Goal: Task Accomplishment & Management: Manage account settings

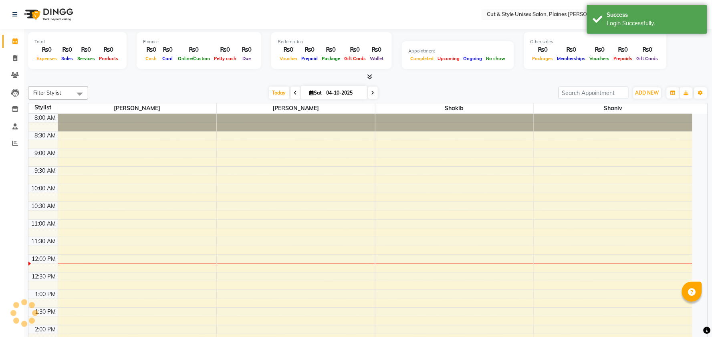
select select "en"
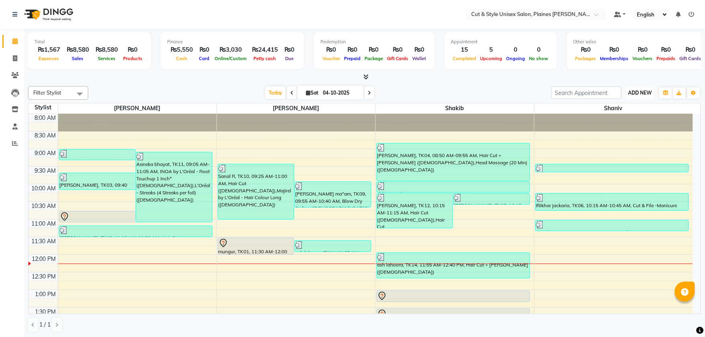
click at [634, 89] on button "ADD NEW Toggle Dropdown" at bounding box center [640, 92] width 28 height 11
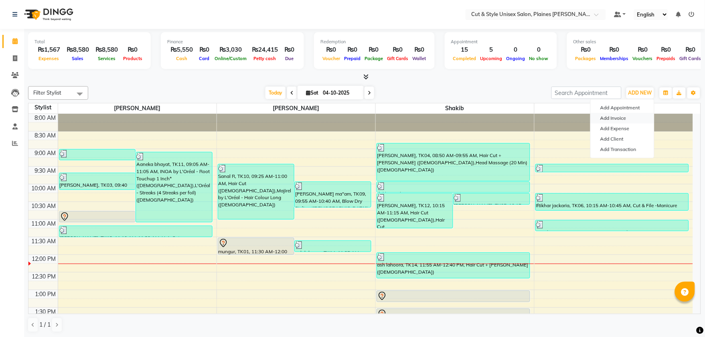
click at [615, 119] on link "Add Invoice" at bounding box center [622, 118] width 63 height 10
select select "service"
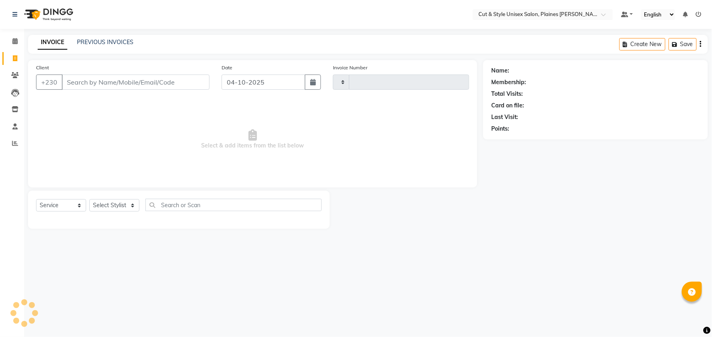
type input "4468"
select select "7731"
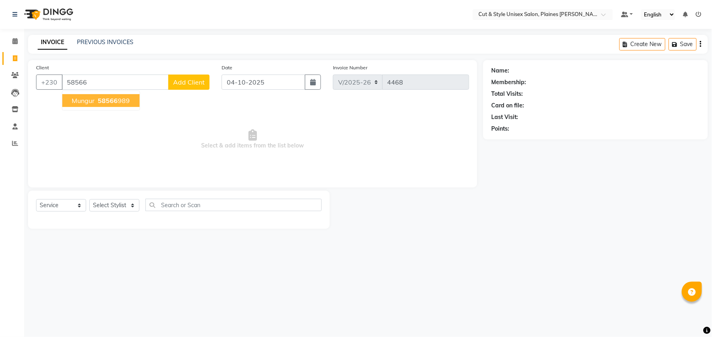
click at [89, 102] on span "mungur" at bounding box center [83, 101] width 23 height 8
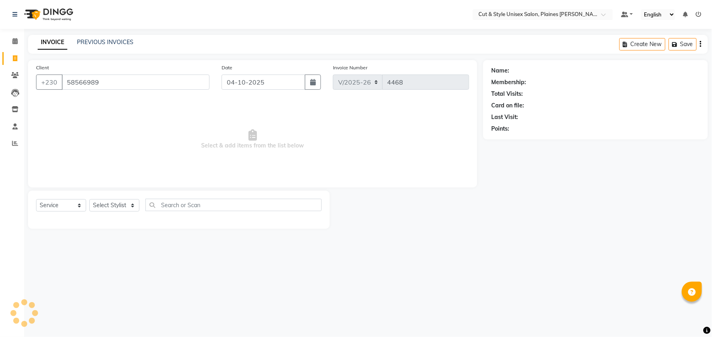
type input "58566989"
click at [134, 205] on select "Select Stylist [PERSON_NAME] Manager [PERSON_NAME]" at bounding box center [114, 205] width 50 height 12
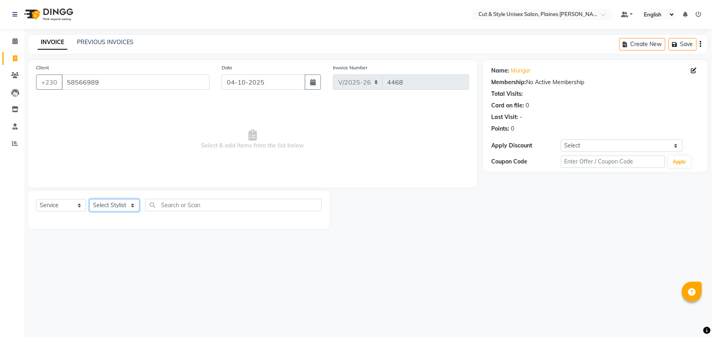
select select "68909"
click at [89, 200] on select "Select Stylist [PERSON_NAME] Manager [PERSON_NAME]" at bounding box center [114, 205] width 50 height 12
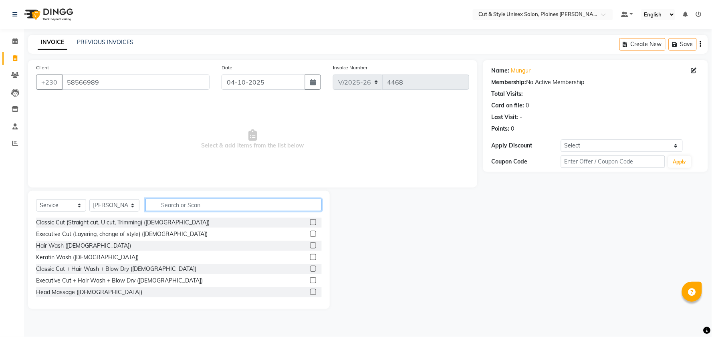
click at [158, 207] on input "text" at bounding box center [234, 205] width 176 height 12
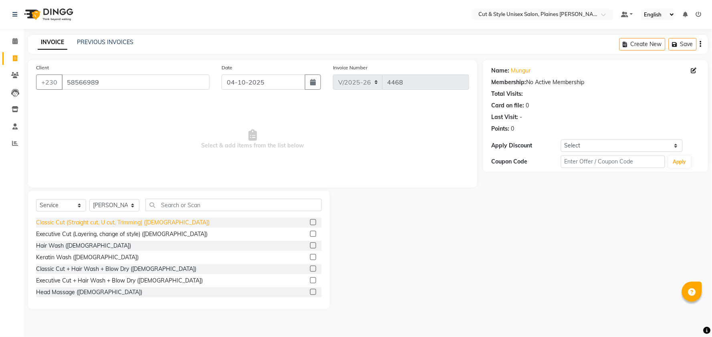
click at [119, 221] on div "Classic Cut (Straight cut, U cut, Trimming) ([DEMOGRAPHIC_DATA])" at bounding box center [123, 223] width 174 height 8
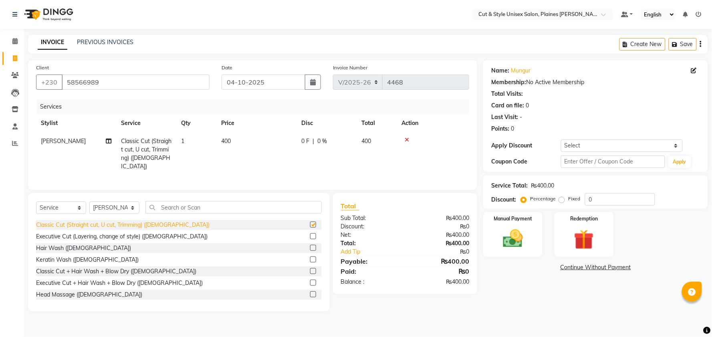
checkbox input "false"
click at [61, 249] on div "Hair Wash ([DEMOGRAPHIC_DATA])" at bounding box center [83, 248] width 95 height 8
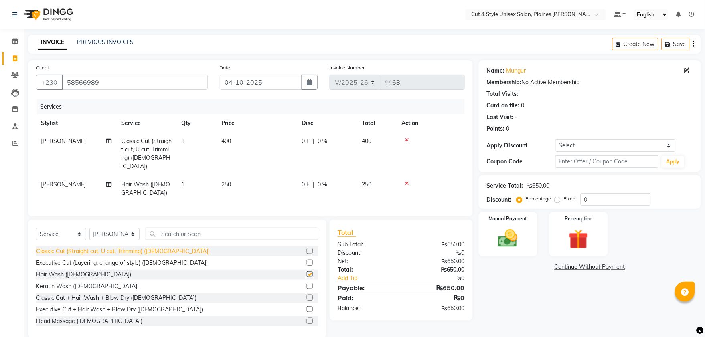
checkbox input "false"
click at [504, 243] on img at bounding box center [507, 239] width 33 height 24
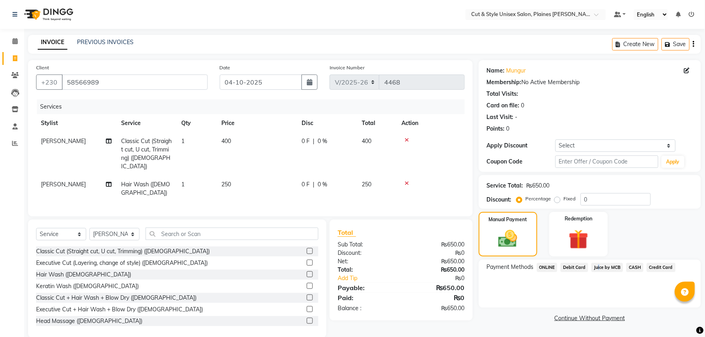
click at [596, 267] on span "Juice by MCB" at bounding box center [607, 267] width 32 height 9
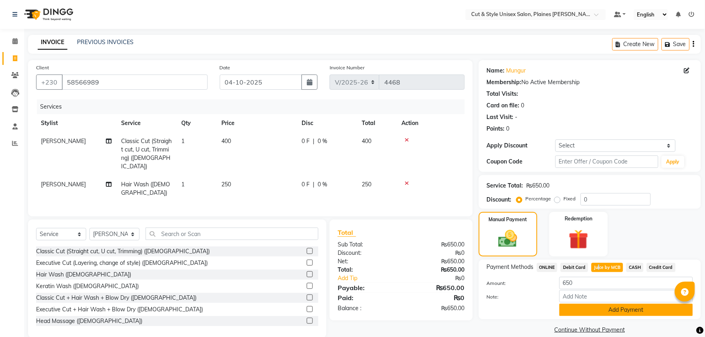
click at [598, 311] on button "Add Payment" at bounding box center [626, 310] width 134 height 12
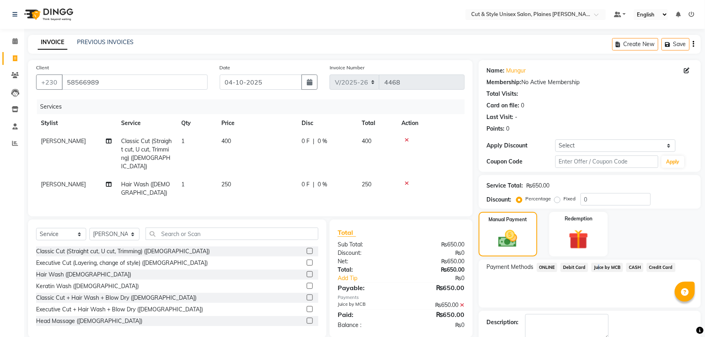
scroll to position [45, 0]
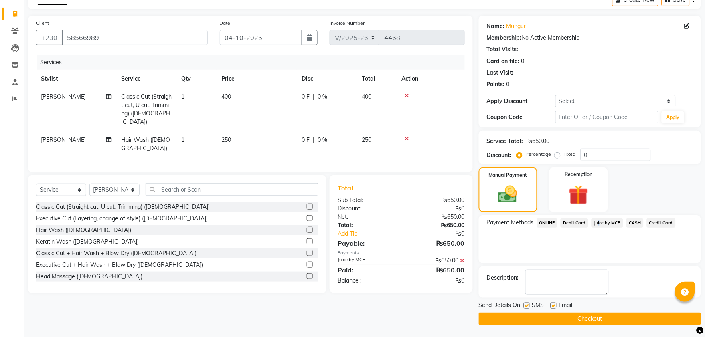
click at [589, 319] on button "Checkout" at bounding box center [590, 319] width 222 height 12
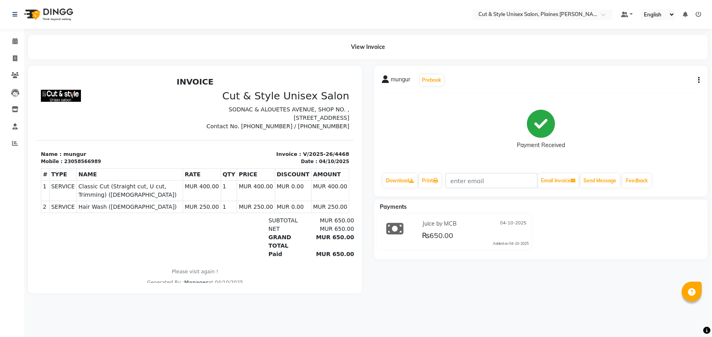
click at [67, 11] on img at bounding box center [47, 14] width 55 height 22
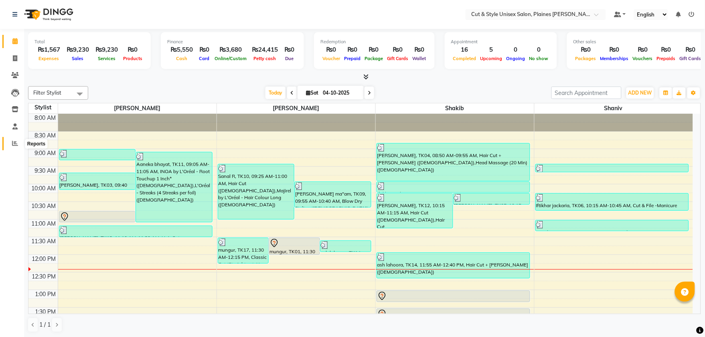
click at [13, 143] on icon at bounding box center [15, 143] width 6 height 6
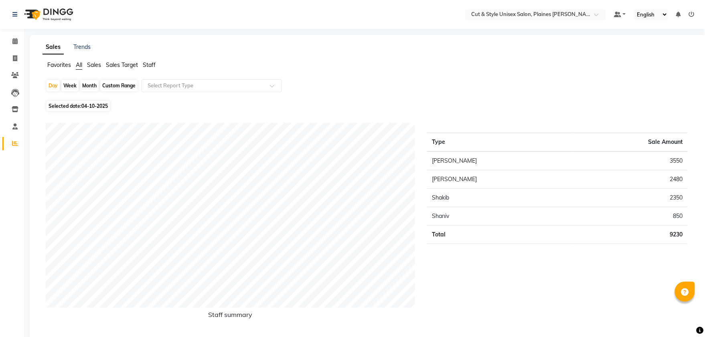
click at [61, 10] on img at bounding box center [47, 14] width 55 height 22
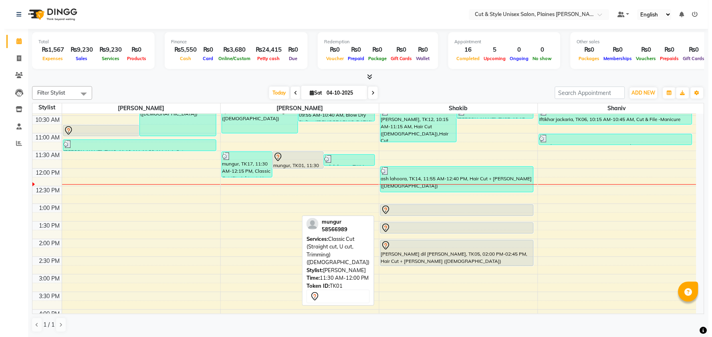
scroll to position [89, 0]
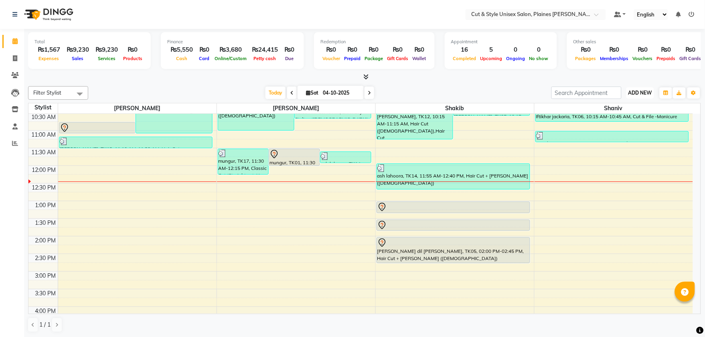
click at [634, 89] on button "ADD NEW Toggle Dropdown" at bounding box center [640, 92] width 28 height 11
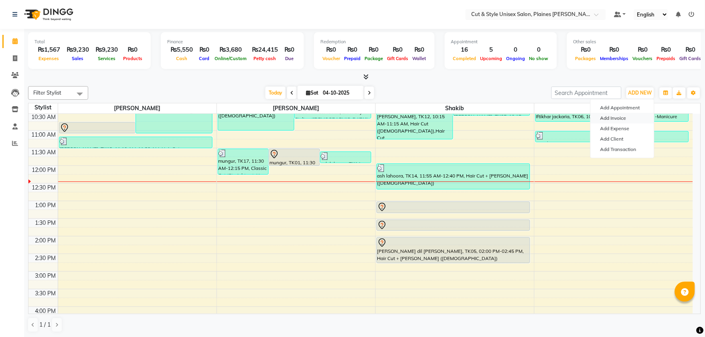
click at [629, 118] on link "Add Invoice" at bounding box center [622, 118] width 63 height 10
select select "service"
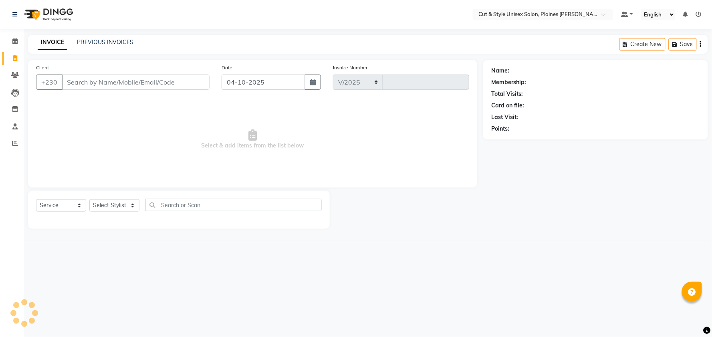
select select "7731"
type input "4469"
drag, startPoint x: 115, startPoint y: 211, endPoint x: 117, endPoint y: 207, distance: 4.7
click at [116, 210] on select "Select Stylist" at bounding box center [114, 205] width 50 height 12
click at [117, 204] on select "Select Stylist" at bounding box center [114, 205] width 50 height 12
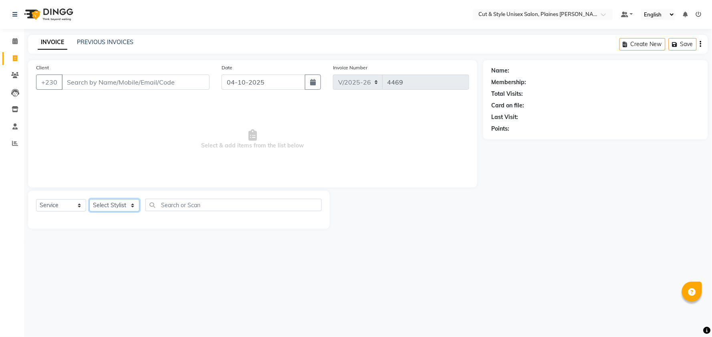
click at [117, 207] on select "Select Stylist [PERSON_NAME] Manager [PERSON_NAME]" at bounding box center [114, 205] width 50 height 12
select select "68908"
click at [89, 200] on select "Select Stylist [PERSON_NAME] Manager [PERSON_NAME]" at bounding box center [114, 205] width 50 height 12
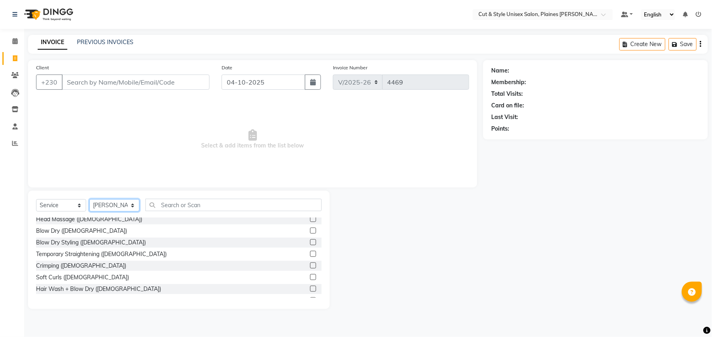
scroll to position [89, 0]
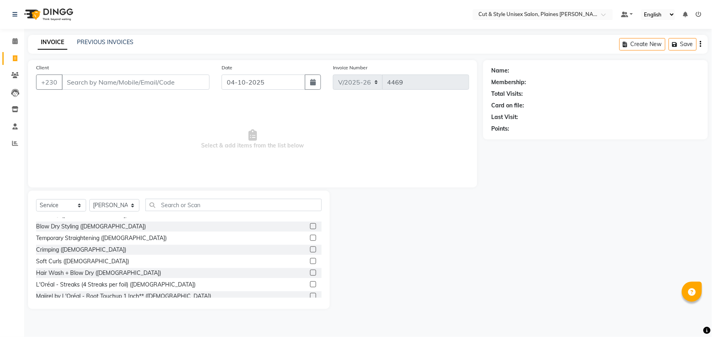
click at [150, 237] on div "Temporary Straightening ([DEMOGRAPHIC_DATA])" at bounding box center [179, 238] width 286 height 10
click at [123, 236] on div "Temporary Straightening ([DEMOGRAPHIC_DATA])" at bounding box center [101, 238] width 131 height 8
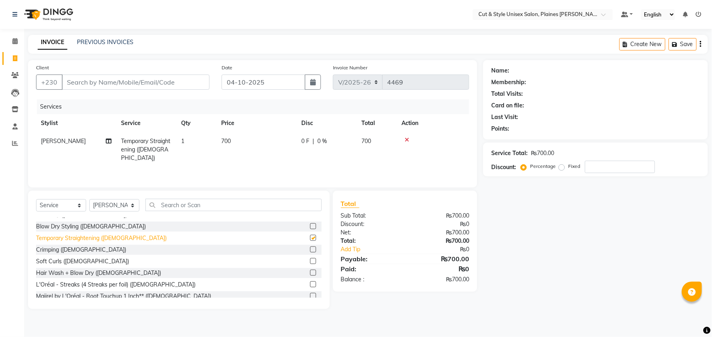
checkbox input "false"
click at [109, 205] on select "Select Stylist [PERSON_NAME] Manager [PERSON_NAME]" at bounding box center [114, 205] width 50 height 12
select select "68909"
click at [89, 200] on select "Select Stylist [PERSON_NAME] Manager [PERSON_NAME]" at bounding box center [114, 205] width 50 height 12
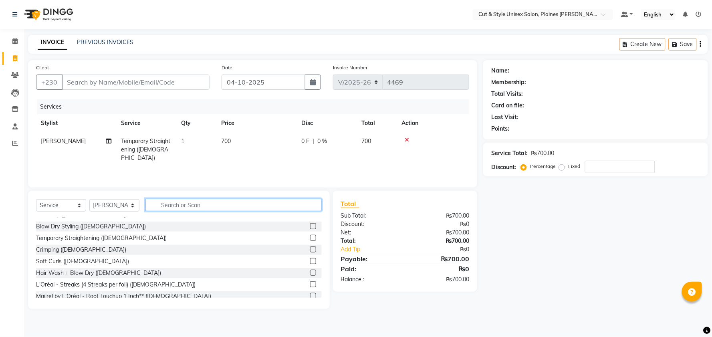
click at [191, 206] on input "text" at bounding box center [234, 205] width 176 height 12
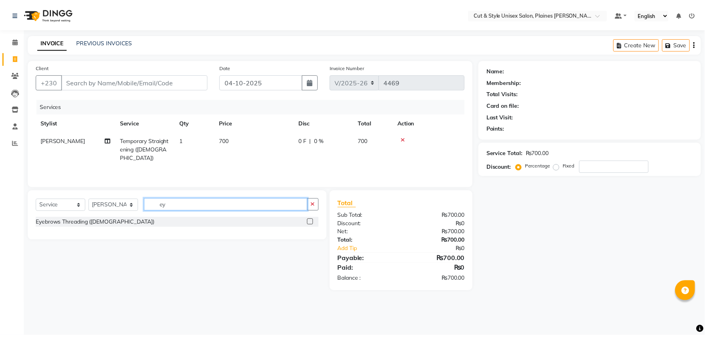
scroll to position [0, 0]
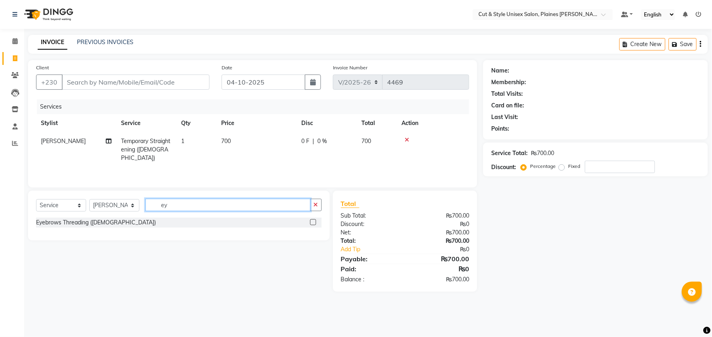
type input "ey"
click at [314, 223] on label at bounding box center [313, 222] width 6 height 6
click at [314, 223] on input "checkbox" at bounding box center [312, 222] width 5 height 5
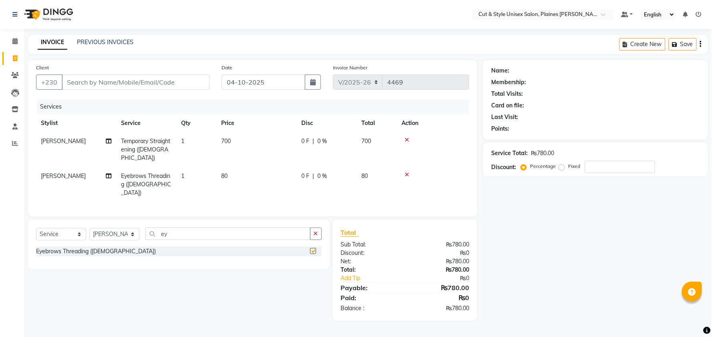
checkbox input "false"
click at [168, 228] on input "ey" at bounding box center [228, 234] width 165 height 12
type input "e"
type input "lip"
click at [315, 248] on label at bounding box center [313, 251] width 6 height 6
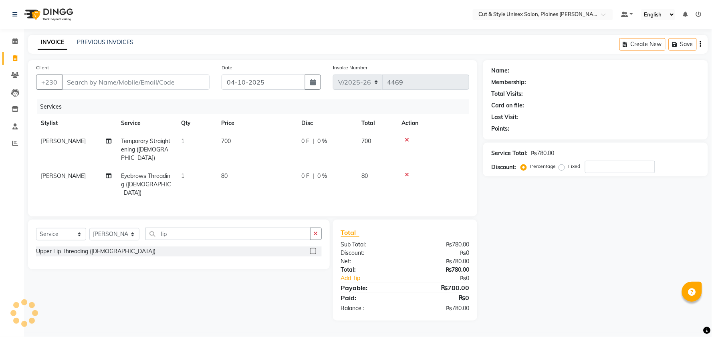
click at [315, 249] on input "checkbox" at bounding box center [312, 251] width 5 height 5
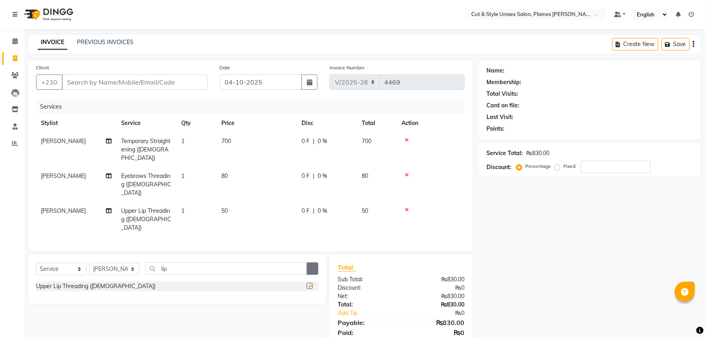
checkbox input "false"
click at [102, 78] on input "Client" at bounding box center [135, 82] width 146 height 15
click at [94, 83] on input "Client" at bounding box center [135, 82] width 146 height 15
type input "5"
type input "0"
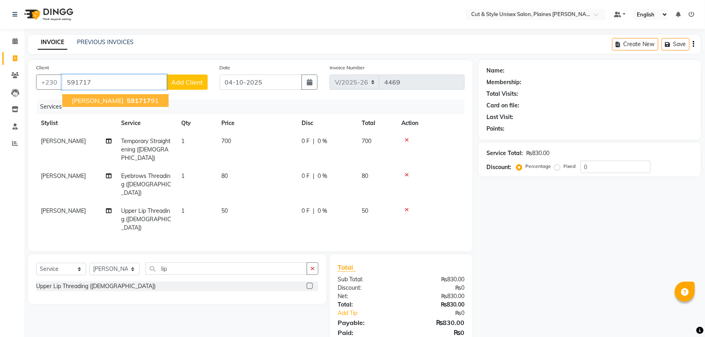
click at [127, 99] on span "591717" at bounding box center [139, 101] width 24 height 8
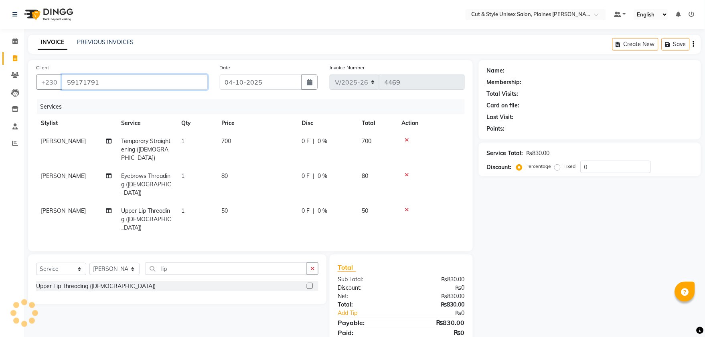
type input "59171791"
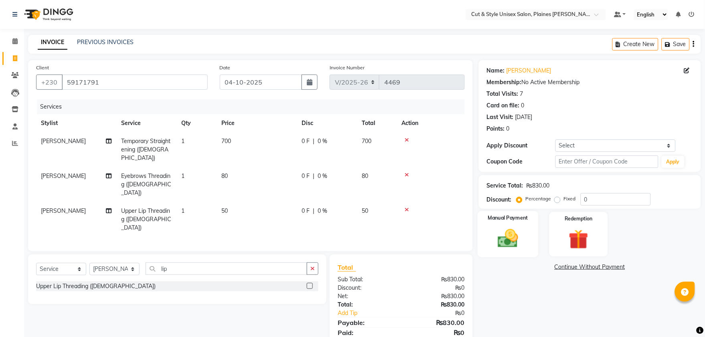
click at [502, 241] on img at bounding box center [507, 239] width 33 height 24
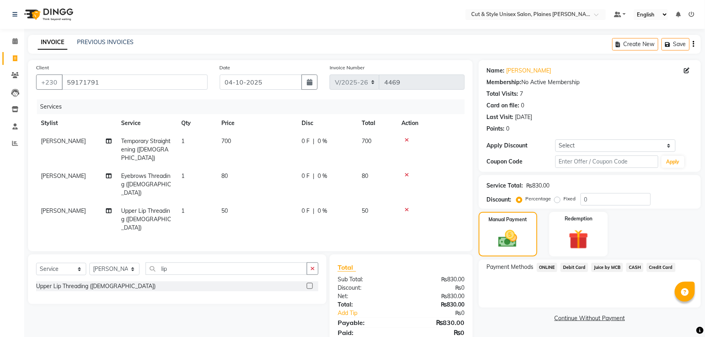
click at [573, 265] on span "Debit Card" at bounding box center [574, 267] width 28 height 9
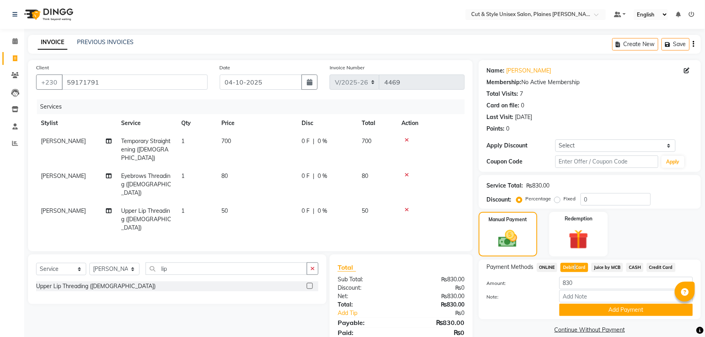
scroll to position [13, 0]
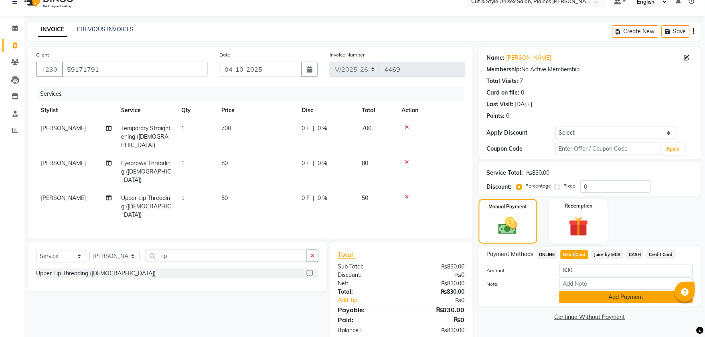
click at [584, 294] on button "Add Payment" at bounding box center [626, 297] width 134 height 12
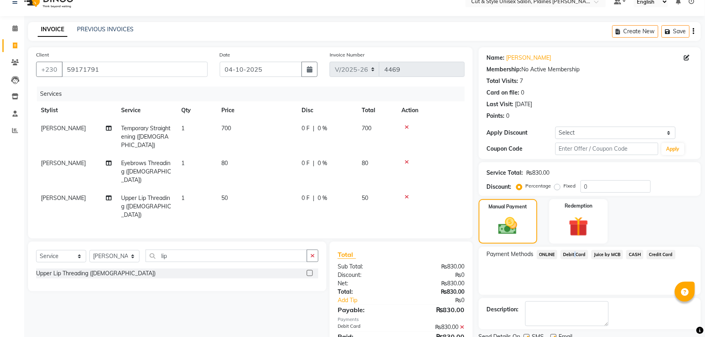
scroll to position [45, 0]
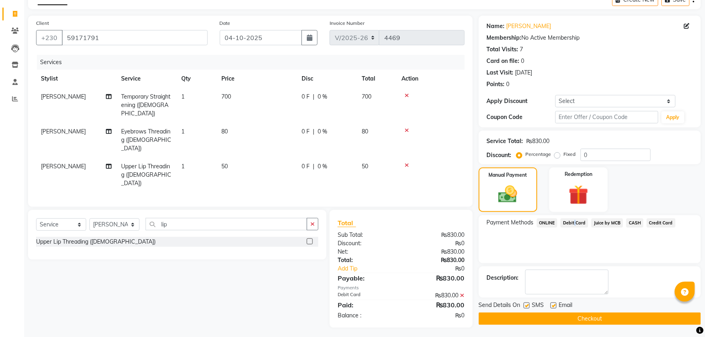
click at [583, 314] on button "Checkout" at bounding box center [590, 319] width 222 height 12
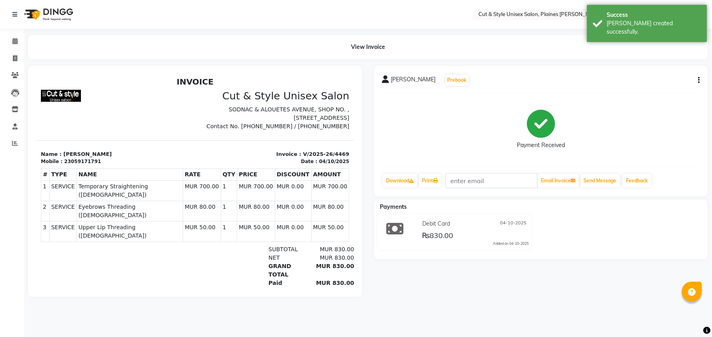
click at [47, 10] on img at bounding box center [47, 14] width 55 height 22
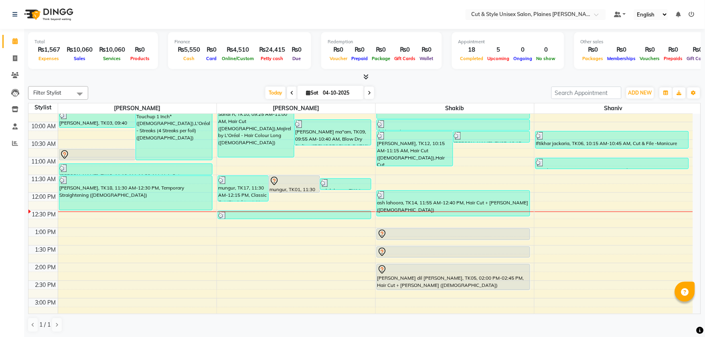
scroll to position [53, 0]
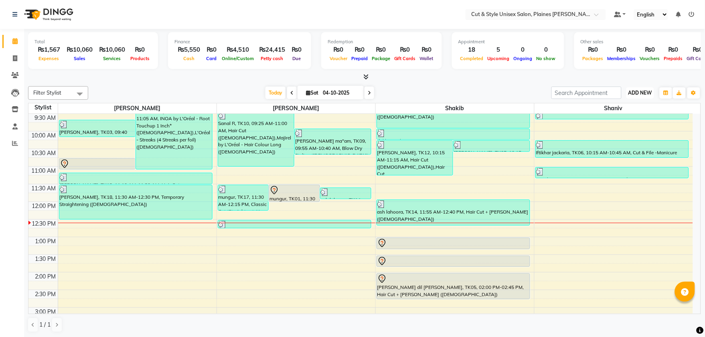
click at [639, 91] on span "ADD NEW" at bounding box center [640, 93] width 24 height 6
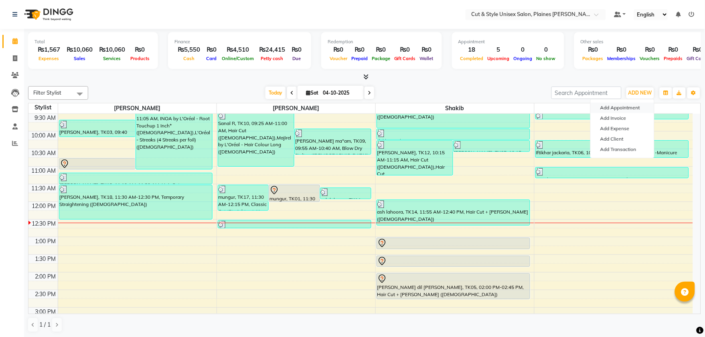
click at [613, 104] on button "Add Appointment" at bounding box center [622, 108] width 63 height 10
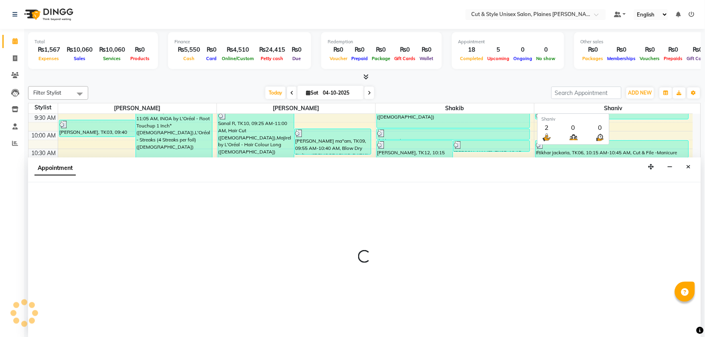
scroll to position [0, 0]
select select "tentative"
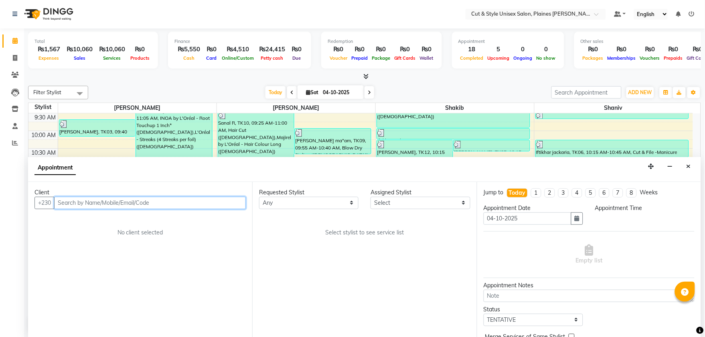
select select "540"
click at [151, 206] on input "text" at bounding box center [150, 203] width 192 height 12
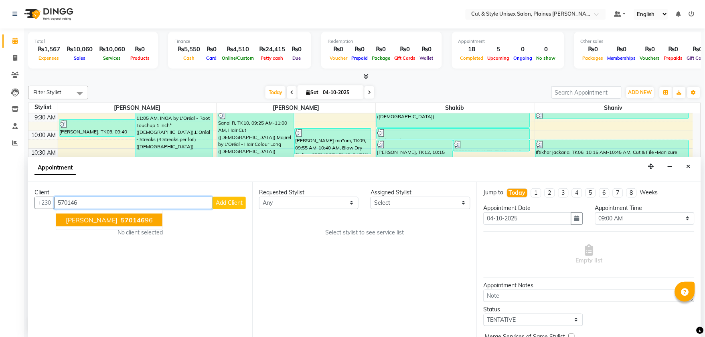
drag, startPoint x: 119, startPoint y: 219, endPoint x: 167, endPoint y: 213, distance: 47.7
click at [121, 219] on span "570146" at bounding box center [133, 220] width 24 height 8
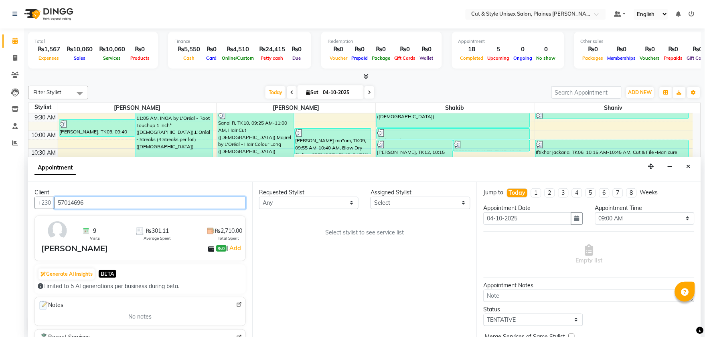
type input "57014696"
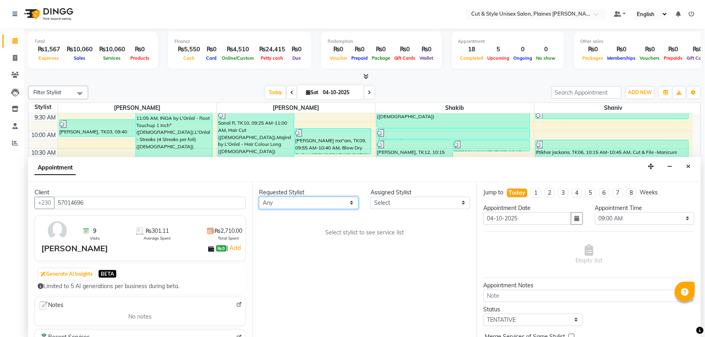
click at [350, 203] on select "Any [PERSON_NAME]" at bounding box center [308, 203] width 99 height 12
select select "68911"
click at [259, 197] on select "Any [PERSON_NAME]" at bounding box center [308, 203] width 99 height 12
select select "68911"
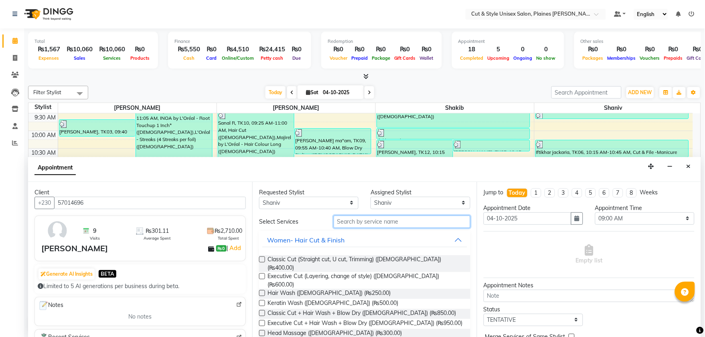
click at [391, 223] on input "text" at bounding box center [402, 222] width 137 height 12
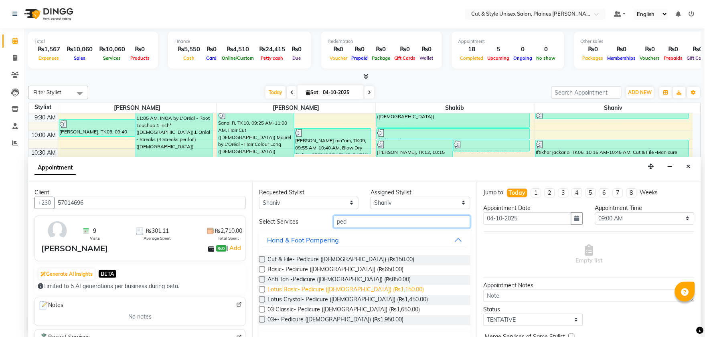
type input "ped"
click at [297, 289] on span "Lotus Basic- Pedicure (Female) (₨1,150.00)" at bounding box center [345, 290] width 156 height 10
checkbox input "false"
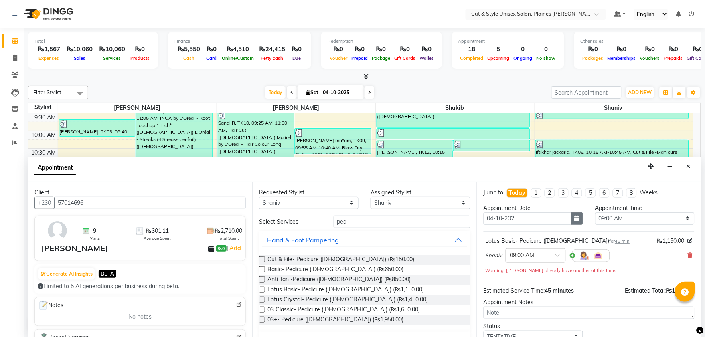
click at [575, 219] on icon "button" at bounding box center [577, 219] width 5 height 6
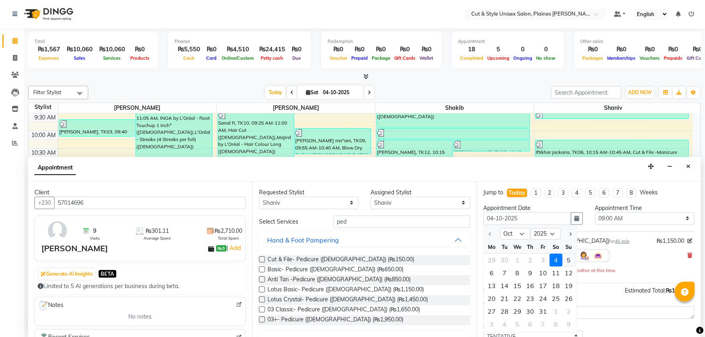
click at [570, 259] on div "5" at bounding box center [568, 260] width 13 height 13
type input "05-10-2025"
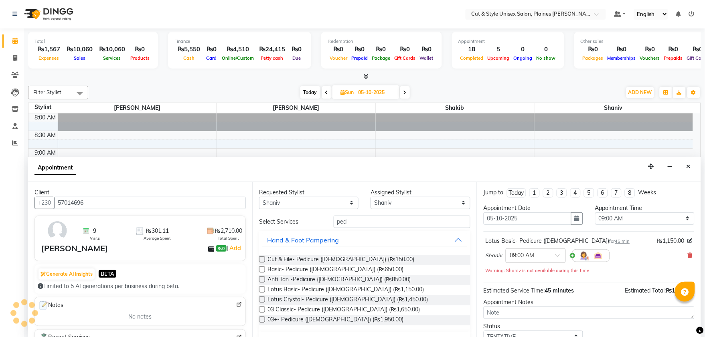
scroll to position [142, 0]
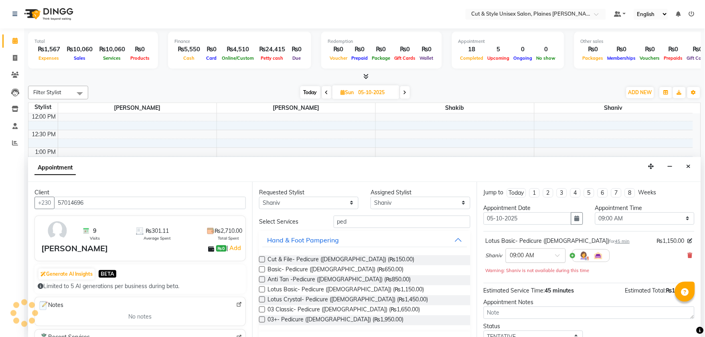
click at [542, 257] on input "text" at bounding box center [527, 255] width 35 height 8
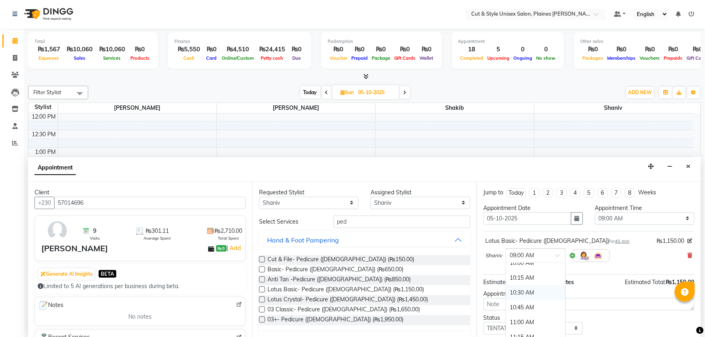
scroll to position [45, 0]
click at [528, 284] on div "10:00 AM" at bounding box center [535, 285] width 59 height 15
click at [625, 220] on select "Select 09:00 AM 09:15 AM 09:30 AM 09:45 AM 10:00 AM 10:15 AM 10:30 AM 10:45 AM …" at bounding box center [644, 218] width 99 height 12
select select "600"
click at [595, 212] on select "Select 09:00 AM 09:15 AM 09:30 AM 09:45 AM 10:00 AM 10:15 AM 10:30 AM 10:45 AM …" at bounding box center [644, 218] width 99 height 12
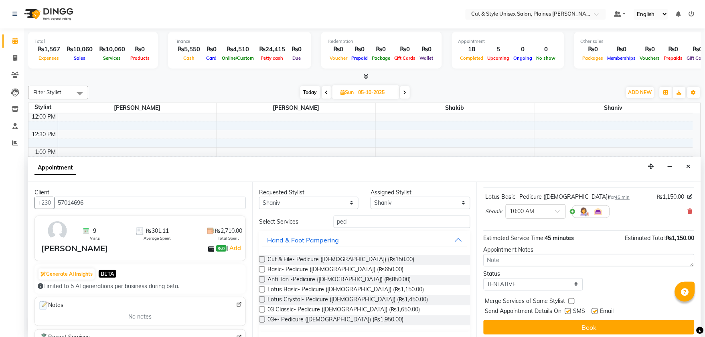
scroll to position [47, 0]
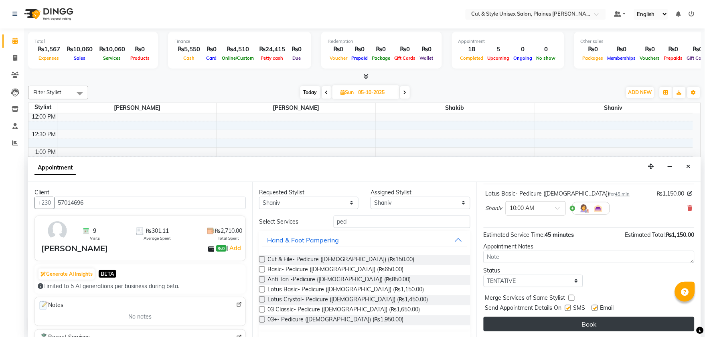
click at [567, 325] on button "Book" at bounding box center [589, 324] width 211 height 14
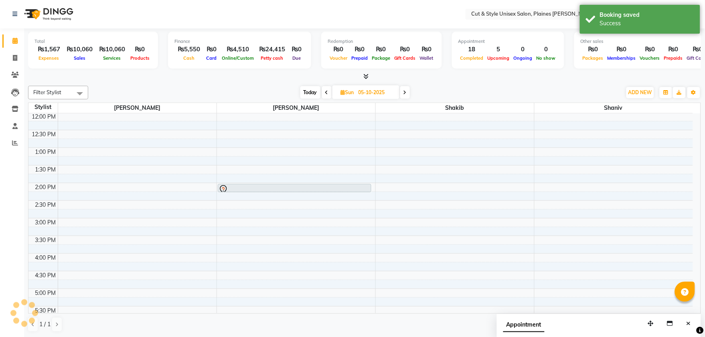
scroll to position [0, 0]
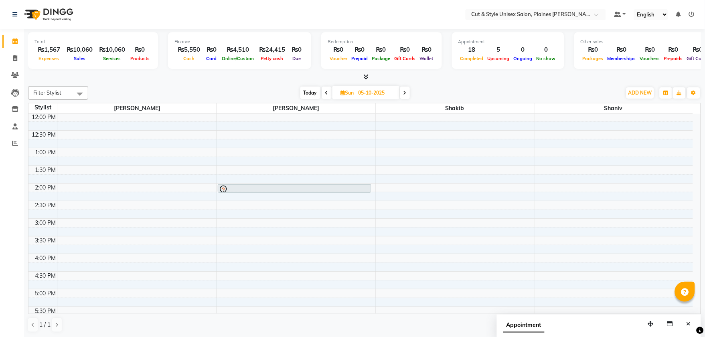
click at [326, 91] on icon at bounding box center [326, 93] width 3 height 5
type input "04-10-2025"
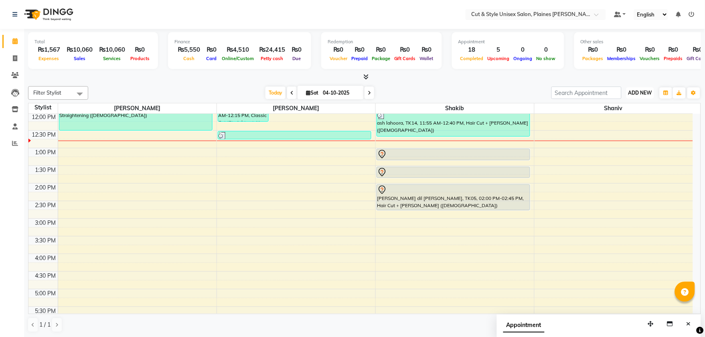
drag, startPoint x: 650, startPoint y: 87, endPoint x: 637, endPoint y: 98, distance: 16.7
click at [649, 87] on button "ADD NEW Toggle Dropdown" at bounding box center [640, 92] width 28 height 11
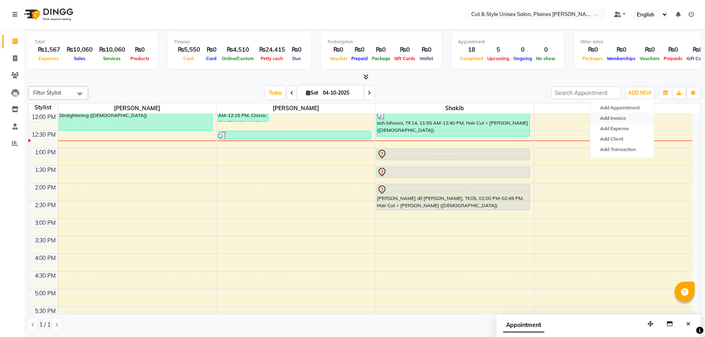
click at [637, 116] on link "Add Invoice" at bounding box center [622, 118] width 63 height 10
select select "service"
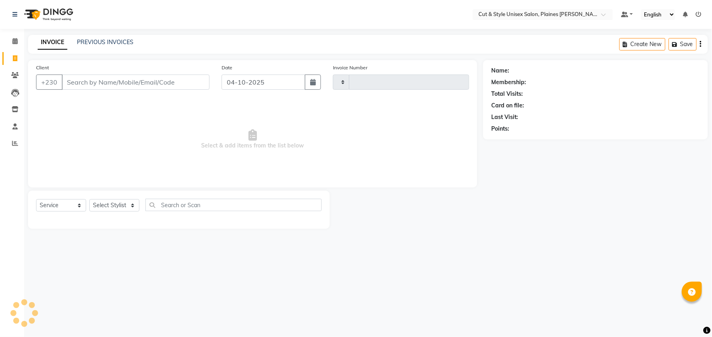
type input "4470"
select select "7731"
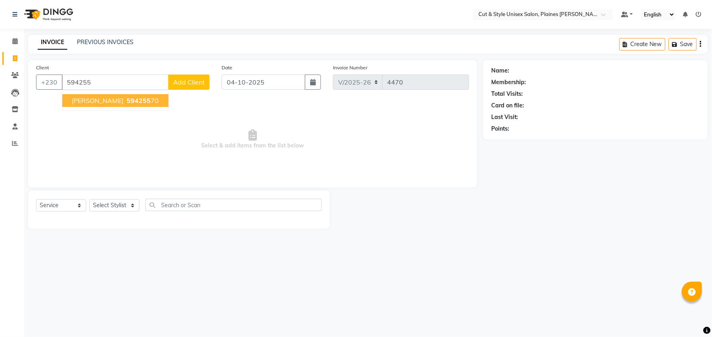
drag, startPoint x: 149, startPoint y: 101, endPoint x: 144, endPoint y: 107, distance: 8.1
click at [148, 100] on span "594255" at bounding box center [139, 101] width 24 height 8
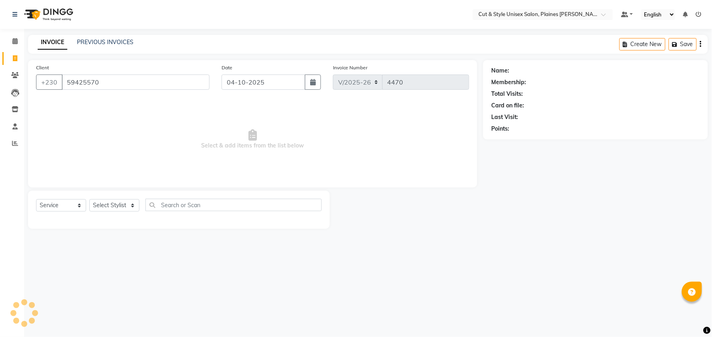
type input "59425570"
drag, startPoint x: 128, startPoint y: 201, endPoint x: 129, endPoint y: 210, distance: 9.7
click at [129, 205] on select "Select Stylist [PERSON_NAME] Manager [PERSON_NAME]" at bounding box center [114, 205] width 50 height 12
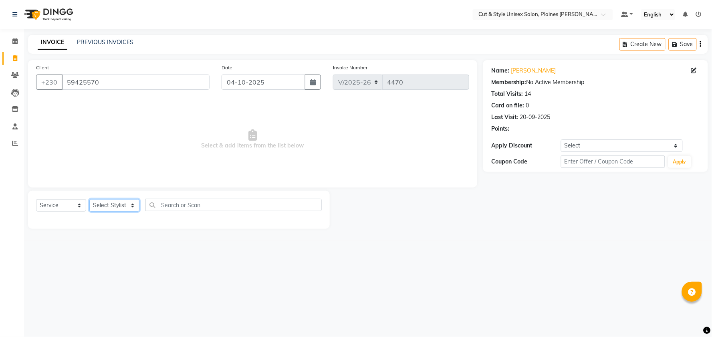
select select "68910"
click at [89, 200] on select "Select Stylist [PERSON_NAME] Manager [PERSON_NAME]" at bounding box center [114, 205] width 50 height 12
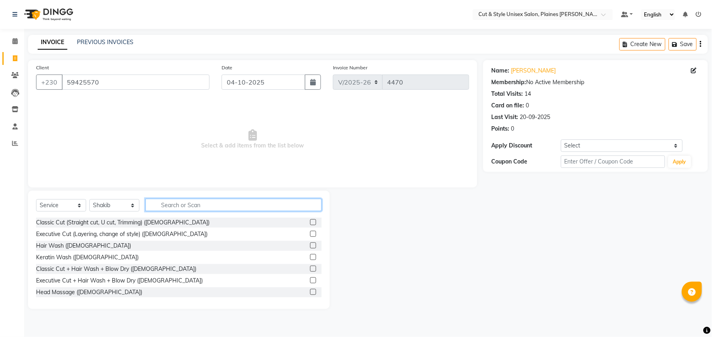
click at [186, 205] on input "text" at bounding box center [234, 205] width 176 height 12
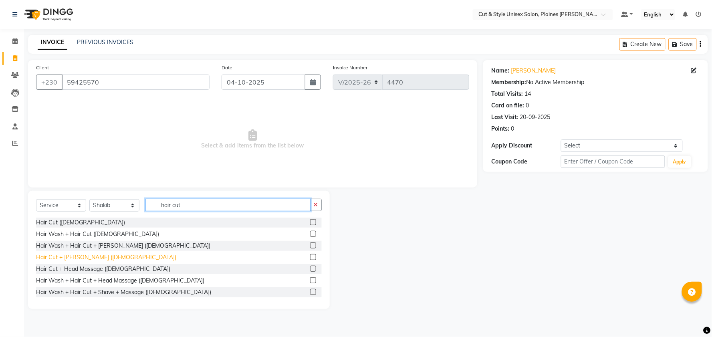
type input "hair cut"
click at [88, 259] on div "Hair Cut + [PERSON_NAME] ([DEMOGRAPHIC_DATA])" at bounding box center [106, 257] width 140 height 8
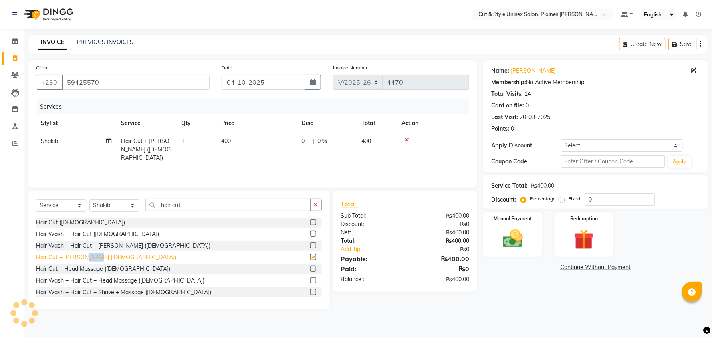
click at [88, 259] on div "Hair Cut + [PERSON_NAME] ([DEMOGRAPHIC_DATA])" at bounding box center [106, 257] width 140 height 8
checkbox input "false"
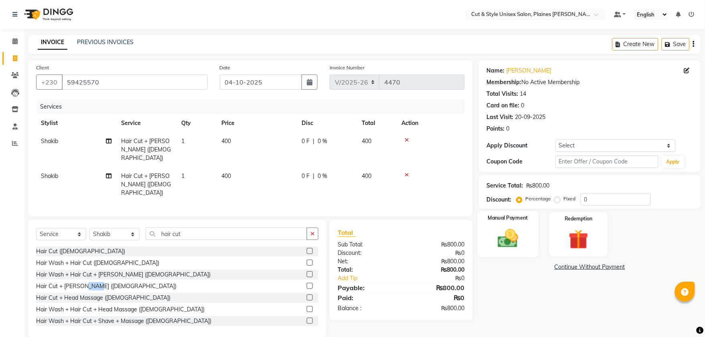
click at [524, 242] on img at bounding box center [507, 239] width 33 height 24
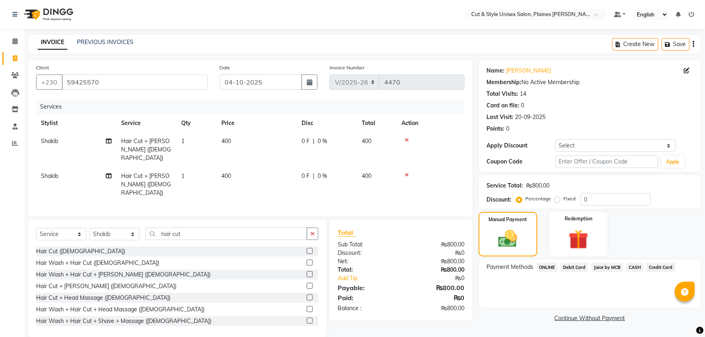
click at [632, 265] on span "CASH" at bounding box center [634, 267] width 17 height 9
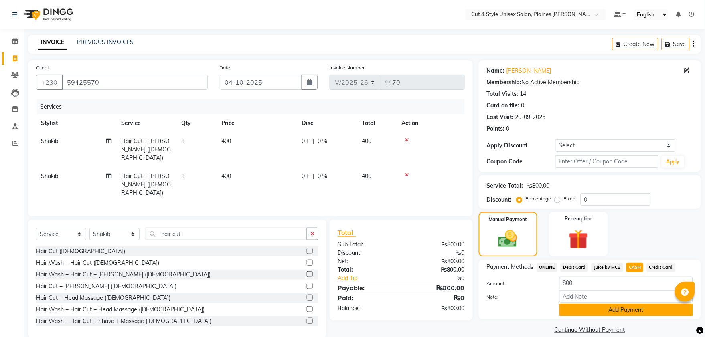
click at [631, 308] on button "Add Payment" at bounding box center [626, 310] width 134 height 12
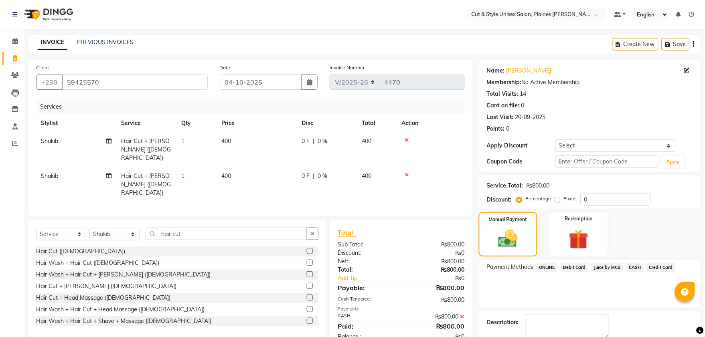
scroll to position [45, 0]
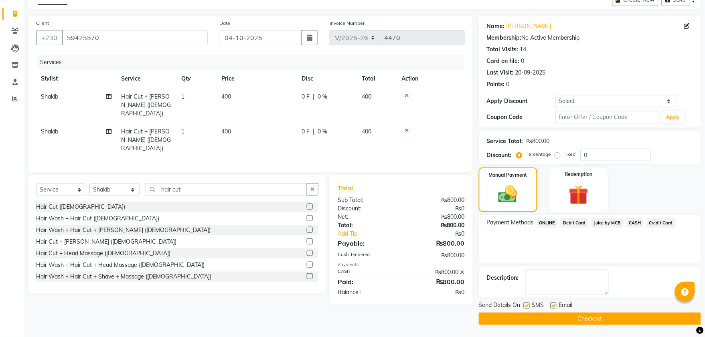
click at [619, 322] on button "Checkout" at bounding box center [590, 319] width 222 height 12
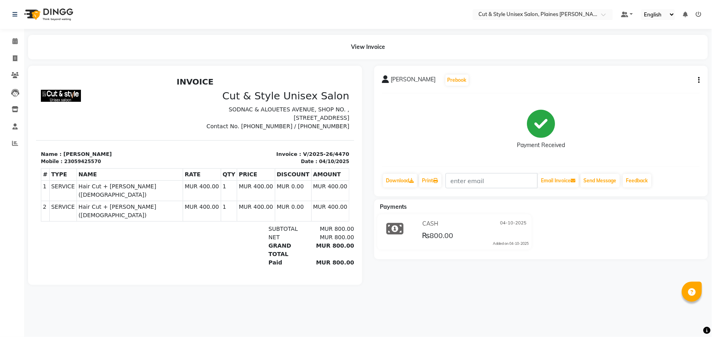
click at [34, 12] on img at bounding box center [47, 14] width 55 height 22
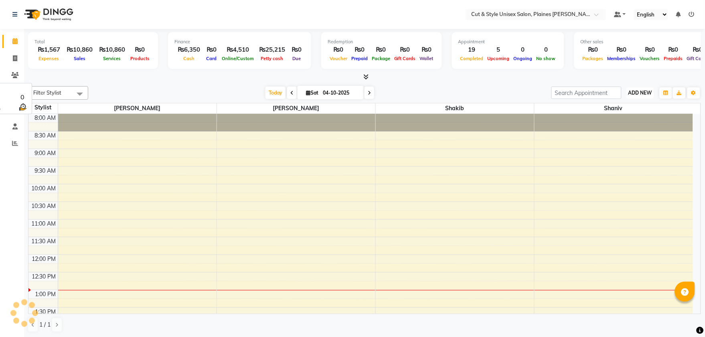
click at [634, 97] on button "ADD NEW Toggle Dropdown" at bounding box center [640, 92] width 28 height 11
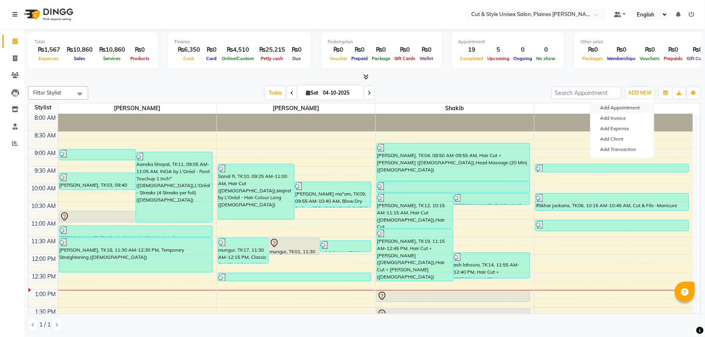
click at [620, 108] on button "Add Appointment" at bounding box center [622, 108] width 63 height 10
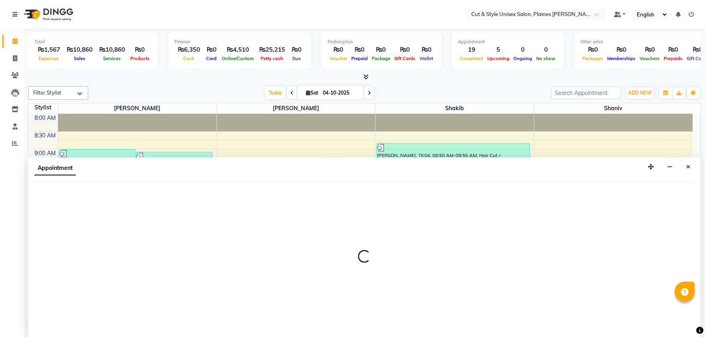
scroll to position [0, 0]
select select "540"
select select "tentative"
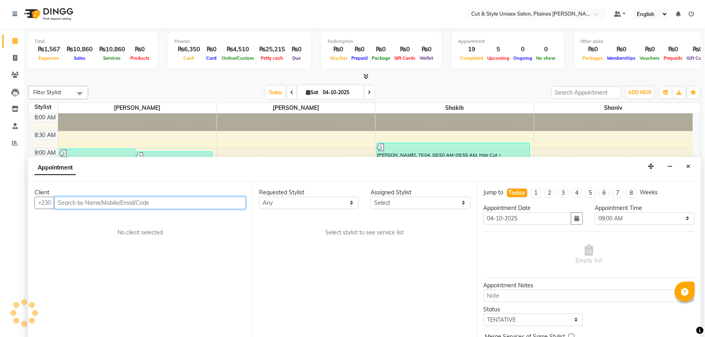
click at [123, 200] on input "text" at bounding box center [150, 203] width 192 height 12
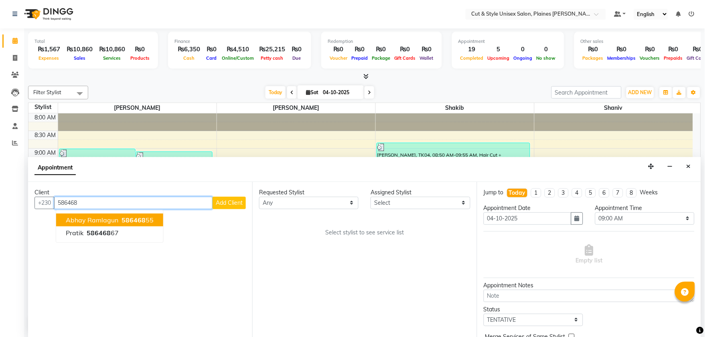
click at [108, 220] on span "Abhay ramlagun" at bounding box center [92, 220] width 53 height 8
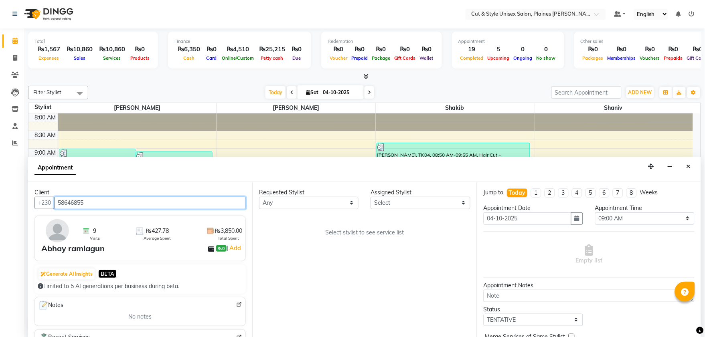
type input "58646855"
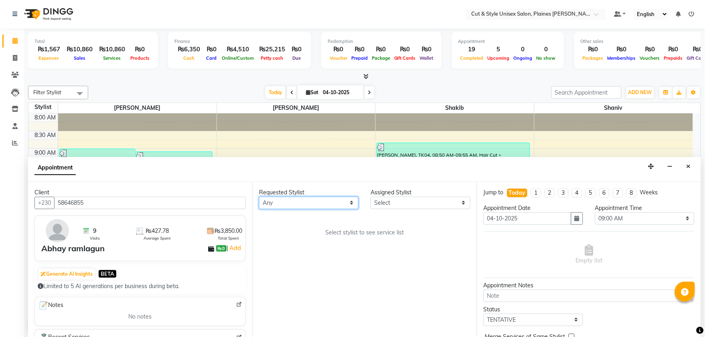
click at [334, 205] on select "Any [PERSON_NAME]" at bounding box center [308, 203] width 99 height 12
select select "68909"
click at [259, 197] on select "Any [PERSON_NAME]" at bounding box center [308, 203] width 99 height 12
select select "68909"
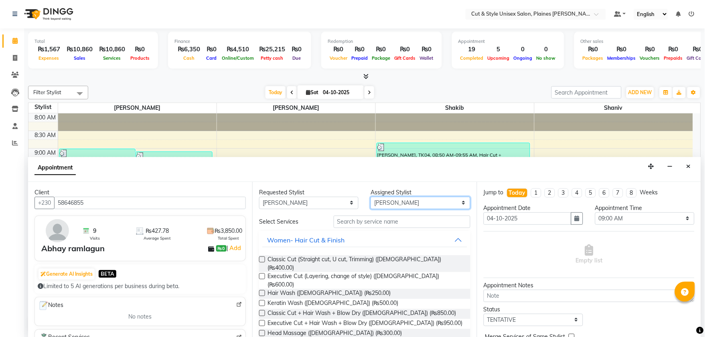
click at [404, 201] on select "Select Aadil Salman Shakib Shaniv" at bounding box center [419, 203] width 99 height 12
click at [346, 223] on input "text" at bounding box center [402, 222] width 137 height 12
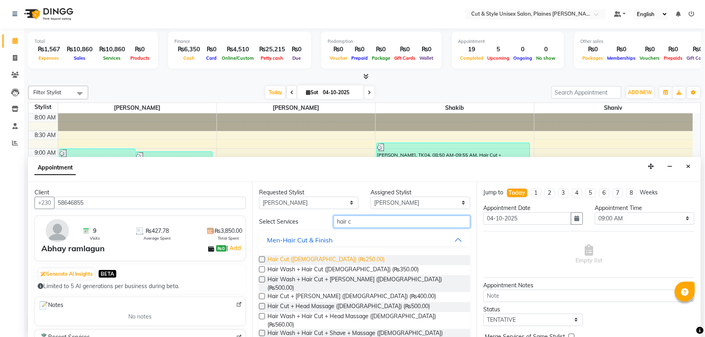
type input "hair c"
click at [273, 259] on span "Hair Cut (Male) (₨250.00)" at bounding box center [325, 260] width 117 height 10
checkbox input "false"
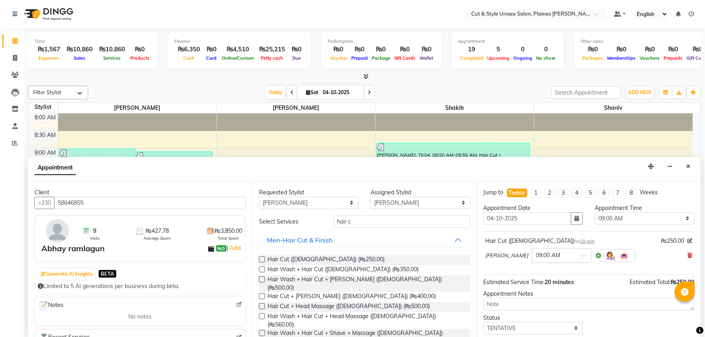
click at [539, 253] on input "text" at bounding box center [553, 255] width 35 height 8
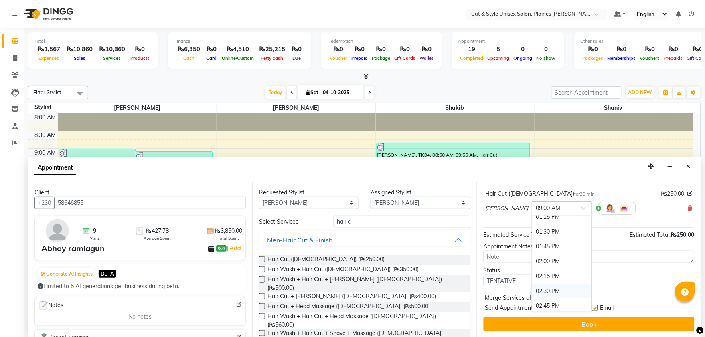
scroll to position [312, 0]
click at [532, 276] on div "03:00 PM" at bounding box center [561, 276] width 59 height 15
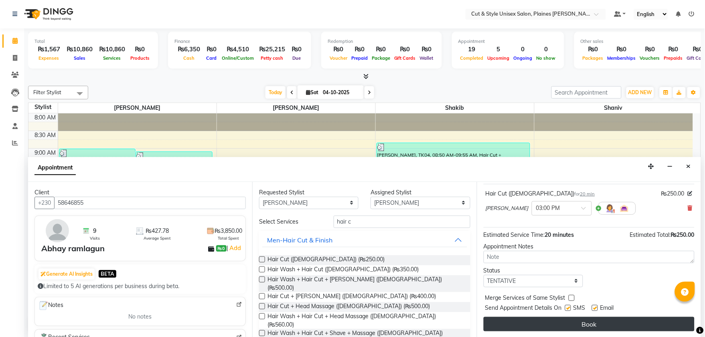
click at [597, 324] on button "Book" at bounding box center [589, 324] width 211 height 14
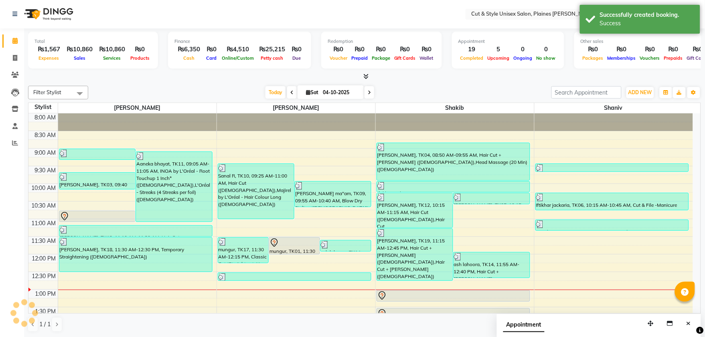
scroll to position [0, 0]
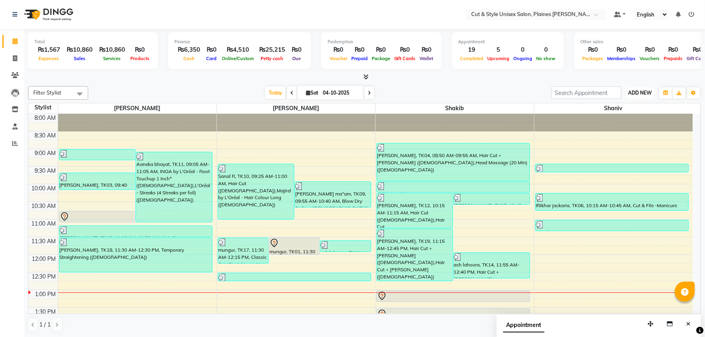
click at [641, 89] on button "ADD NEW Toggle Dropdown" at bounding box center [640, 92] width 28 height 11
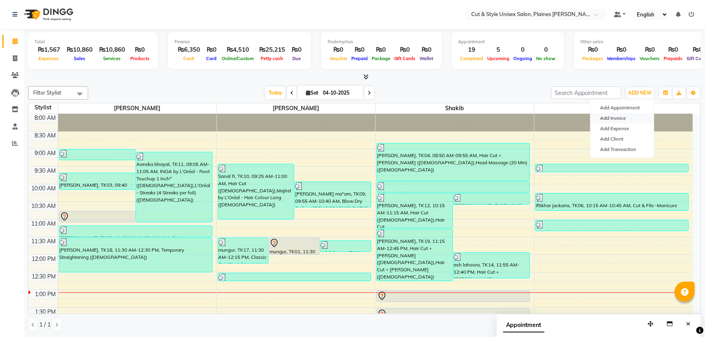
click at [628, 117] on link "Add Invoice" at bounding box center [622, 118] width 63 height 10
select select "service"
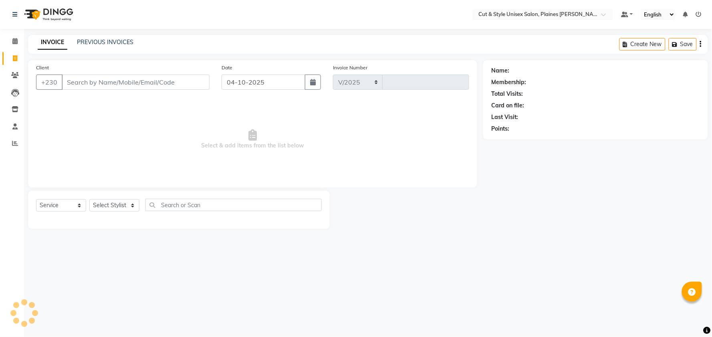
select select "7731"
type input "4471"
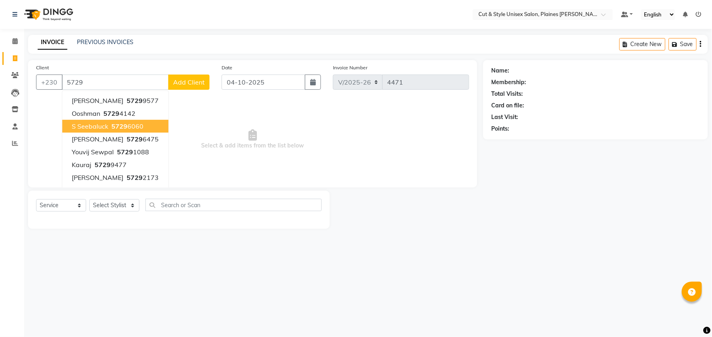
click at [124, 123] on span "5729" at bounding box center [119, 126] width 16 height 8
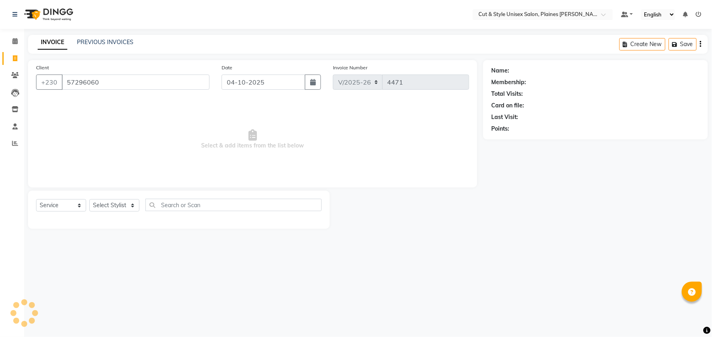
type input "57296060"
click at [124, 206] on select "Select Stylist [PERSON_NAME] Manager [PERSON_NAME]" at bounding box center [114, 205] width 50 height 12
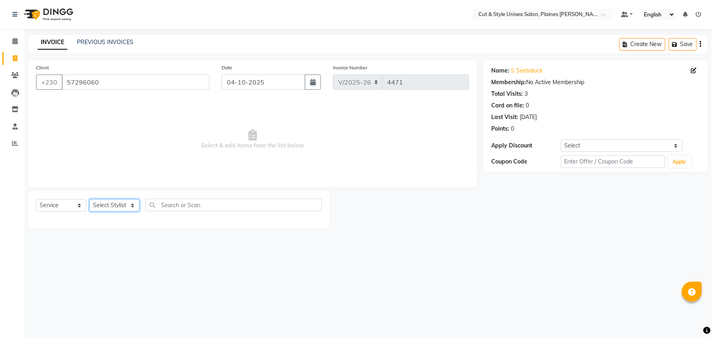
select select "68910"
click at [89, 200] on select "Select Stylist [PERSON_NAME] Manager [PERSON_NAME]" at bounding box center [114, 205] width 50 height 12
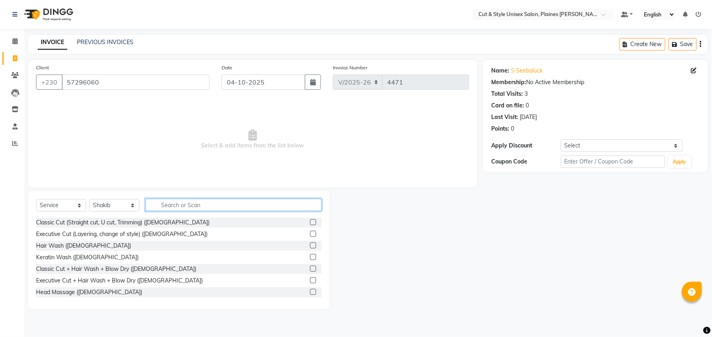
click at [162, 207] on input "text" at bounding box center [234, 205] width 176 height 12
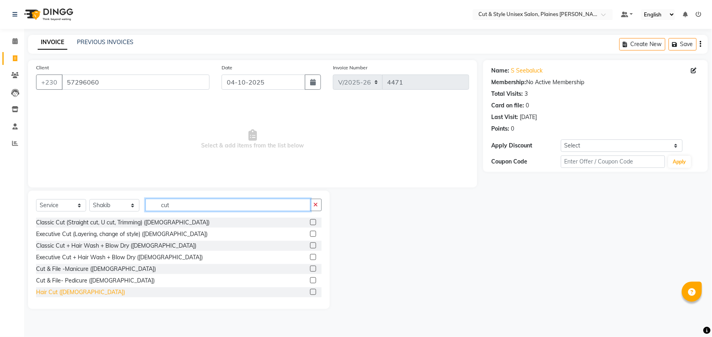
type input "cut"
click at [57, 292] on div "Hair Cut ([DEMOGRAPHIC_DATA])" at bounding box center [80, 292] width 89 height 8
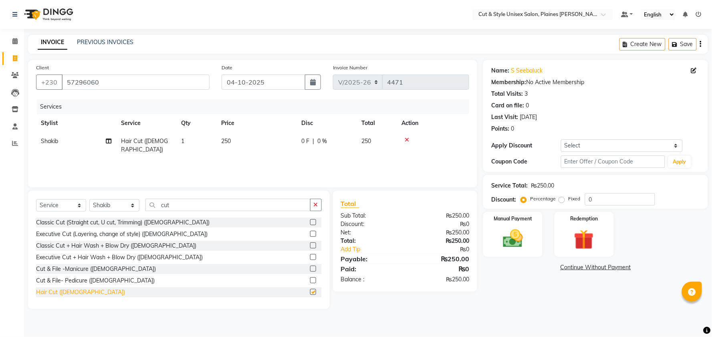
checkbox input "false"
click at [508, 239] on img at bounding box center [513, 239] width 34 height 24
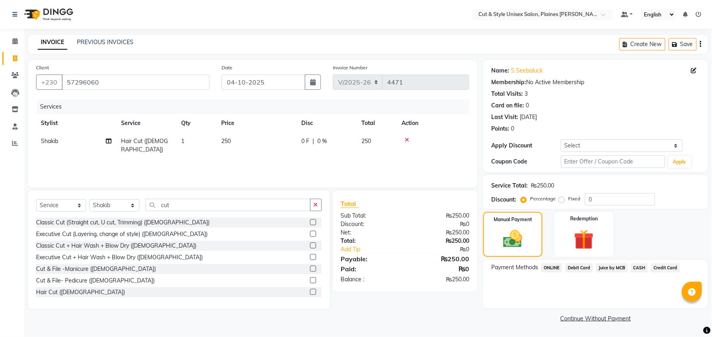
click at [613, 267] on span "Juice by MCB" at bounding box center [613, 267] width 32 height 9
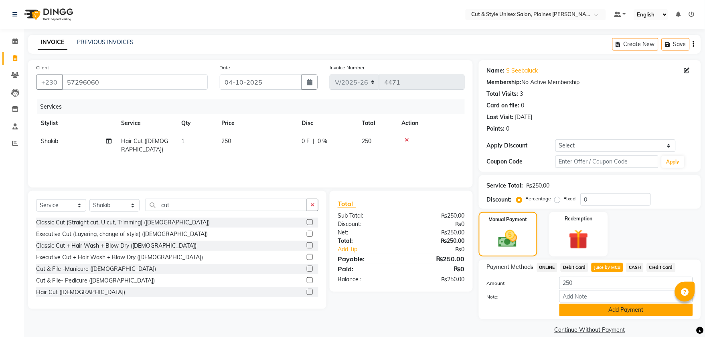
click at [609, 309] on button "Add Payment" at bounding box center [626, 310] width 134 height 12
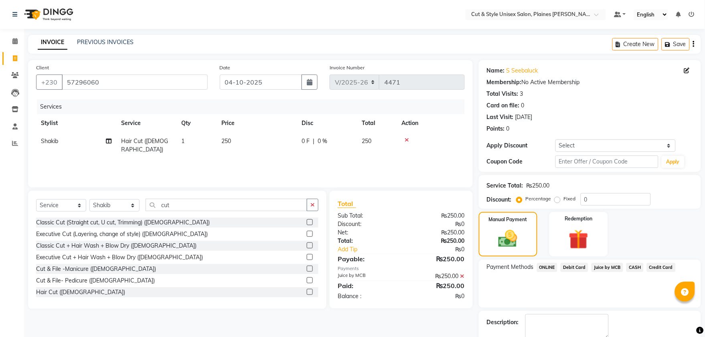
scroll to position [45, 0]
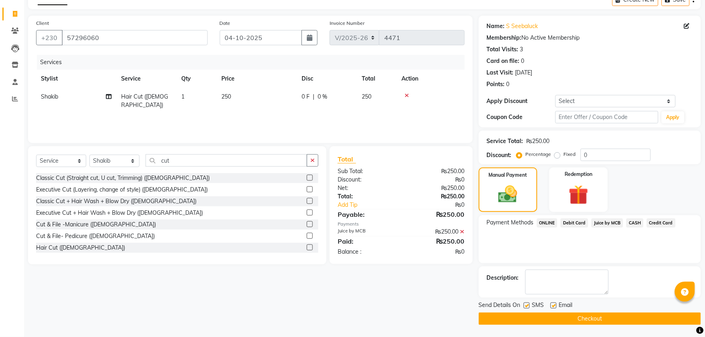
click at [608, 314] on button "Checkout" at bounding box center [590, 319] width 222 height 12
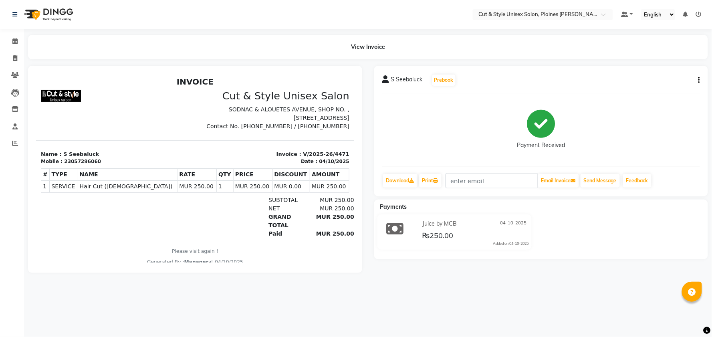
click at [29, 12] on img at bounding box center [47, 14] width 55 height 22
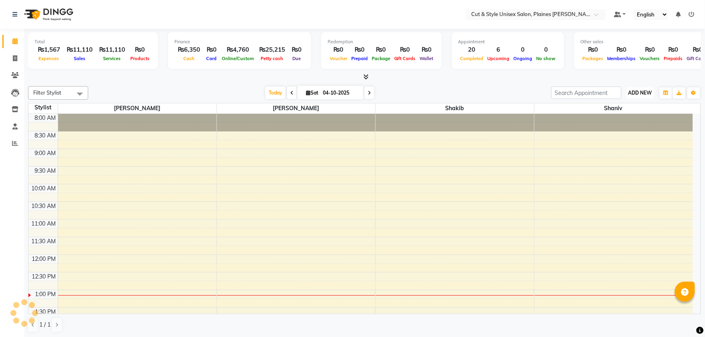
click at [643, 90] on span "ADD NEW" at bounding box center [640, 93] width 24 height 6
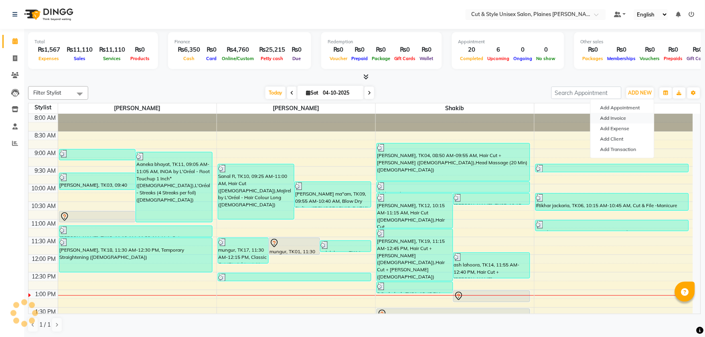
click at [618, 119] on link "Add Invoice" at bounding box center [622, 118] width 63 height 10
select select "service"
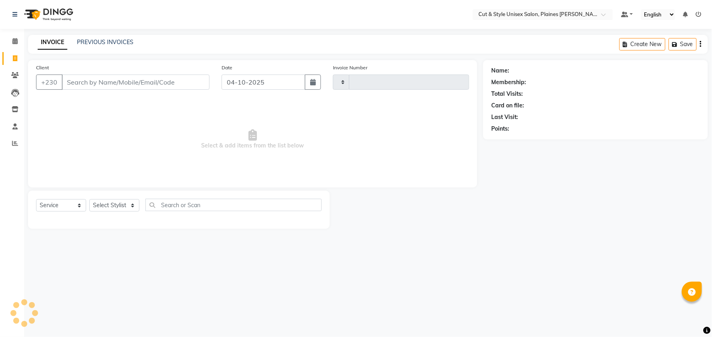
type input "4472"
select select "7731"
click at [133, 204] on select "Select Stylist" at bounding box center [114, 205] width 50 height 12
select select "68909"
click at [89, 200] on select "Select Stylist [PERSON_NAME] Manager [PERSON_NAME]" at bounding box center [114, 205] width 50 height 12
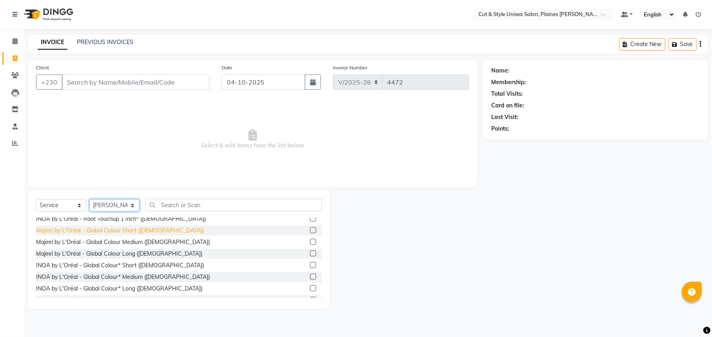
scroll to position [223, 0]
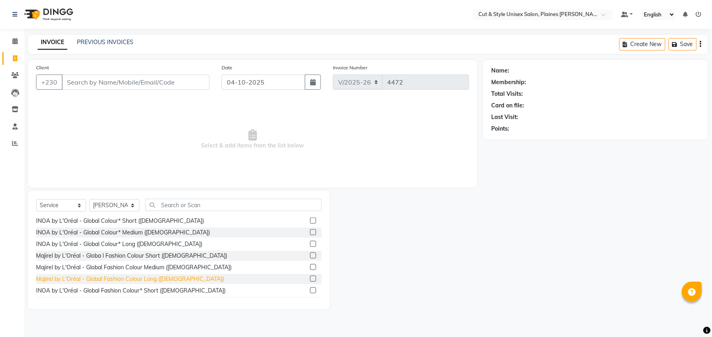
click at [156, 279] on div "Majirel by L'Oréal - Global Fashion Colour Long ([DEMOGRAPHIC_DATA])" at bounding box center [130, 279] width 188 height 8
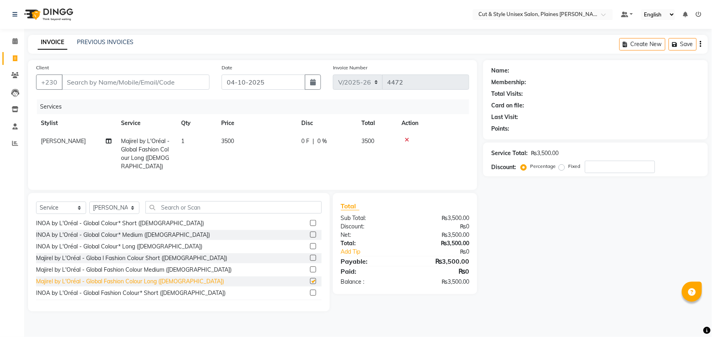
checkbox input "false"
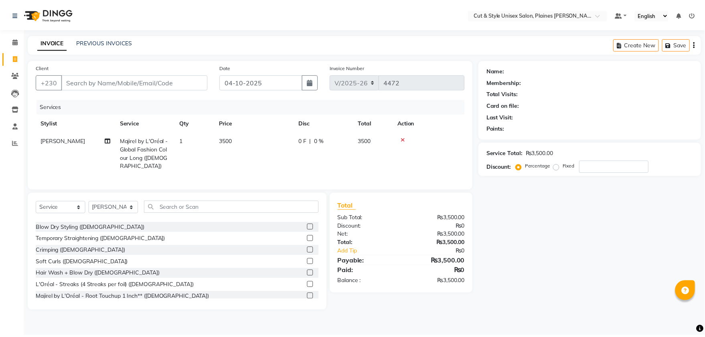
scroll to position [0, 0]
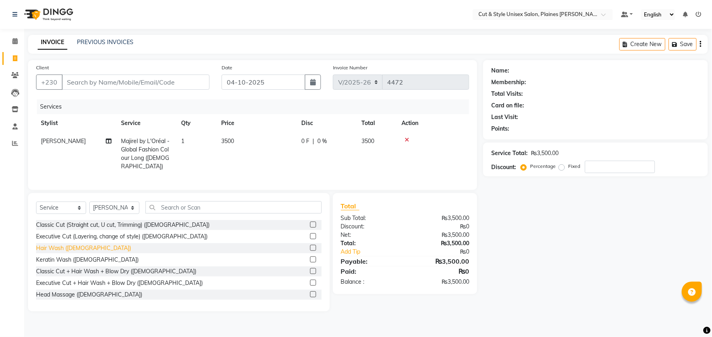
click at [70, 247] on div "Hair Wash ([DEMOGRAPHIC_DATA])" at bounding box center [83, 248] width 95 height 8
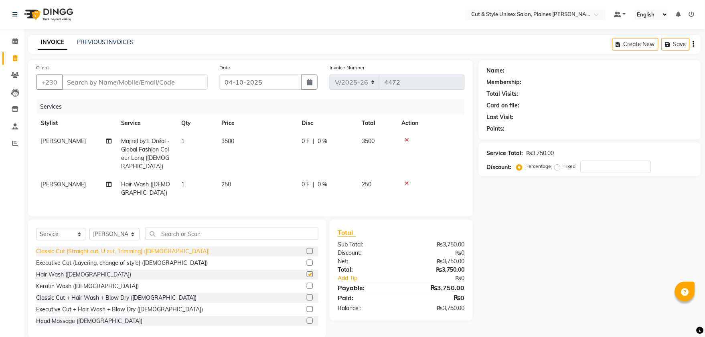
checkbox input "false"
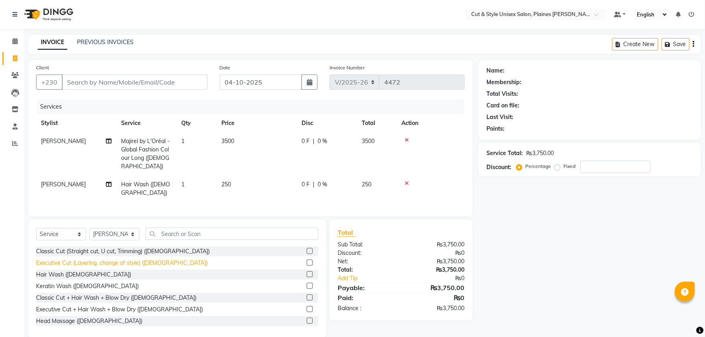
click at [121, 261] on div "Executive Cut (Layering, change of style) ([DEMOGRAPHIC_DATA])" at bounding box center [122, 263] width 172 height 8
checkbox input "false"
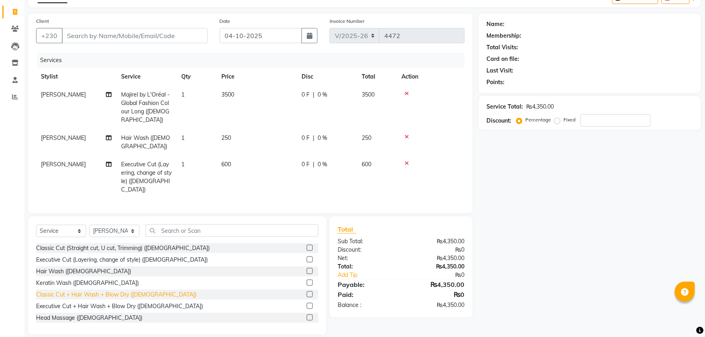
scroll to position [45, 0]
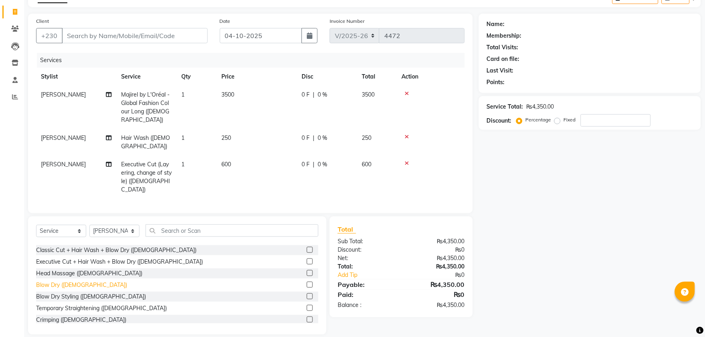
click at [73, 281] on div "Blow Dry ([DEMOGRAPHIC_DATA])" at bounding box center [81, 285] width 91 height 8
checkbox input "false"
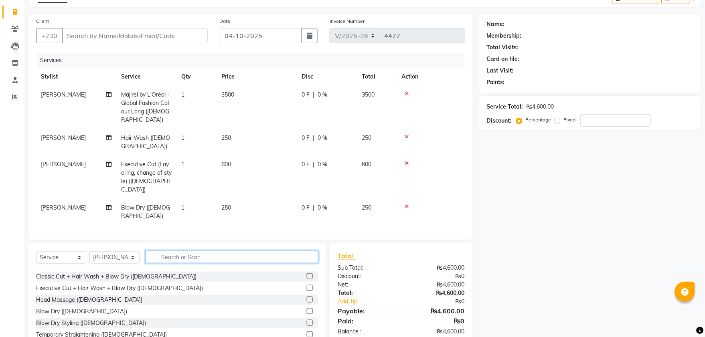
click at [169, 251] on input "text" at bounding box center [232, 257] width 173 height 12
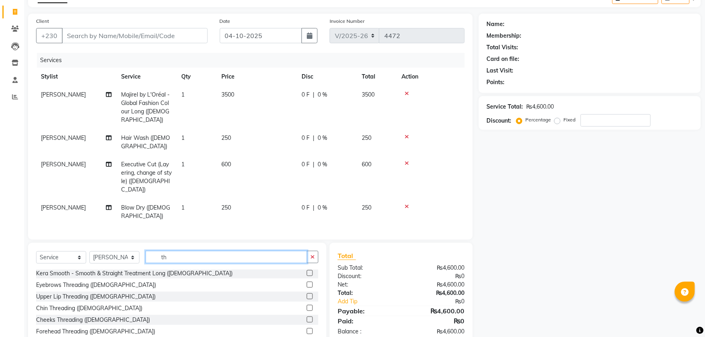
scroll to position [24, 0]
type input "th"
click at [81, 281] on div "Eyebrows Threading ([DEMOGRAPHIC_DATA])" at bounding box center [96, 285] width 120 height 8
checkbox input "false"
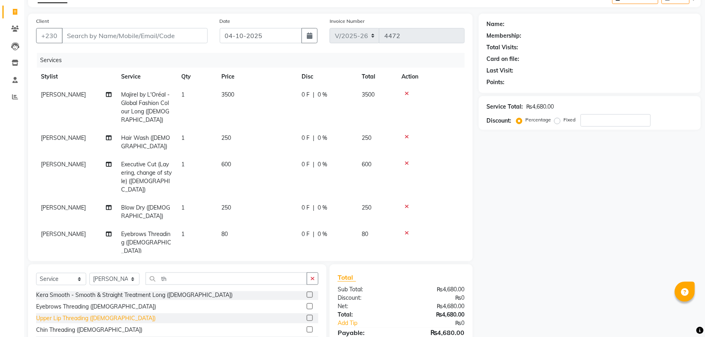
click at [83, 314] on div "Upper Lip Threading ([DEMOGRAPHIC_DATA])" at bounding box center [95, 318] width 119 height 8
checkbox input "false"
click at [171, 279] on input "th" at bounding box center [227, 279] width 162 height 12
type input "t"
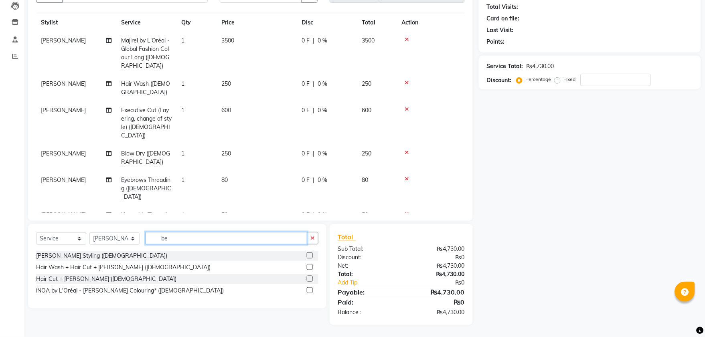
scroll to position [87, 0]
type input "b"
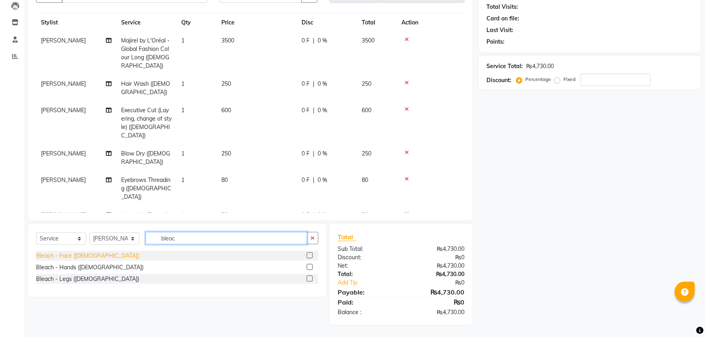
type input "bleac"
click at [90, 254] on div "Bleach - Face ([DEMOGRAPHIC_DATA])" at bounding box center [87, 256] width 103 height 8
checkbox input "false"
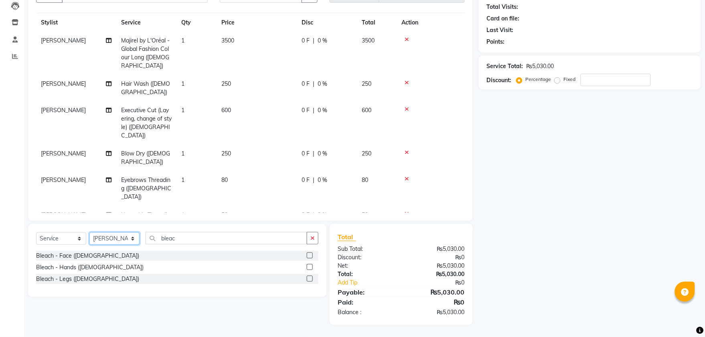
click at [131, 236] on select "Select Stylist [PERSON_NAME] Manager [PERSON_NAME]" at bounding box center [114, 239] width 50 height 12
select select "68911"
click at [89, 233] on select "Select Stylist [PERSON_NAME] Manager [PERSON_NAME]" at bounding box center [114, 239] width 50 height 12
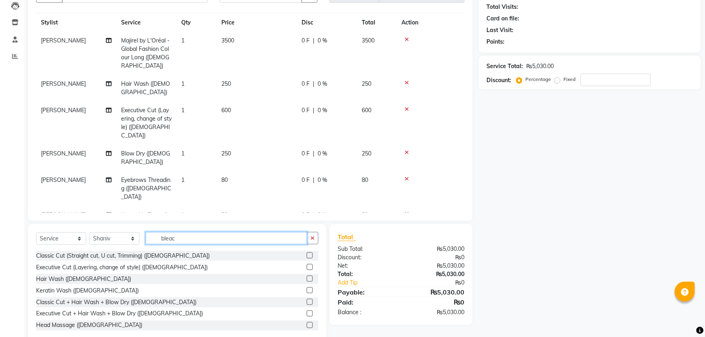
click at [182, 235] on input "bleac" at bounding box center [227, 238] width 162 height 12
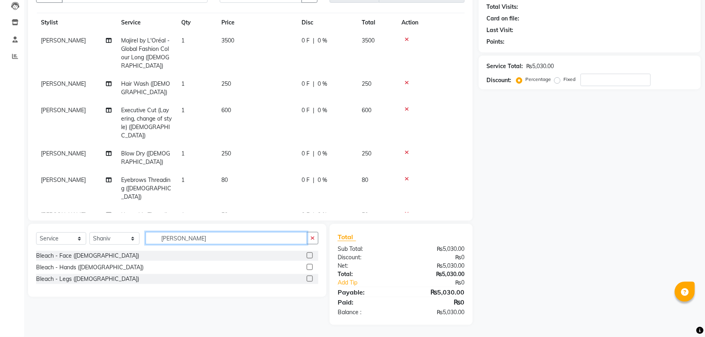
type input "bleac"
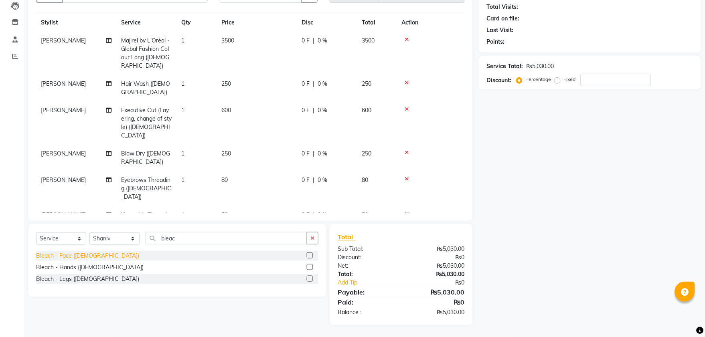
click at [55, 256] on div "Bleach - Face ([DEMOGRAPHIC_DATA])" at bounding box center [87, 256] width 103 height 8
checkbox input "false"
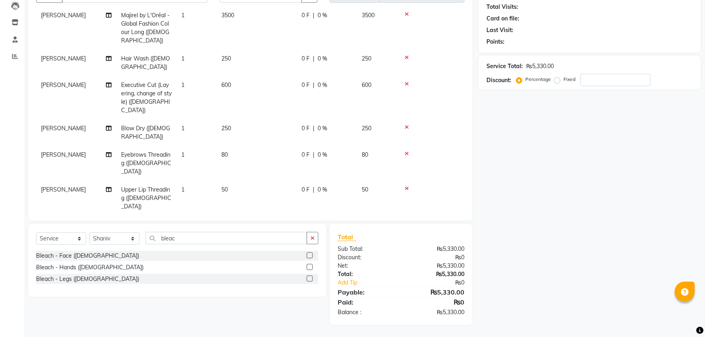
scroll to position [66, 0]
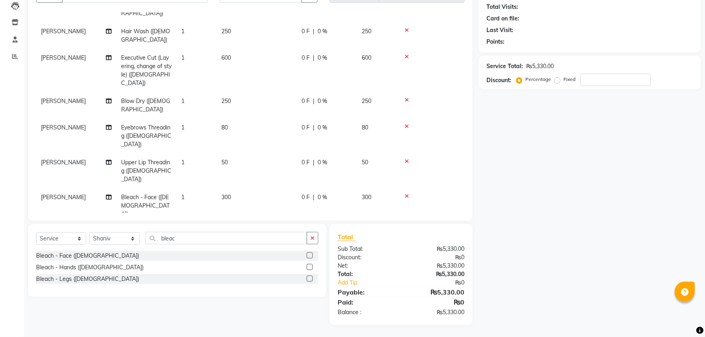
click at [408, 193] on icon at bounding box center [407, 196] width 4 height 6
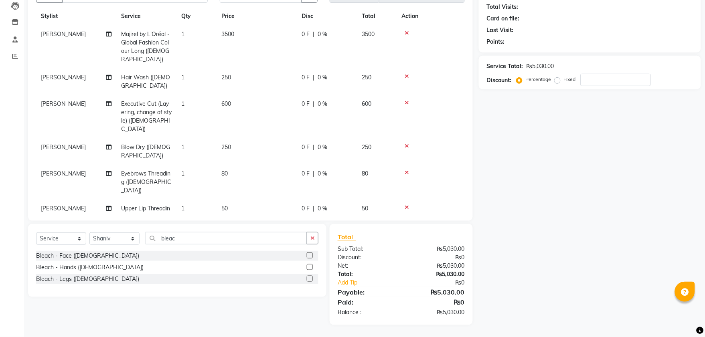
scroll to position [0, 0]
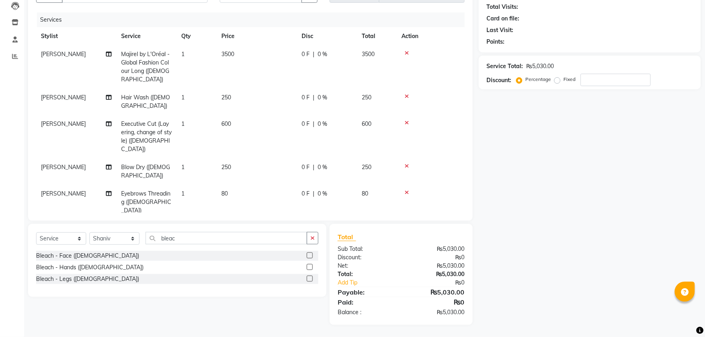
click at [407, 93] on icon at bounding box center [407, 96] width 4 height 6
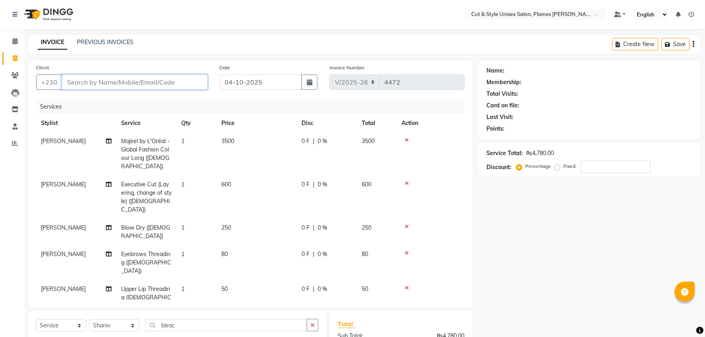
click at [138, 78] on input "Client" at bounding box center [135, 82] width 146 height 15
type input "5"
type input "0"
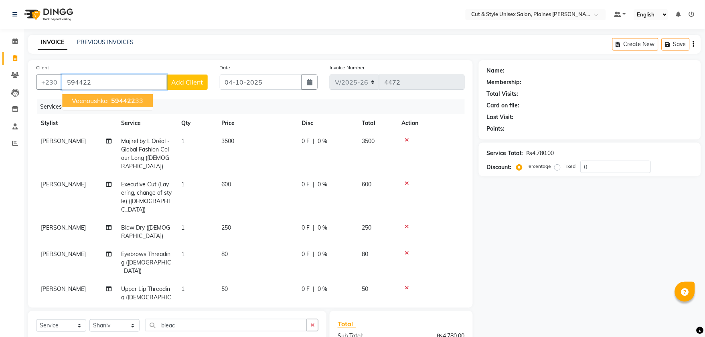
click at [137, 102] on ngb-highlight "594422 33" at bounding box center [126, 101] width 34 height 8
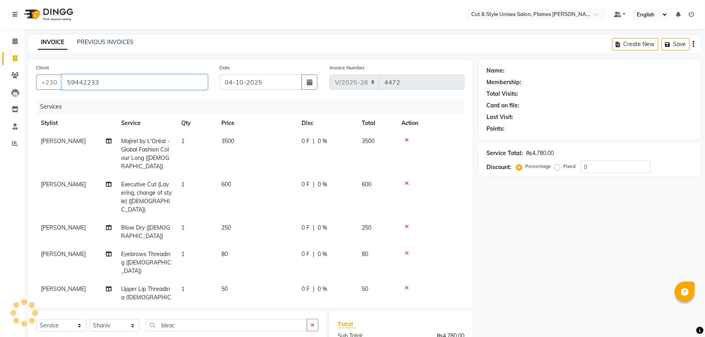
type input "59442233"
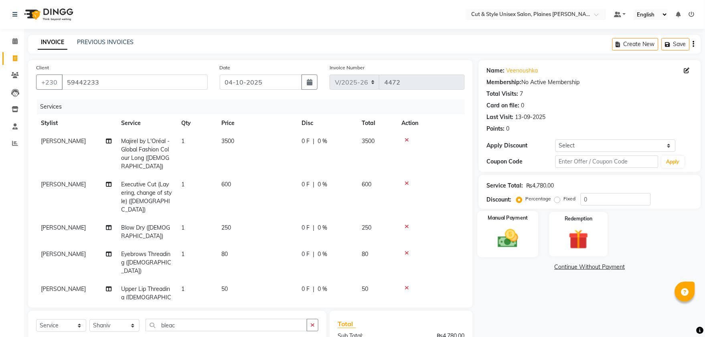
click at [512, 226] on div "Manual Payment" at bounding box center [507, 234] width 61 height 46
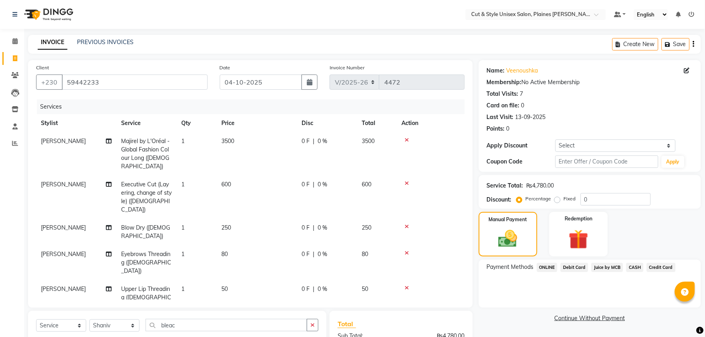
scroll to position [87, 0]
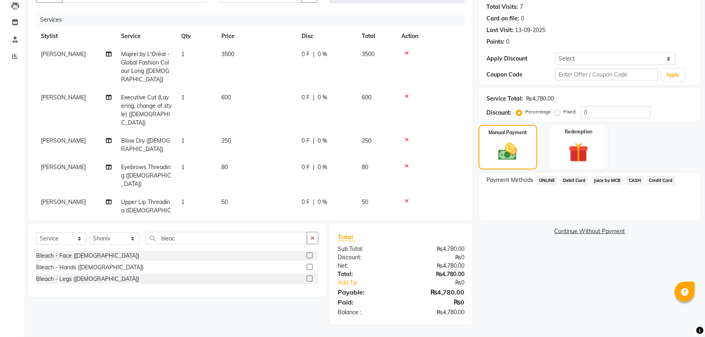
click at [603, 180] on span "Juice by MCB" at bounding box center [607, 180] width 32 height 9
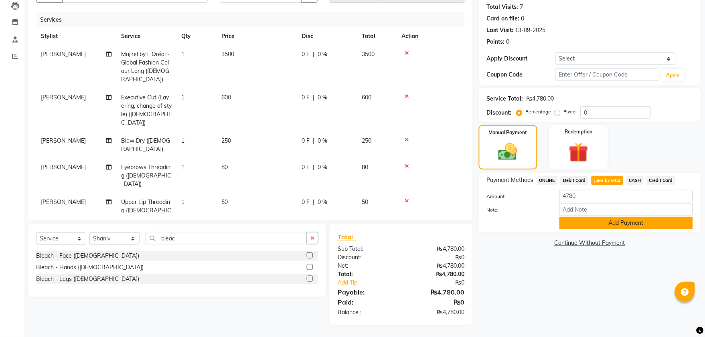
click at [595, 221] on button "Add Payment" at bounding box center [626, 223] width 134 height 12
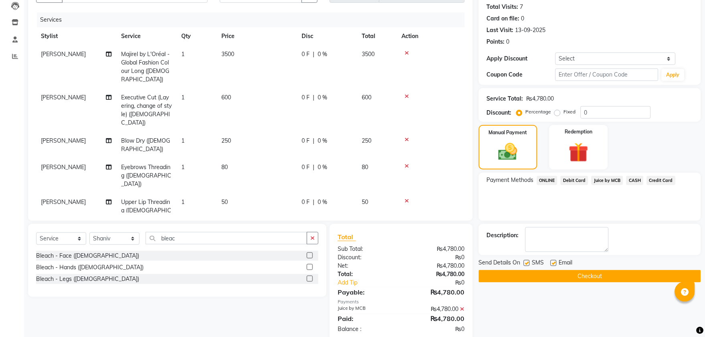
scroll to position [103, 0]
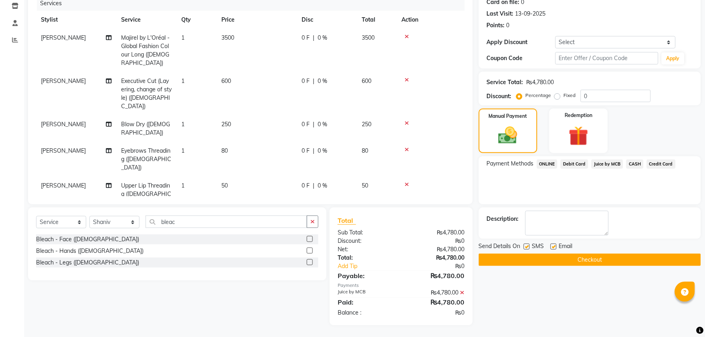
click at [582, 257] on button "Checkout" at bounding box center [590, 260] width 222 height 12
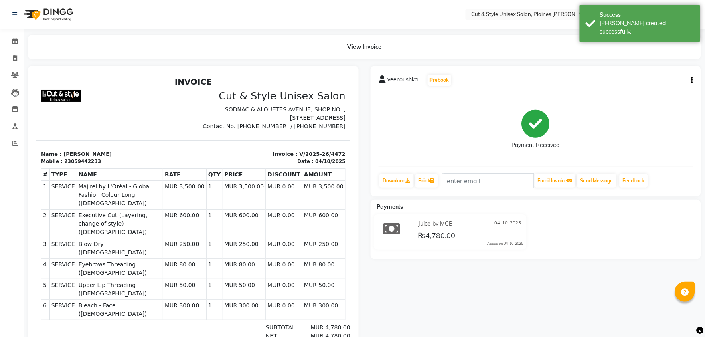
scroll to position [32, 0]
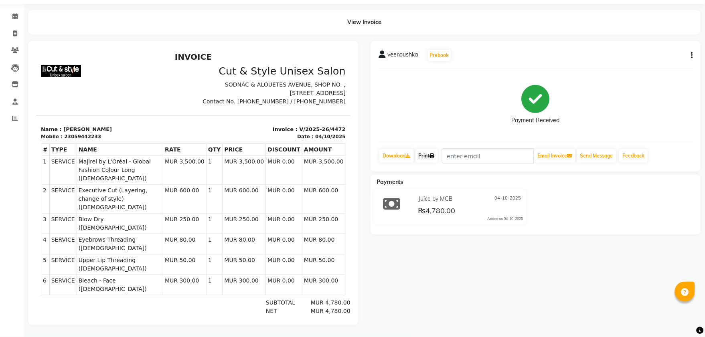
click at [422, 149] on link "Print" at bounding box center [426, 156] width 22 height 14
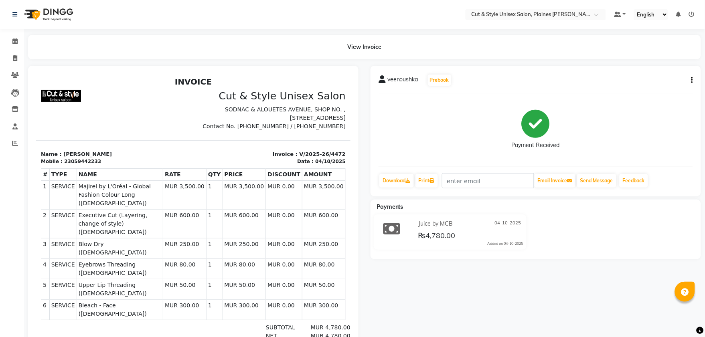
click at [35, 13] on img at bounding box center [47, 14] width 55 height 22
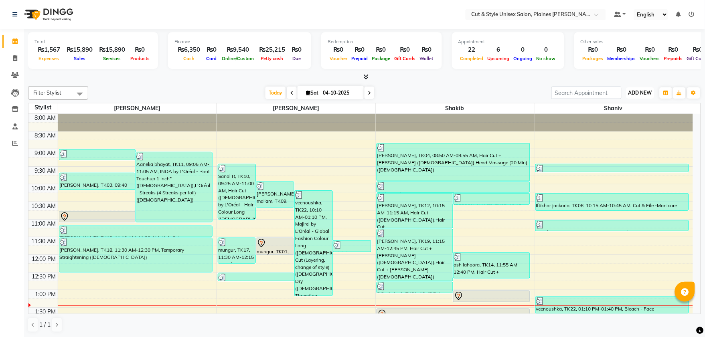
click at [639, 93] on span "ADD NEW" at bounding box center [640, 93] width 24 height 6
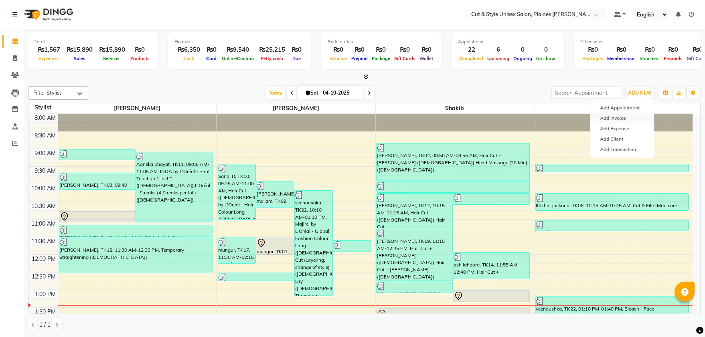
click at [615, 117] on link "Add Invoice" at bounding box center [622, 118] width 63 height 10
select select "service"
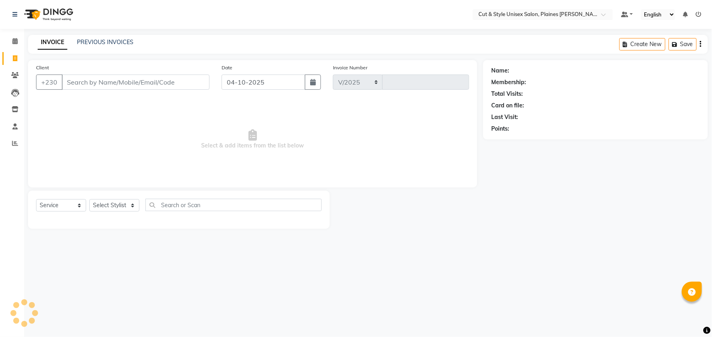
select select "7731"
type input "4473"
drag, startPoint x: 135, startPoint y: 204, endPoint x: 134, endPoint y: 210, distance: 6.1
click at [135, 204] on select "Select Stylist [PERSON_NAME] Manager [PERSON_NAME]" at bounding box center [114, 205] width 50 height 12
select select "68909"
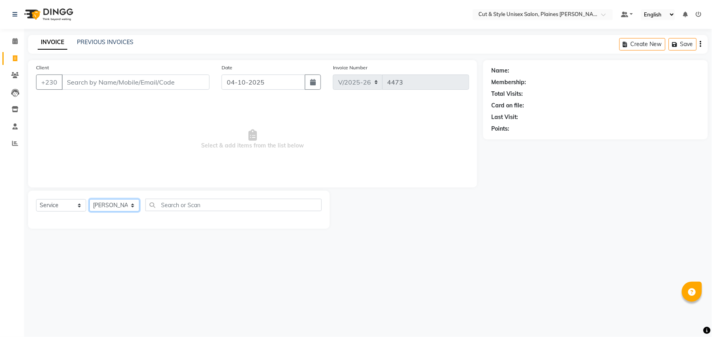
click at [89, 200] on select "Select Stylist [PERSON_NAME] Manager [PERSON_NAME]" at bounding box center [114, 205] width 50 height 12
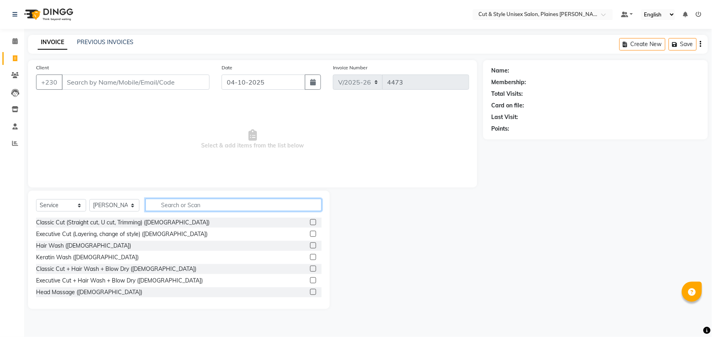
click at [162, 201] on input "text" at bounding box center [234, 205] width 176 height 12
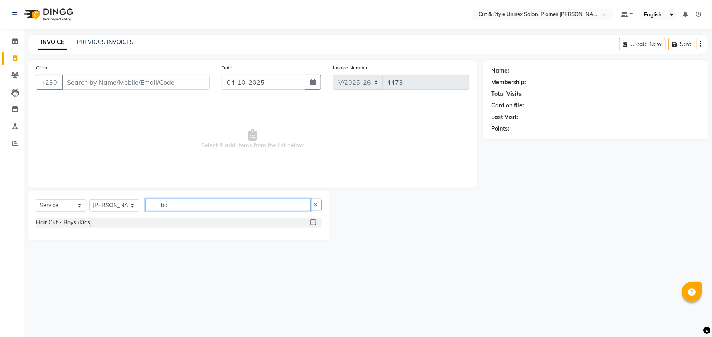
type input "bo"
click at [57, 227] on div "Hair Cut - Boys (Kids)" at bounding box center [179, 223] width 286 height 10
click at [78, 221] on div "Hair Cut - Boys (Kids)" at bounding box center [64, 223] width 56 height 8
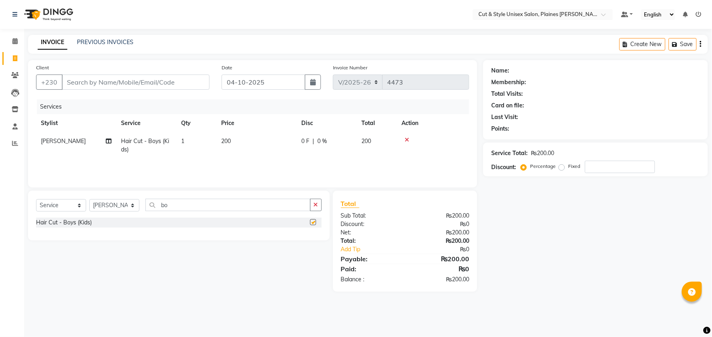
checkbox input "false"
click at [106, 81] on input "Client" at bounding box center [136, 82] width 148 height 15
type input "5"
type input "0"
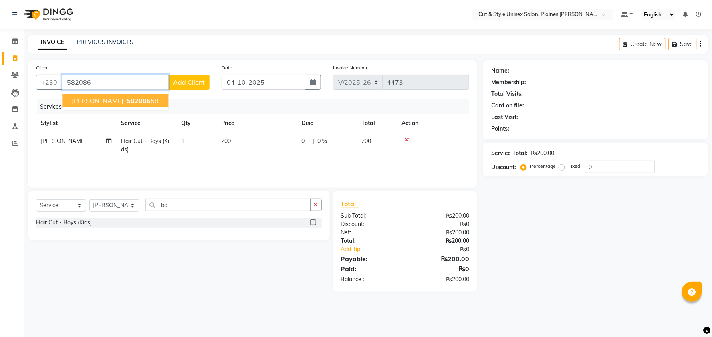
click at [127, 98] on span "582086" at bounding box center [139, 101] width 24 height 8
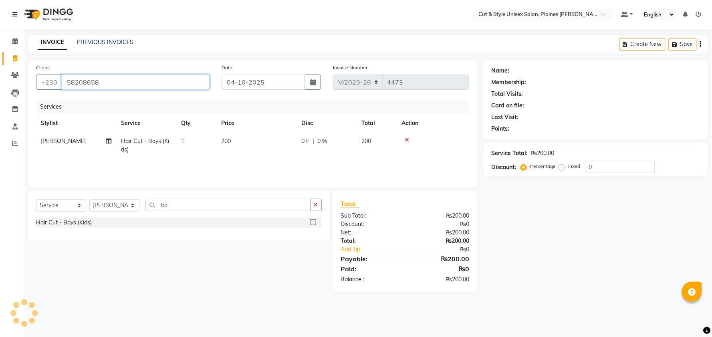
type input "58208658"
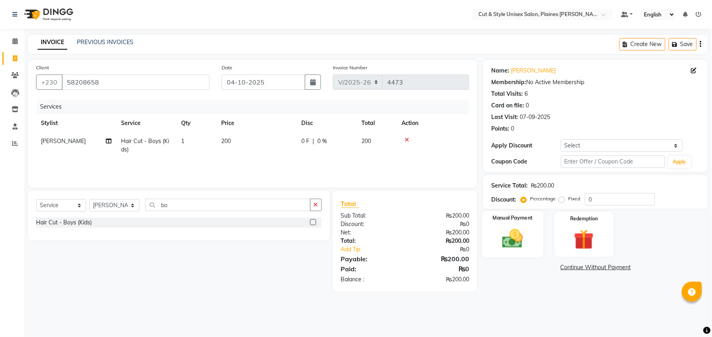
click at [516, 228] on img at bounding box center [513, 239] width 34 height 24
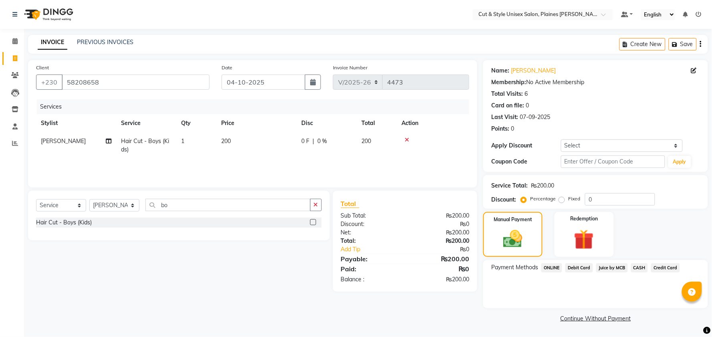
click at [615, 269] on span "Juice by MCB" at bounding box center [613, 267] width 32 height 9
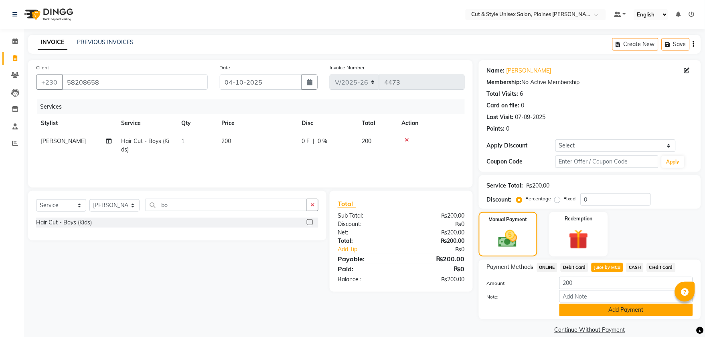
click at [619, 312] on button "Add Payment" at bounding box center [626, 310] width 134 height 12
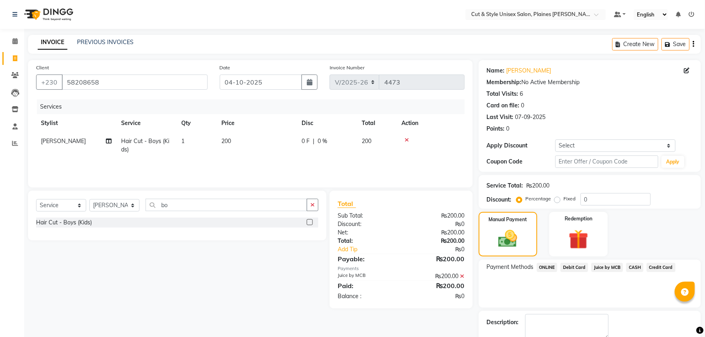
scroll to position [45, 0]
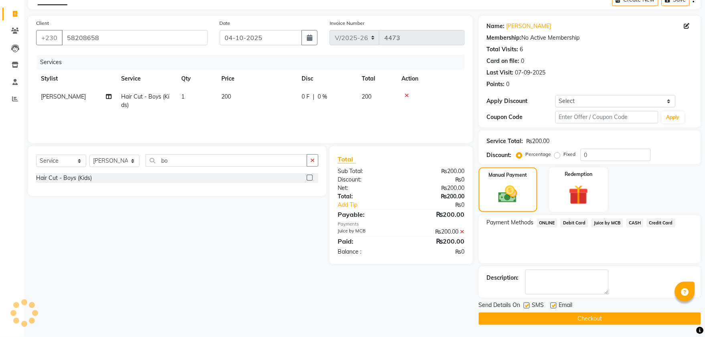
click at [606, 318] on button "Checkout" at bounding box center [590, 319] width 222 height 12
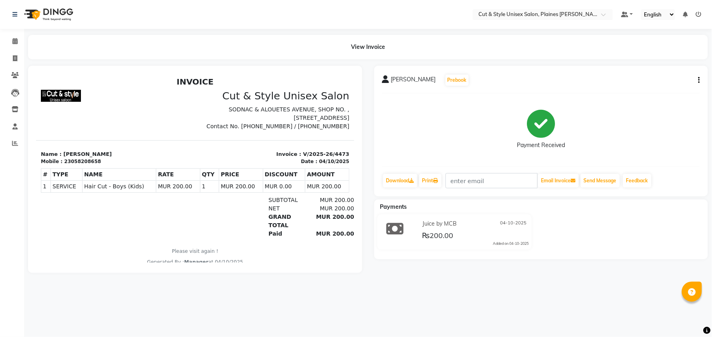
click at [65, 9] on img at bounding box center [47, 14] width 55 height 22
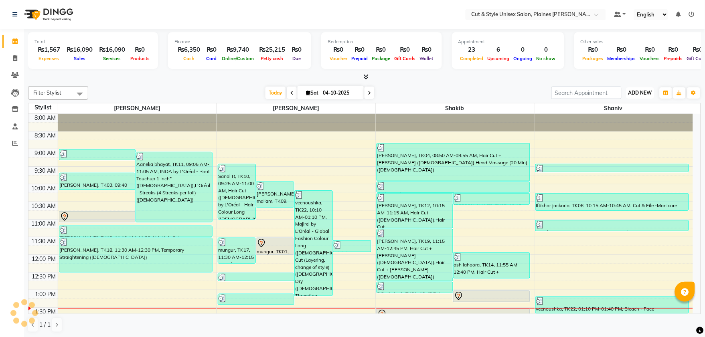
click at [638, 93] on span "ADD NEW" at bounding box center [640, 93] width 24 height 6
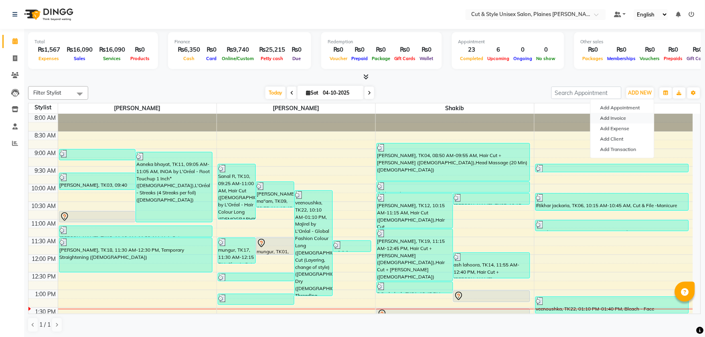
click at [619, 119] on link "Add Invoice" at bounding box center [622, 118] width 63 height 10
select select "service"
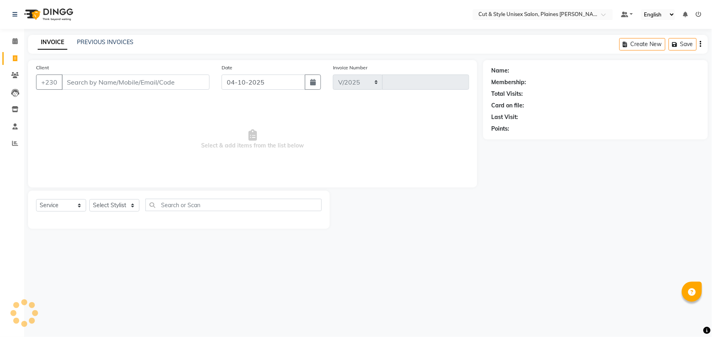
select select "7731"
type input "4474"
click at [101, 209] on select "Select Stylist" at bounding box center [114, 205] width 50 height 12
select select "68908"
click at [89, 200] on select "Select Stylist [PERSON_NAME] Manager [PERSON_NAME]" at bounding box center [114, 205] width 50 height 12
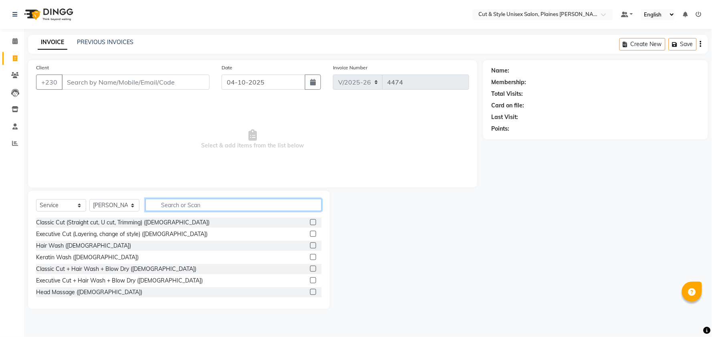
click at [164, 204] on input "text" at bounding box center [234, 205] width 176 height 12
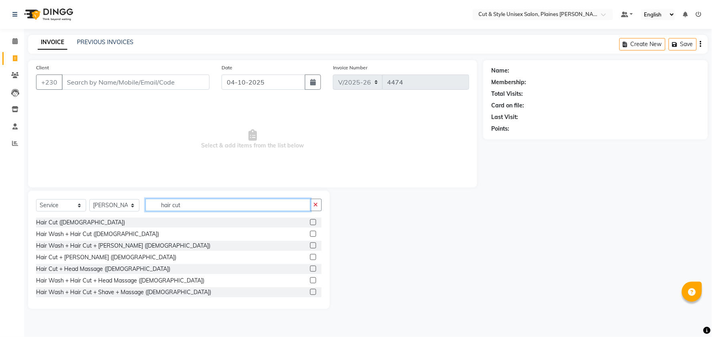
type input "hair cut"
click at [310, 255] on label at bounding box center [313, 257] width 6 height 6
click at [310, 255] on input "checkbox" at bounding box center [312, 257] width 5 height 5
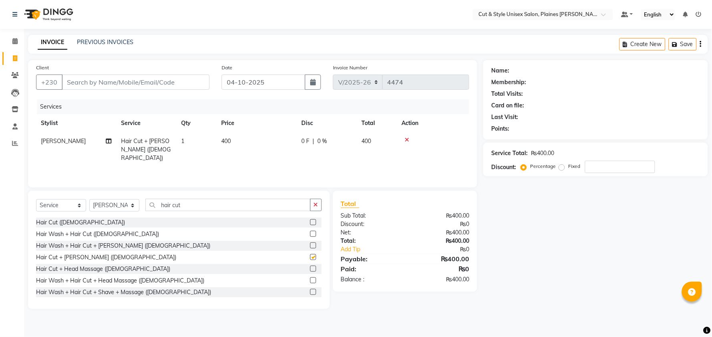
checkbox input "false"
click at [209, 204] on input "hair cut" at bounding box center [228, 205] width 165 height 12
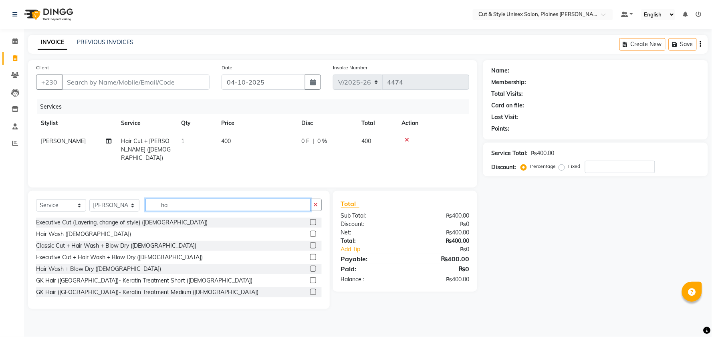
type input "h"
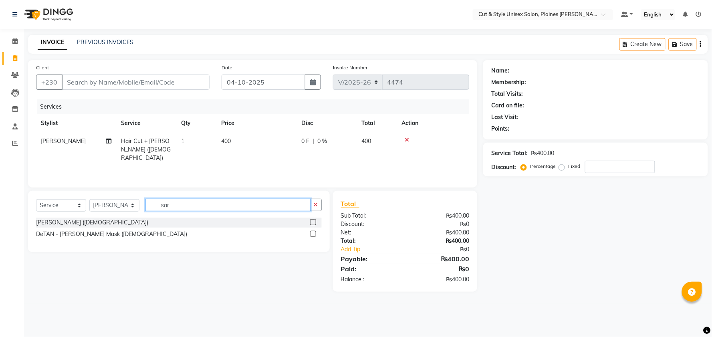
type input "sar"
click at [312, 221] on label at bounding box center [313, 222] width 6 height 6
click at [312, 221] on input "checkbox" at bounding box center [312, 222] width 5 height 5
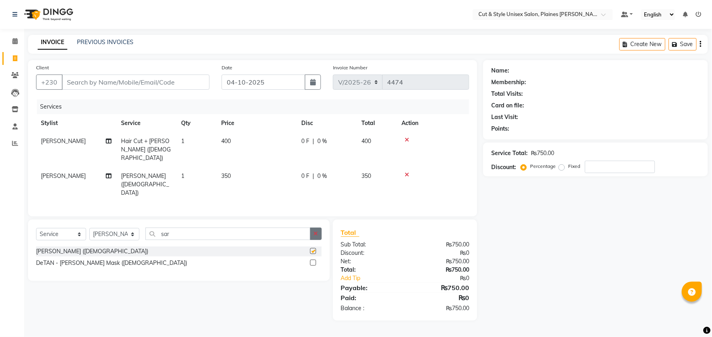
checkbox input "false"
click at [139, 85] on input "Client" at bounding box center [136, 82] width 148 height 15
type input "5"
type input "0"
type input "59148283"
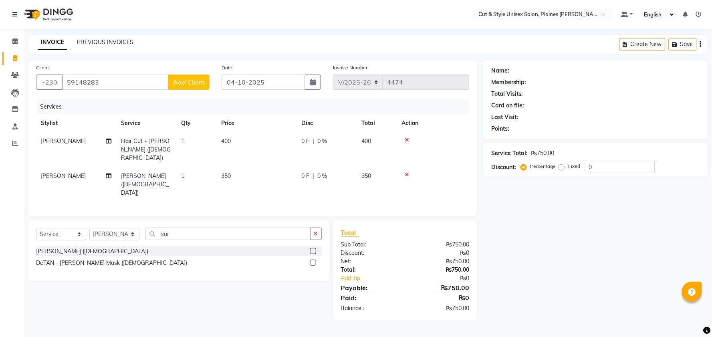
click at [200, 79] on span "Add Client" at bounding box center [189, 82] width 32 height 8
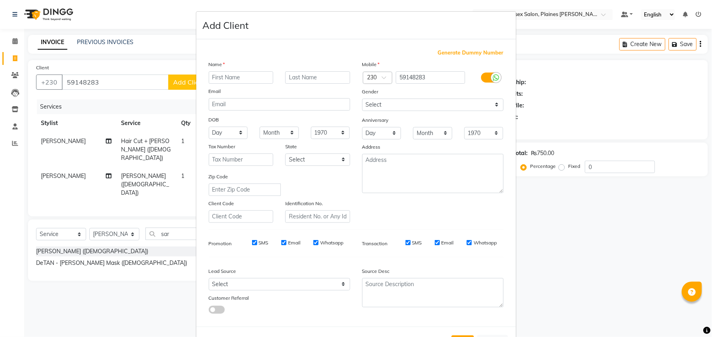
click at [224, 79] on input "text" at bounding box center [241, 77] width 65 height 12
type input "h"
type input "H"
type input "hemant"
click at [294, 75] on input "text" at bounding box center [317, 77] width 65 height 12
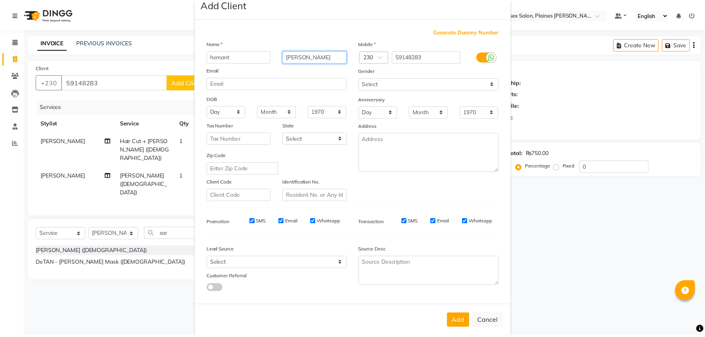
scroll to position [33, 0]
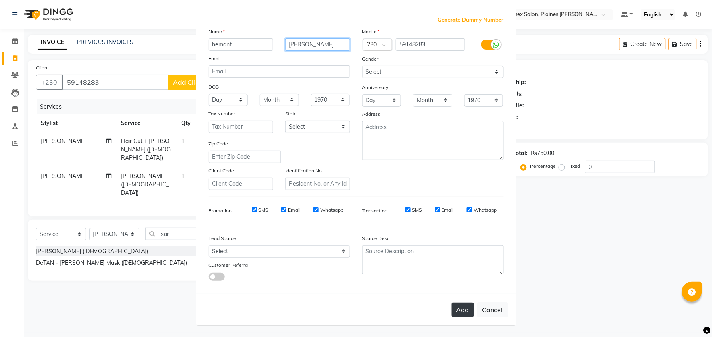
type input "rao"
click at [463, 310] on button "Add" at bounding box center [463, 310] width 22 height 14
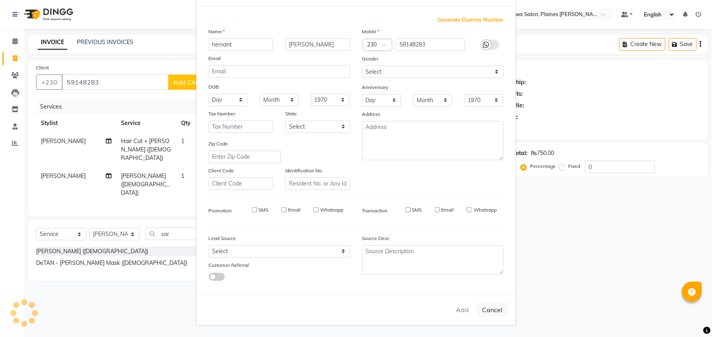
select select
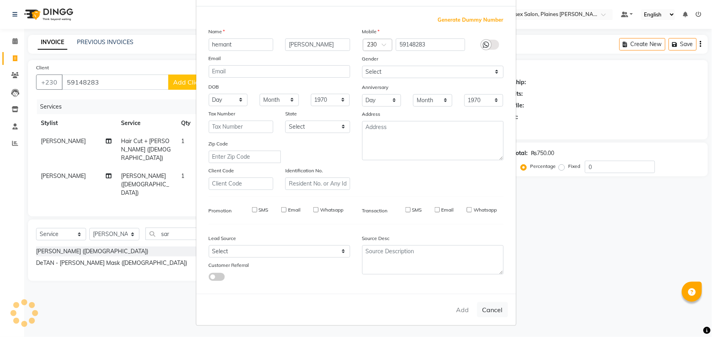
select select
checkbox input "false"
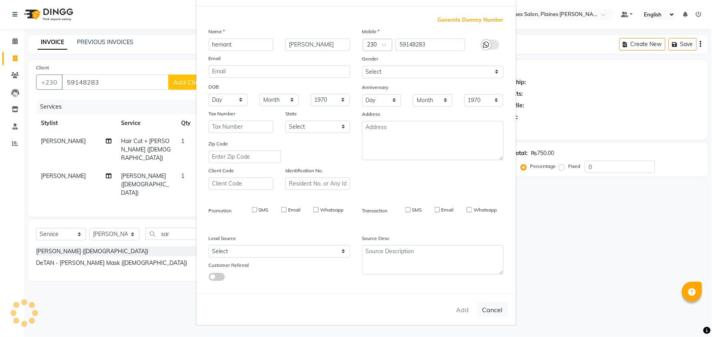
checkbox input "false"
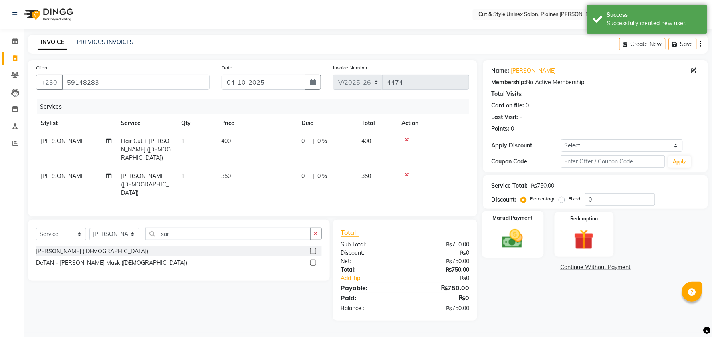
click at [500, 234] on img at bounding box center [513, 239] width 34 height 24
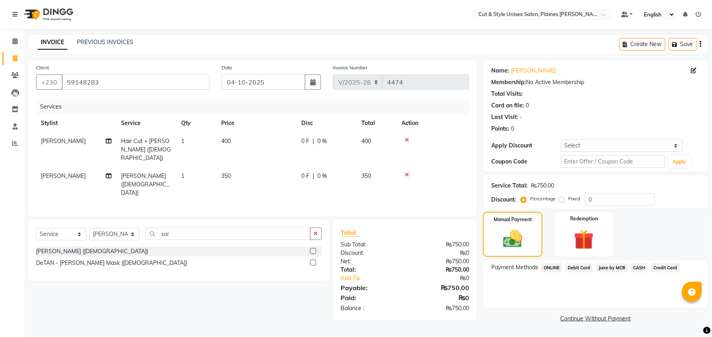
click at [638, 267] on span "CASH" at bounding box center [639, 267] width 17 height 9
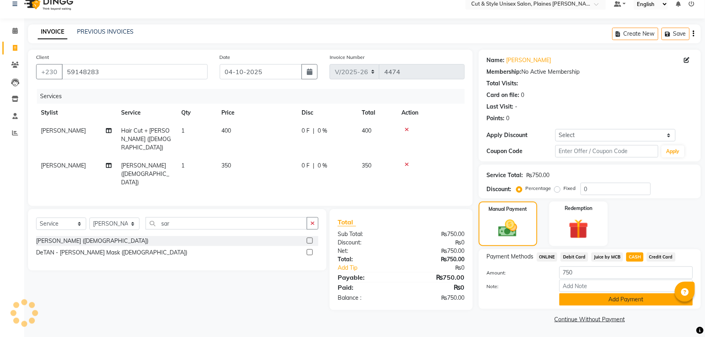
click at [629, 298] on button "Add Payment" at bounding box center [626, 299] width 134 height 12
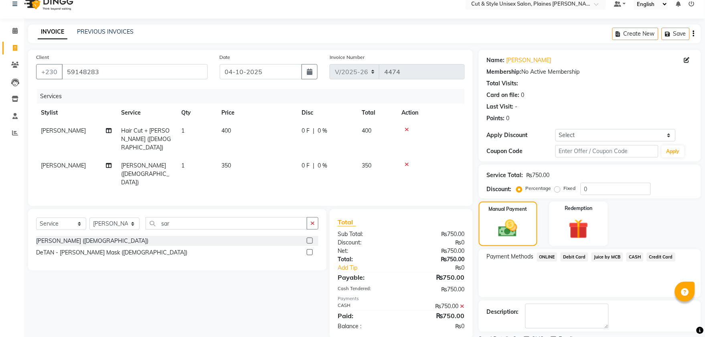
scroll to position [45, 0]
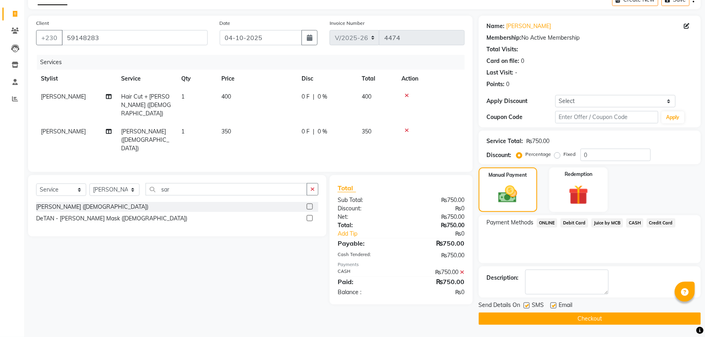
click at [625, 319] on button "Checkout" at bounding box center [590, 319] width 222 height 12
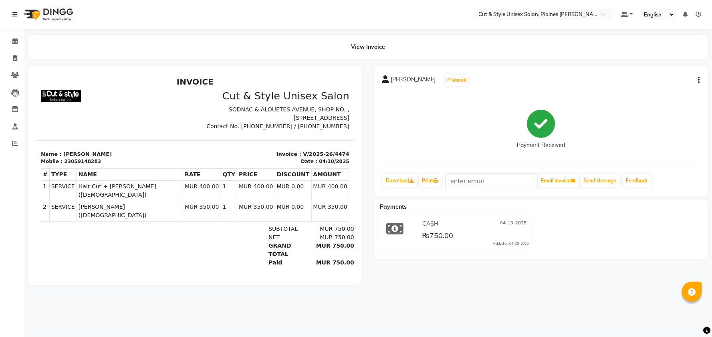
click at [61, 15] on img at bounding box center [47, 14] width 55 height 22
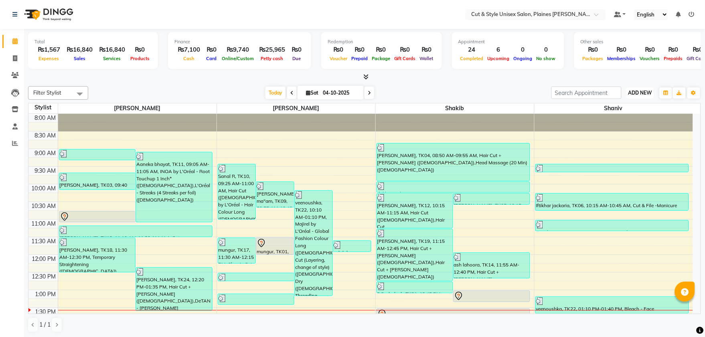
click at [639, 94] on span "ADD NEW" at bounding box center [640, 93] width 24 height 6
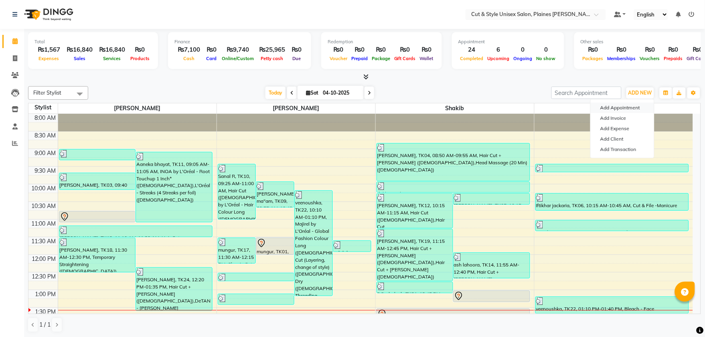
click at [615, 107] on button "Add Appointment" at bounding box center [622, 108] width 63 height 10
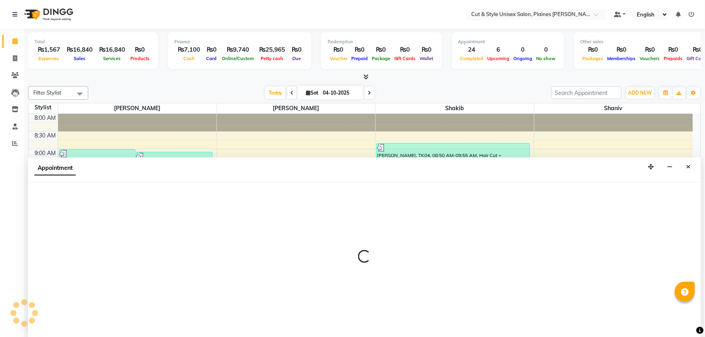
scroll to position [0, 0]
select select "tentative"
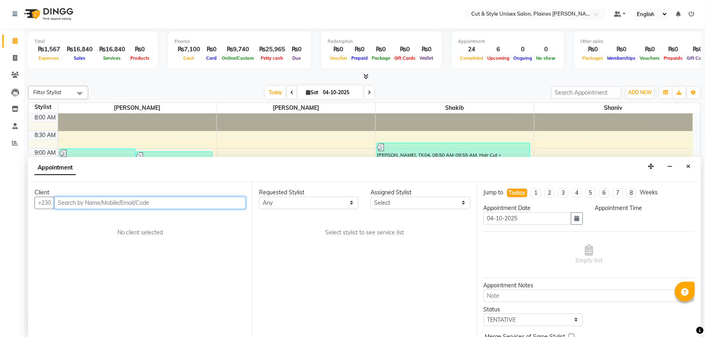
select select "540"
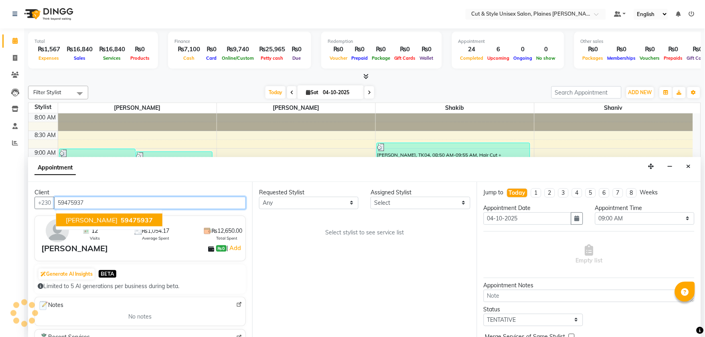
click at [102, 221] on span "[PERSON_NAME]" at bounding box center [92, 220] width 52 height 8
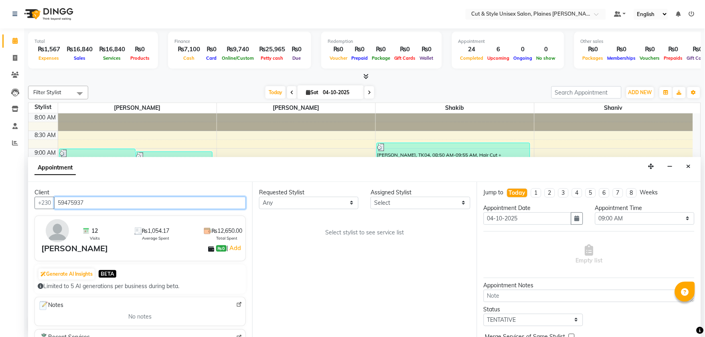
type input "59475937"
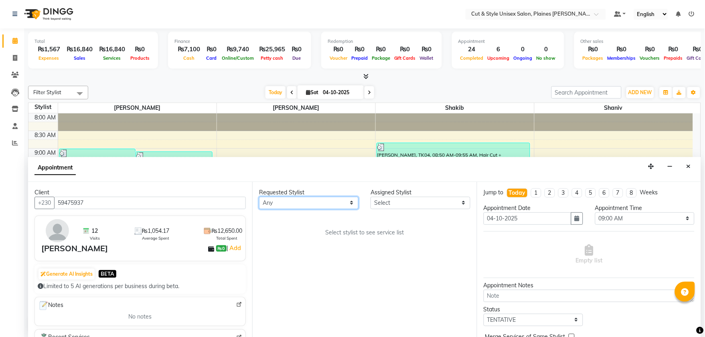
click at [301, 205] on select "Any [PERSON_NAME]" at bounding box center [308, 203] width 99 height 12
select select "68909"
click at [259, 197] on select "Any [PERSON_NAME]" at bounding box center [308, 203] width 99 height 12
select select "68909"
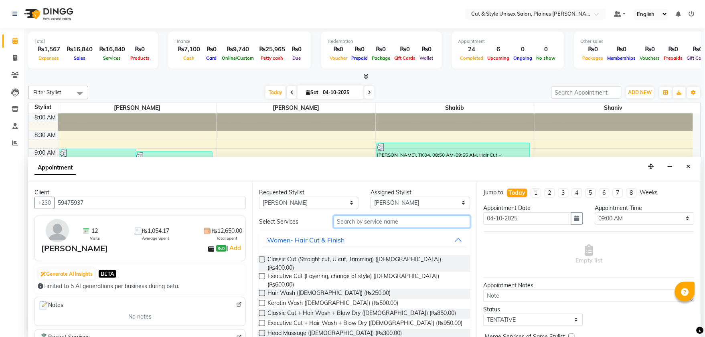
click at [373, 219] on input "text" at bounding box center [402, 222] width 137 height 12
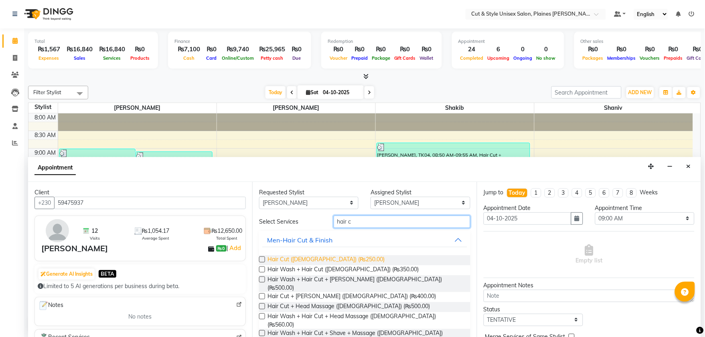
type input "hair c"
click at [307, 257] on span "Hair Cut (Male) (₨250.00)" at bounding box center [325, 260] width 117 height 10
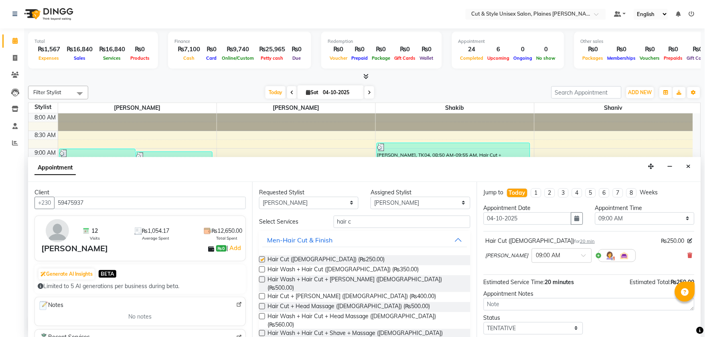
checkbox input "false"
click at [581, 258] on span at bounding box center [586, 258] width 10 height 8
click at [532, 331] on div "04:30 PM" at bounding box center [561, 329] width 59 height 15
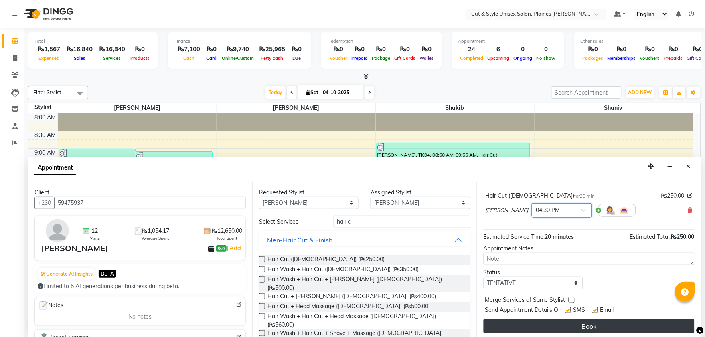
scroll to position [47, 0]
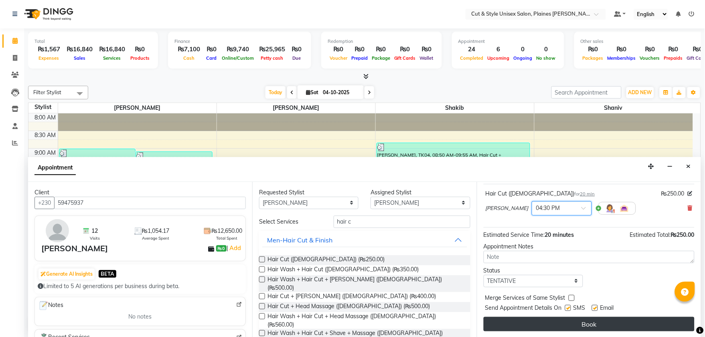
click at [583, 321] on button "Book" at bounding box center [589, 324] width 211 height 14
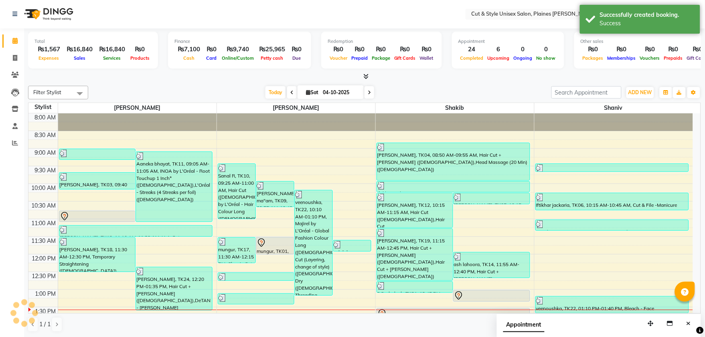
scroll to position [0, 0]
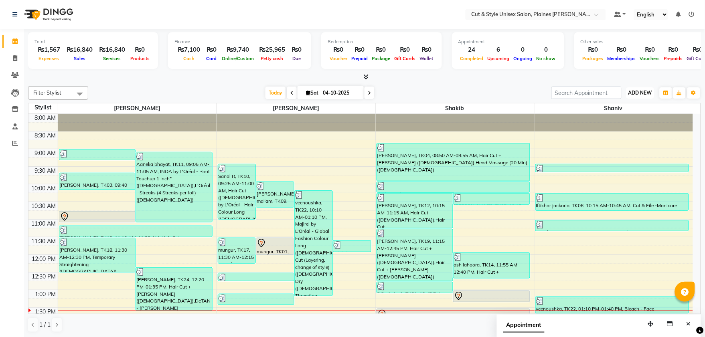
click at [638, 90] on span "ADD NEW" at bounding box center [640, 93] width 24 height 6
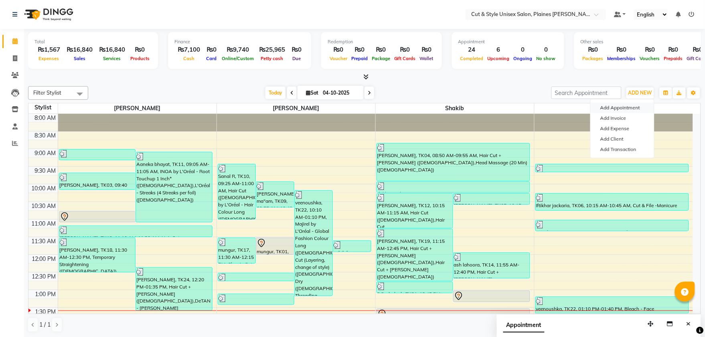
click at [619, 109] on button "Add Appointment" at bounding box center [622, 108] width 63 height 10
select select "540"
select select "tentative"
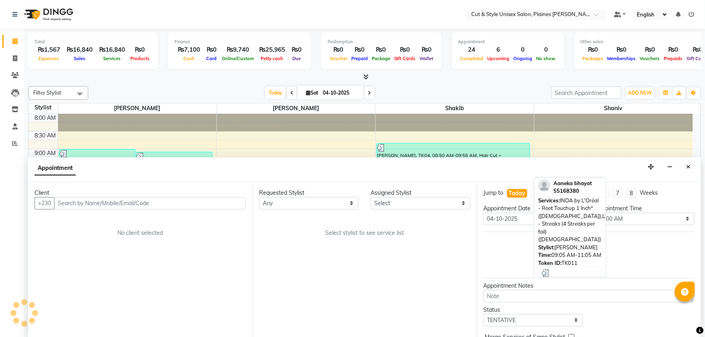
scroll to position [0, 0]
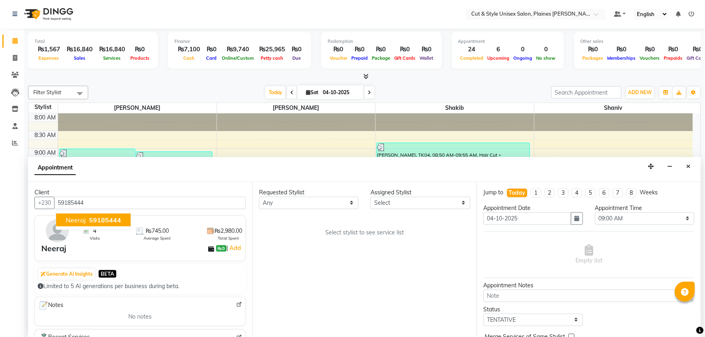
click at [98, 221] on span "59185444" at bounding box center [105, 220] width 32 height 8
type input "59185444"
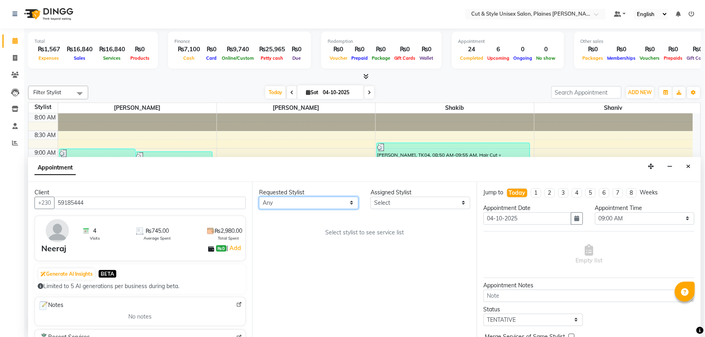
drag, startPoint x: 329, startPoint y: 204, endPoint x: 328, endPoint y: 208, distance: 4.2
click at [329, 204] on select "Any [PERSON_NAME]" at bounding box center [308, 203] width 99 height 12
select select "68909"
click at [259, 197] on select "Any [PERSON_NAME]" at bounding box center [308, 203] width 99 height 12
select select "68909"
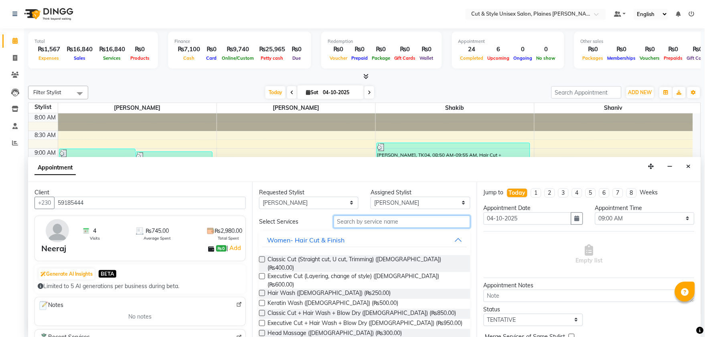
click at [395, 225] on input "text" at bounding box center [402, 222] width 137 height 12
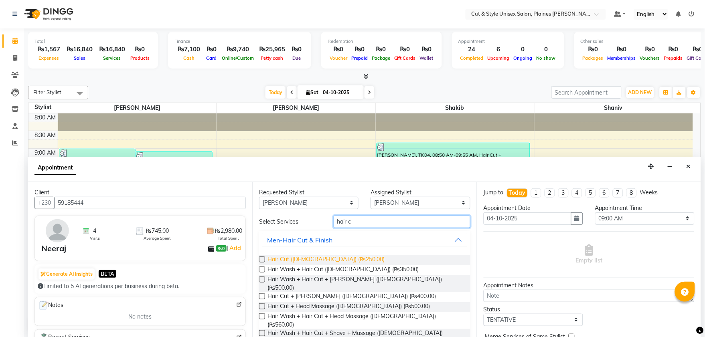
type input "hair c"
click at [292, 258] on span "Hair Cut (Male) (₨250.00)" at bounding box center [325, 260] width 117 height 10
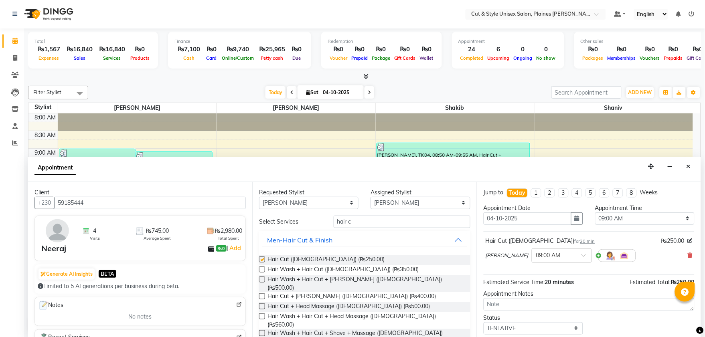
checkbox input "false"
click at [546, 254] on input "text" at bounding box center [553, 255] width 35 height 8
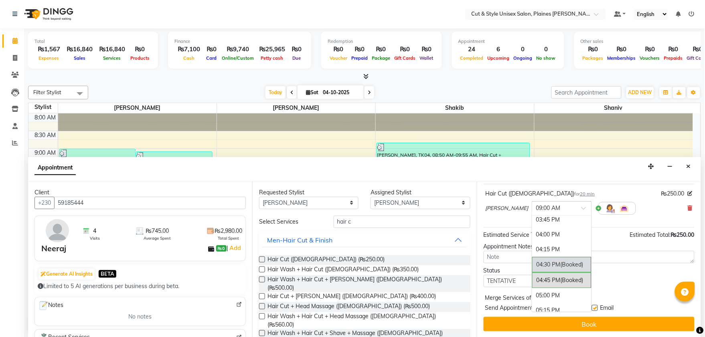
scroll to position [490, 0]
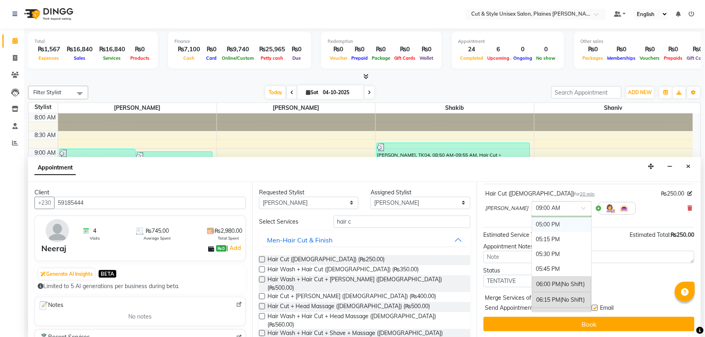
click at [532, 225] on div "05:00 PM" at bounding box center [561, 224] width 59 height 15
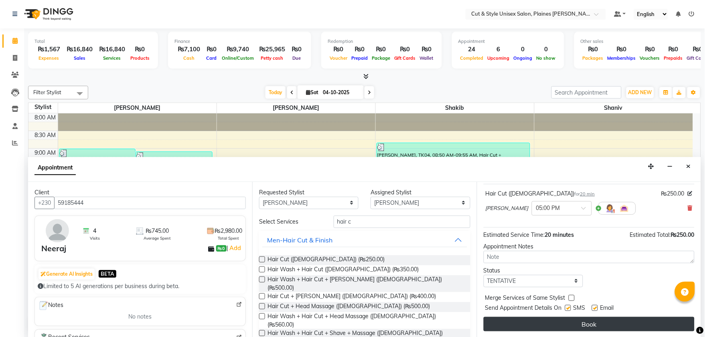
drag, startPoint x: 577, startPoint y: 323, endPoint x: 577, endPoint y: 318, distance: 4.8
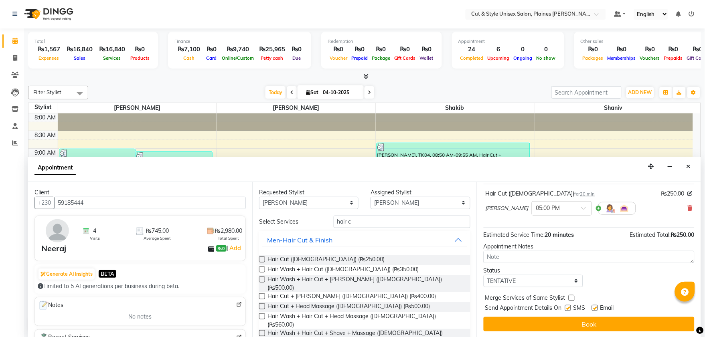
click at [577, 323] on button "Book" at bounding box center [589, 324] width 211 height 14
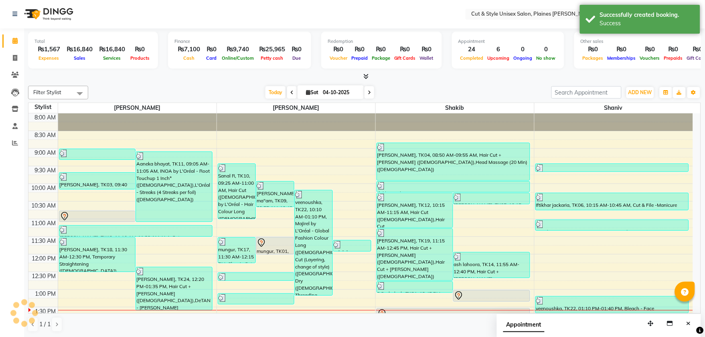
scroll to position [0, 0]
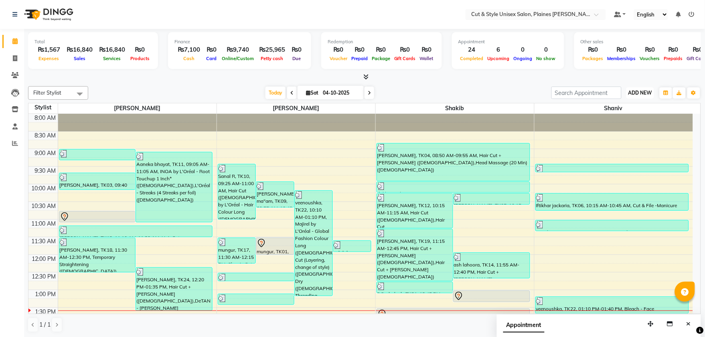
click at [638, 94] on span "ADD NEW" at bounding box center [640, 93] width 24 height 6
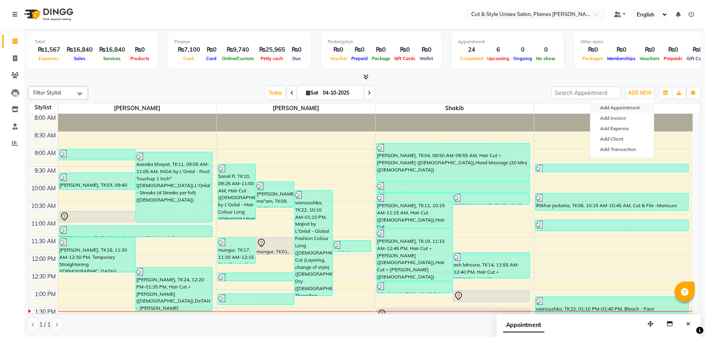
drag, startPoint x: 613, startPoint y: 108, endPoint x: 374, endPoint y: 121, distance: 239.3
click at [612, 108] on button "Add Appointment" at bounding box center [622, 108] width 63 height 10
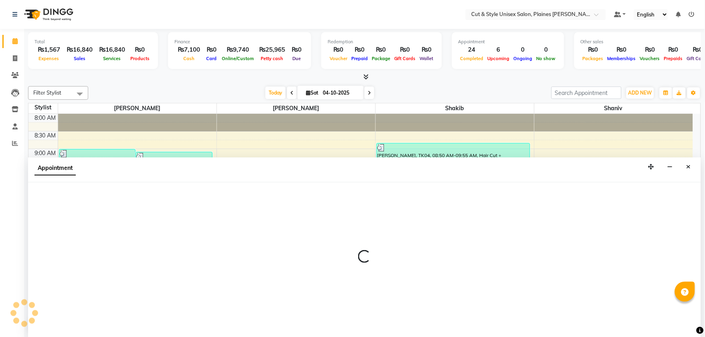
select select "tentative"
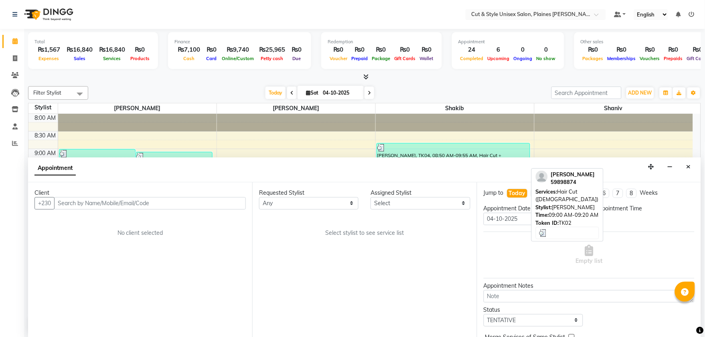
scroll to position [0, 0]
select select "540"
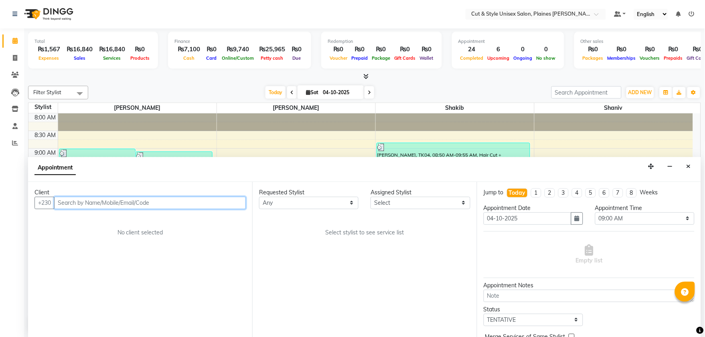
click at [85, 199] on input "text" at bounding box center [150, 203] width 192 height 12
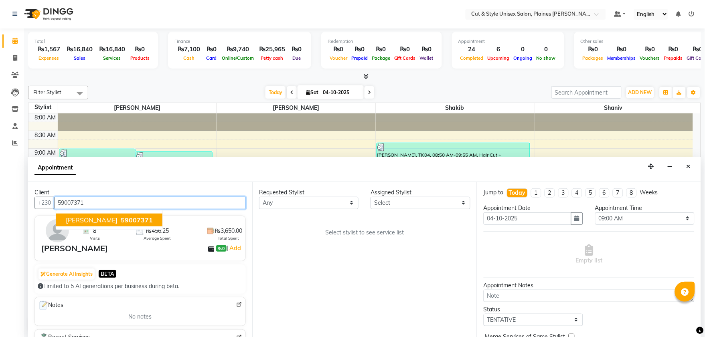
click at [95, 221] on span "[PERSON_NAME]" at bounding box center [92, 220] width 52 height 8
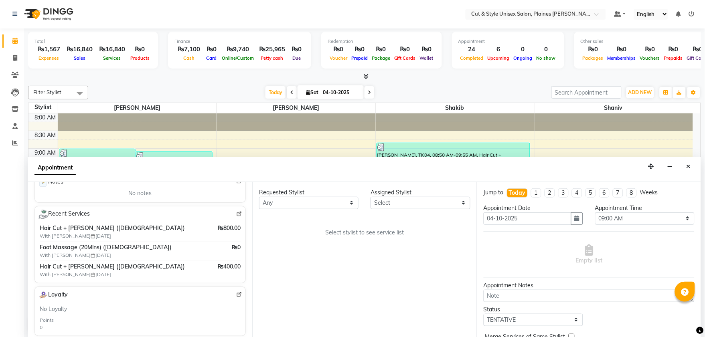
scroll to position [134, 0]
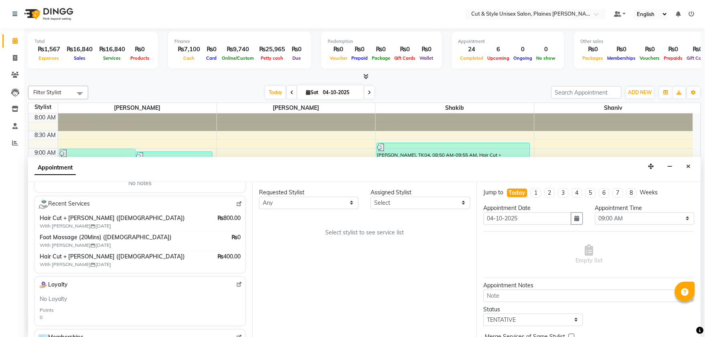
type input "59007371"
click at [311, 205] on select "Any [PERSON_NAME]" at bounding box center [308, 203] width 99 height 12
select select "68909"
click at [259, 197] on select "Any [PERSON_NAME]" at bounding box center [308, 203] width 99 height 12
select select "68909"
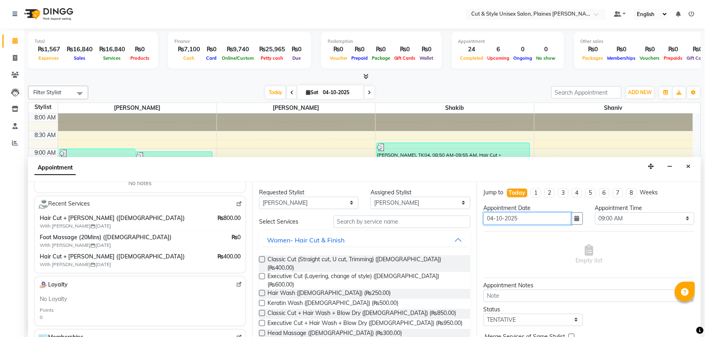
click at [536, 218] on input "04-10-2025" at bounding box center [528, 218] width 88 height 12
click at [605, 219] on select "Select 09:00 AM 09:15 AM 09:30 AM 09:45 AM 10:00 AM 10:15 AM 10:30 AM 10:45 AM …" at bounding box center [644, 218] width 99 height 12
select select "900"
click at [595, 212] on select "Select 09:00 AM 09:15 AM 09:30 AM 09:45 AM 10:00 AM 10:15 AM 10:30 AM 10:45 AM …" at bounding box center [644, 218] width 99 height 12
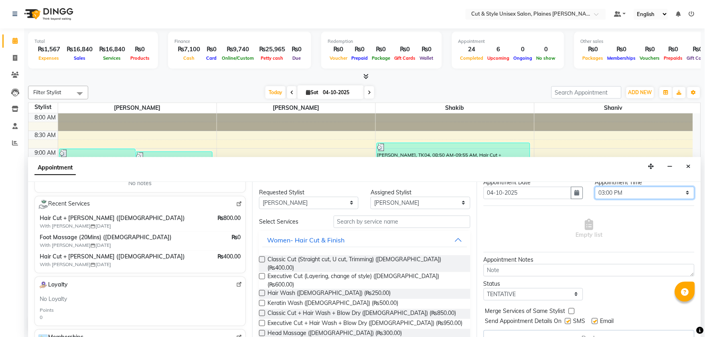
scroll to position [40, 0]
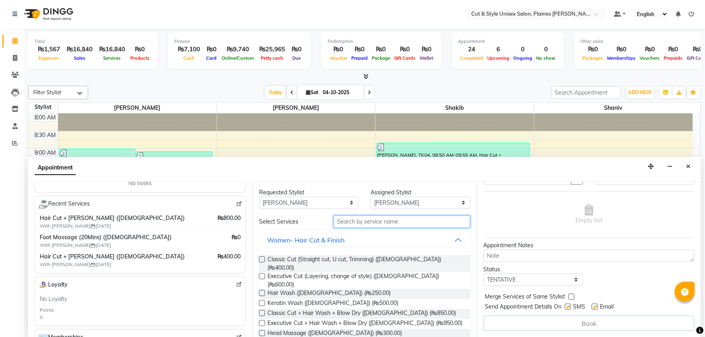
click at [357, 221] on input "text" at bounding box center [402, 222] width 137 height 12
type input "j"
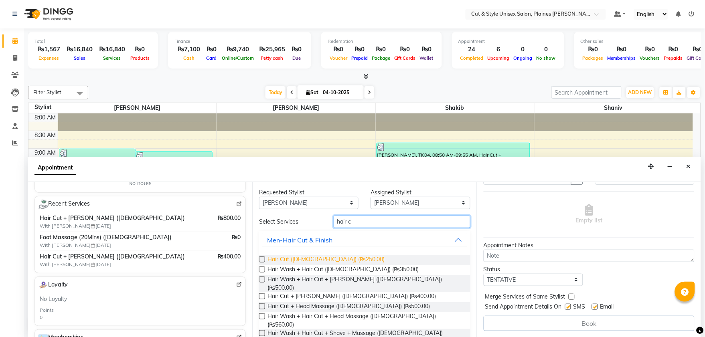
type input "hair c"
click at [285, 261] on span "Hair Cut (Male) (₨250.00)" at bounding box center [325, 260] width 117 height 10
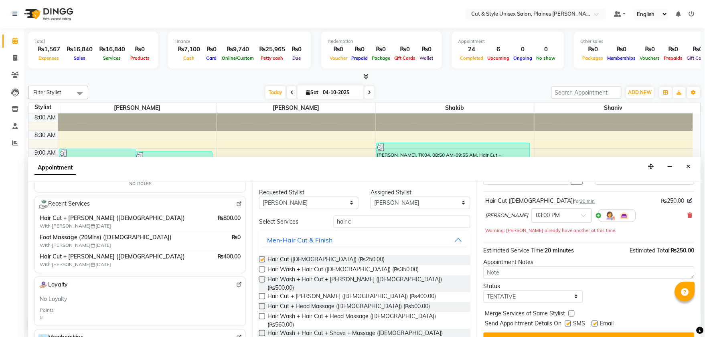
checkbox input "false"
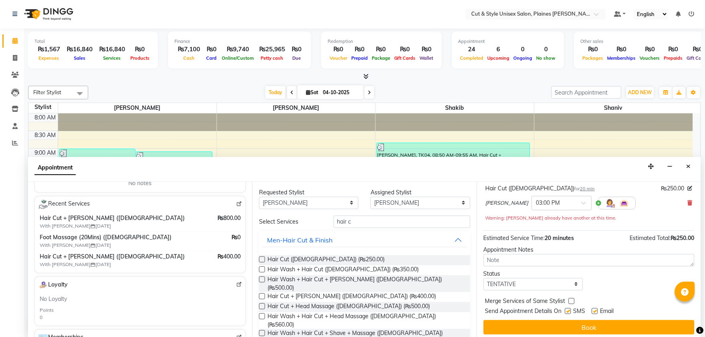
scroll to position [56, 0]
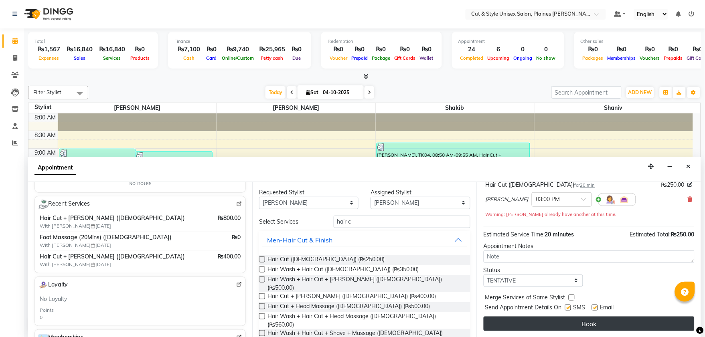
click at [569, 323] on button "Book" at bounding box center [589, 324] width 211 height 14
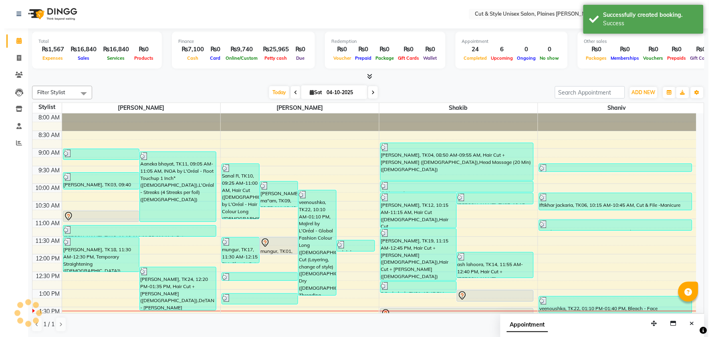
scroll to position [0, 0]
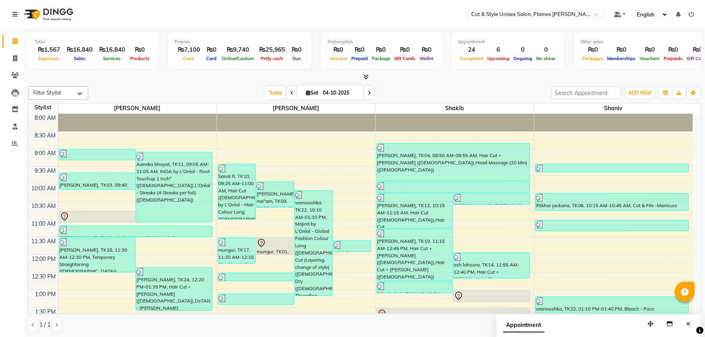
click at [266, 19] on nav "Select Location × Cut & Style Unisex Salon, Plaines Wilhelm Default Panel My Pa…" at bounding box center [352, 14] width 705 height 29
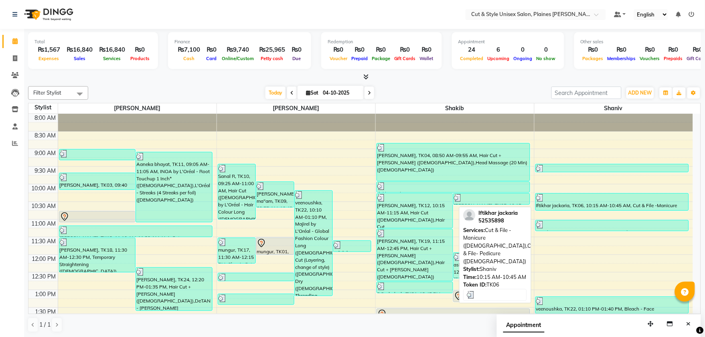
click at [607, 201] on div at bounding box center [612, 198] width 152 height 8
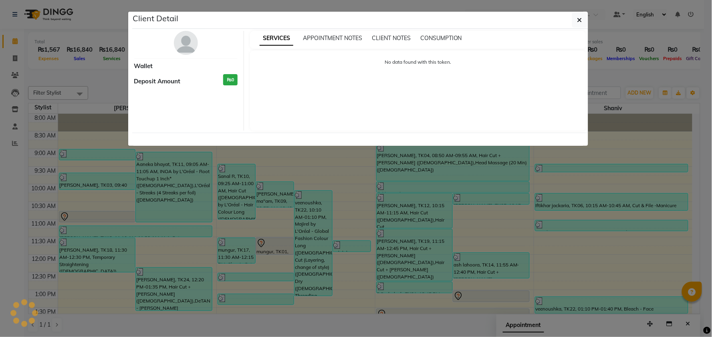
select select "3"
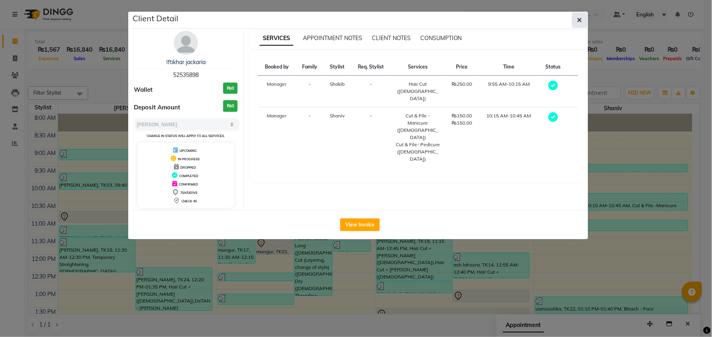
click at [578, 22] on icon "button" at bounding box center [580, 20] width 5 height 6
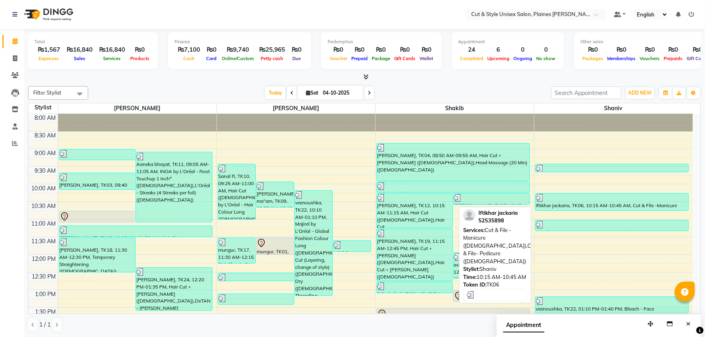
click at [570, 200] on div at bounding box center [612, 198] width 152 height 8
select select "3"
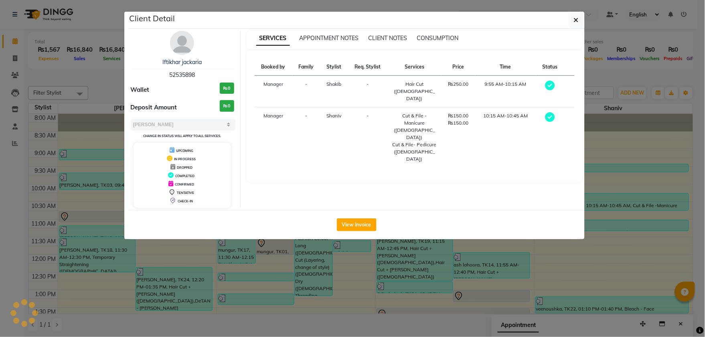
click at [570, 200] on div "Client Detail Iftikhar jackaria 52535898 Wallet ₨0 Deposit Amount ₨0 Select MAR…" at bounding box center [352, 125] width 457 height 229
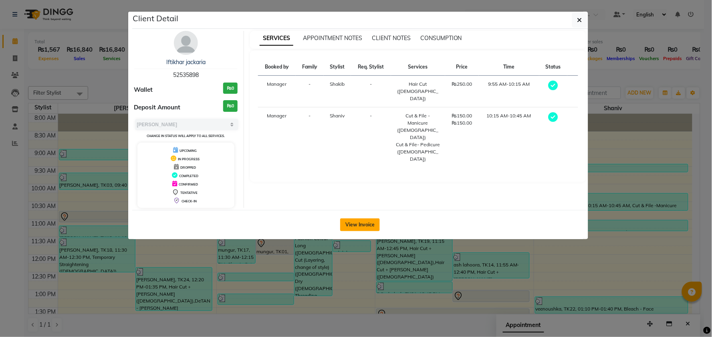
click at [368, 227] on button "View Invoice" at bounding box center [360, 225] width 40 height 13
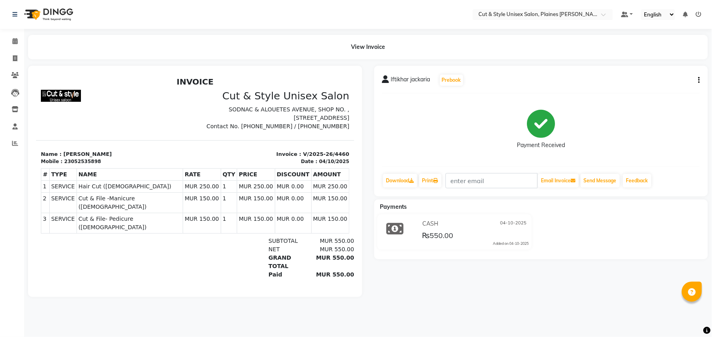
click at [58, 7] on img at bounding box center [47, 14] width 55 height 22
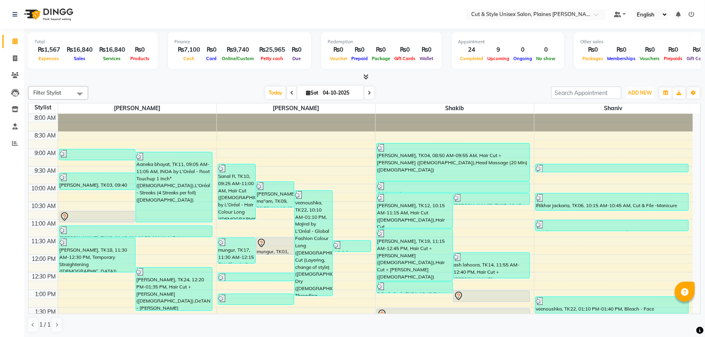
drag, startPoint x: 639, startPoint y: 93, endPoint x: 633, endPoint y: 103, distance: 11.5
click at [637, 93] on span "ADD NEW" at bounding box center [640, 93] width 24 height 6
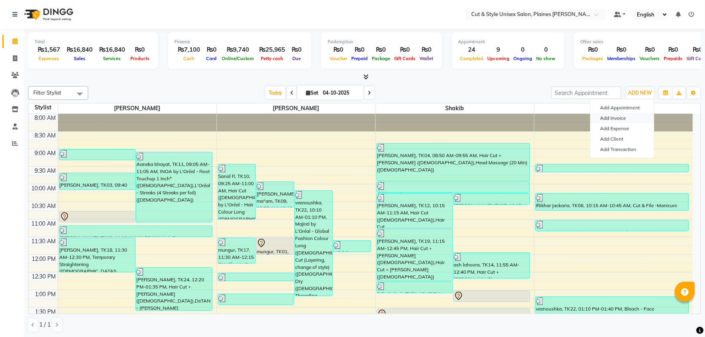
click at [620, 116] on link "Add Invoice" at bounding box center [622, 118] width 63 height 10
select select "service"
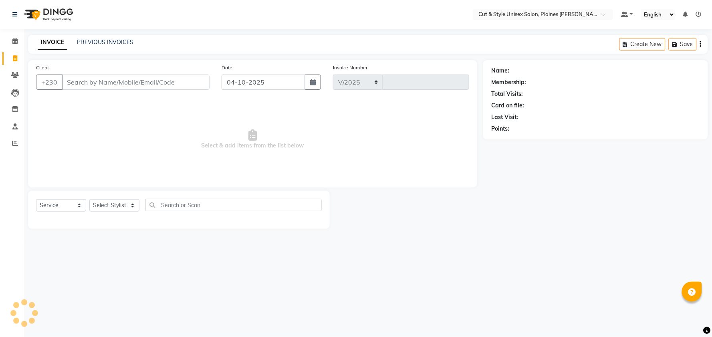
select select "7731"
type input "4475"
click at [109, 204] on select "Select Stylist" at bounding box center [114, 205] width 50 height 12
select select "68908"
click at [89, 200] on select "Select Stylist [PERSON_NAME] Manager [PERSON_NAME]" at bounding box center [114, 205] width 50 height 12
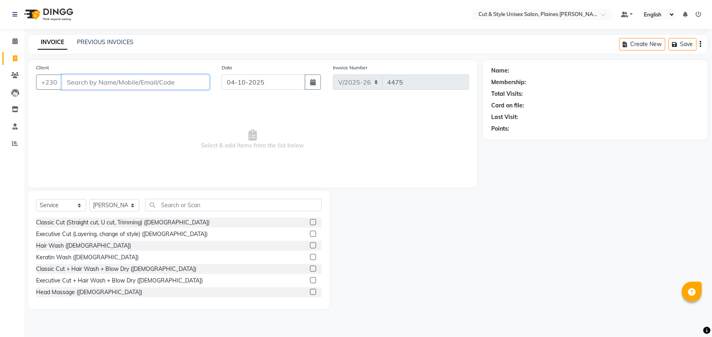
click at [98, 84] on input "Client" at bounding box center [136, 82] width 148 height 15
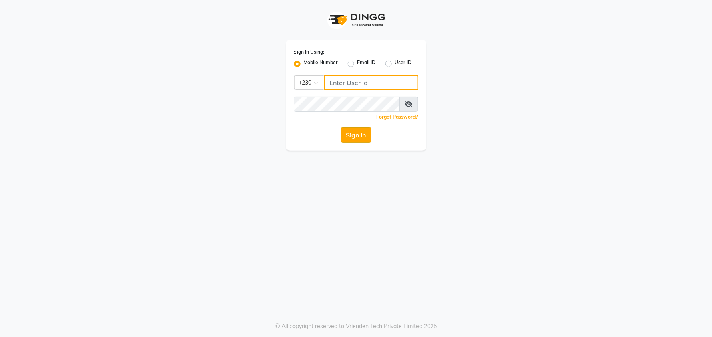
type input "59582222"
click at [355, 129] on button "Sign In" at bounding box center [356, 134] width 30 height 15
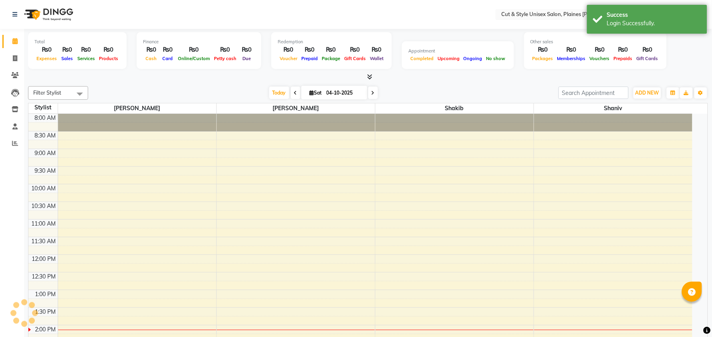
select select "en"
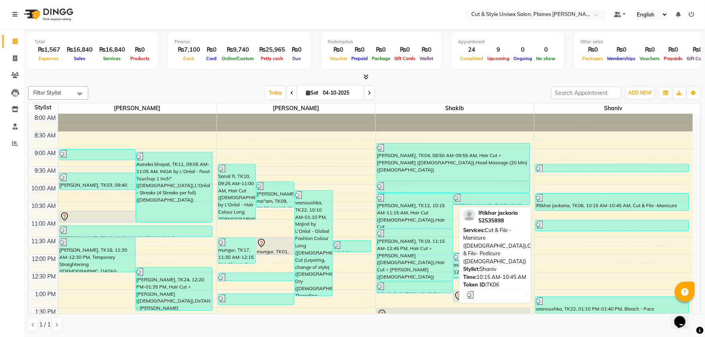
click at [558, 201] on div at bounding box center [612, 198] width 152 height 8
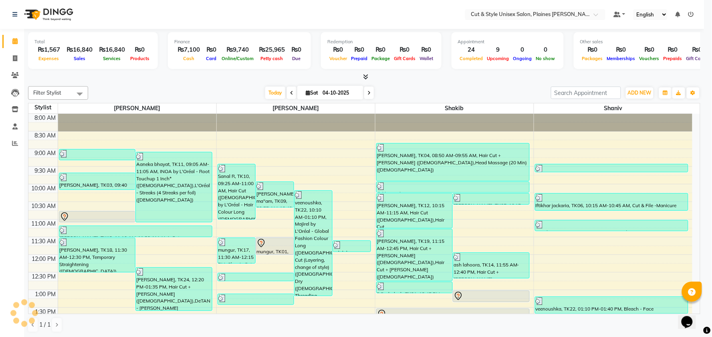
select select "3"
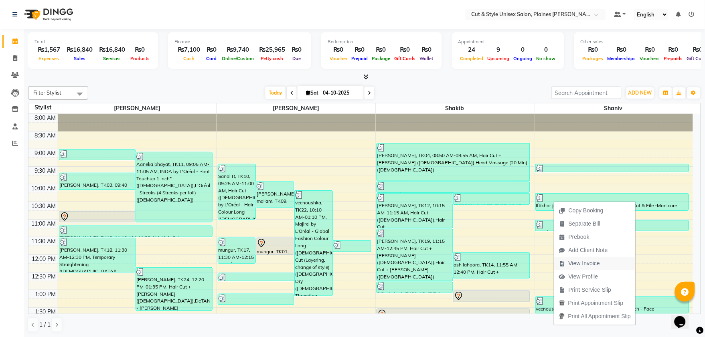
click at [586, 265] on span "View Invoice" at bounding box center [584, 263] width 31 height 8
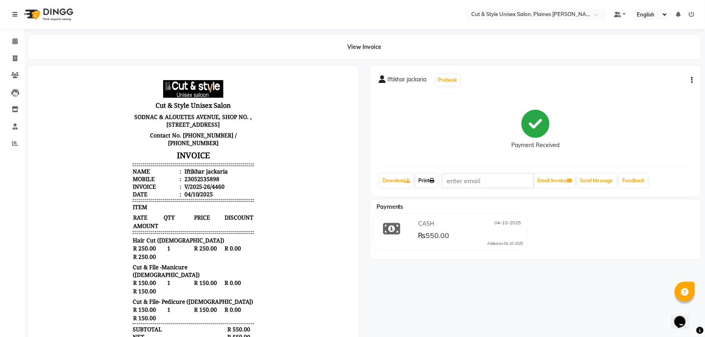
click at [427, 183] on link "Print" at bounding box center [426, 181] width 22 height 14
click at [434, 182] on icon at bounding box center [432, 180] width 5 height 5
click at [431, 182] on link "Print" at bounding box center [426, 181] width 22 height 14
click at [691, 13] on icon at bounding box center [692, 15] width 6 height 6
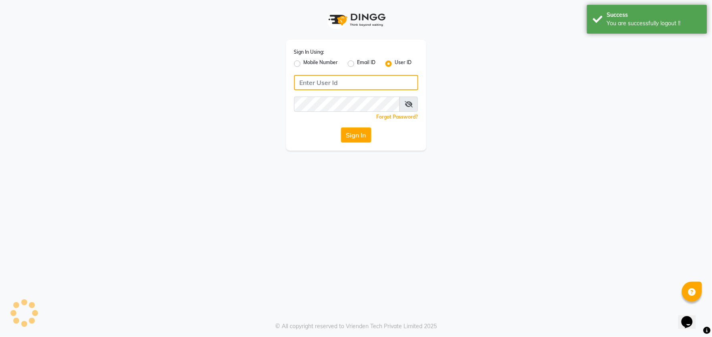
type input "59582222"
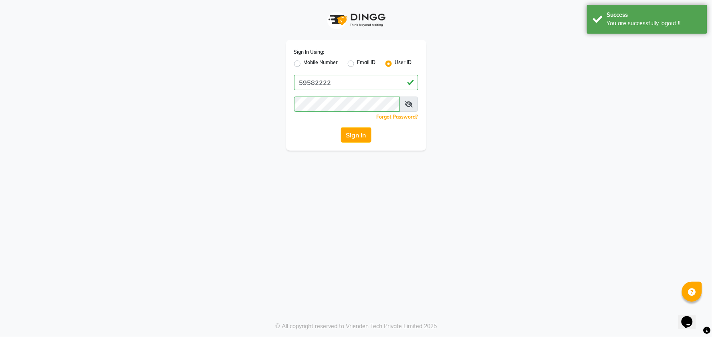
drag, startPoint x: 512, startPoint y: 141, endPoint x: 671, endPoint y: 4, distance: 209.8
click at [512, 139] on div "Sign In Using: Mobile Number Email ID User ID 59582222 Remember me Forgot Passw…" at bounding box center [356, 75] width 457 height 151
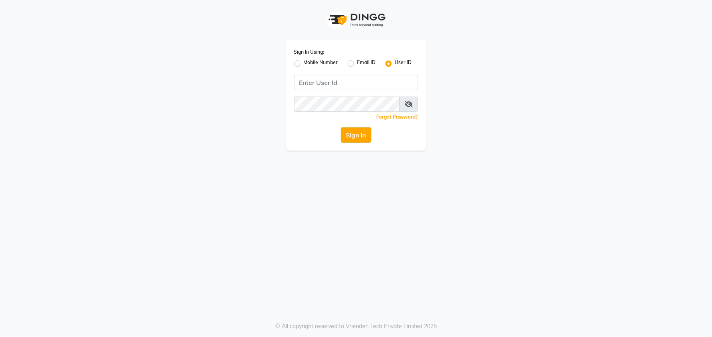
type input "59582222"
click at [363, 131] on button "Sign In" at bounding box center [356, 134] width 30 height 15
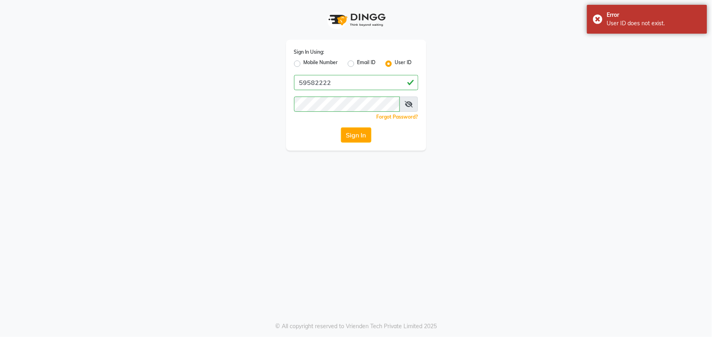
click at [304, 65] on label "Mobile Number" at bounding box center [321, 64] width 34 height 10
click at [304, 64] on input "Mobile Number" at bounding box center [306, 61] width 5 height 5
radio input "true"
radio input "false"
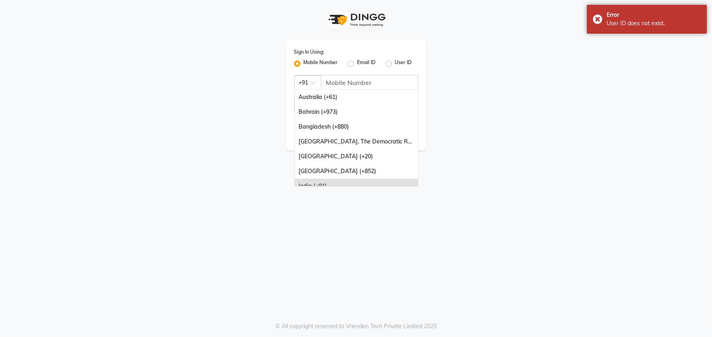
click at [307, 81] on div at bounding box center [308, 82] width 26 height 8
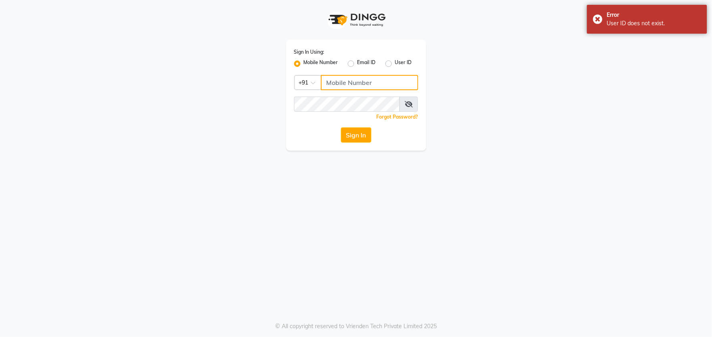
click at [344, 82] on input "Username" at bounding box center [369, 82] width 97 height 15
type input "59582222"
click at [310, 85] on div at bounding box center [308, 82] width 26 height 8
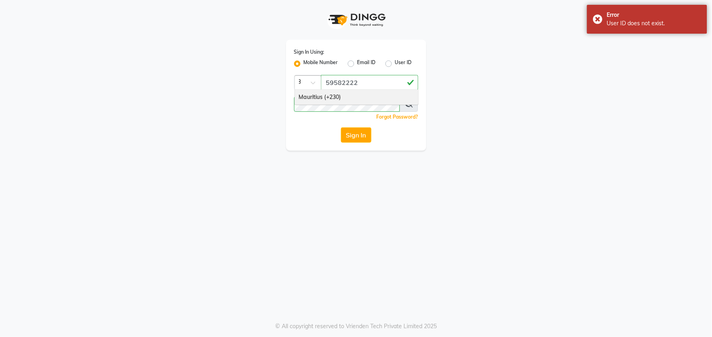
type input "230"
click at [308, 94] on div "Mauritius (+230)" at bounding box center [356, 97] width 123 height 15
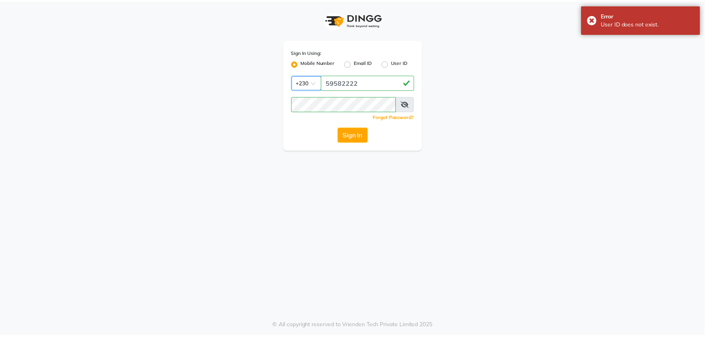
scroll to position [0, 0]
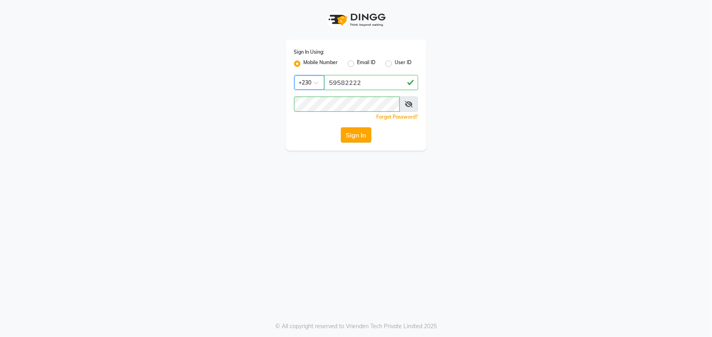
click at [363, 136] on button "Sign In" at bounding box center [356, 134] width 30 height 15
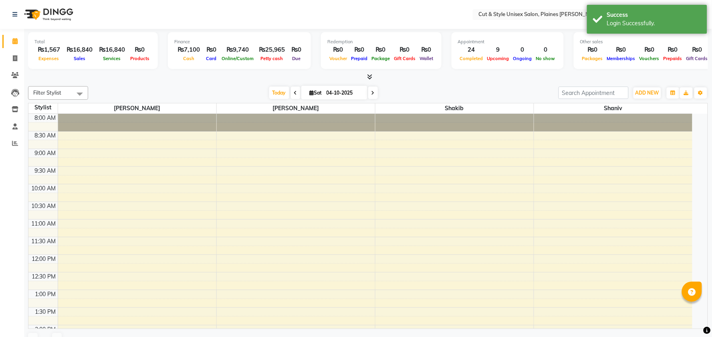
select select "en"
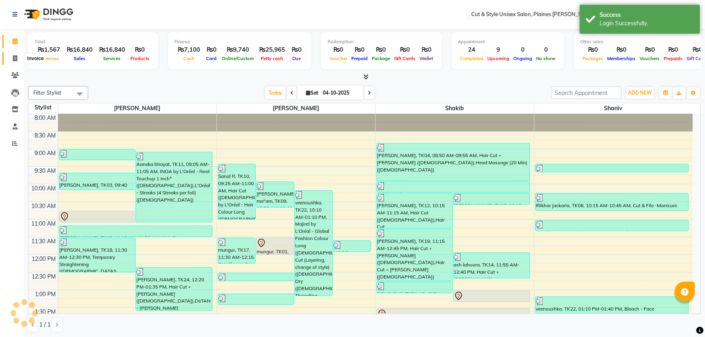
click at [14, 57] on icon at bounding box center [15, 58] width 4 height 6
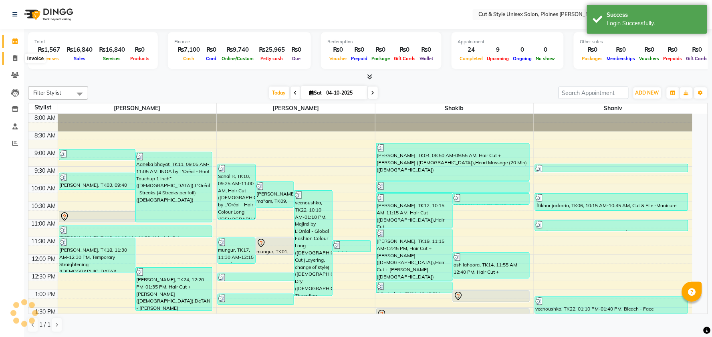
select select "service"
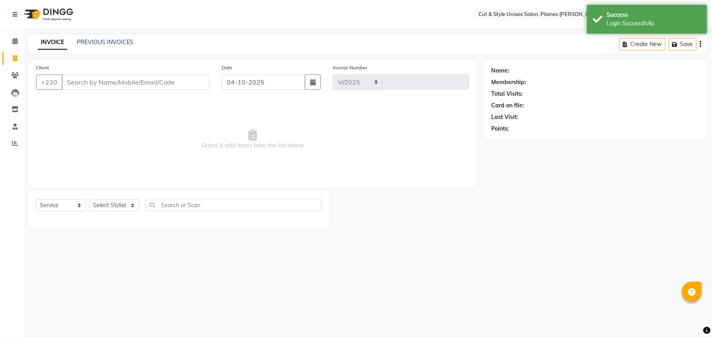
select select "7731"
type input "4475"
click at [119, 44] on link "PREVIOUS INVOICES" at bounding box center [105, 41] width 57 height 7
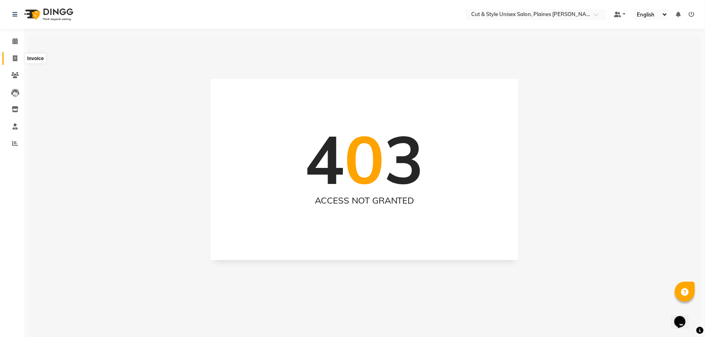
click at [14, 57] on icon at bounding box center [15, 58] width 4 height 6
select select "service"
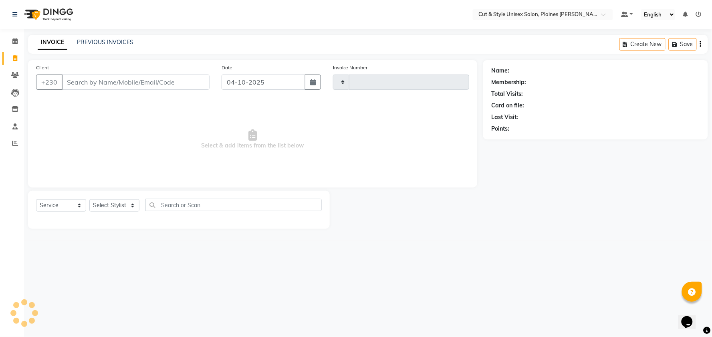
type input "4475"
select select "7731"
click at [96, 38] on div "PREVIOUS INVOICES" at bounding box center [105, 42] width 57 height 8
click at [96, 40] on link "PREVIOUS INVOICES" at bounding box center [105, 41] width 57 height 7
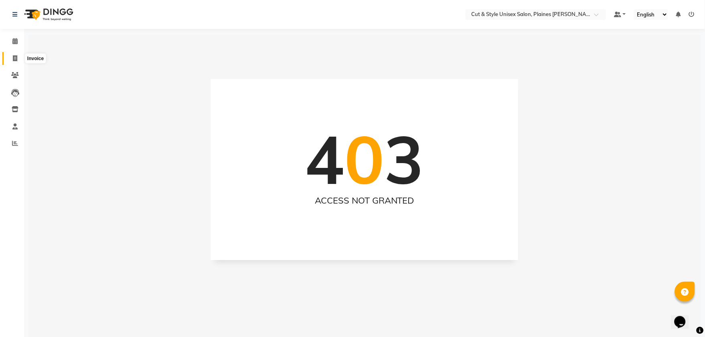
click at [16, 58] on icon at bounding box center [15, 58] width 4 height 6
select select "service"
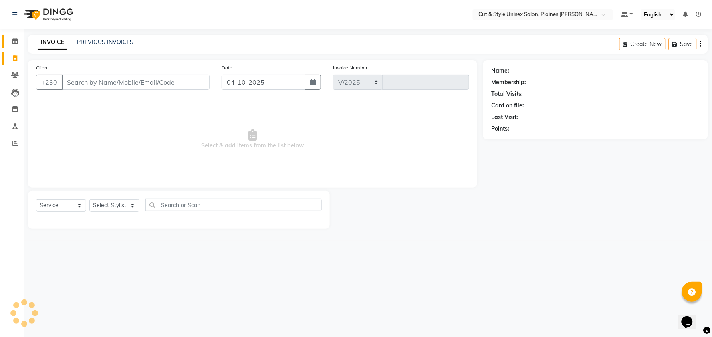
select select "7731"
type input "4475"
click at [14, 38] on icon at bounding box center [14, 41] width 5 height 6
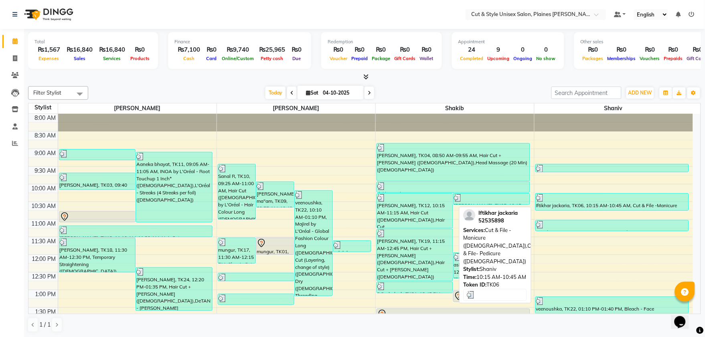
click at [598, 206] on div "Iftikhar jackaria, TK06, 10:15 AM-10:45 AM, Cut & File -Manicure ([DEMOGRAPHIC_…" at bounding box center [612, 202] width 153 height 17
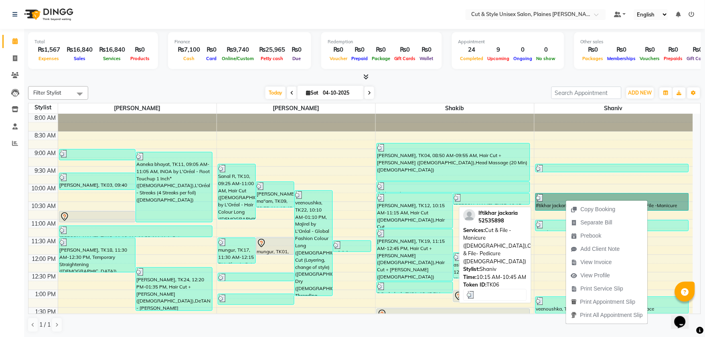
click at [552, 194] on link "Iftikhar jackaria, TK06, 10:15 AM-10:45 AM, Cut & File -Manicure ([DEMOGRAPHIC_…" at bounding box center [612, 202] width 154 height 18
select select "3"
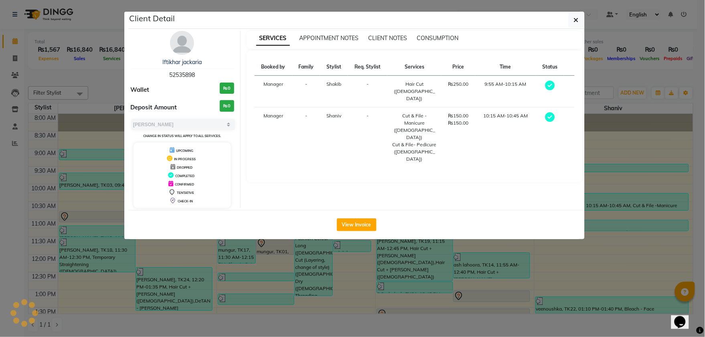
click at [552, 210] on div "View Invoice" at bounding box center [356, 224] width 456 height 29
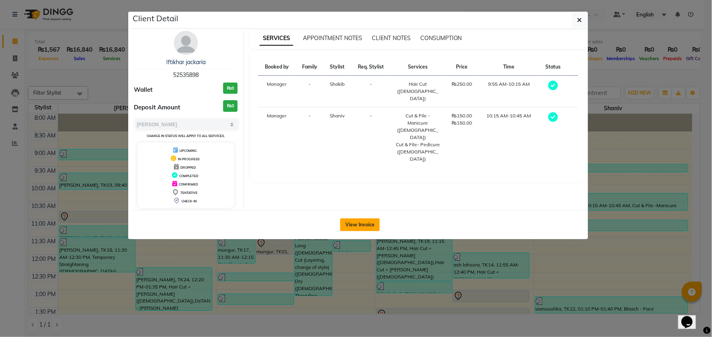
click at [358, 225] on button "View Invoice" at bounding box center [360, 225] width 40 height 13
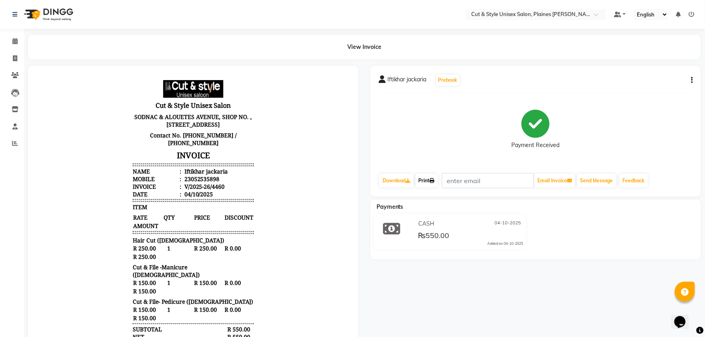
click at [435, 182] on icon at bounding box center [432, 180] width 5 height 5
click at [33, 14] on img at bounding box center [47, 14] width 55 height 22
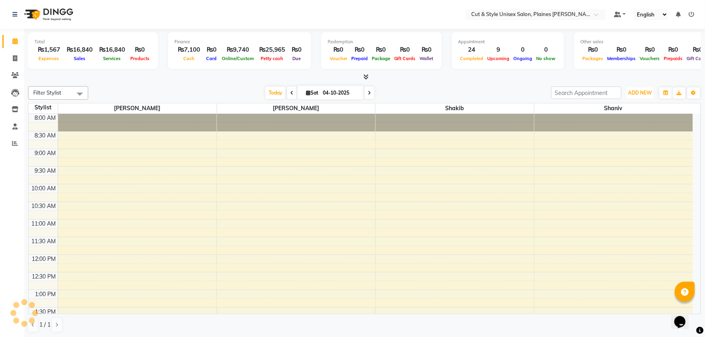
click at [639, 93] on span "ADD NEW" at bounding box center [640, 93] width 24 height 6
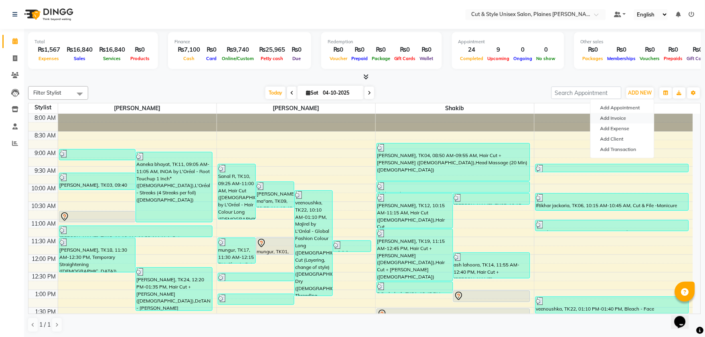
click at [606, 119] on link "Add Invoice" at bounding box center [622, 118] width 63 height 10
select select "service"
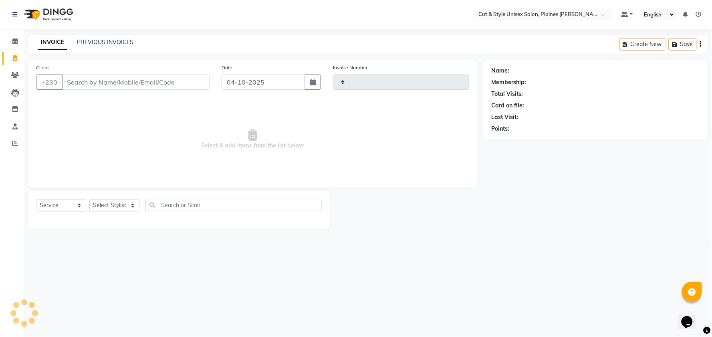
type input "4475"
select select "7731"
click at [129, 202] on select "Select Stylist" at bounding box center [114, 205] width 50 height 12
select select "68909"
click at [89, 200] on select "Select Stylist [PERSON_NAME] Manager [PERSON_NAME]" at bounding box center [114, 205] width 50 height 12
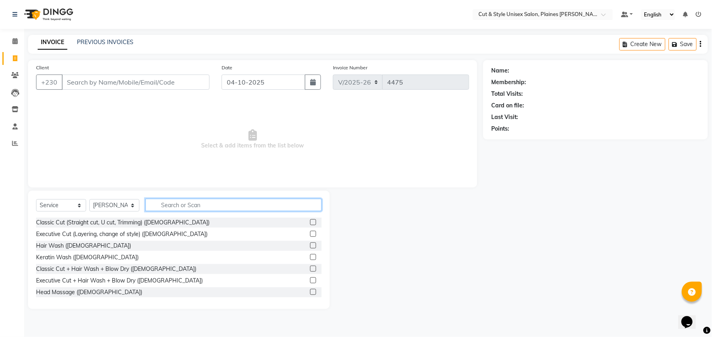
click at [168, 206] on input "text" at bounding box center [234, 205] width 176 height 12
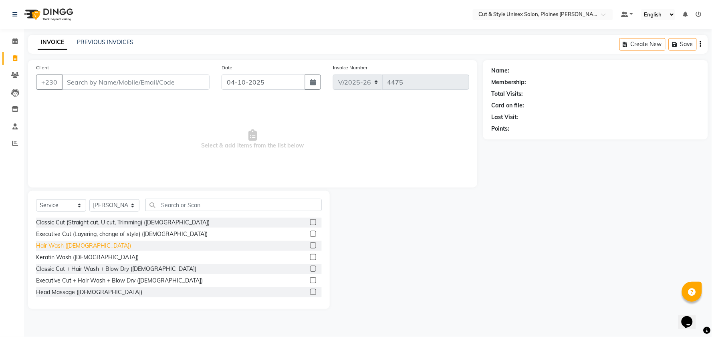
click at [71, 244] on div "Hair Wash ([DEMOGRAPHIC_DATA])" at bounding box center [83, 246] width 95 height 8
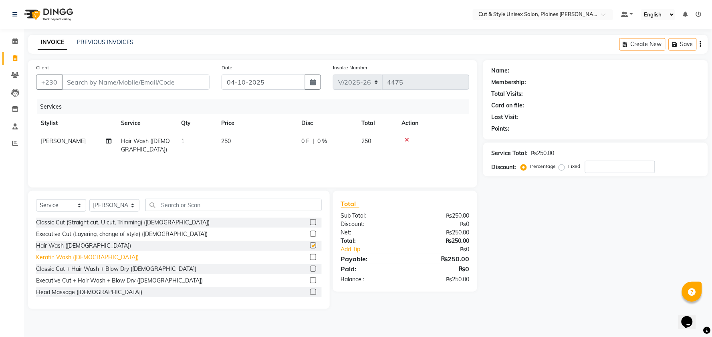
checkbox input "false"
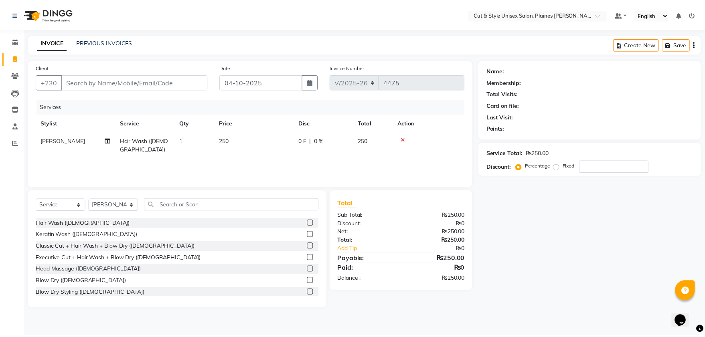
scroll to position [45, 0]
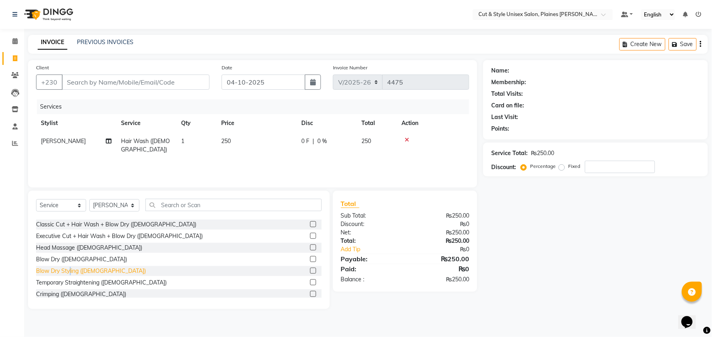
click at [71, 270] on div "Blow Dry Styling ([DEMOGRAPHIC_DATA])" at bounding box center [91, 271] width 110 height 8
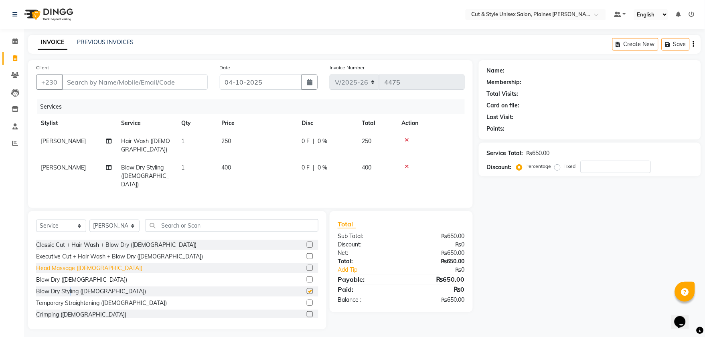
checkbox input "false"
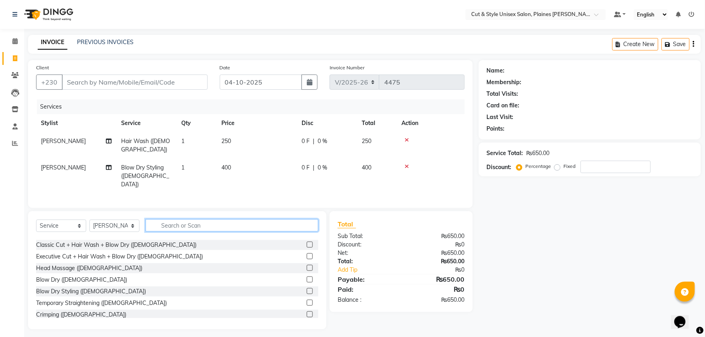
click at [166, 225] on input "text" at bounding box center [232, 225] width 173 height 12
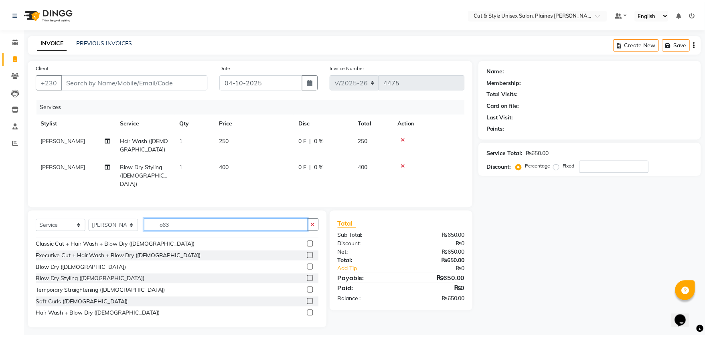
scroll to position [0, 0]
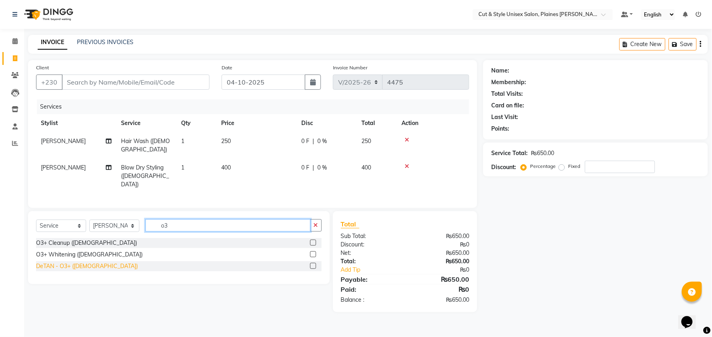
type input "o3"
click at [81, 263] on div "DeTAN - O3+ ([DEMOGRAPHIC_DATA])" at bounding box center [87, 266] width 102 height 8
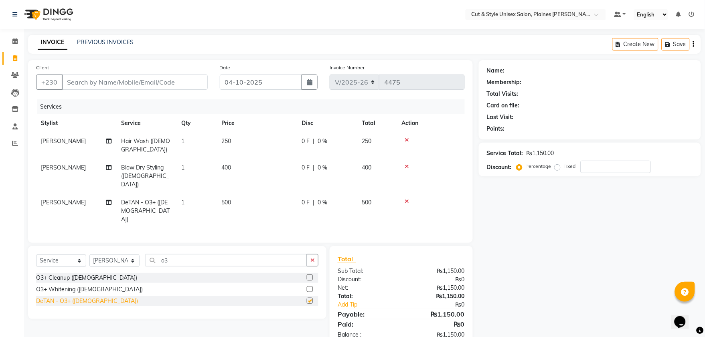
checkbox input "false"
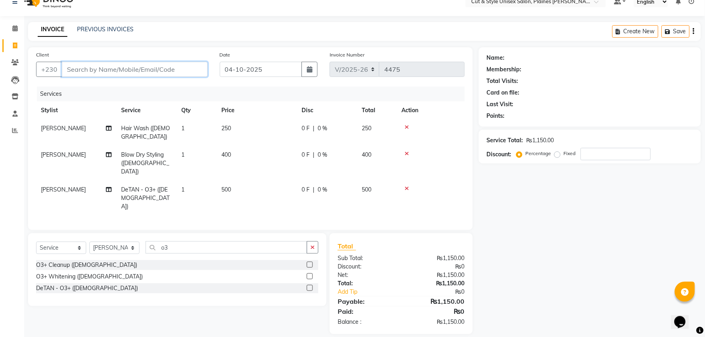
click at [154, 66] on input "Client" at bounding box center [135, 69] width 146 height 15
type input "5"
type input "0"
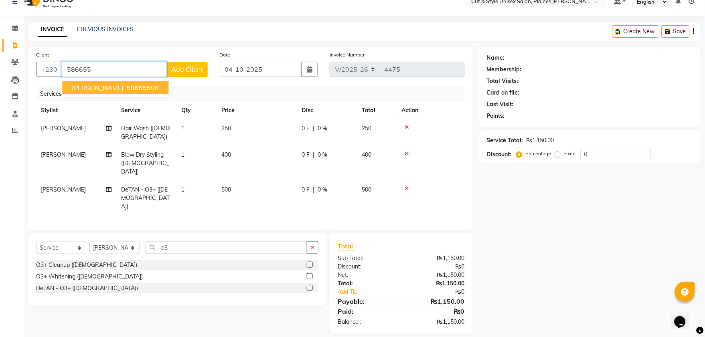
click at [138, 90] on ngb-highlight "586655 06" at bounding box center [142, 88] width 34 height 8
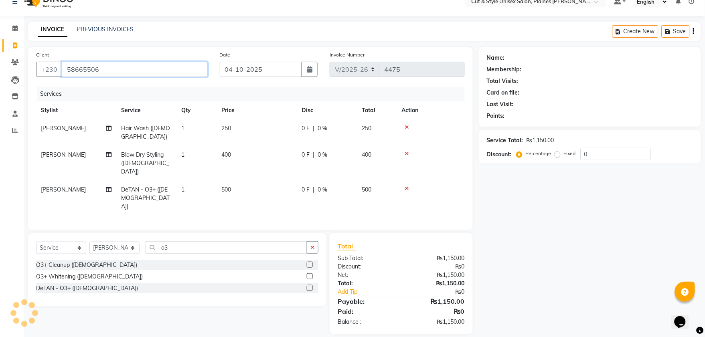
type input "58665506"
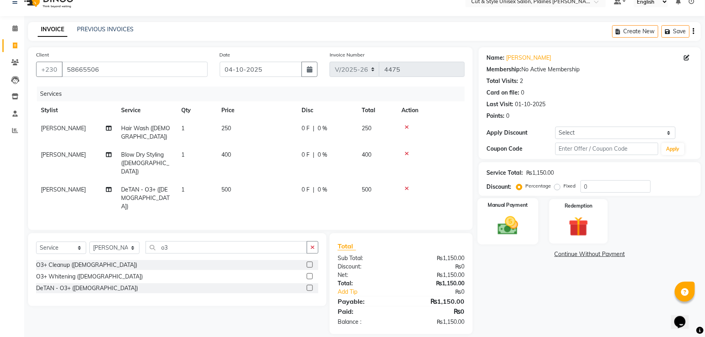
click at [506, 215] on img at bounding box center [507, 226] width 33 height 24
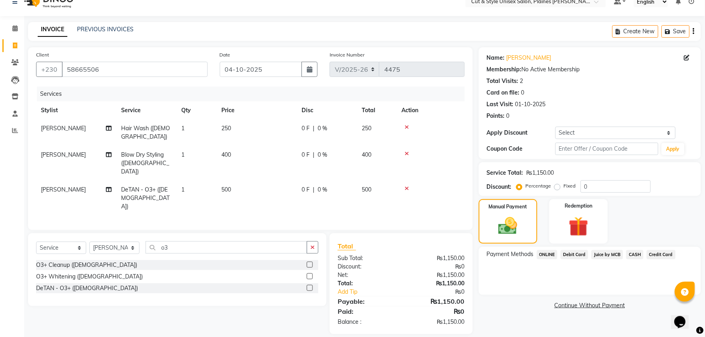
click at [637, 255] on span "CASH" at bounding box center [634, 254] width 17 height 9
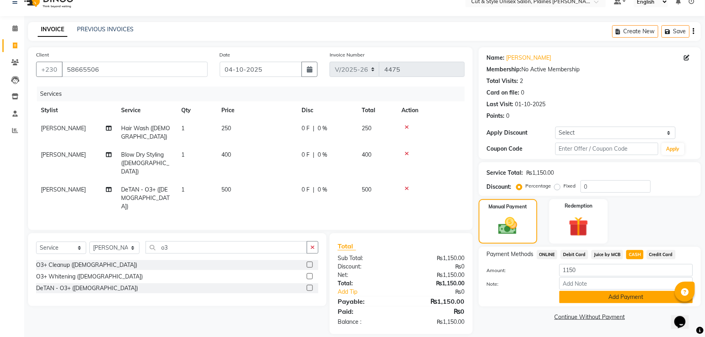
click at [609, 298] on button "Add Payment" at bounding box center [626, 297] width 134 height 12
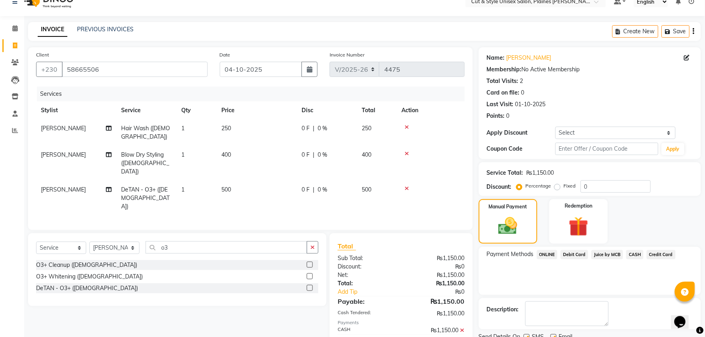
scroll to position [45, 0]
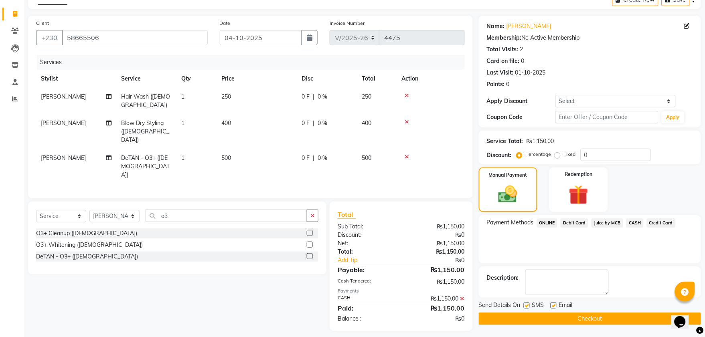
click at [656, 320] on button "Checkout" at bounding box center [590, 319] width 222 height 12
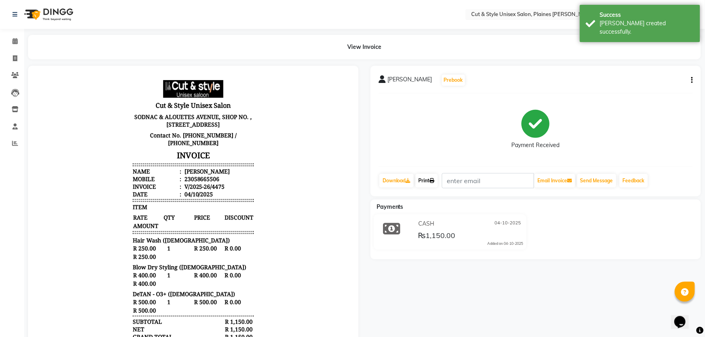
click at [428, 180] on link "Print" at bounding box center [426, 181] width 22 height 14
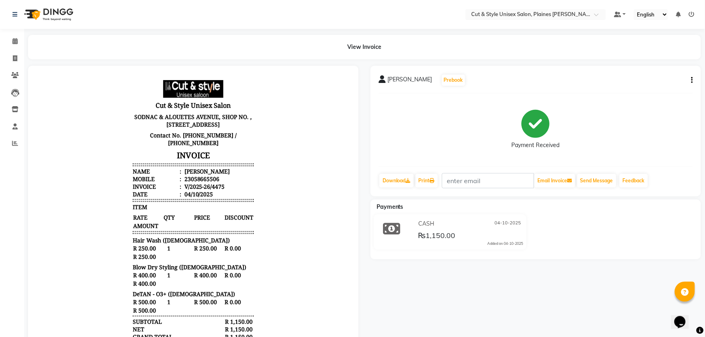
click at [31, 15] on img at bounding box center [47, 14] width 55 height 22
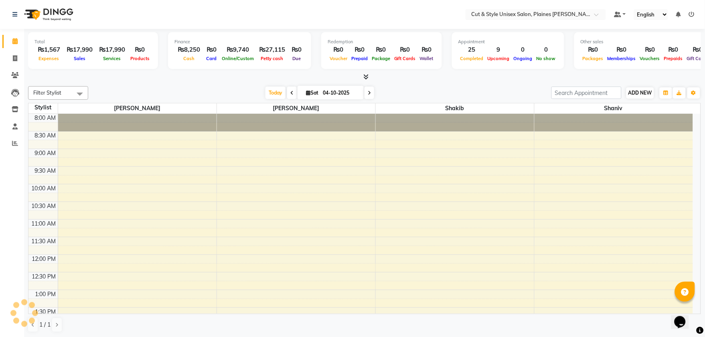
click at [647, 91] on span "ADD NEW" at bounding box center [640, 93] width 24 height 6
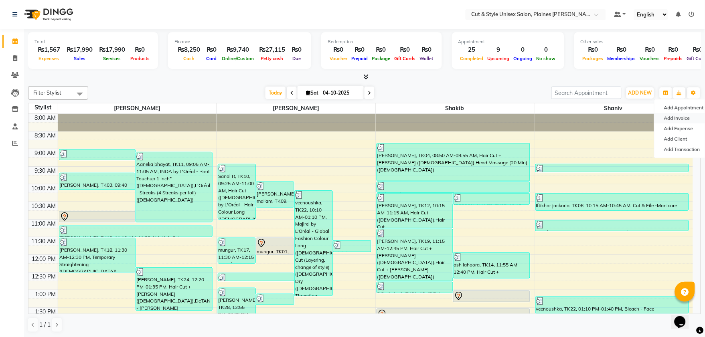
click at [663, 117] on link "Add Invoice" at bounding box center [685, 118] width 63 height 10
select select "service"
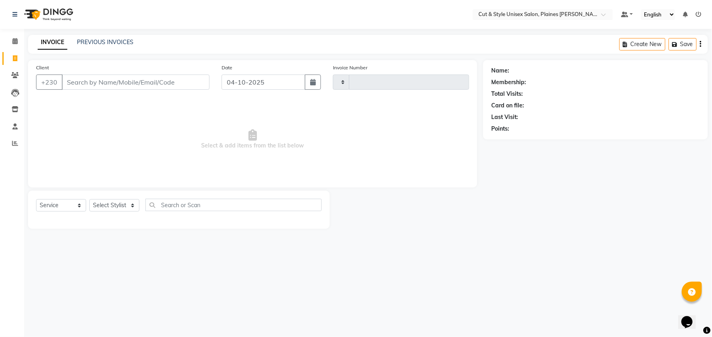
type input "4476"
select select "7731"
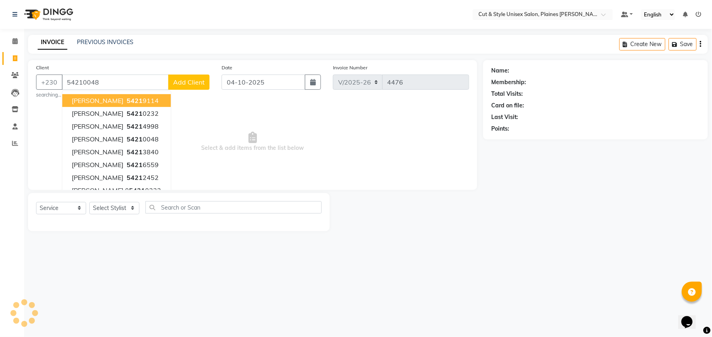
type input "54210048"
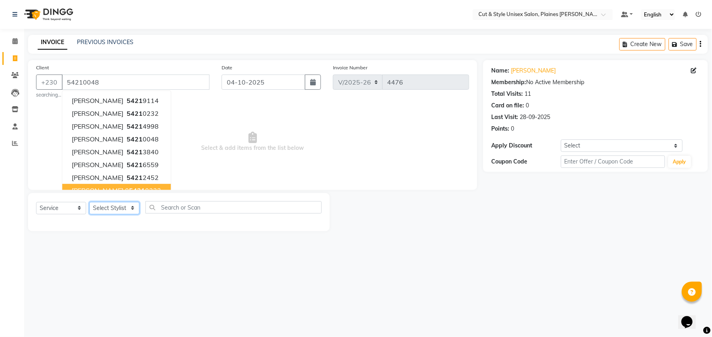
click at [120, 208] on select "Select Stylist [PERSON_NAME] Manager [PERSON_NAME]" at bounding box center [114, 208] width 50 height 12
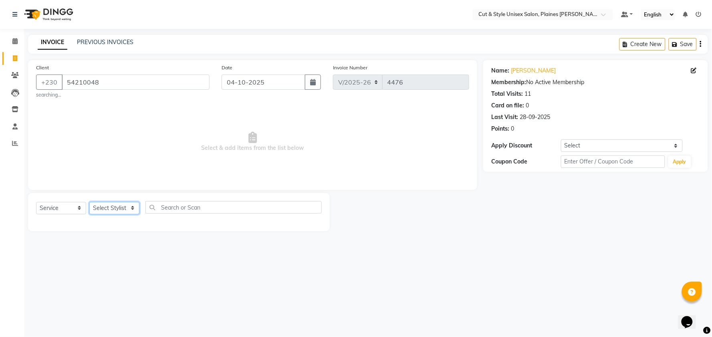
select select "68908"
click at [89, 202] on select "Select Stylist [PERSON_NAME] Manager [PERSON_NAME]" at bounding box center [114, 208] width 50 height 12
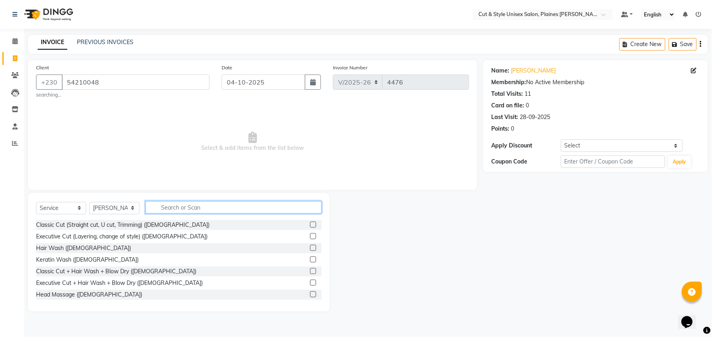
click at [210, 208] on input "text" at bounding box center [234, 207] width 176 height 12
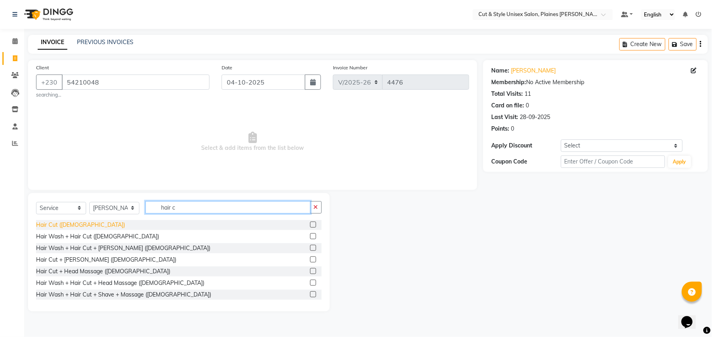
type input "hair c"
click at [51, 227] on div "Hair Cut ([DEMOGRAPHIC_DATA])" at bounding box center [80, 225] width 89 height 8
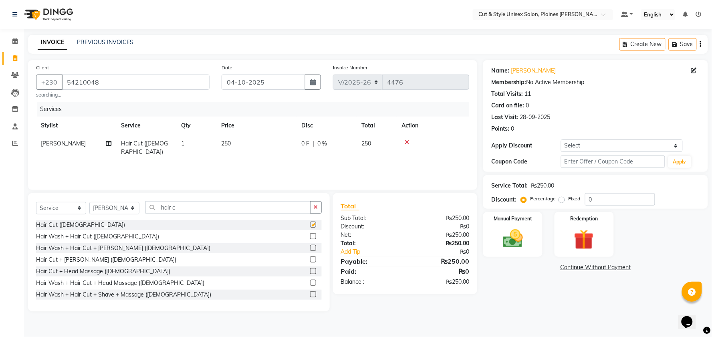
checkbox input "false"
click at [542, 237] on div "Manual Payment" at bounding box center [513, 234] width 62 height 47
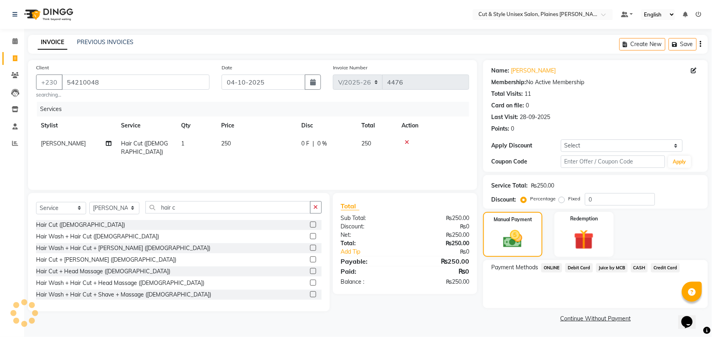
click at [614, 267] on span "Juice by MCB" at bounding box center [613, 267] width 32 height 9
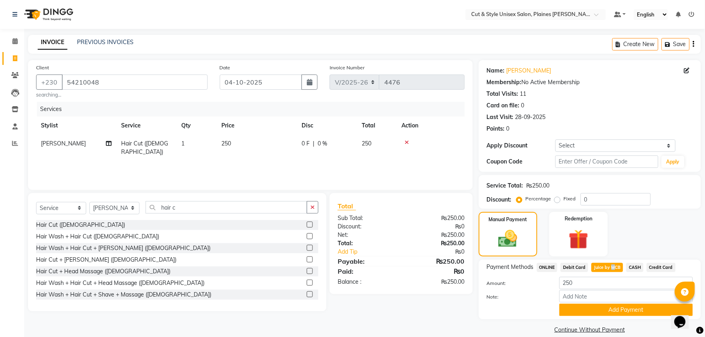
scroll to position [10, 0]
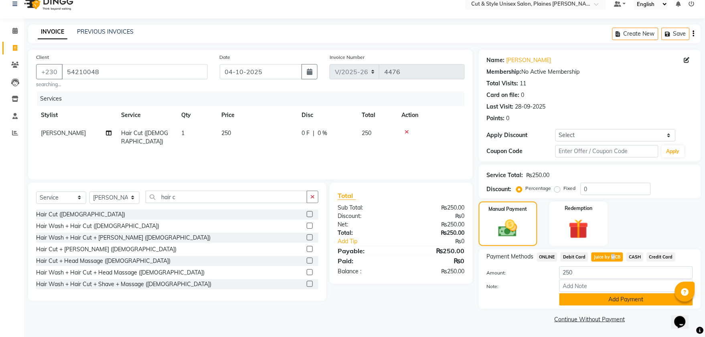
click at [628, 299] on button "Add Payment" at bounding box center [626, 299] width 134 height 12
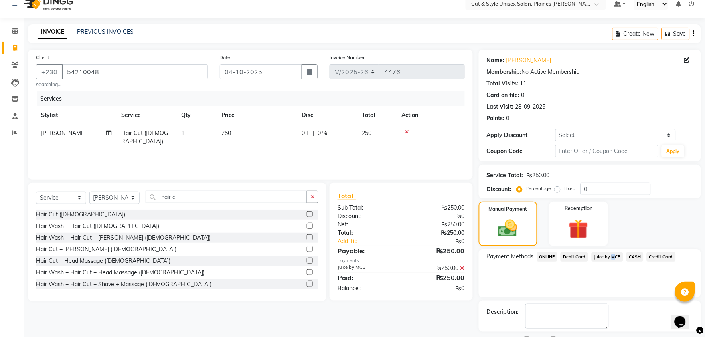
scroll to position [45, 0]
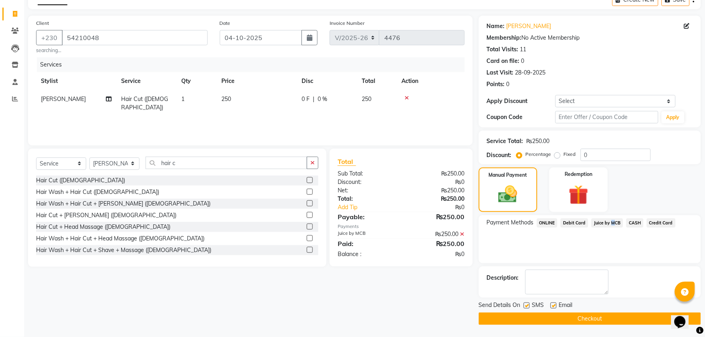
click at [599, 316] on button "Checkout" at bounding box center [590, 319] width 222 height 12
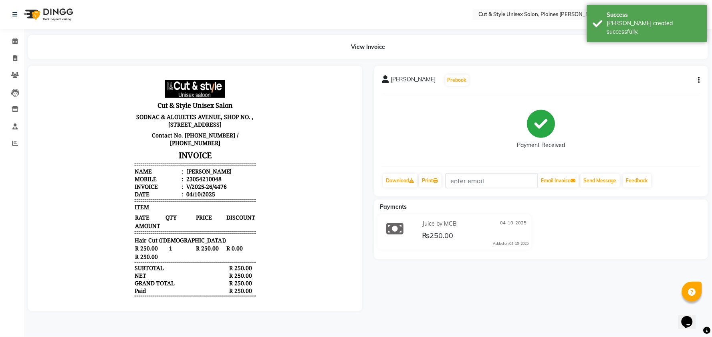
click at [35, 14] on img at bounding box center [47, 14] width 55 height 22
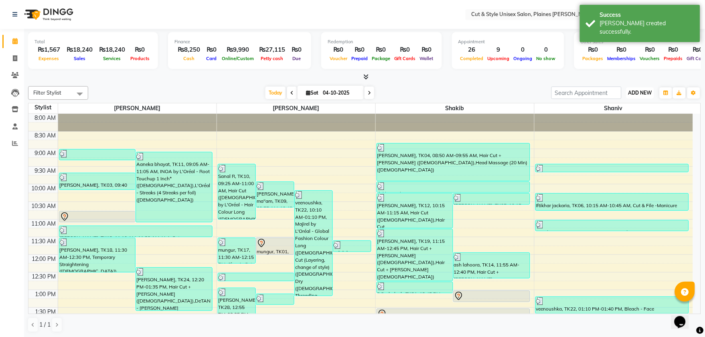
click at [640, 93] on span "ADD NEW" at bounding box center [640, 93] width 24 height 6
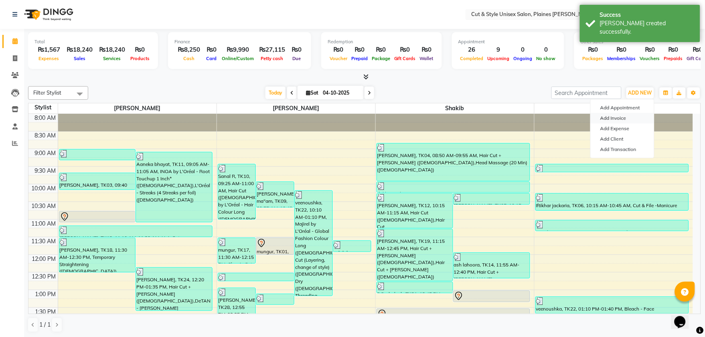
click at [615, 115] on link "Add Invoice" at bounding box center [622, 118] width 63 height 10
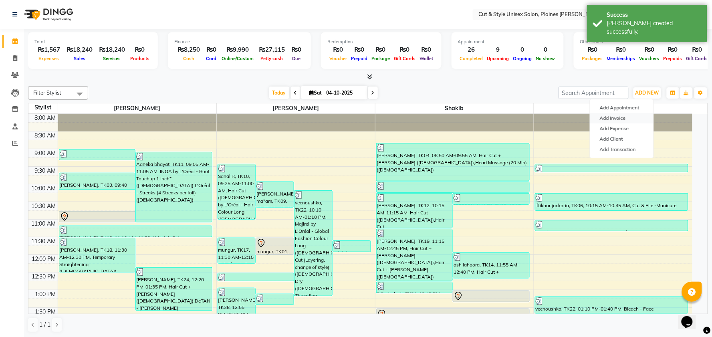
select select "service"
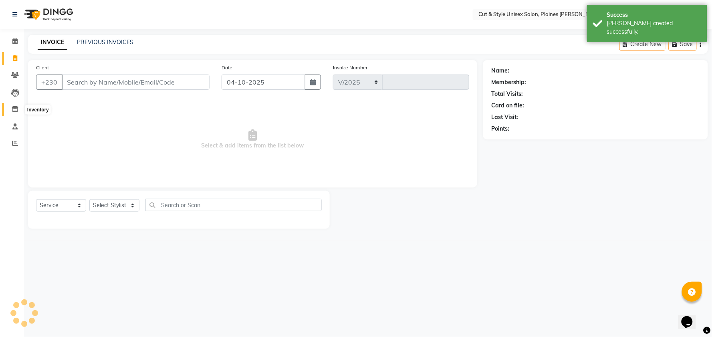
select select "7731"
type input "4477"
click at [114, 83] on input "Client" at bounding box center [136, 82] width 148 height 15
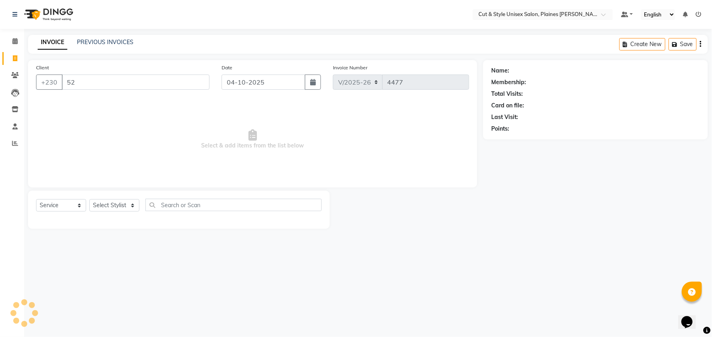
type input "5"
type input "ku"
click at [32, 11] on img at bounding box center [47, 14] width 55 height 22
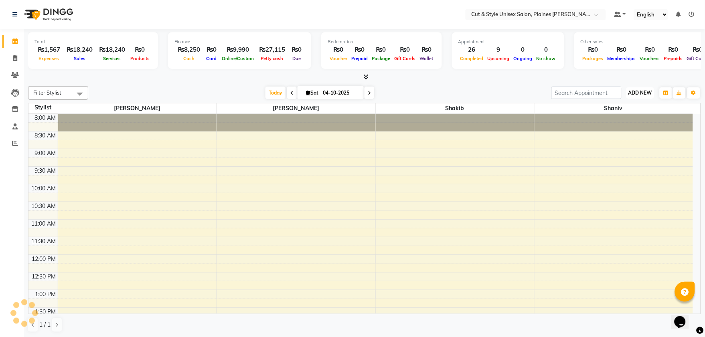
click at [634, 89] on button "ADD NEW Toggle Dropdown" at bounding box center [640, 92] width 28 height 11
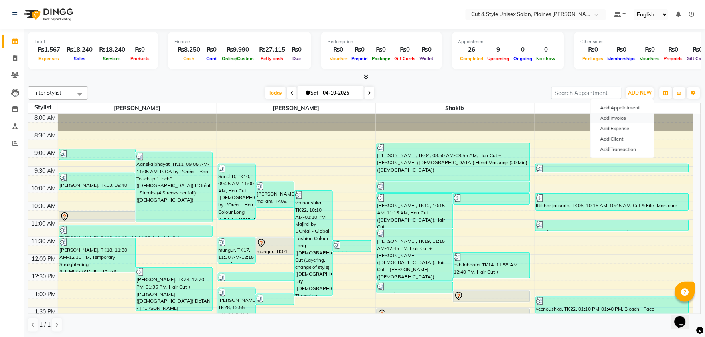
click at [607, 117] on link "Add Invoice" at bounding box center [622, 118] width 63 height 10
select select "service"
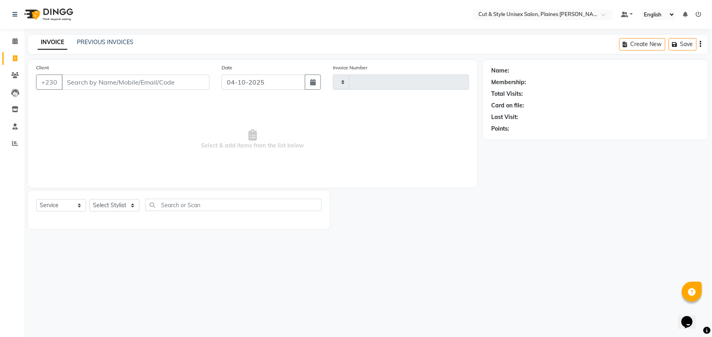
type input "4477"
select select "7731"
type input "k"
type input "7"
type input "6"
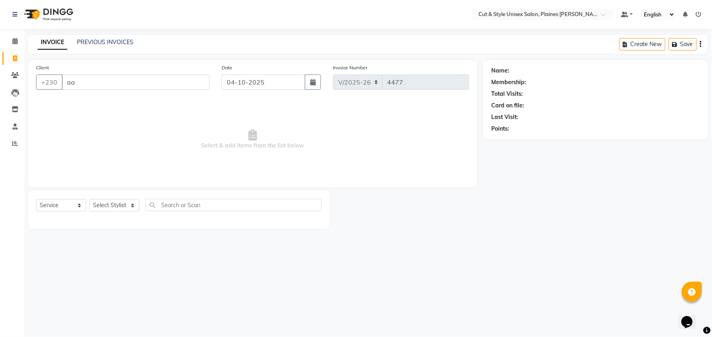
type input "a"
click at [34, 17] on img at bounding box center [47, 14] width 55 height 22
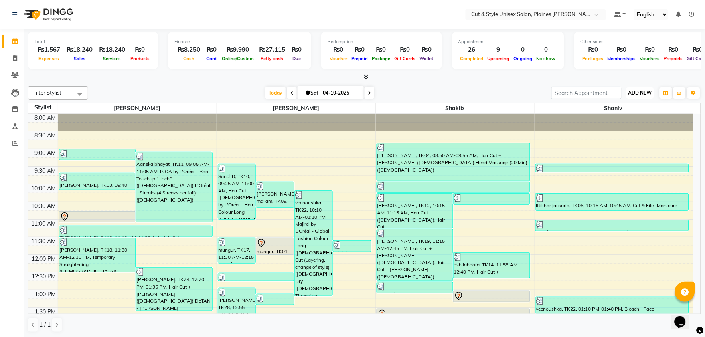
click at [637, 93] on span "ADD NEW" at bounding box center [640, 93] width 24 height 6
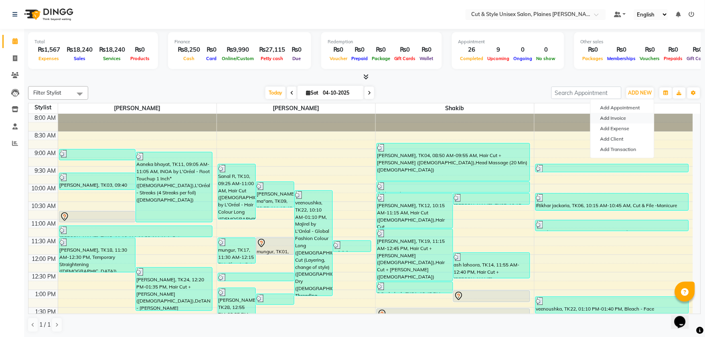
click at [617, 117] on link "Add Invoice" at bounding box center [622, 118] width 63 height 10
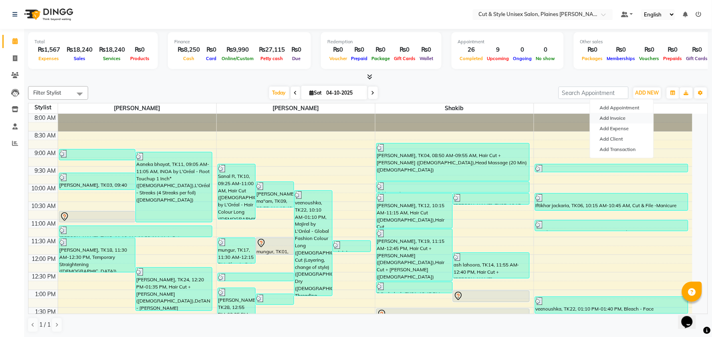
select select "service"
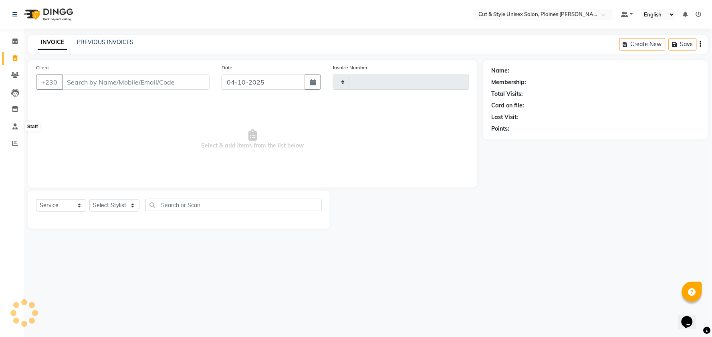
type input "4477"
select select "7731"
click at [105, 81] on input "Client" at bounding box center [136, 82] width 148 height 15
type input "5"
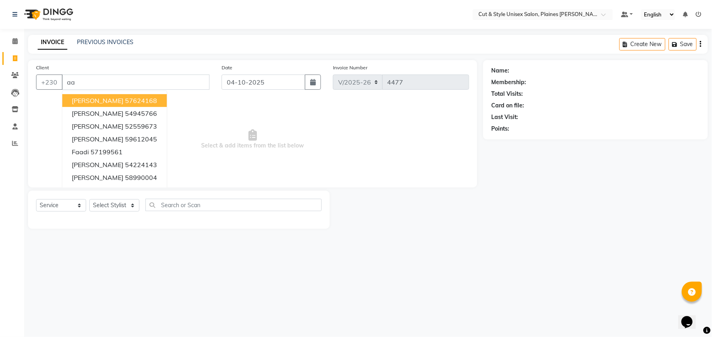
type input "a"
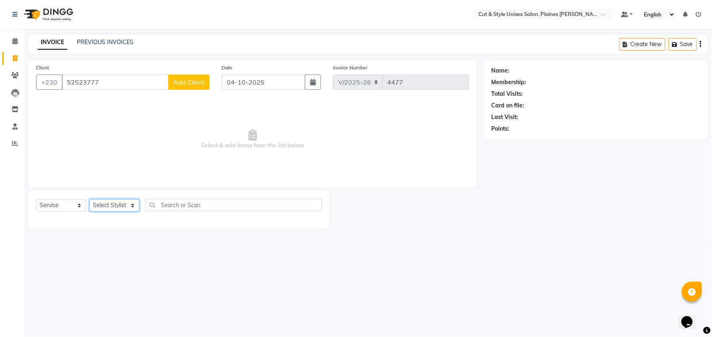
click at [109, 204] on select "Select Stylist [PERSON_NAME] Manager [PERSON_NAME]" at bounding box center [114, 205] width 50 height 12
click at [119, 85] on input "52523777" at bounding box center [115, 82] width 107 height 15
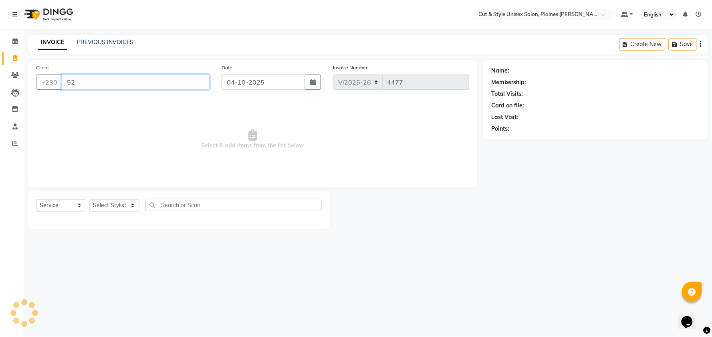
type input "5"
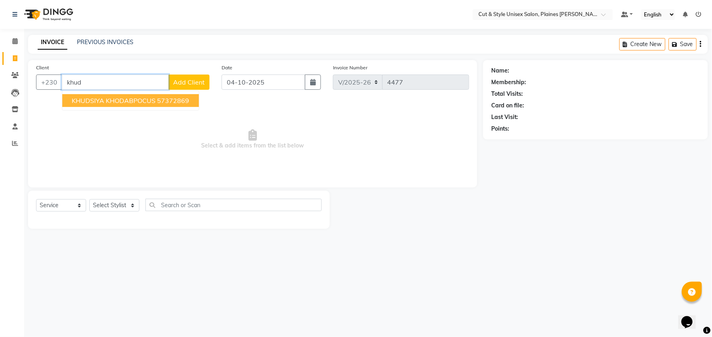
click at [131, 99] on span "KHUDSIYA KHODABPOCUS" at bounding box center [114, 101] width 84 height 8
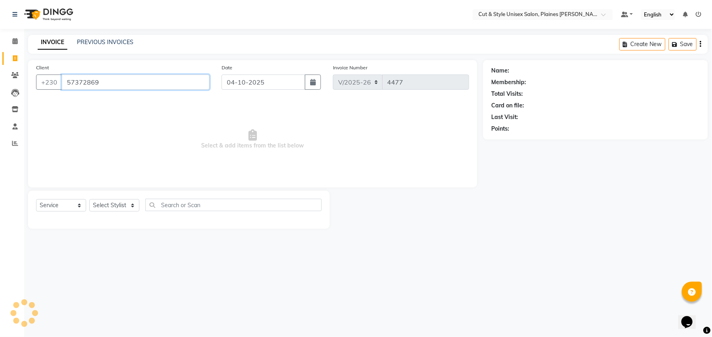
type input "57372869"
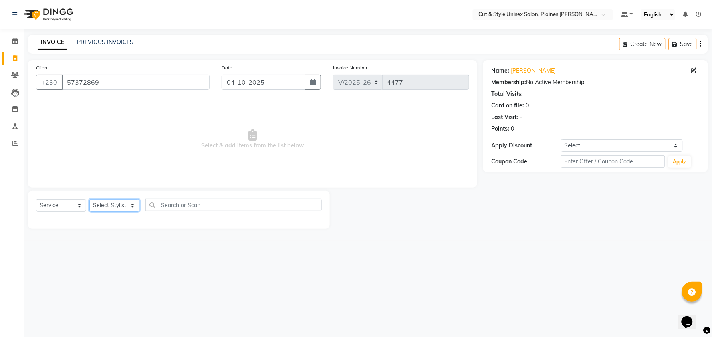
click at [115, 205] on select "Select Stylist [PERSON_NAME] Manager [PERSON_NAME]" at bounding box center [114, 205] width 50 height 12
select select "68911"
click at [89, 200] on select "Select Stylist [PERSON_NAME] Manager [PERSON_NAME]" at bounding box center [114, 205] width 50 height 12
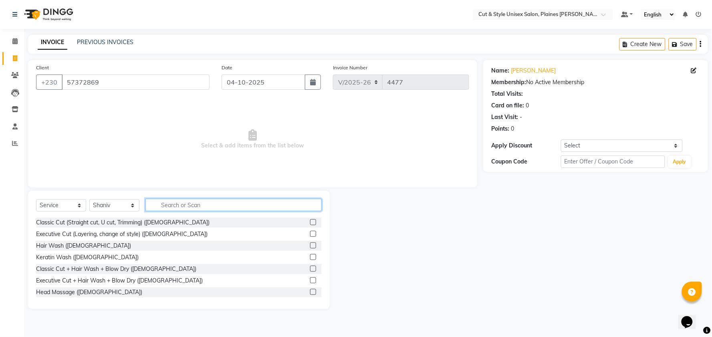
click at [196, 203] on input "text" at bounding box center [234, 205] width 176 height 12
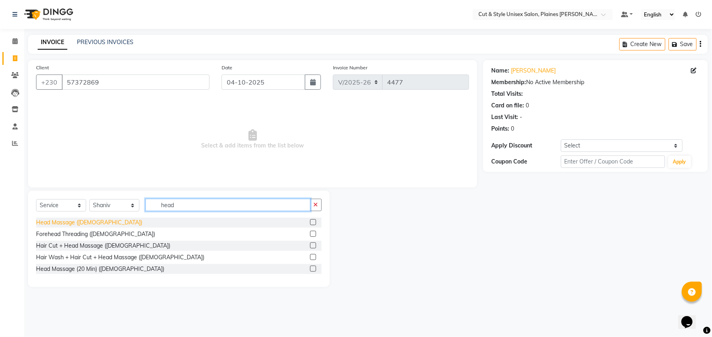
type input "head"
click at [67, 221] on div "Head Massage ([DEMOGRAPHIC_DATA])" at bounding box center [89, 223] width 106 height 8
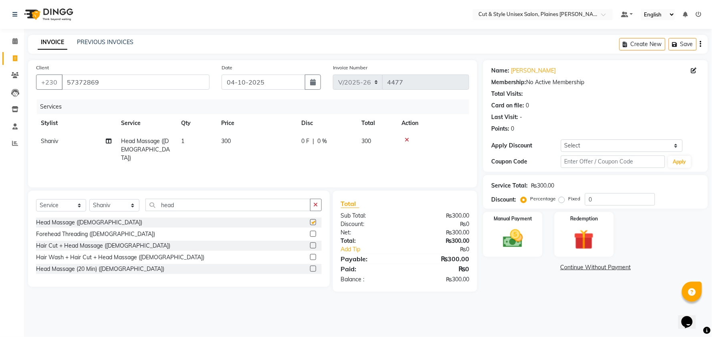
checkbox input "false"
click at [310, 202] on button "button" at bounding box center [316, 205] width 12 height 12
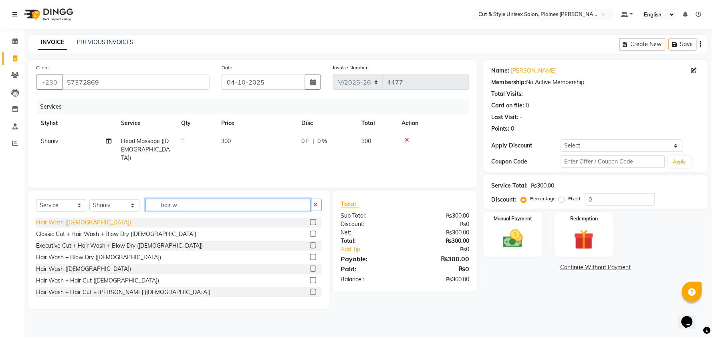
type input "hair w"
click at [61, 225] on div "Hair Wash ([DEMOGRAPHIC_DATA])" at bounding box center [83, 223] width 95 height 8
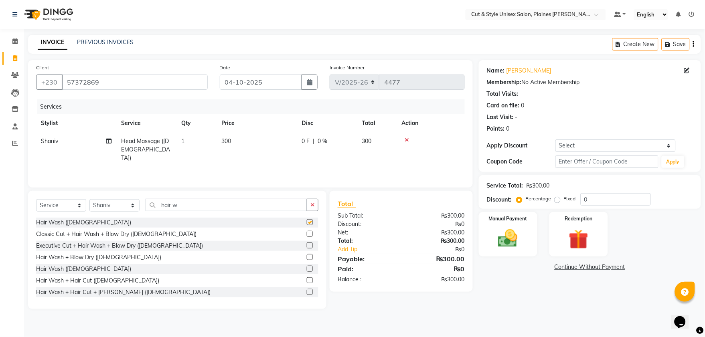
checkbox input "false"
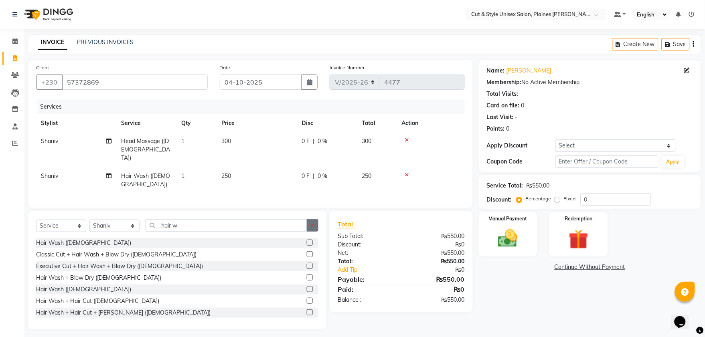
click at [308, 226] on button "button" at bounding box center [313, 225] width 12 height 12
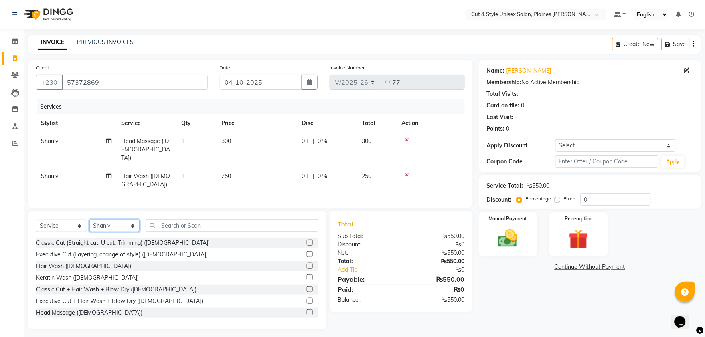
drag, startPoint x: 122, startPoint y: 227, endPoint x: 115, endPoint y: 227, distance: 7.2
click at [122, 227] on select "Select Stylist [PERSON_NAME] Manager [PERSON_NAME]" at bounding box center [114, 226] width 50 height 12
select select "68908"
click at [89, 220] on select "Select Stylist [PERSON_NAME] Manager [PERSON_NAME]" at bounding box center [114, 226] width 50 height 12
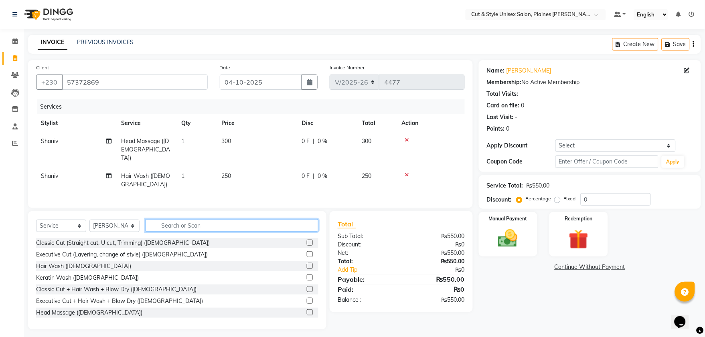
click at [187, 221] on input "text" at bounding box center [232, 225] width 173 height 12
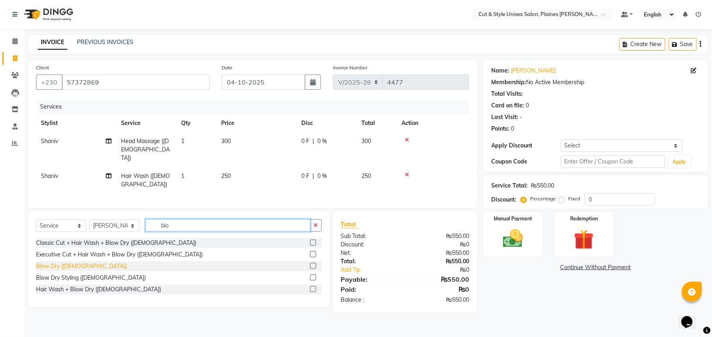
type input "blo"
click at [74, 265] on div "Blow Dry ([DEMOGRAPHIC_DATA])" at bounding box center [81, 266] width 91 height 8
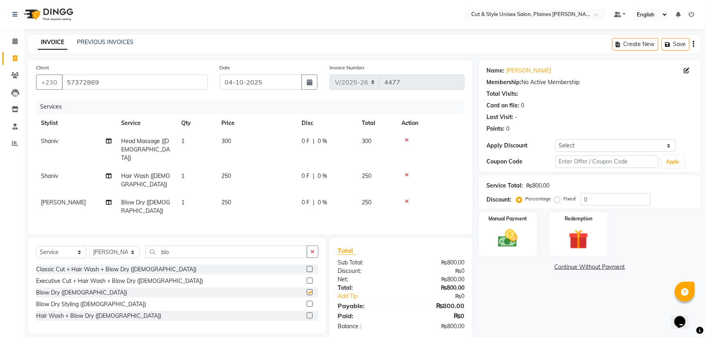
checkbox input "false"
click at [506, 257] on div "Name: [PERSON_NAME] Membership: No Active Membership Total Visits: Card on file…" at bounding box center [593, 199] width 228 height 279
click at [518, 248] on img at bounding box center [507, 239] width 33 height 24
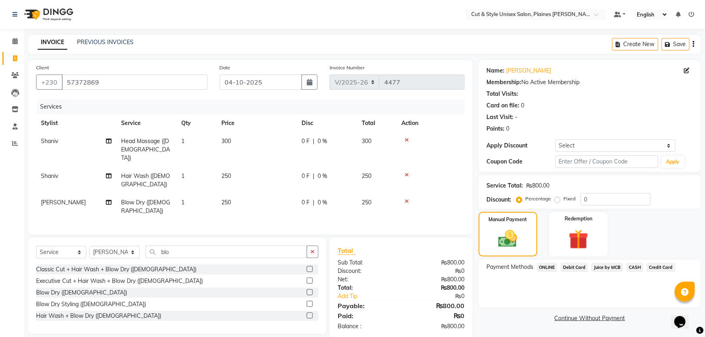
click at [574, 269] on span "Debit Card" at bounding box center [574, 267] width 28 height 9
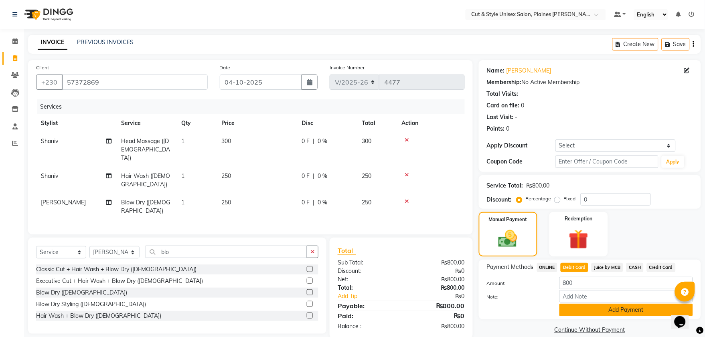
scroll to position [10, 0]
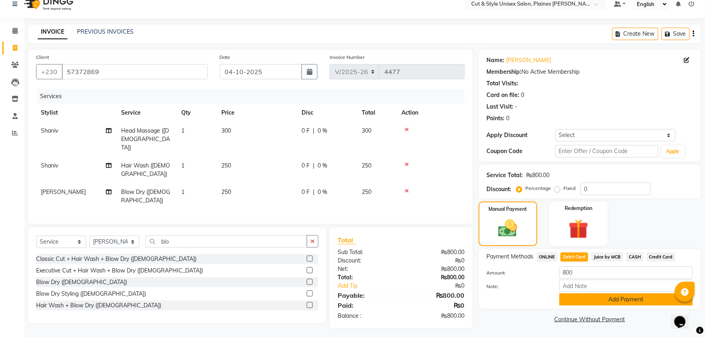
click at [611, 300] on button "Add Payment" at bounding box center [626, 299] width 134 height 12
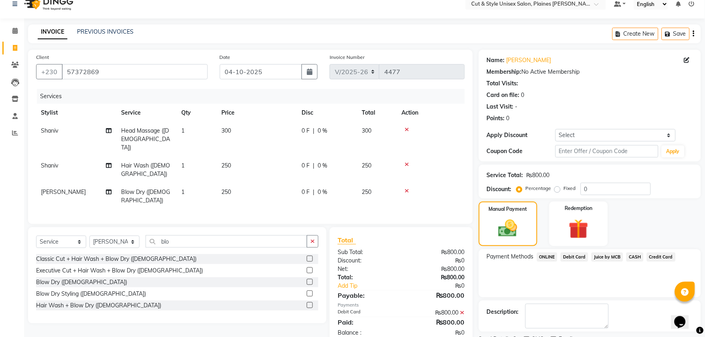
scroll to position [45, 0]
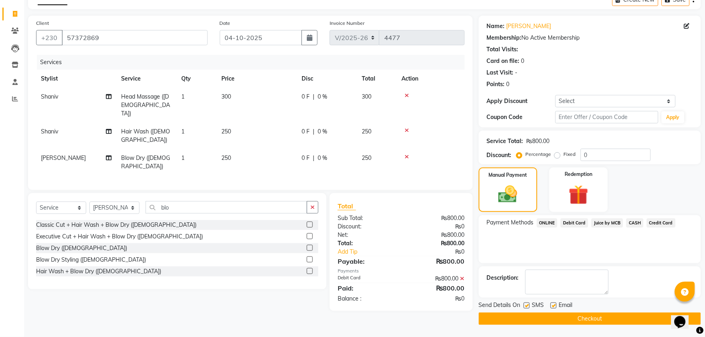
click at [588, 319] on button "Checkout" at bounding box center [590, 319] width 222 height 12
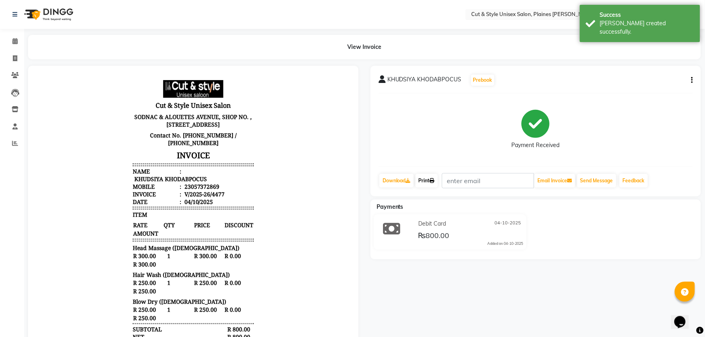
click at [424, 180] on link "Print" at bounding box center [426, 181] width 22 height 14
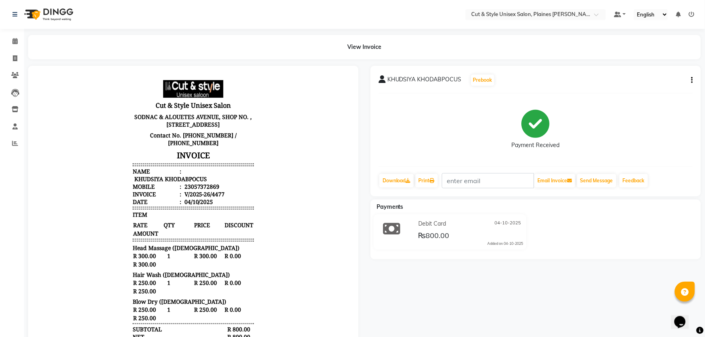
click at [577, 200] on div "Payments Debit Card [DATE] ₨800.00 Added on [DATE]" at bounding box center [535, 230] width 330 height 60
click at [28, 9] on img at bounding box center [47, 14] width 55 height 22
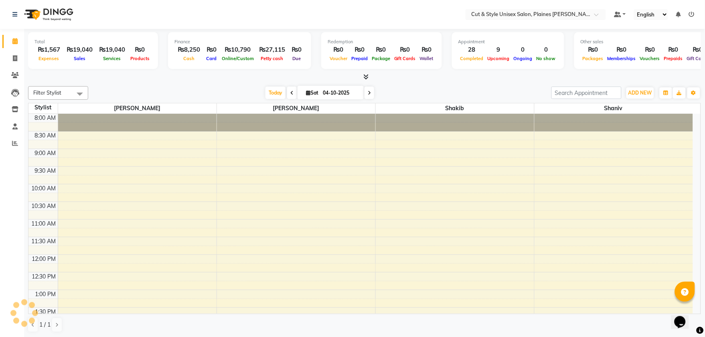
click at [648, 92] on div "Download Calendar" at bounding box center [651, 92] width 37 height 15
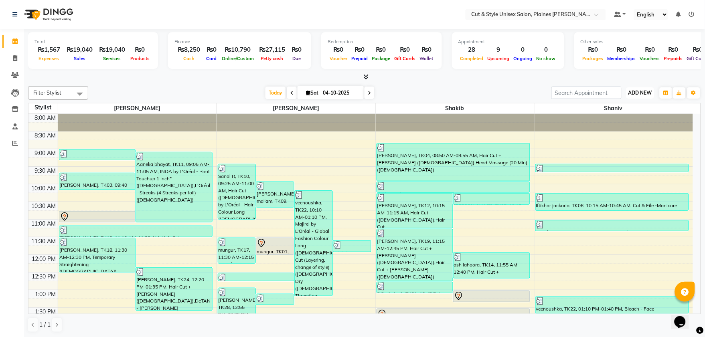
click at [638, 95] on span "ADD NEW" at bounding box center [640, 93] width 24 height 6
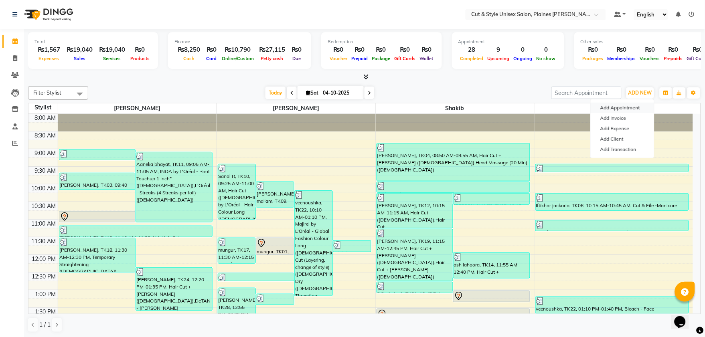
click at [622, 109] on button "Add Appointment" at bounding box center [622, 108] width 63 height 10
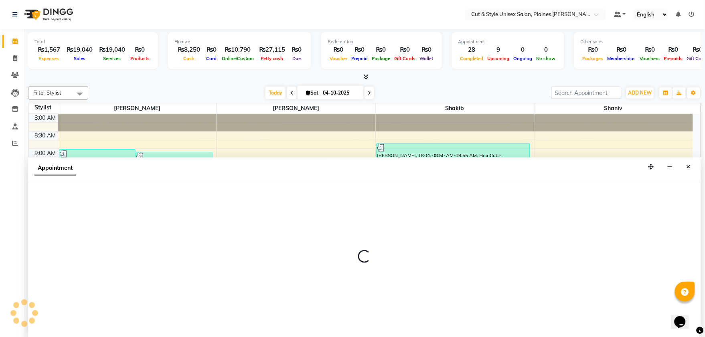
scroll to position [0, 0]
select select "tentative"
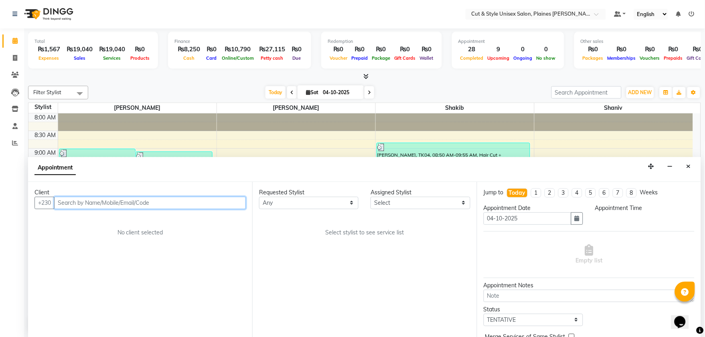
select select "540"
click at [113, 202] on input "text" at bounding box center [150, 203] width 192 height 12
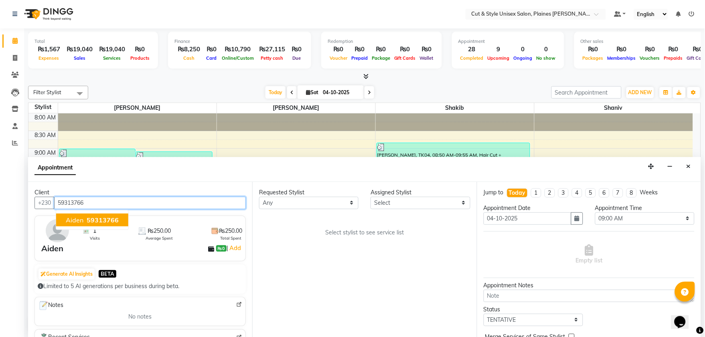
click at [113, 225] on button "Aiden 59313766" at bounding box center [92, 220] width 72 height 13
type input "59313766"
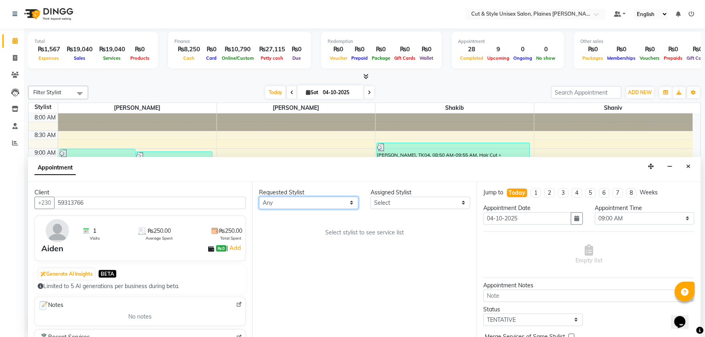
click at [318, 208] on select "Any [PERSON_NAME]" at bounding box center [308, 203] width 99 height 12
select select "68909"
click at [259, 197] on select "Any [PERSON_NAME]" at bounding box center [308, 203] width 99 height 12
select select "68909"
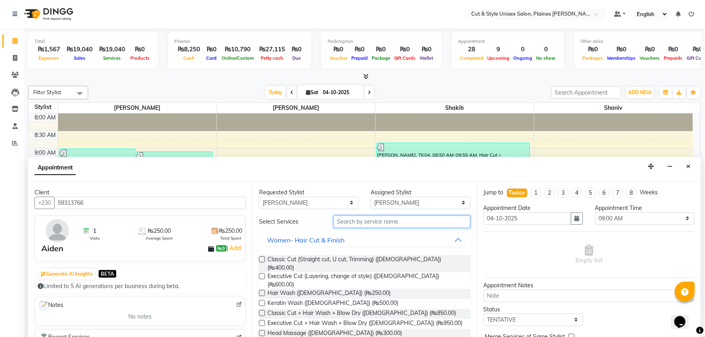
click at [389, 221] on input "text" at bounding box center [402, 222] width 137 height 12
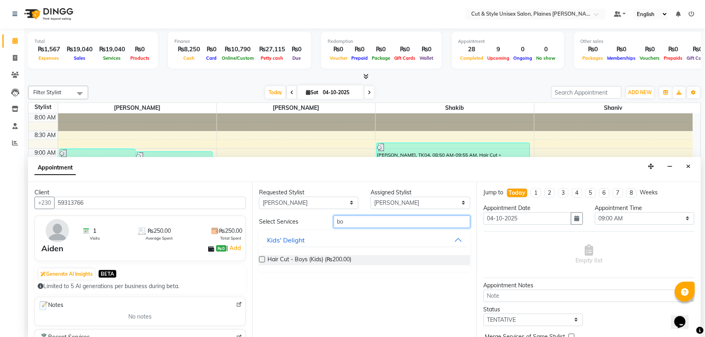
type input "bo"
click at [263, 259] on label at bounding box center [262, 260] width 6 height 6
click at [263, 259] on input "checkbox" at bounding box center [261, 260] width 5 height 5
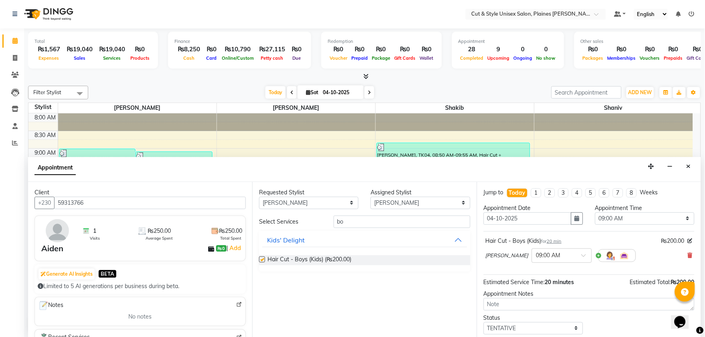
checkbox input "false"
click at [576, 218] on button "button" at bounding box center [577, 218] width 12 height 12
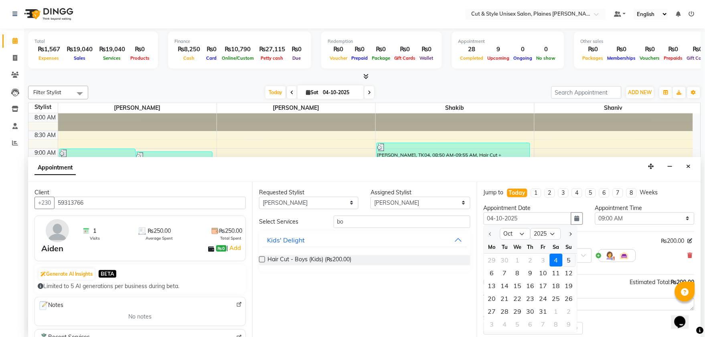
click at [569, 259] on div "5" at bounding box center [568, 260] width 13 height 13
type input "05-10-2025"
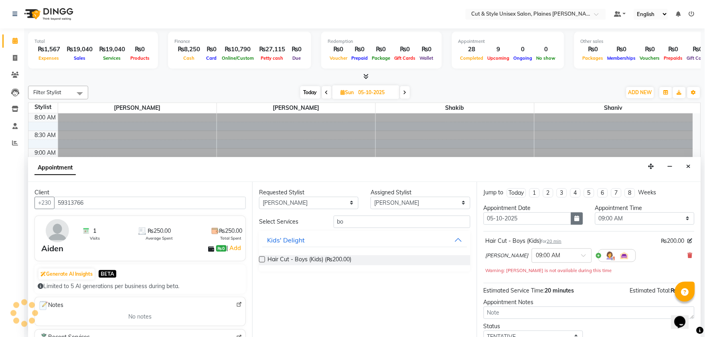
scroll to position [212, 0]
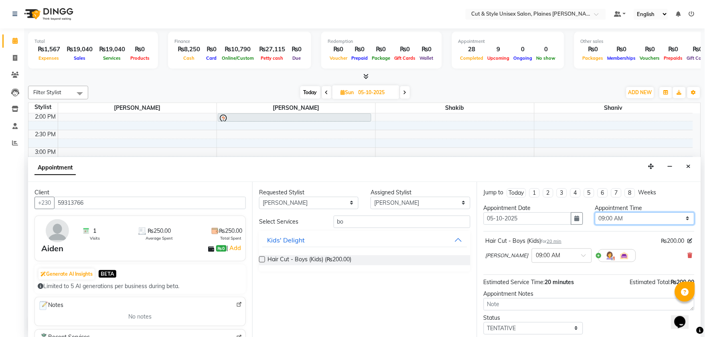
click at [606, 221] on select "Select 09:00 AM 09:15 AM 09:30 AM 09:45 AM 10:00 AM 10:15 AM 10:30 AM 10:45 AM …" at bounding box center [644, 218] width 99 height 12
select select "630"
click at [595, 212] on select "Select 09:00 AM 09:15 AM 09:30 AM 09:45 AM 10:00 AM 10:15 AM 10:30 AM 10:45 AM …" at bounding box center [644, 218] width 99 height 12
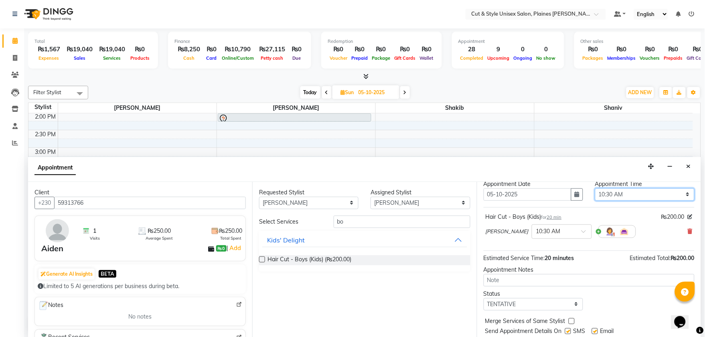
scroll to position [47, 0]
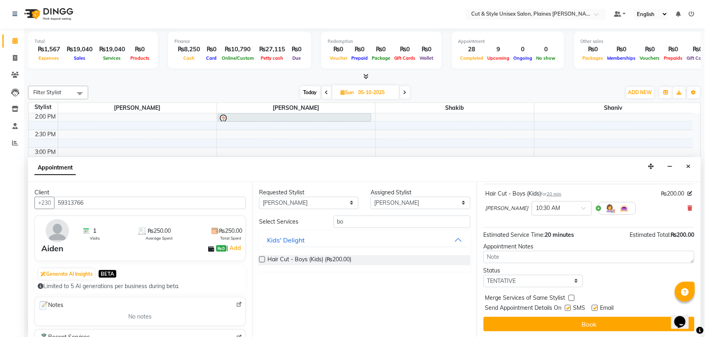
click at [586, 322] on button "Book" at bounding box center [589, 324] width 211 height 14
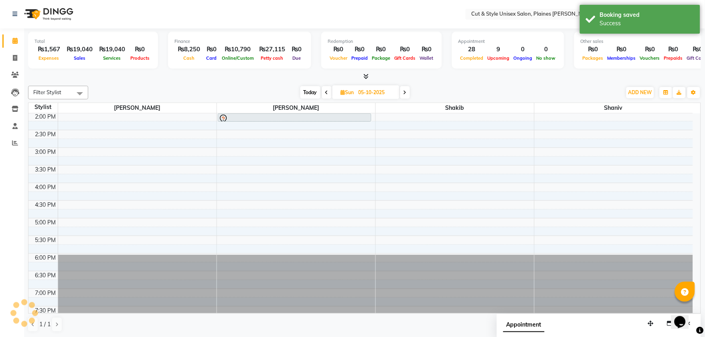
scroll to position [0, 0]
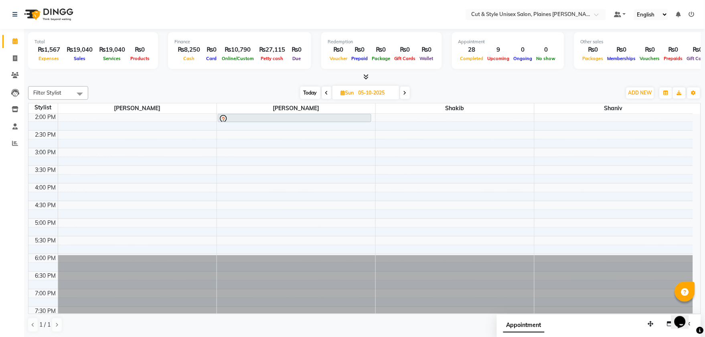
click at [325, 91] on icon at bounding box center [326, 93] width 3 height 5
type input "04-10-2025"
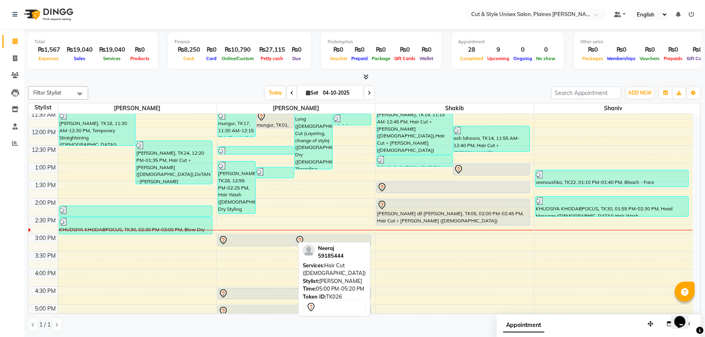
scroll to position [216, 0]
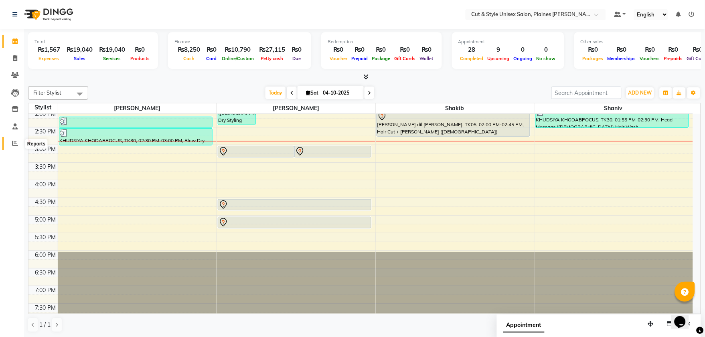
click at [14, 142] on icon at bounding box center [15, 143] width 6 height 6
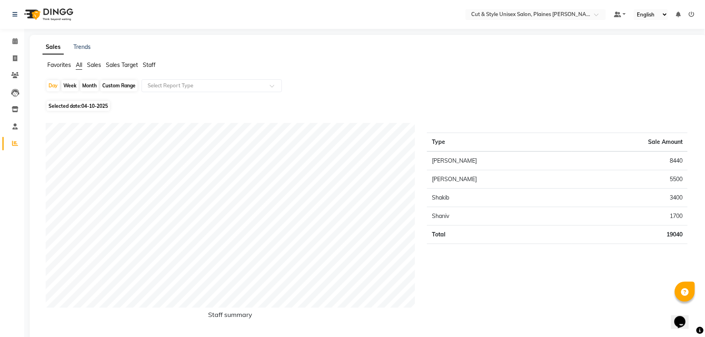
click at [59, 10] on img at bounding box center [47, 14] width 55 height 22
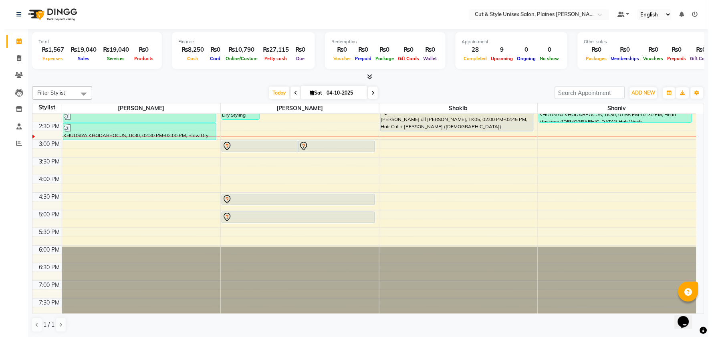
scroll to position [216, 0]
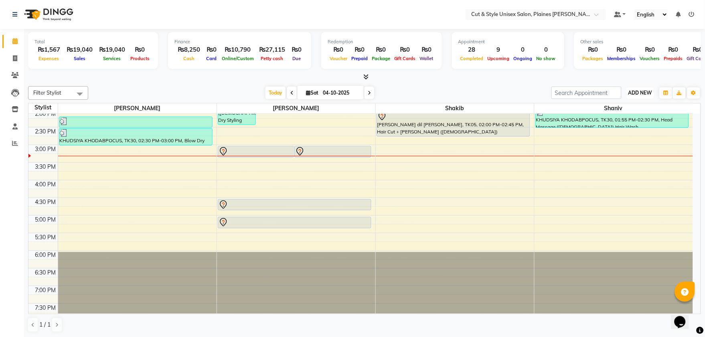
click at [641, 91] on span "ADD NEW" at bounding box center [640, 93] width 24 height 6
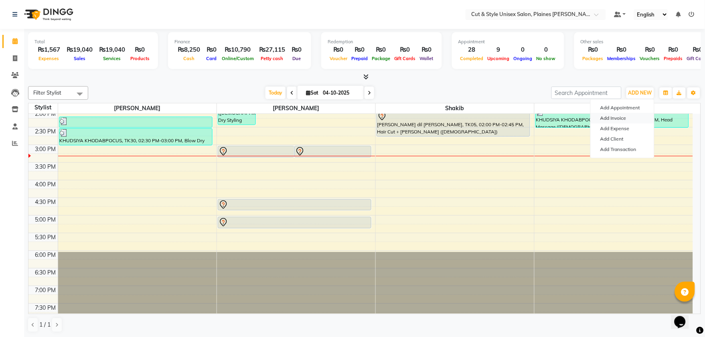
click at [620, 119] on link "Add Invoice" at bounding box center [622, 118] width 63 height 10
select select "service"
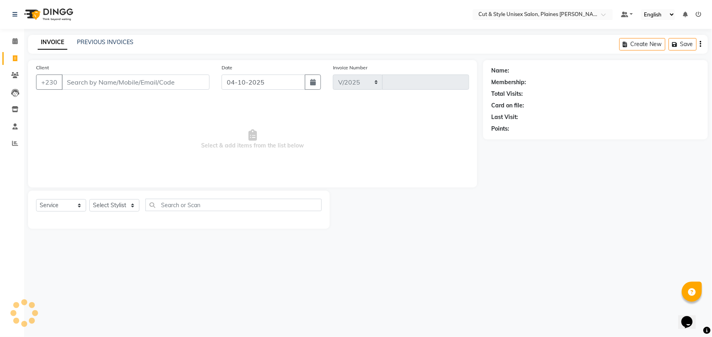
select select "7731"
type input "4478"
type input "54872933"
click at [197, 85] on span "Add Client" at bounding box center [189, 82] width 32 height 8
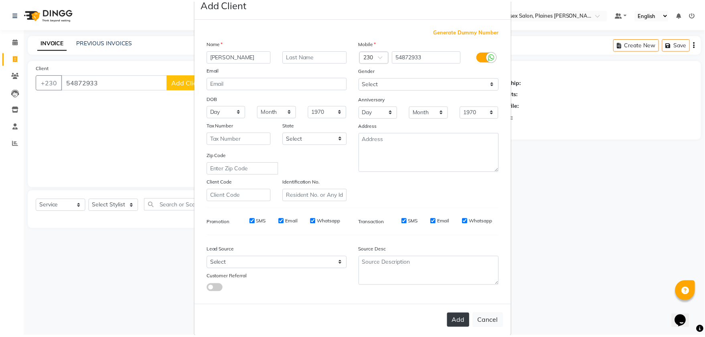
scroll to position [33, 0]
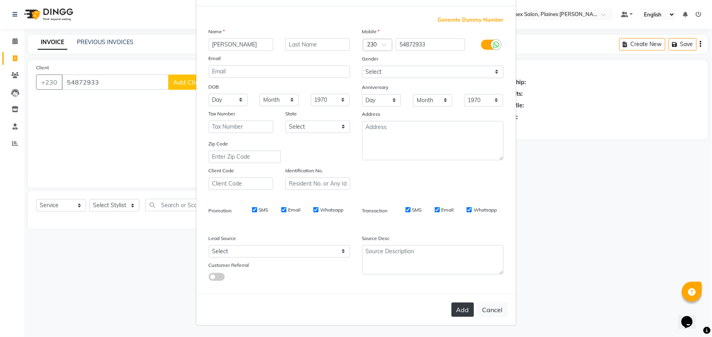
type input "[PERSON_NAME]"
click at [454, 308] on button "Add" at bounding box center [463, 310] width 22 height 14
select select
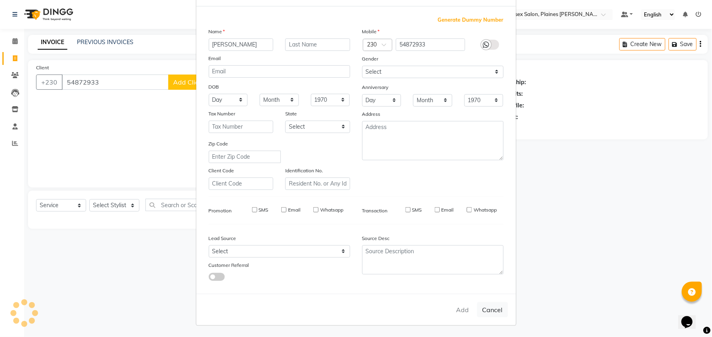
select select
checkbox input "false"
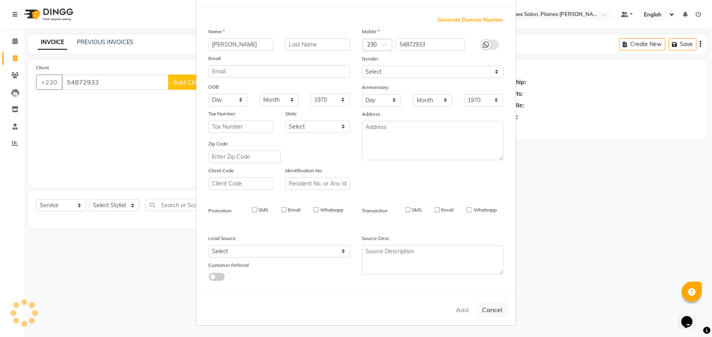
checkbox input "false"
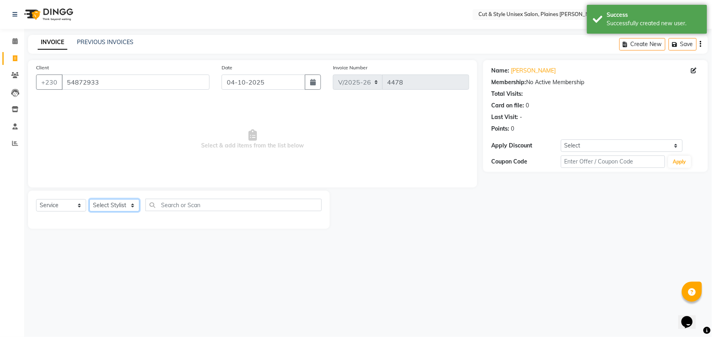
click at [130, 204] on select "Select Stylist [PERSON_NAME] Manager [PERSON_NAME]" at bounding box center [114, 205] width 50 height 12
select select "68909"
click at [89, 200] on select "Select Stylist [PERSON_NAME] Manager [PERSON_NAME]" at bounding box center [114, 205] width 50 height 12
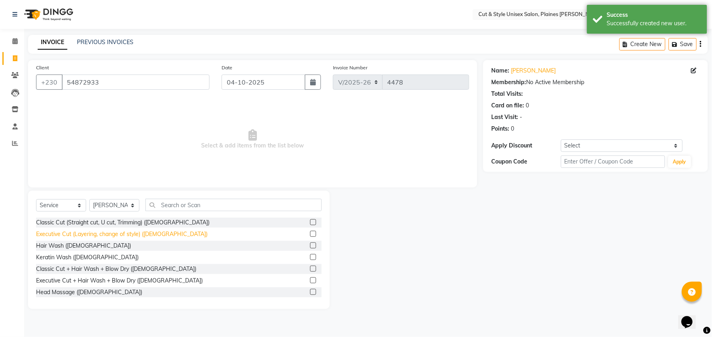
click at [134, 233] on div "Executive Cut (Layering, change of style) ([DEMOGRAPHIC_DATA])" at bounding box center [122, 234] width 172 height 8
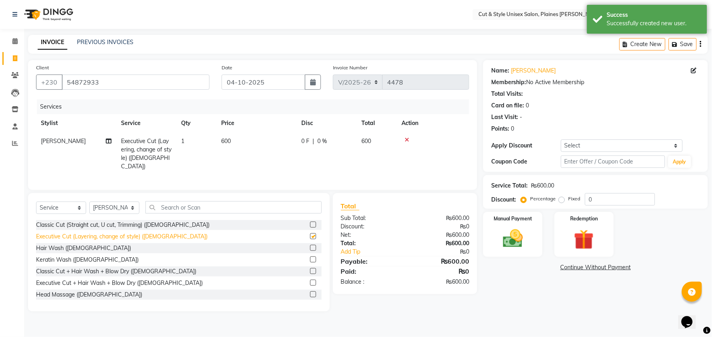
checkbox input "false"
click at [85, 245] on div "Hair Wash ([DEMOGRAPHIC_DATA])" at bounding box center [83, 248] width 95 height 8
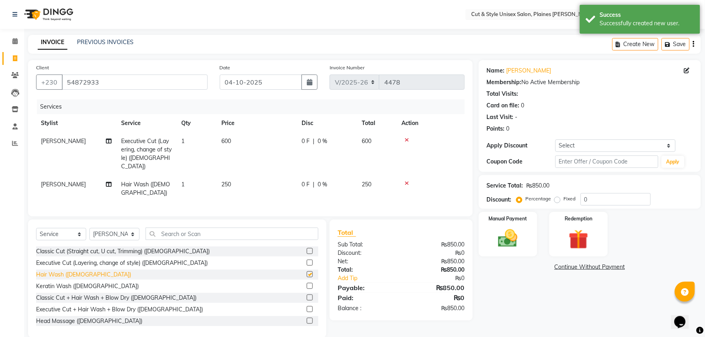
checkbox input "false"
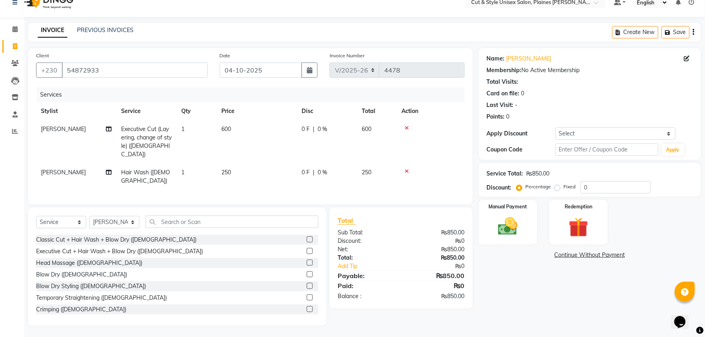
scroll to position [45, 0]
click at [66, 286] on div "Blow Dry Styling ([DEMOGRAPHIC_DATA])" at bounding box center [91, 288] width 110 height 8
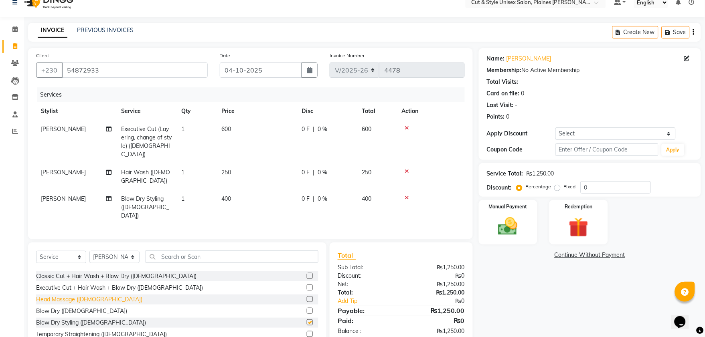
checkbox input "false"
click at [407, 195] on icon at bounding box center [407, 198] width 4 height 6
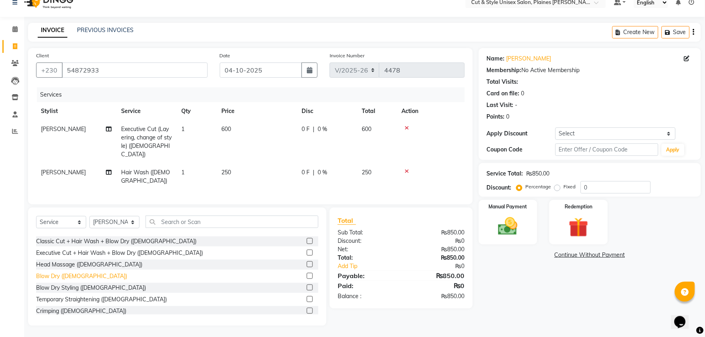
click at [81, 274] on div "Blow Dry ([DEMOGRAPHIC_DATA])" at bounding box center [81, 276] width 91 height 8
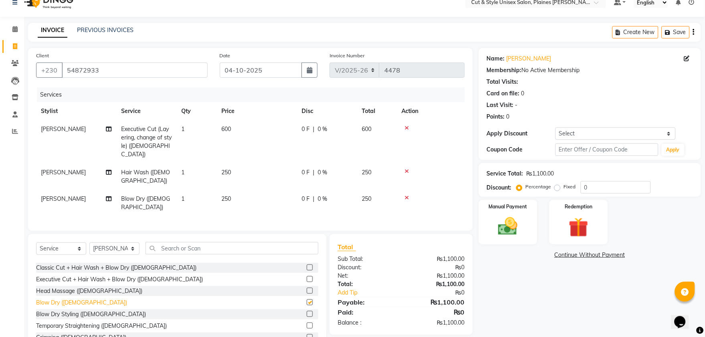
checkbox input "false"
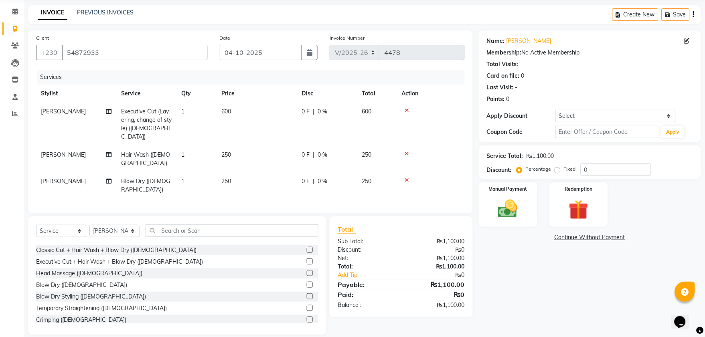
click at [405, 177] on icon at bounding box center [407, 180] width 4 height 6
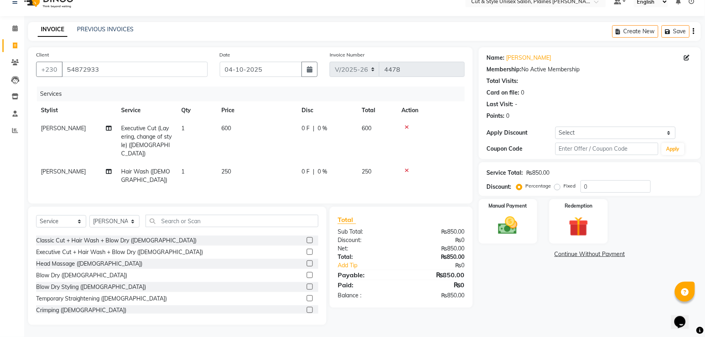
scroll to position [12, 0]
click at [133, 222] on select "Select Stylist [PERSON_NAME] Manager [PERSON_NAME]" at bounding box center [114, 222] width 50 height 12
select select "68911"
click at [89, 216] on select "Select Stylist [PERSON_NAME] Manager [PERSON_NAME]" at bounding box center [114, 222] width 50 height 12
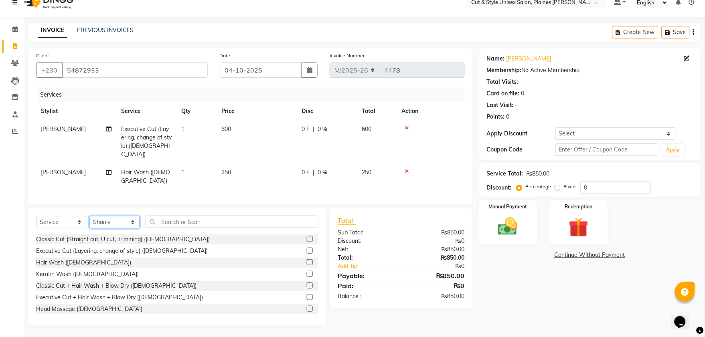
scroll to position [0, 0]
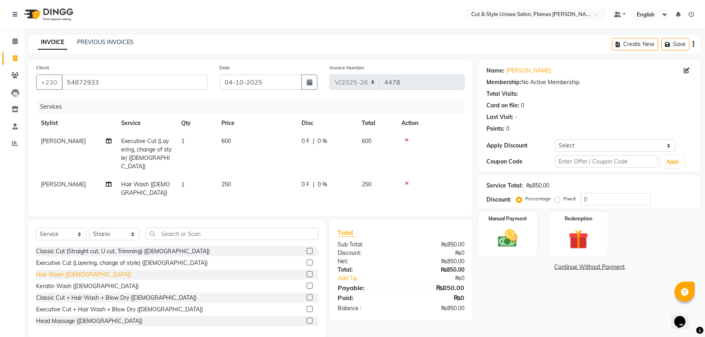
click at [82, 271] on div "Hair Wash ([DEMOGRAPHIC_DATA])" at bounding box center [83, 275] width 95 height 8
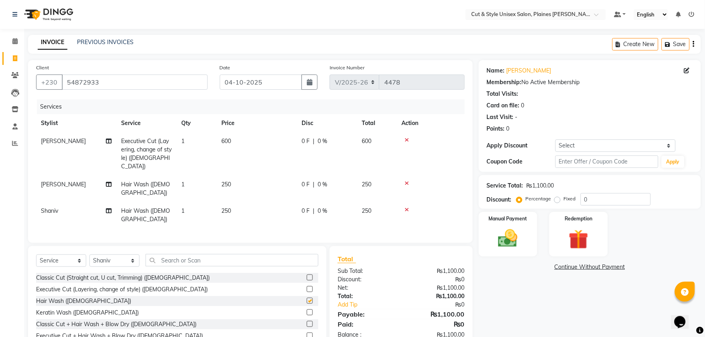
checkbox input "false"
click at [516, 231] on img at bounding box center [507, 239] width 33 height 24
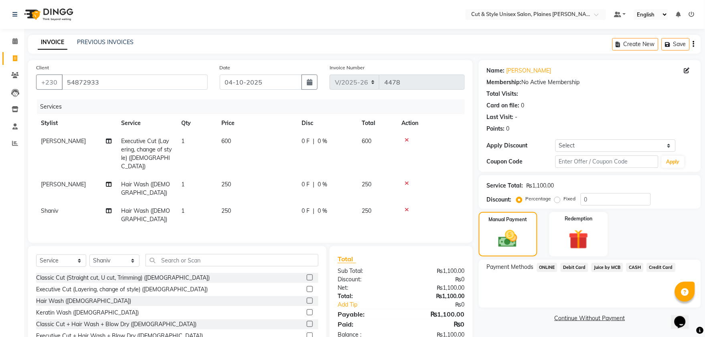
click at [632, 268] on span "CASH" at bounding box center [634, 267] width 17 height 9
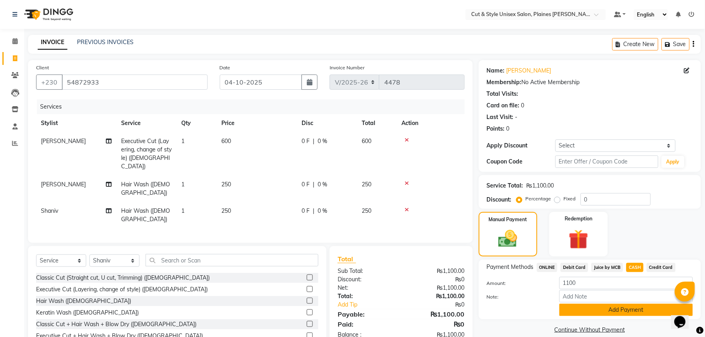
click at [611, 310] on button "Add Payment" at bounding box center [626, 310] width 134 height 12
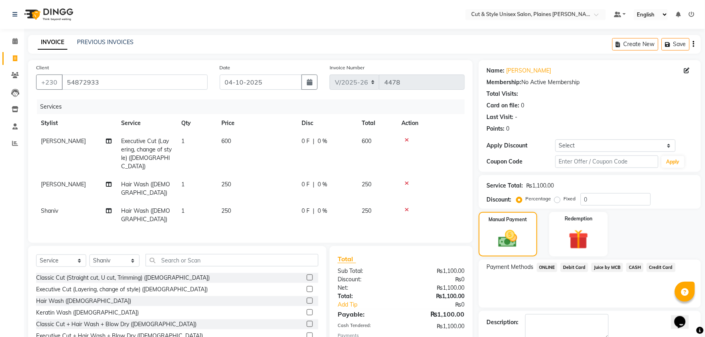
scroll to position [49, 0]
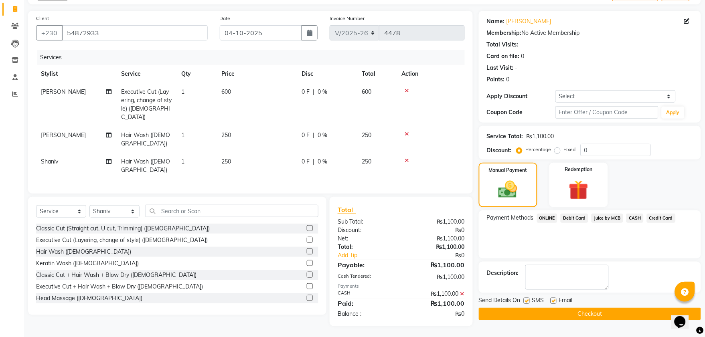
click at [604, 315] on button "Checkout" at bounding box center [590, 314] width 222 height 12
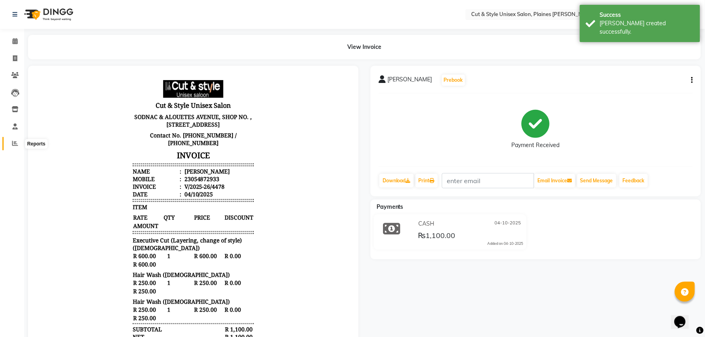
click at [14, 142] on icon at bounding box center [15, 143] width 6 height 6
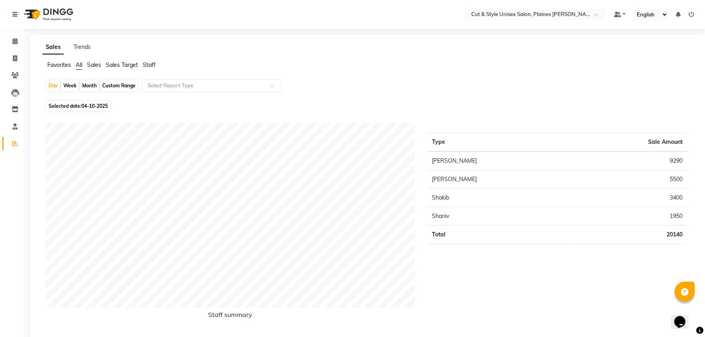
click at [34, 14] on img at bounding box center [47, 14] width 55 height 22
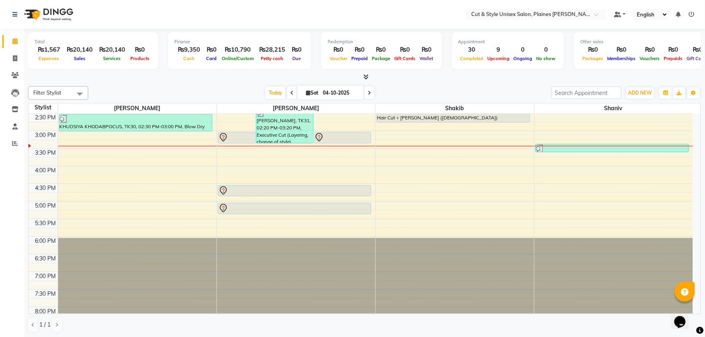
scroll to position [127, 0]
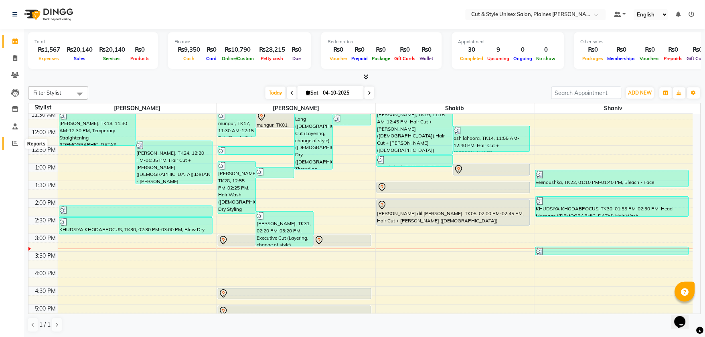
click at [17, 144] on icon at bounding box center [15, 143] width 6 height 6
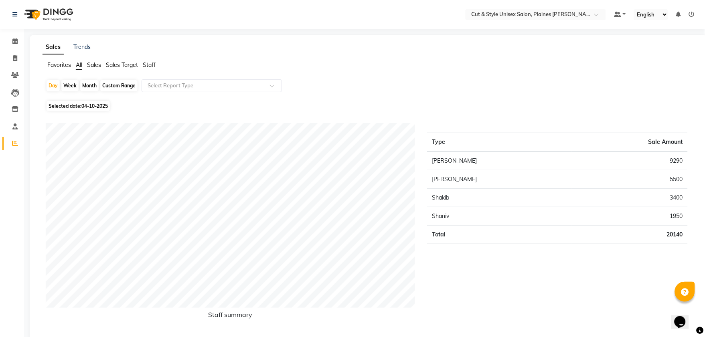
click at [29, 17] on img at bounding box center [47, 14] width 55 height 22
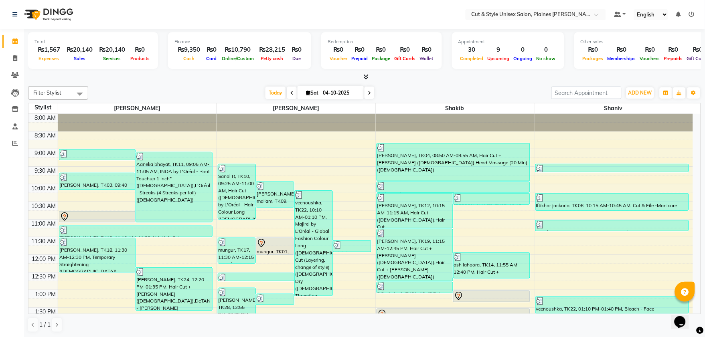
click at [106, 50] on div "₨20,140" at bounding box center [112, 49] width 32 height 9
click at [12, 123] on icon at bounding box center [14, 126] width 5 height 6
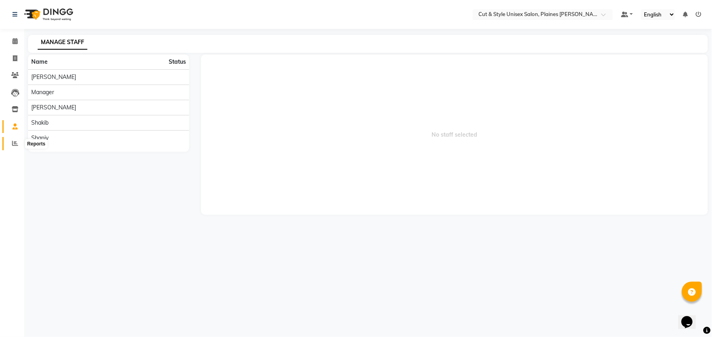
click at [12, 143] on icon at bounding box center [15, 143] width 6 height 6
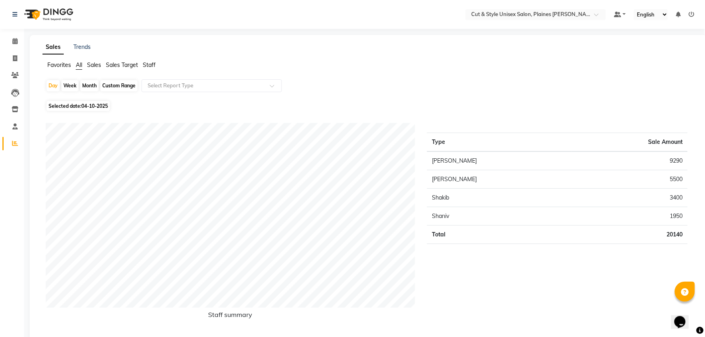
click at [89, 66] on span "Sales" at bounding box center [94, 64] width 14 height 7
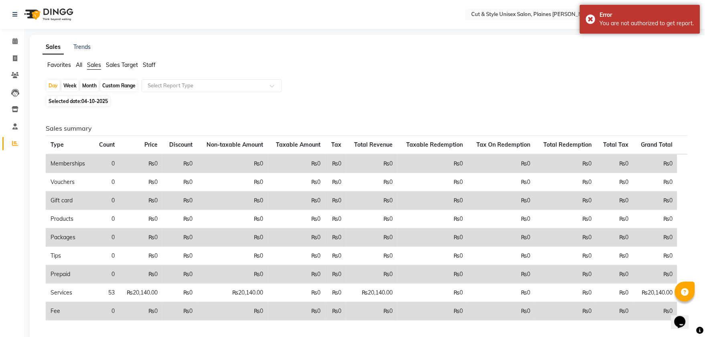
click at [79, 66] on span "All" at bounding box center [79, 64] width 6 height 7
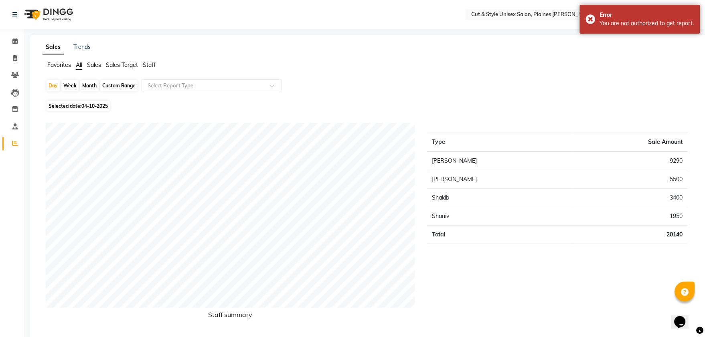
click at [87, 104] on span "04-10-2025" at bounding box center [94, 106] width 26 height 6
select select "10"
select select "2025"
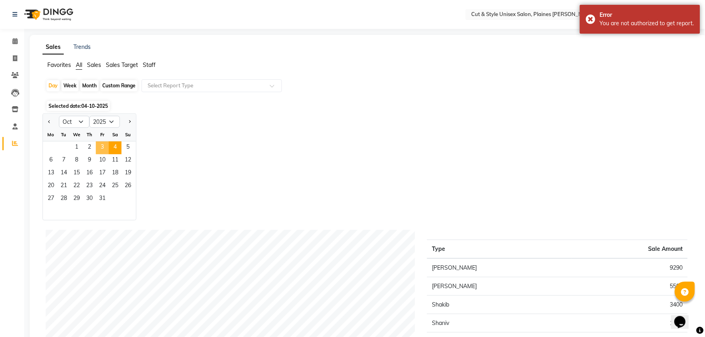
click at [99, 144] on span "3" at bounding box center [102, 148] width 13 height 13
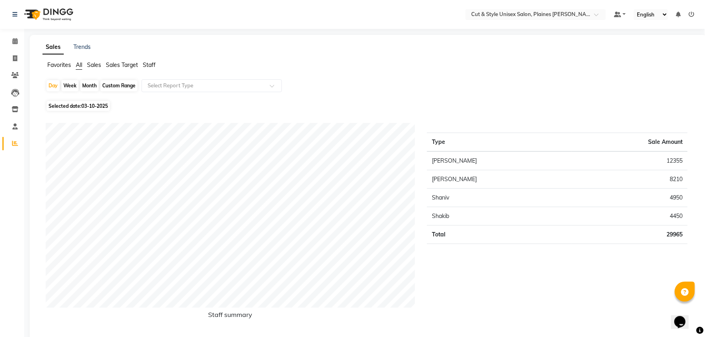
click at [93, 103] on span "03-10-2025" at bounding box center [94, 106] width 26 height 6
select select "10"
select select "2025"
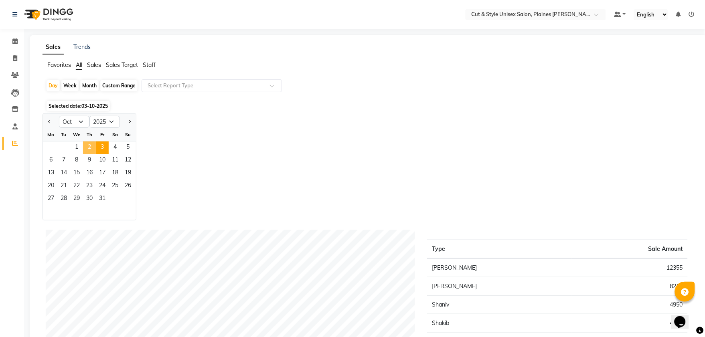
click at [87, 146] on span "2" at bounding box center [89, 148] width 13 height 13
click at [156, 117] on div "Jan Feb Mar Apr May Jun [DATE] Aug Sep Oct Nov [DATE] 2016 2017 2018 2019 2020 …" at bounding box center [367, 166] width 651 height 107
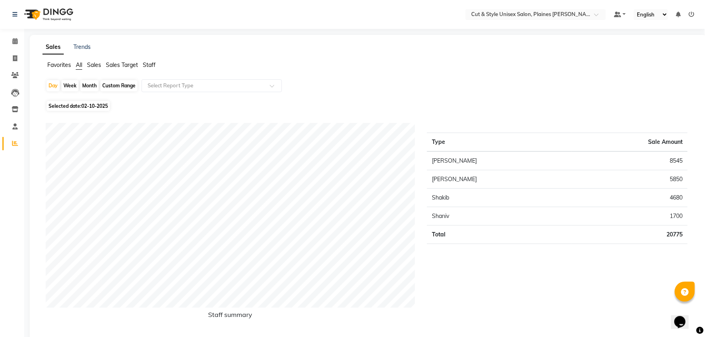
click at [90, 86] on div "Month" at bounding box center [89, 85] width 18 height 11
select select "10"
select select "2025"
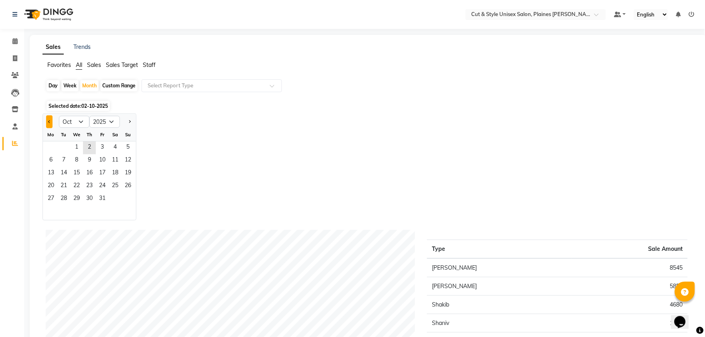
click at [47, 121] on button "Previous month" at bounding box center [49, 121] width 6 height 13
select select "9"
click at [49, 146] on span "1" at bounding box center [51, 148] width 13 height 13
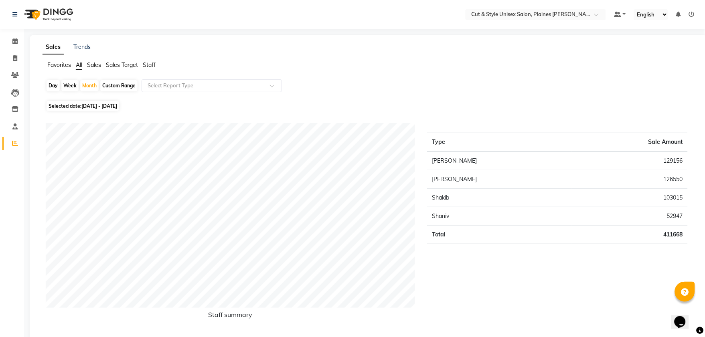
click at [93, 106] on span "[DATE] - [DATE]" at bounding box center [99, 106] width 36 height 6
select select "9"
select select "2025"
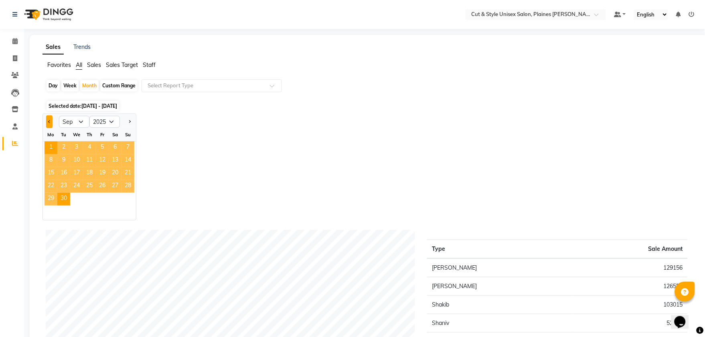
click at [47, 120] on button "Previous month" at bounding box center [49, 121] width 6 height 13
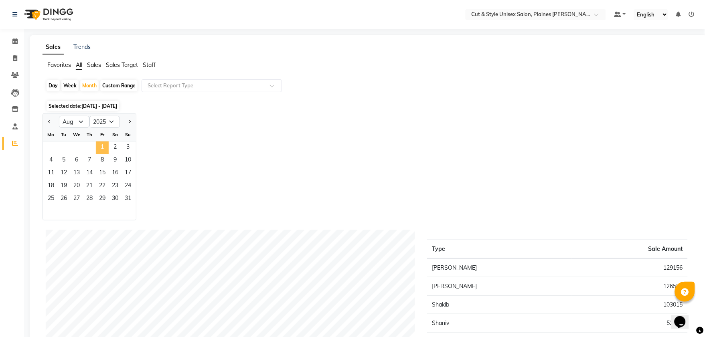
click at [98, 148] on span "1" at bounding box center [102, 148] width 13 height 13
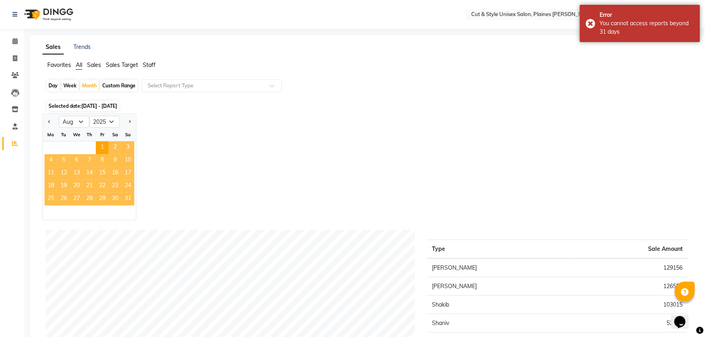
click at [131, 197] on span "31" at bounding box center [127, 199] width 13 height 13
click at [129, 198] on span "31" at bounding box center [127, 199] width 13 height 13
click at [181, 143] on div "Jan Feb Mar Apr May Jun [DATE] Aug Sep Oct Nov [DATE] 2016 2017 2018 2019 2020 …" at bounding box center [367, 166] width 651 height 107
click at [174, 118] on div "Jan Feb Mar Apr May Jun [DATE] Aug Sep Oct Nov [DATE] 2016 2017 2018 2019 2020 …" at bounding box center [367, 166] width 651 height 107
click at [128, 198] on span "31" at bounding box center [127, 199] width 13 height 13
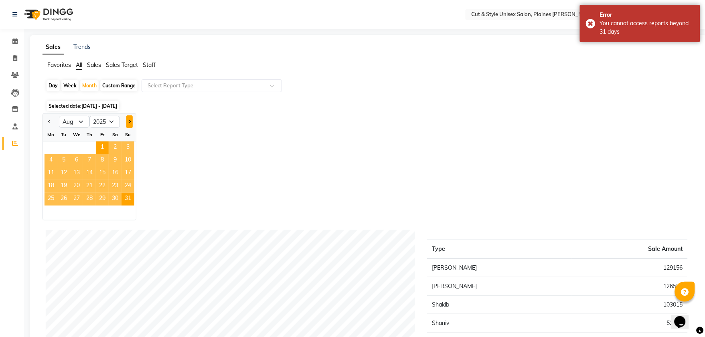
click at [129, 121] on span "Next month" at bounding box center [129, 121] width 3 height 3
select select "9"
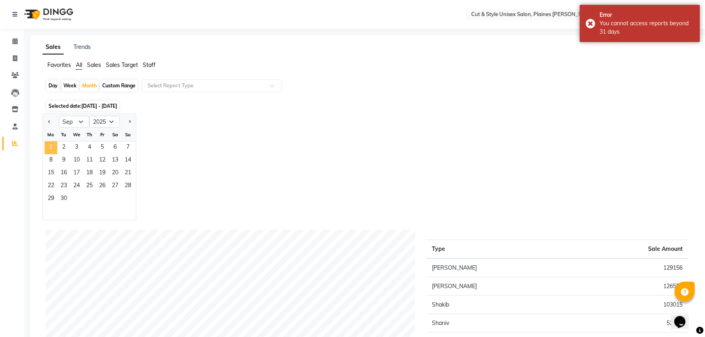
click at [55, 145] on span "1" at bounding box center [51, 148] width 13 height 13
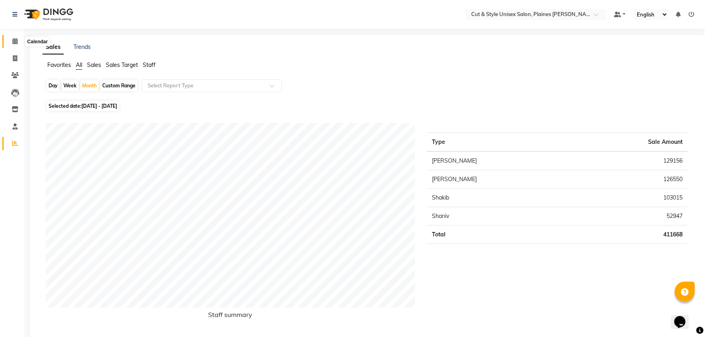
click at [13, 38] on icon at bounding box center [14, 41] width 5 height 6
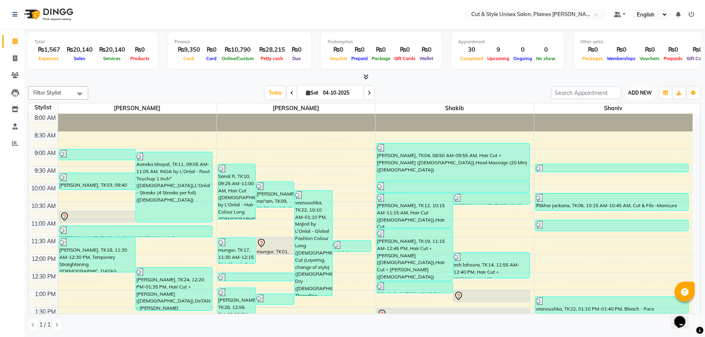
click at [638, 88] on button "ADD NEW Toggle Dropdown" at bounding box center [640, 92] width 28 height 11
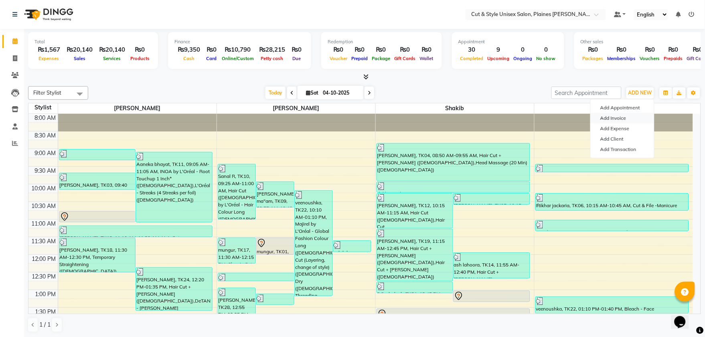
click at [615, 117] on link "Add Invoice" at bounding box center [622, 118] width 63 height 10
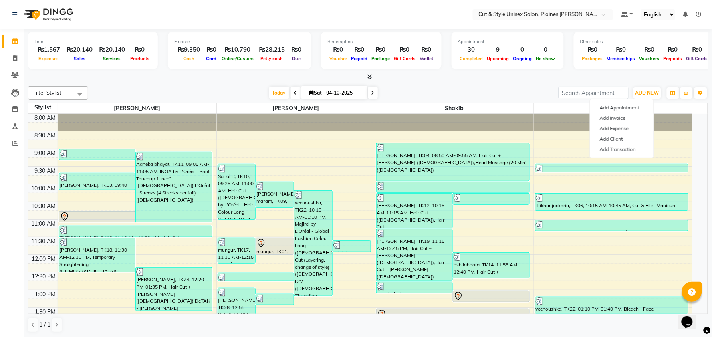
select select "service"
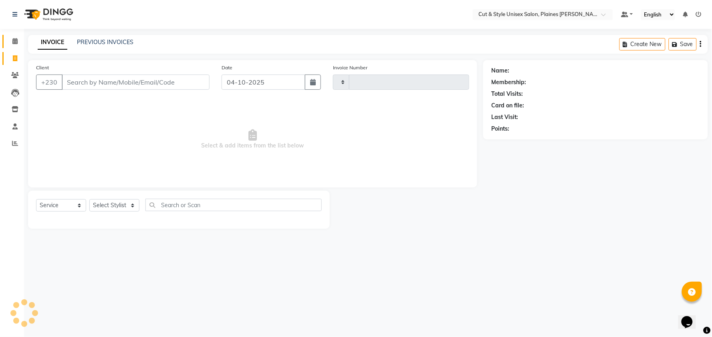
type input "4479"
select select "7731"
click at [131, 207] on select "Select Stylist" at bounding box center [114, 205] width 50 height 12
click at [129, 206] on select "Select Stylist [PERSON_NAME] Manager [PERSON_NAME]" at bounding box center [114, 205] width 50 height 12
click at [134, 206] on select "Select Stylist [PERSON_NAME] Manager [PERSON_NAME]" at bounding box center [114, 205] width 50 height 12
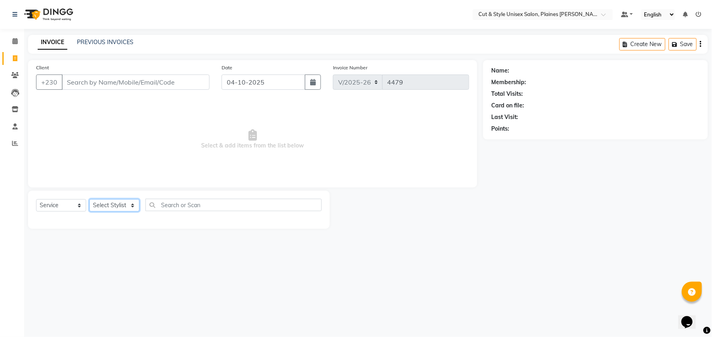
select select "68909"
click at [89, 200] on select "Select Stylist [PERSON_NAME] Manager [PERSON_NAME]" at bounding box center [114, 205] width 50 height 12
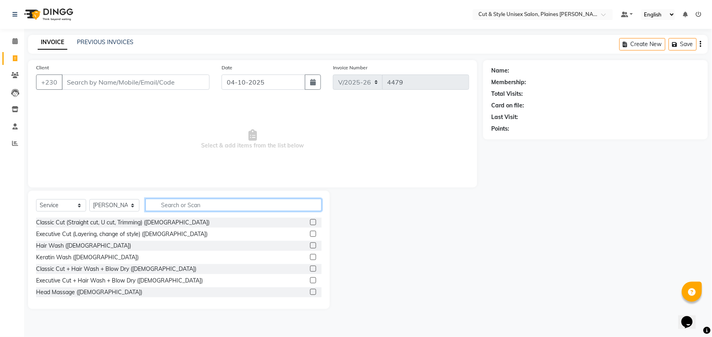
click at [170, 205] on input "text" at bounding box center [234, 205] width 176 height 12
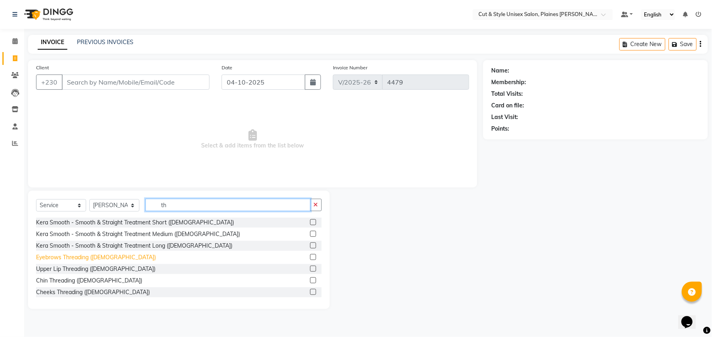
type input "th"
click at [105, 255] on div "Eyebrows Threading ([DEMOGRAPHIC_DATA])" at bounding box center [96, 257] width 120 height 8
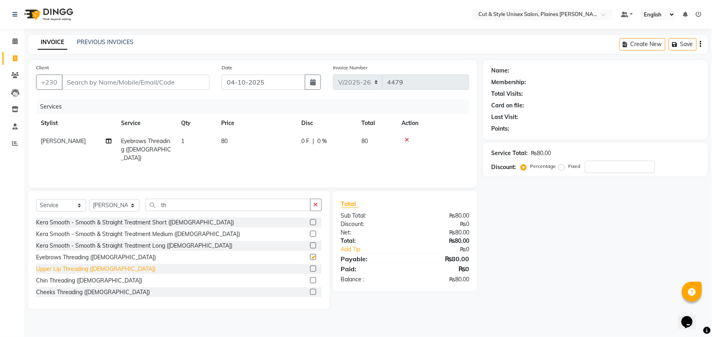
checkbox input "false"
click at [105, 267] on div "Upper Lip Threading ([DEMOGRAPHIC_DATA])" at bounding box center [95, 269] width 119 height 8
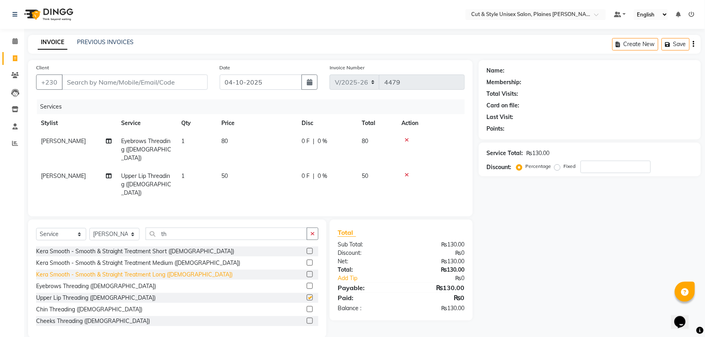
checkbox input "false"
click at [133, 228] on select "Select Stylist [PERSON_NAME] Manager [PERSON_NAME]" at bounding box center [114, 234] width 50 height 12
select select "68908"
click at [89, 228] on select "Select Stylist [PERSON_NAME] Manager [PERSON_NAME]" at bounding box center [114, 234] width 50 height 12
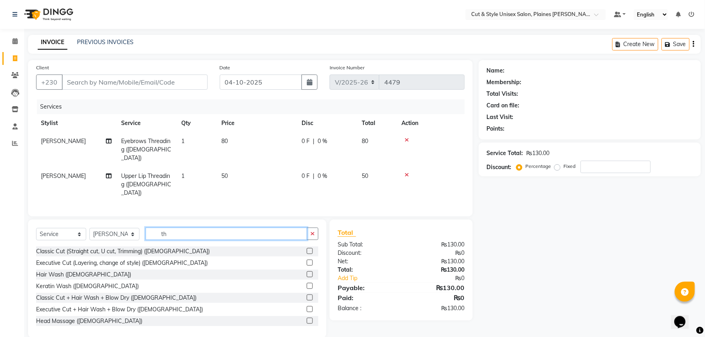
click at [171, 228] on input "th" at bounding box center [227, 234] width 162 height 12
type input "t"
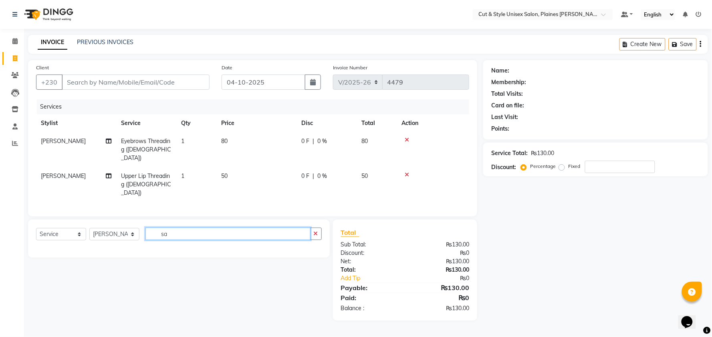
type input "s"
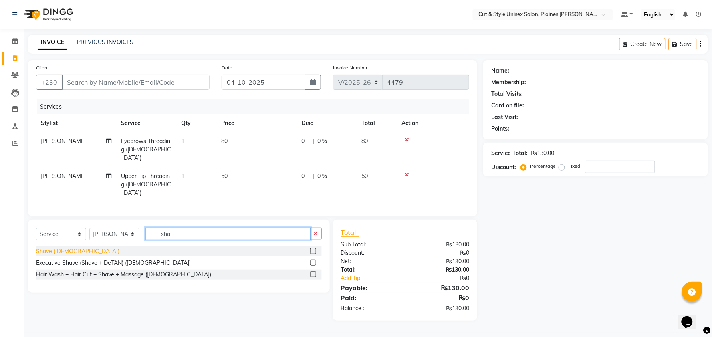
type input "sha"
click at [62, 247] on div "Shave ([DEMOGRAPHIC_DATA])" at bounding box center [77, 251] width 83 height 8
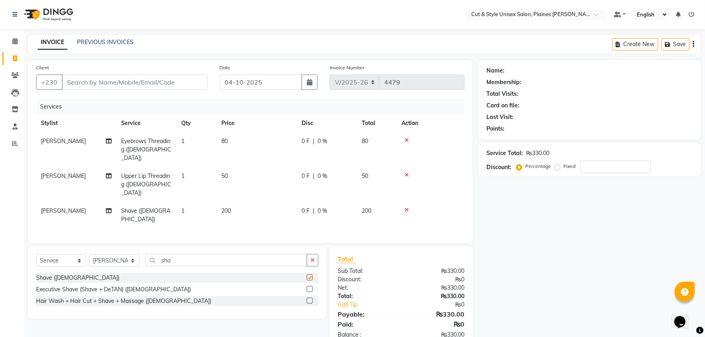
checkbox input "false"
click at [176, 254] on input "sha" at bounding box center [227, 260] width 162 height 12
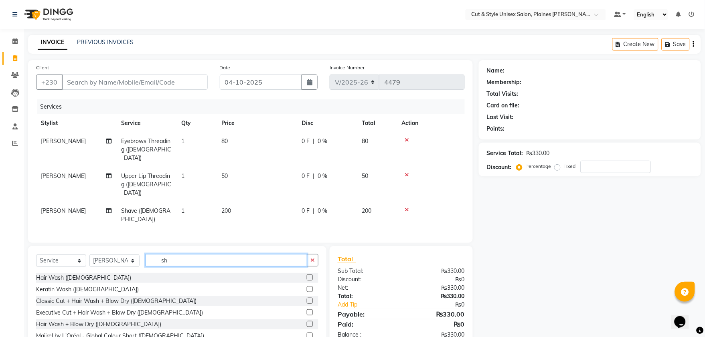
type input "s"
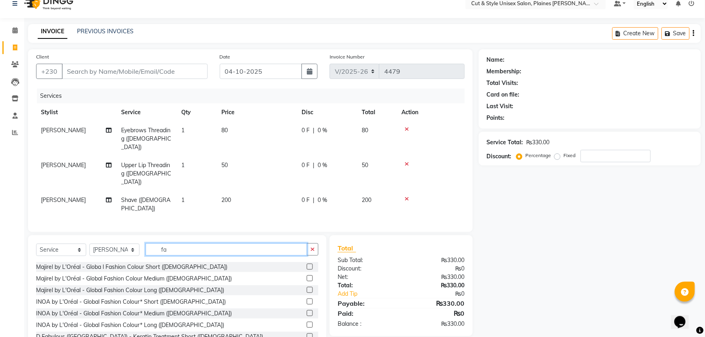
scroll to position [21, 0]
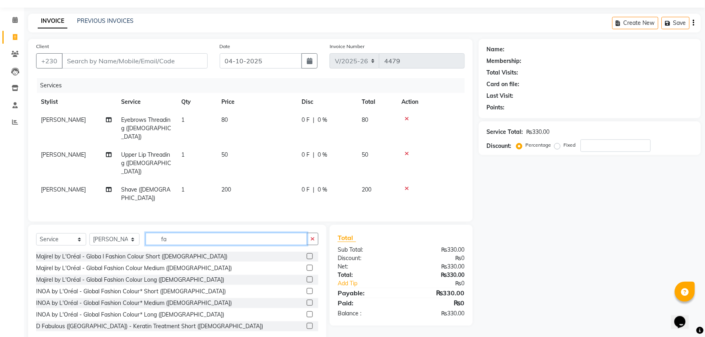
type input "f"
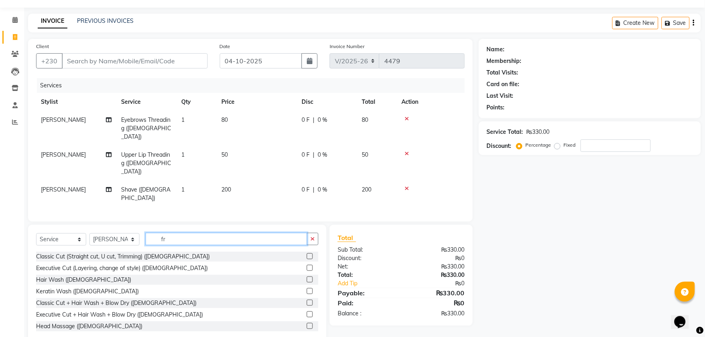
scroll to position [4, 0]
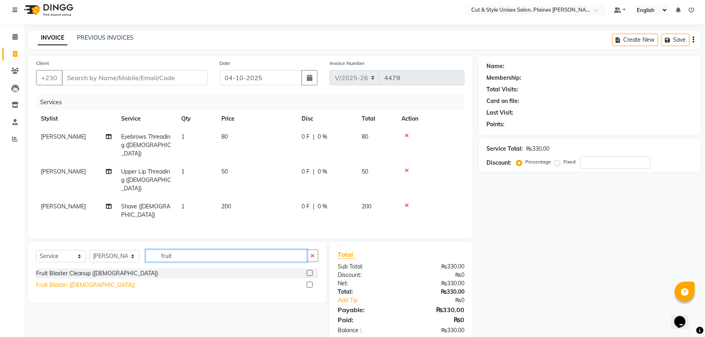
type input "fruit"
click at [87, 281] on div "Fruit Blaster ([DEMOGRAPHIC_DATA])" at bounding box center [85, 285] width 99 height 8
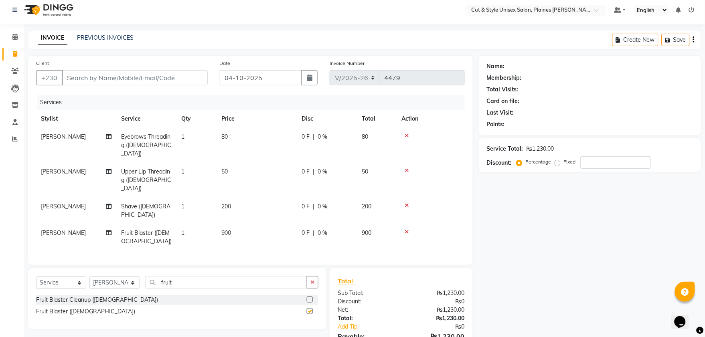
checkbox input "false"
click at [406, 229] on icon at bounding box center [407, 232] width 4 height 6
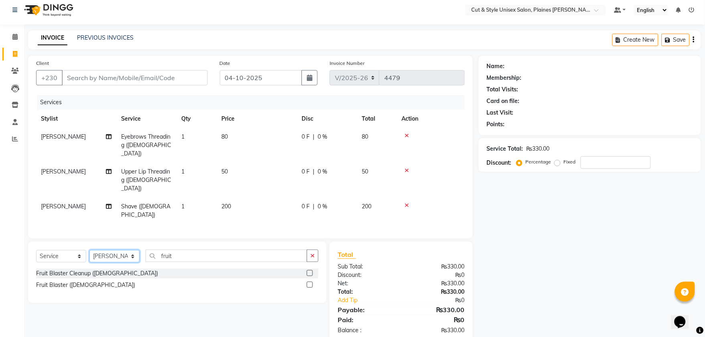
click at [133, 250] on select "Select Stylist [PERSON_NAME] Manager [PERSON_NAME]" at bounding box center [114, 256] width 50 height 12
select select "68910"
click at [89, 250] on select "Select Stylist [PERSON_NAME] Manager [PERSON_NAME]" at bounding box center [114, 256] width 50 height 12
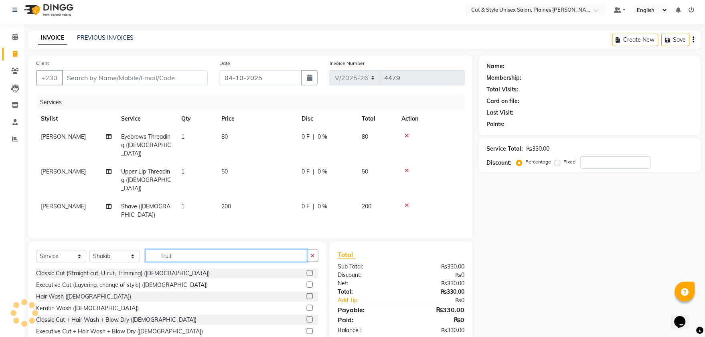
click at [178, 250] on input "fruit" at bounding box center [227, 256] width 162 height 12
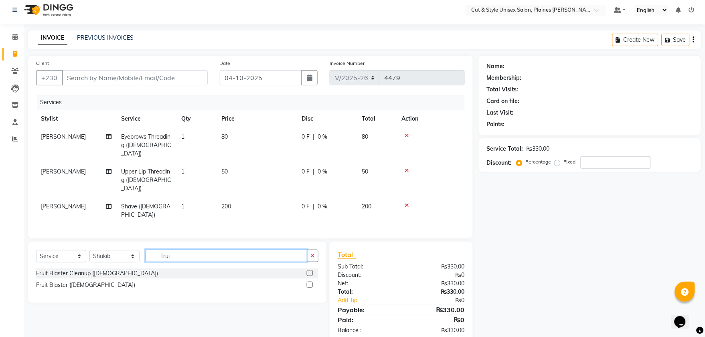
type input "fruit"
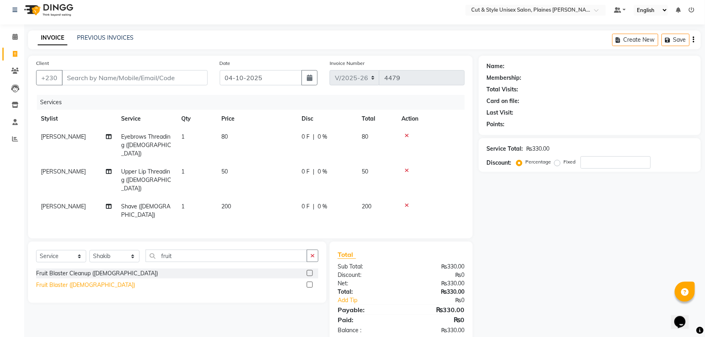
click at [67, 281] on div "Fruit Blaster ([DEMOGRAPHIC_DATA])" at bounding box center [85, 285] width 99 height 8
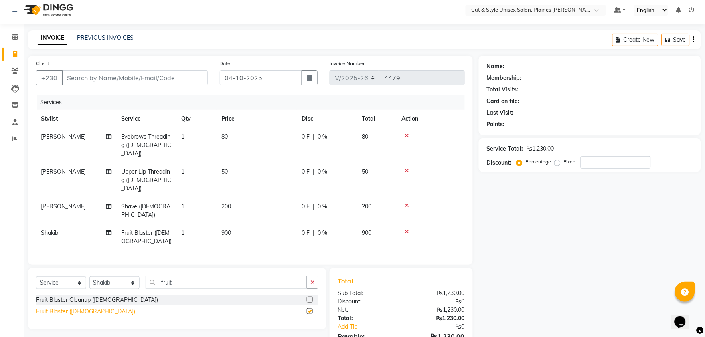
checkbox input "false"
click at [135, 277] on select "Select Stylist [PERSON_NAME] Manager [PERSON_NAME]" at bounding box center [114, 283] width 50 height 12
select select "68911"
click at [89, 277] on select "Select Stylist [PERSON_NAME] Manager [PERSON_NAME]" at bounding box center [114, 283] width 50 height 12
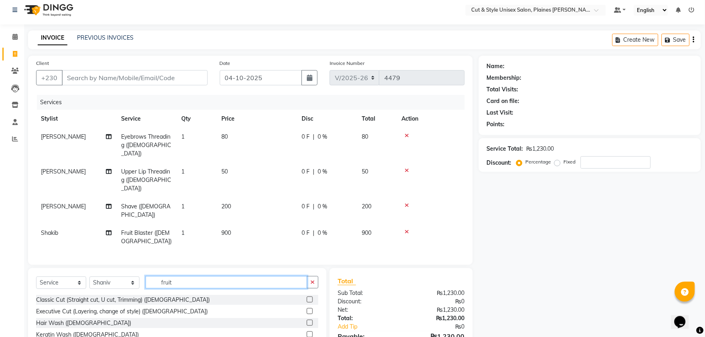
click at [182, 276] on input "fruit" at bounding box center [227, 282] width 162 height 12
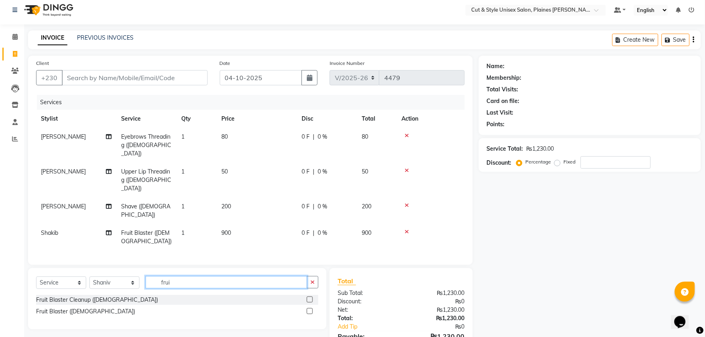
type input "fruit"
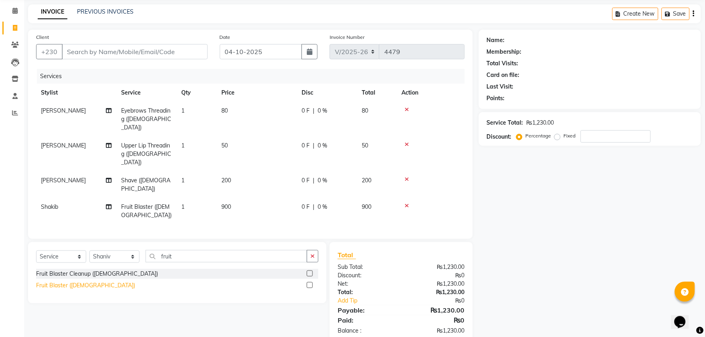
click at [91, 281] on div "Fruit Blaster ([DEMOGRAPHIC_DATA])" at bounding box center [85, 285] width 99 height 8
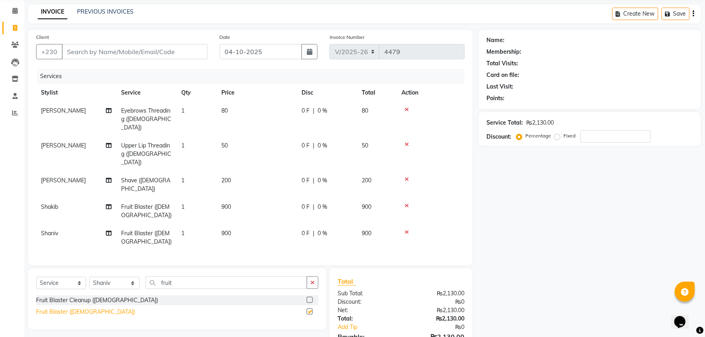
checkbox input "false"
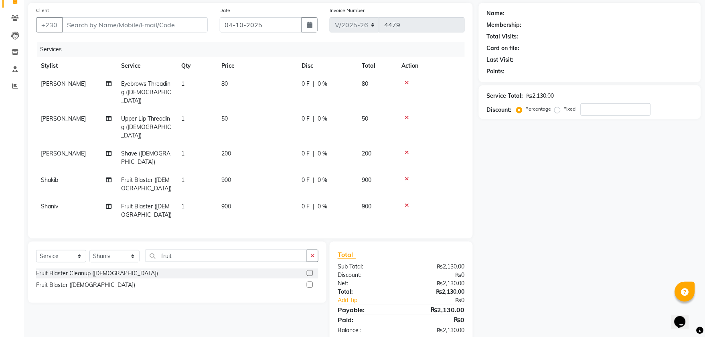
scroll to position [0, 0]
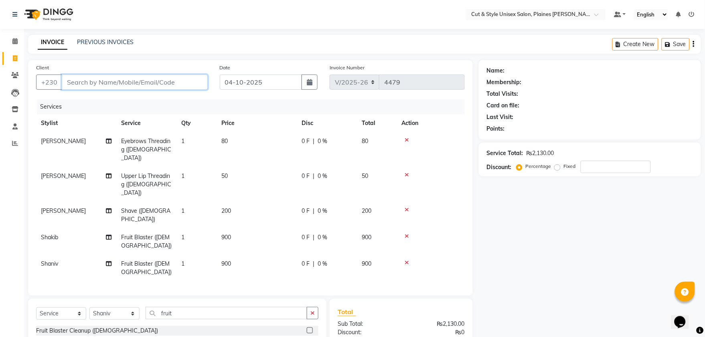
click at [125, 79] on input "Client" at bounding box center [135, 82] width 146 height 15
type input "5"
type input "0"
type input "59475937"
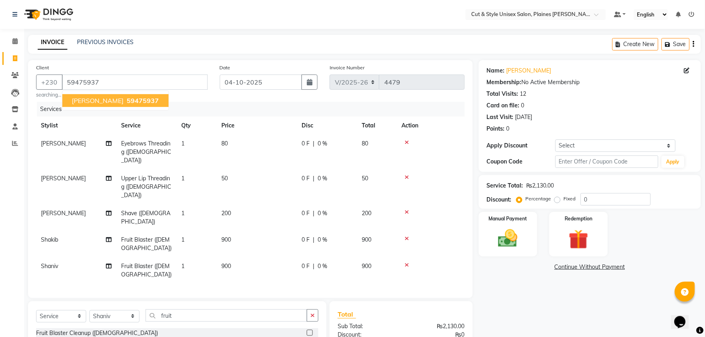
click at [128, 99] on span "59475937" at bounding box center [143, 101] width 32 height 8
click at [512, 235] on img at bounding box center [507, 239] width 33 height 24
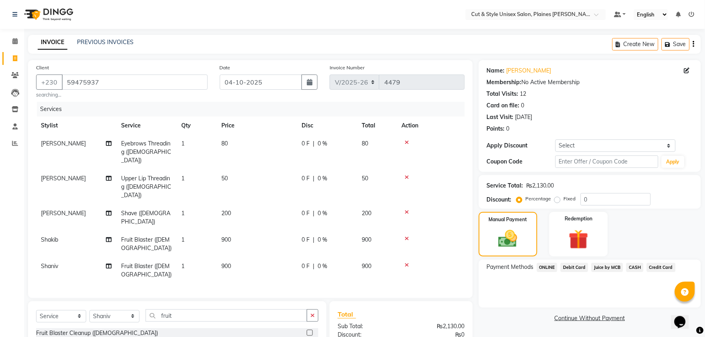
click at [635, 267] on span "CASH" at bounding box center [634, 267] width 17 height 9
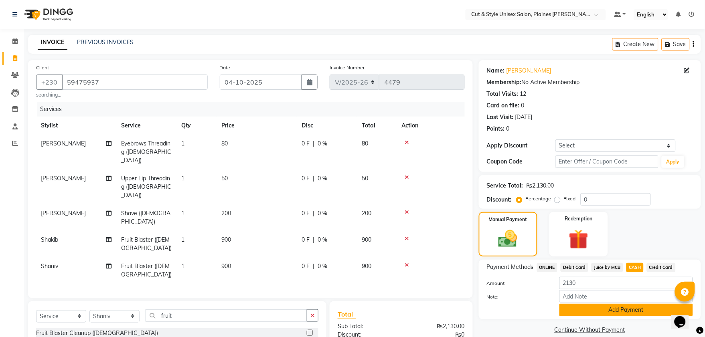
click at [614, 310] on button "Add Payment" at bounding box center [626, 310] width 134 height 12
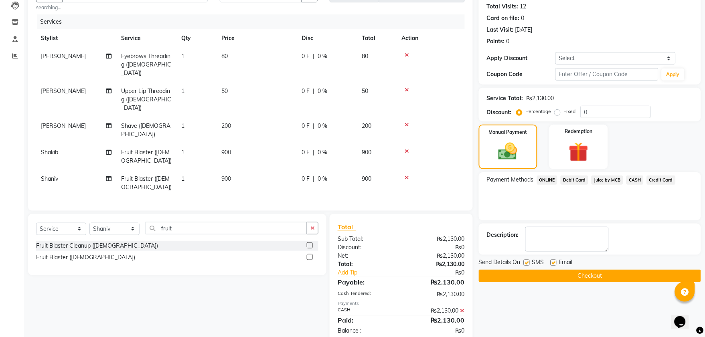
scroll to position [88, 0]
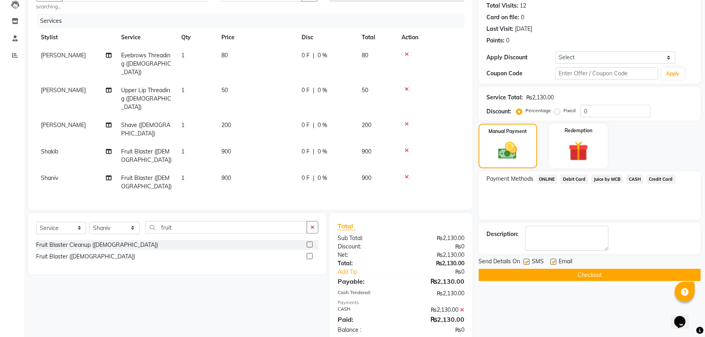
click at [590, 272] on button "Checkout" at bounding box center [590, 275] width 222 height 12
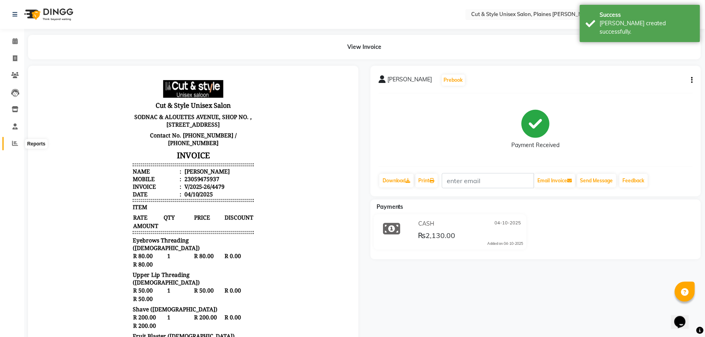
click at [12, 145] on icon at bounding box center [15, 143] width 6 height 6
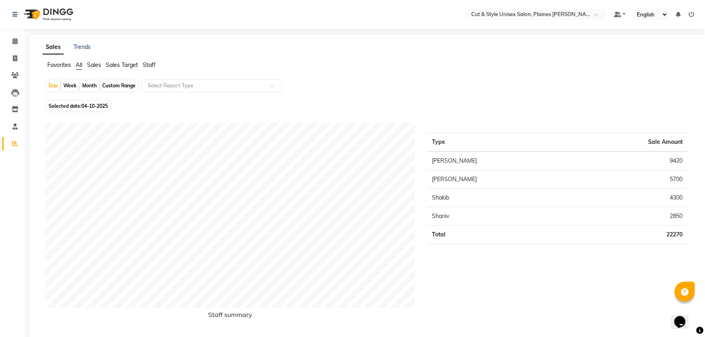
click at [33, 16] on img at bounding box center [47, 14] width 55 height 22
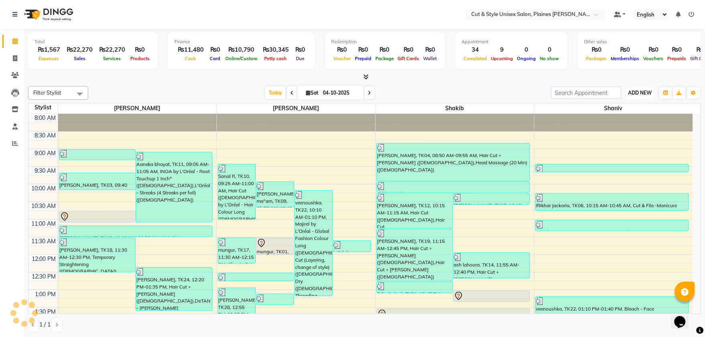
click at [638, 92] on span "ADD NEW" at bounding box center [640, 93] width 24 height 6
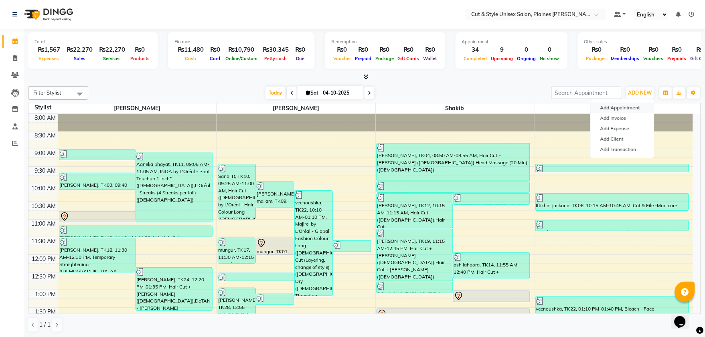
click at [613, 112] on button "Add Appointment" at bounding box center [622, 108] width 63 height 10
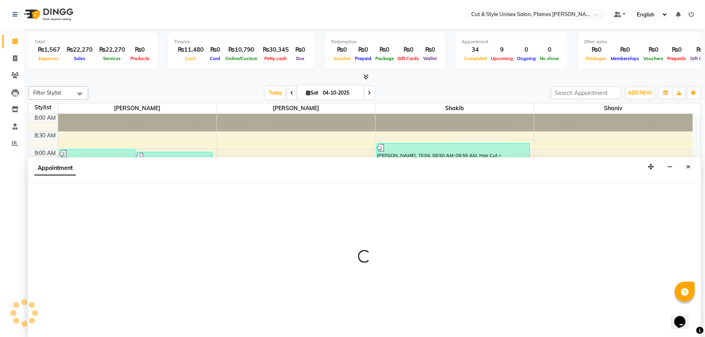
scroll to position [0, 0]
select select "540"
select select "tentative"
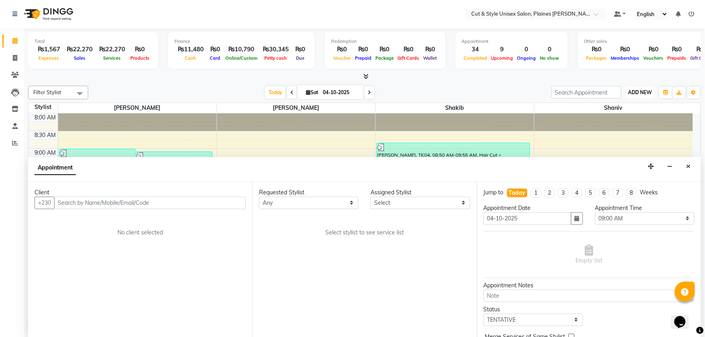
click at [638, 89] on span "ADD NEW" at bounding box center [640, 92] width 24 height 6
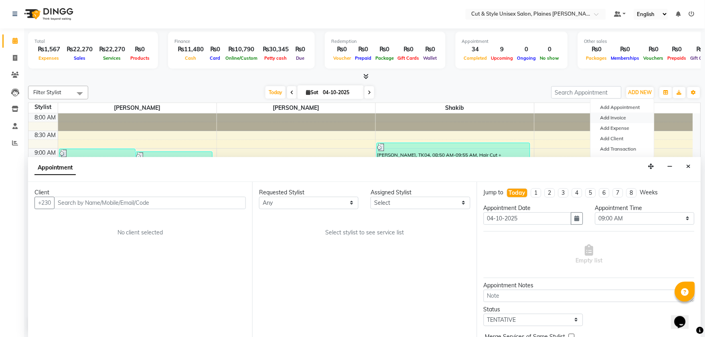
click at [619, 114] on link "Add Invoice" at bounding box center [622, 118] width 63 height 10
select select "service"
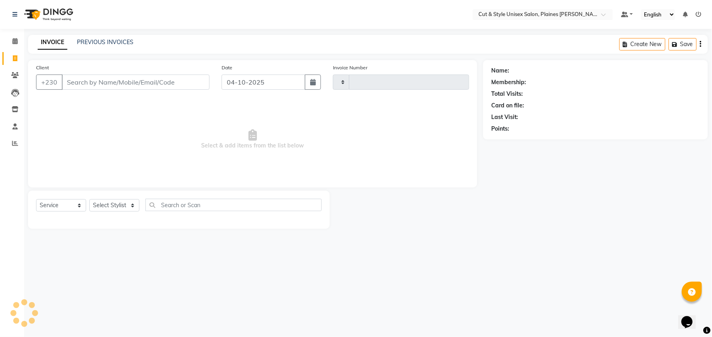
type input "4480"
select select "7731"
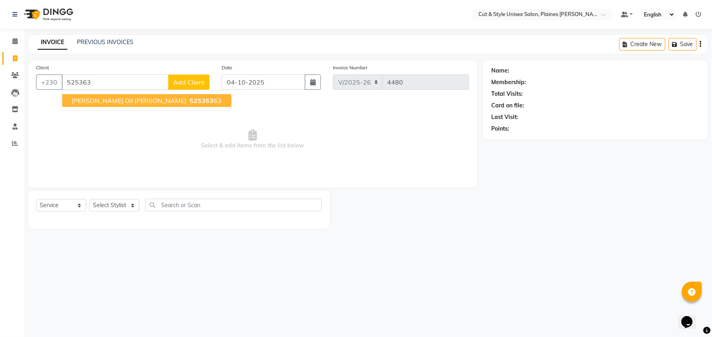
click at [190, 99] on span "525363" at bounding box center [202, 101] width 24 height 8
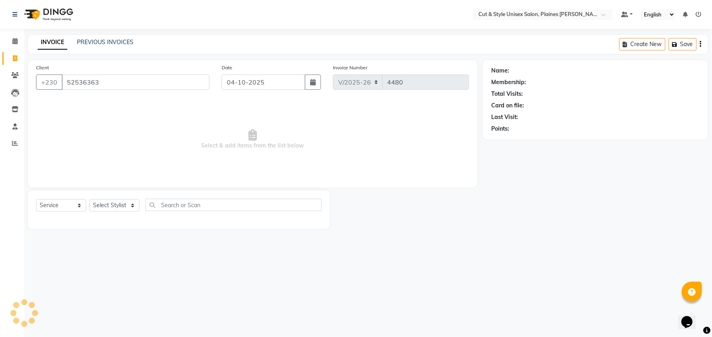
type input "52536363"
click at [133, 202] on select "Select Stylist [PERSON_NAME] Manager [PERSON_NAME]" at bounding box center [114, 205] width 50 height 12
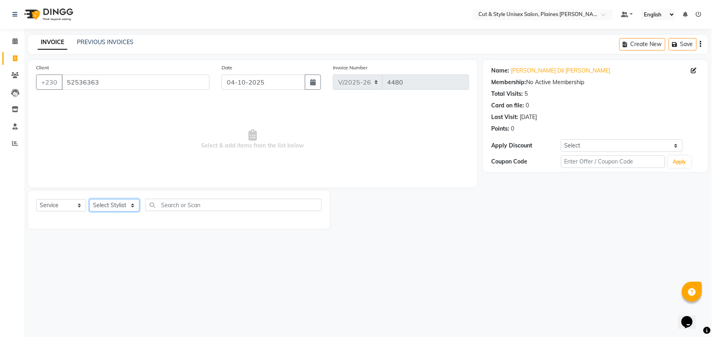
select select "68910"
click at [89, 200] on select "Select Stylist [PERSON_NAME] Manager [PERSON_NAME]" at bounding box center [114, 205] width 50 height 12
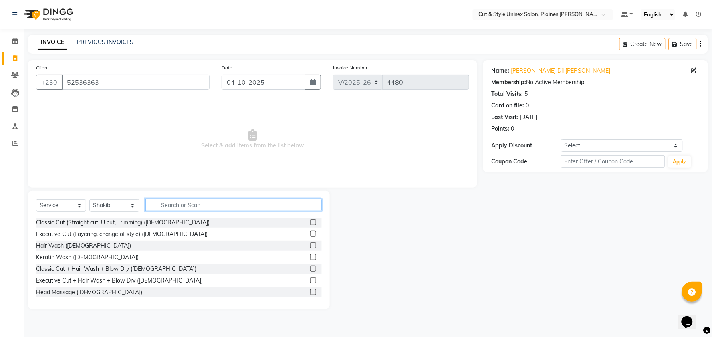
click at [173, 206] on input "text" at bounding box center [234, 205] width 176 height 12
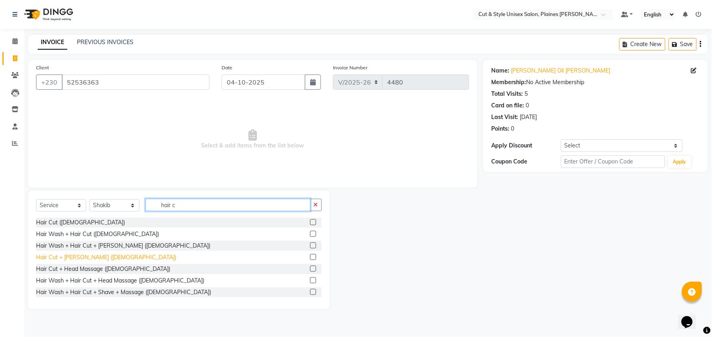
type input "hair c"
click at [86, 255] on div "Hair Cut + [PERSON_NAME] ([DEMOGRAPHIC_DATA])" at bounding box center [106, 257] width 140 height 8
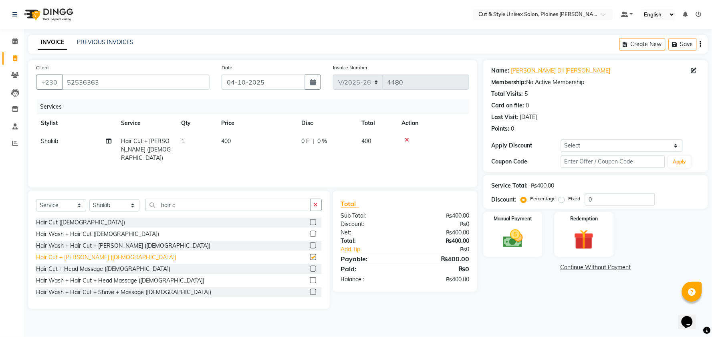
checkbox input "false"
click at [527, 242] on img at bounding box center [513, 239] width 34 height 24
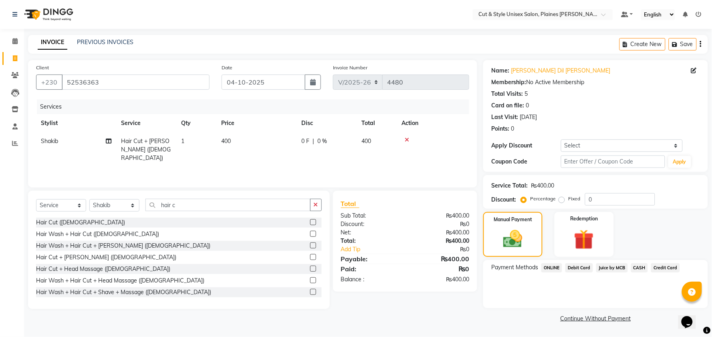
click at [638, 268] on span "CASH" at bounding box center [639, 267] width 17 height 9
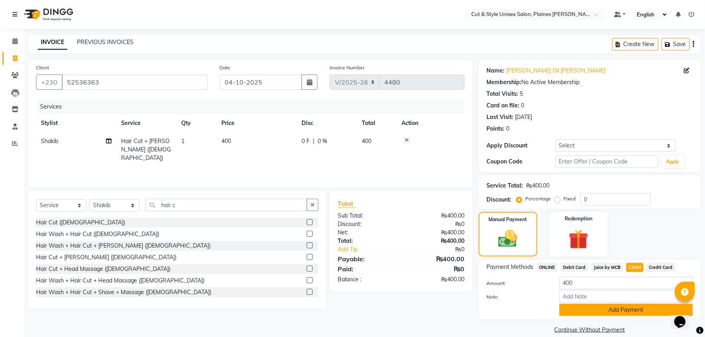
click at [629, 310] on button "Add Payment" at bounding box center [626, 310] width 134 height 12
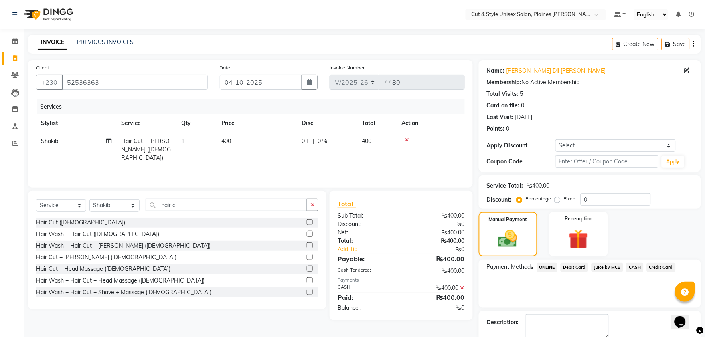
scroll to position [45, 0]
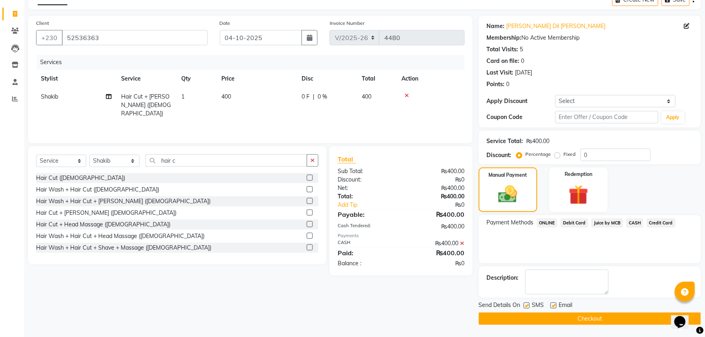
click at [613, 317] on button "Checkout" at bounding box center [590, 319] width 222 height 12
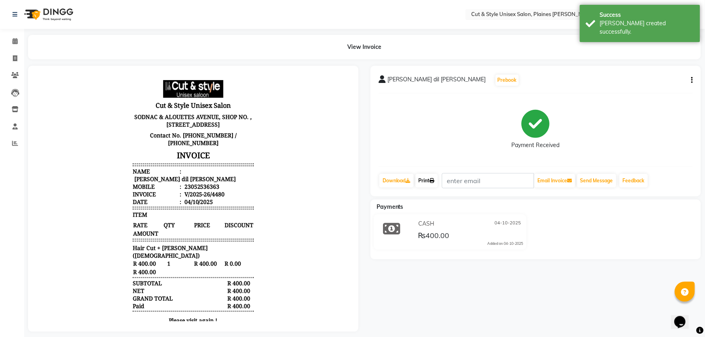
click at [430, 181] on link "Print" at bounding box center [426, 181] width 22 height 14
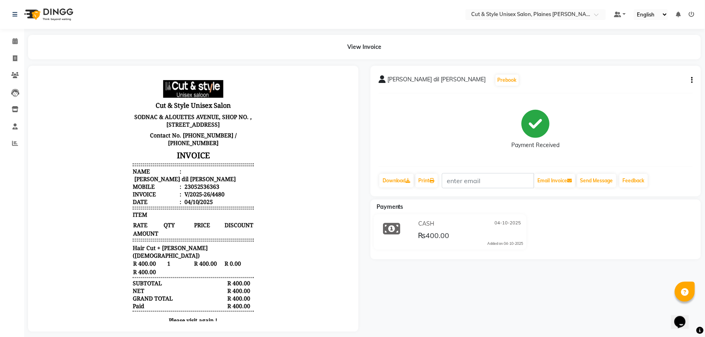
click at [58, 14] on img at bounding box center [47, 14] width 55 height 22
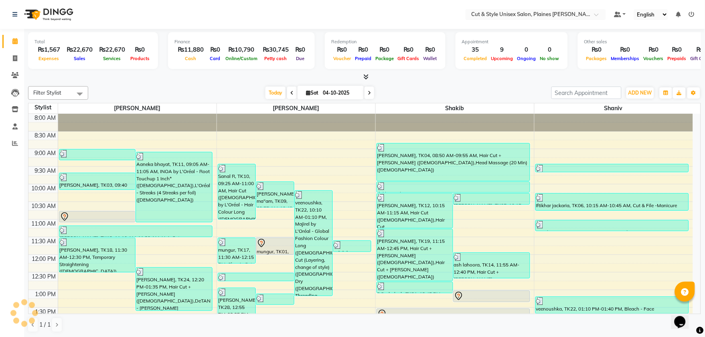
scroll to position [245, 0]
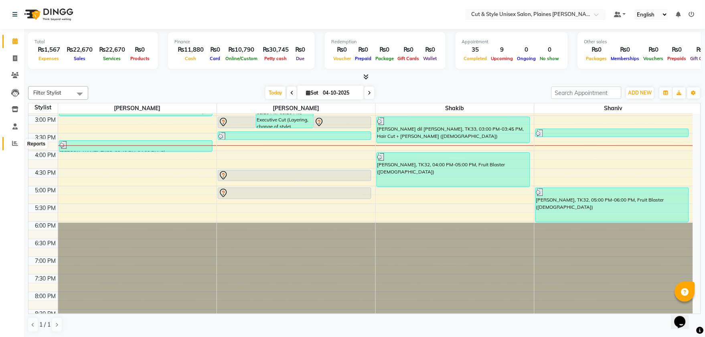
click at [16, 142] on icon at bounding box center [15, 143] width 6 height 6
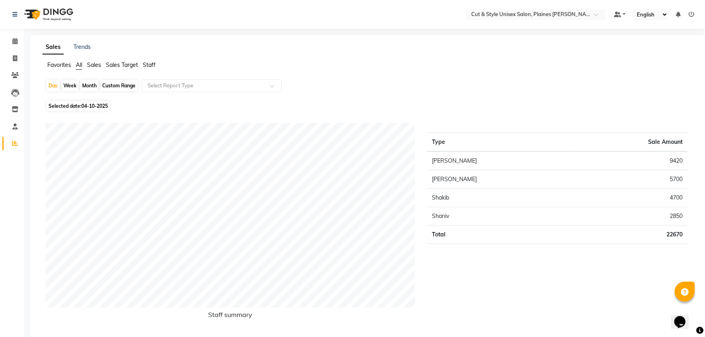
click at [50, 10] on img at bounding box center [47, 14] width 55 height 22
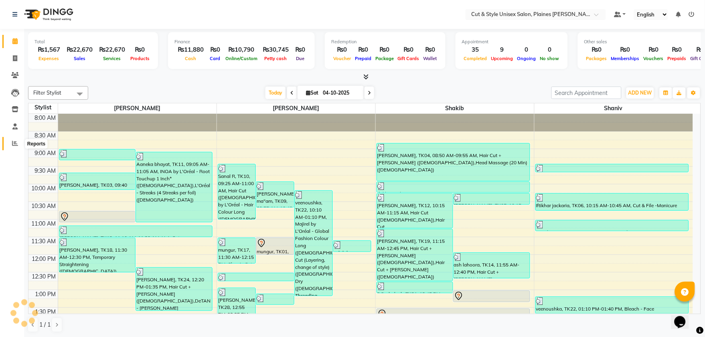
click at [12, 145] on icon at bounding box center [15, 143] width 6 height 6
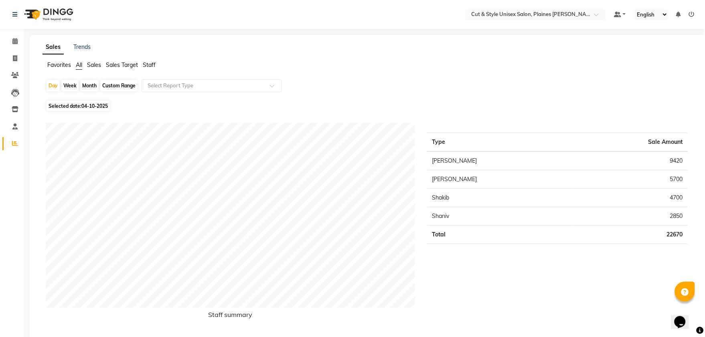
click at [29, 14] on img at bounding box center [47, 14] width 55 height 22
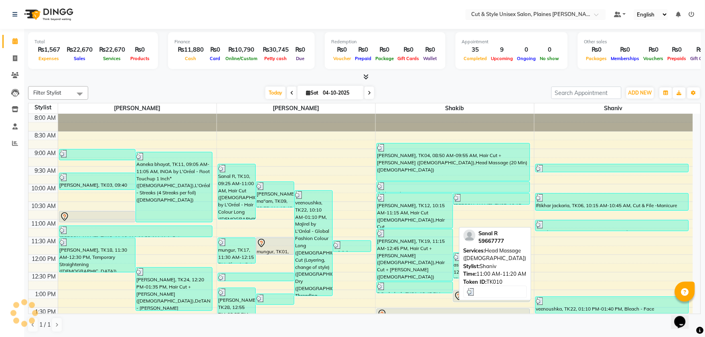
click at [615, 227] on div at bounding box center [612, 225] width 152 height 8
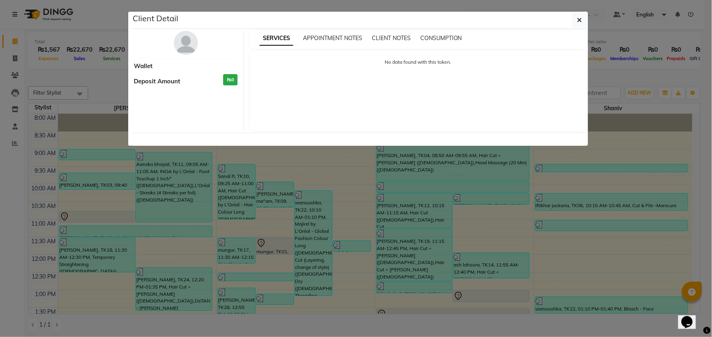
select select "3"
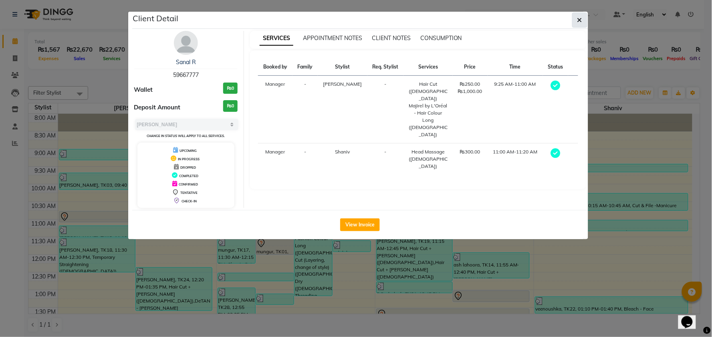
click at [581, 21] on icon "button" at bounding box center [580, 20] width 5 height 6
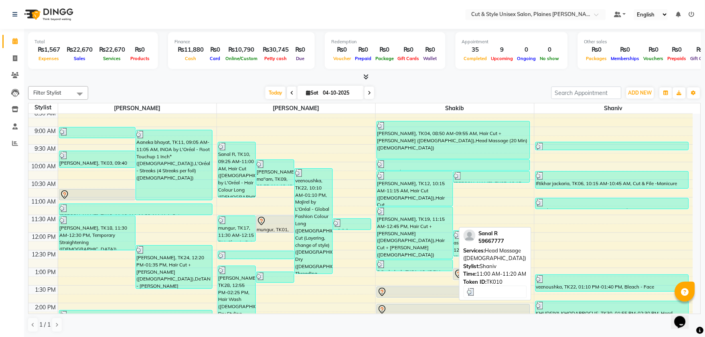
scroll to position [45, 0]
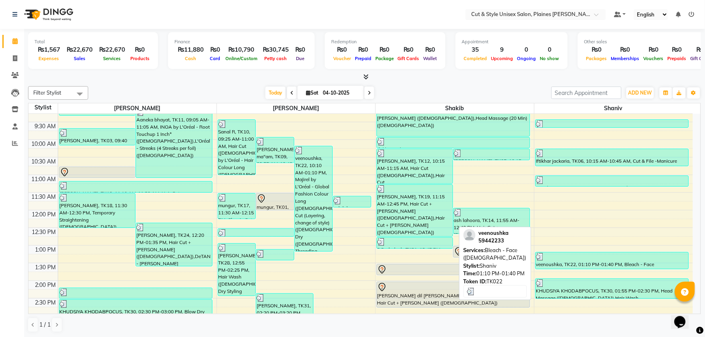
click at [585, 262] on div "veenoushka, TK22, 01:10 PM-01:40 PM, Bleach - Face ([DEMOGRAPHIC_DATA])" at bounding box center [612, 261] width 153 height 16
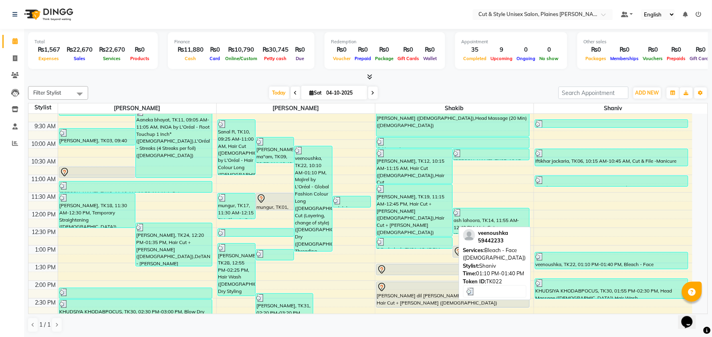
select select "3"
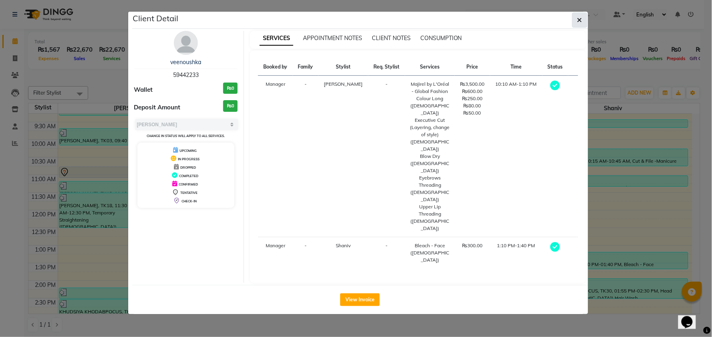
click at [578, 22] on icon "button" at bounding box center [580, 20] width 5 height 6
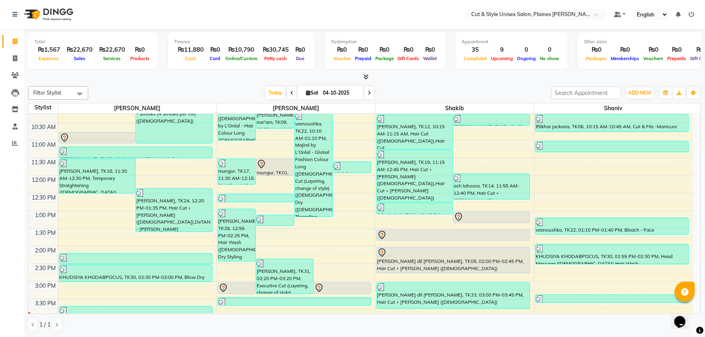
scroll to position [178, 0]
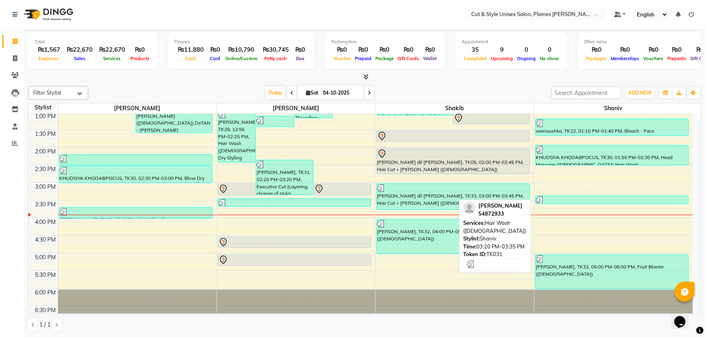
click at [582, 201] on div at bounding box center [612, 200] width 152 height 8
select select "3"
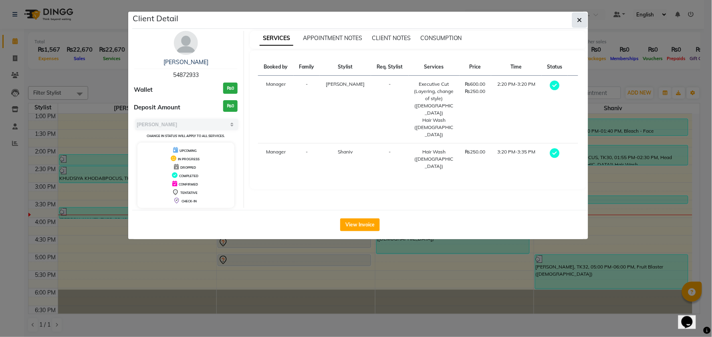
click at [579, 21] on icon "button" at bounding box center [580, 20] width 5 height 6
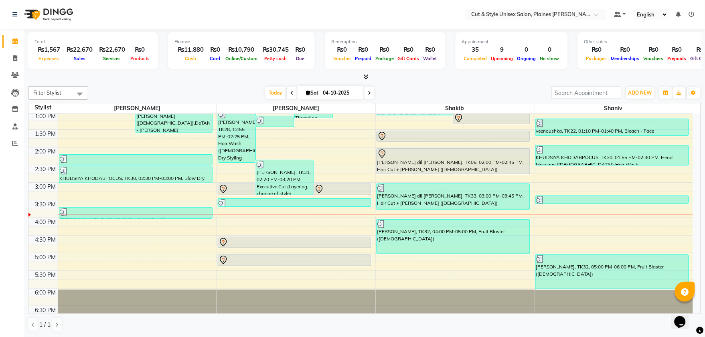
scroll to position [223, 0]
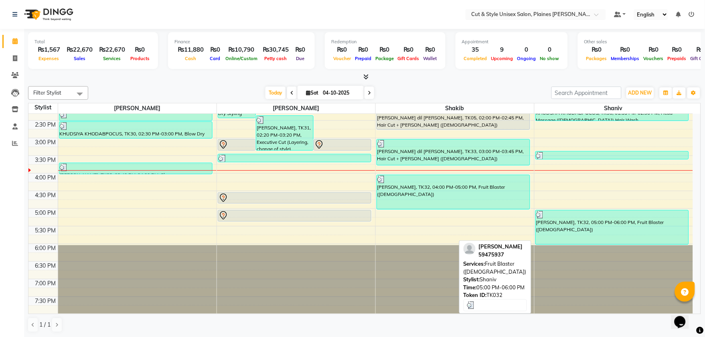
click at [598, 219] on div "[PERSON_NAME], TK32, 05:00 PM-06:00 PM, Fruit Blaster ([DEMOGRAPHIC_DATA])" at bounding box center [612, 227] width 153 height 34
select select "3"
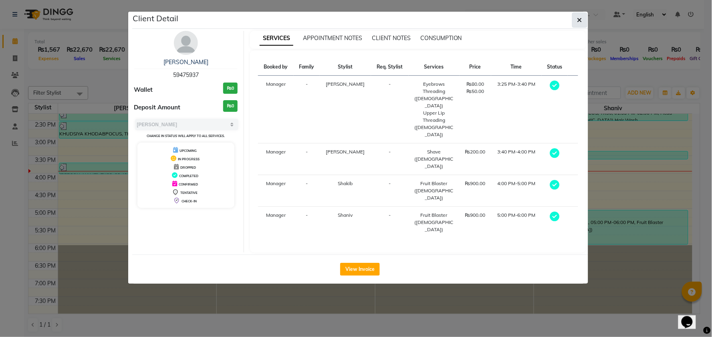
click at [581, 21] on icon "button" at bounding box center [580, 20] width 5 height 6
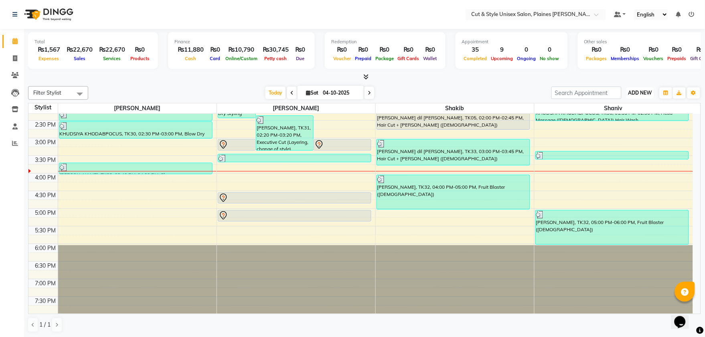
click at [646, 94] on span "ADD NEW" at bounding box center [640, 93] width 24 height 6
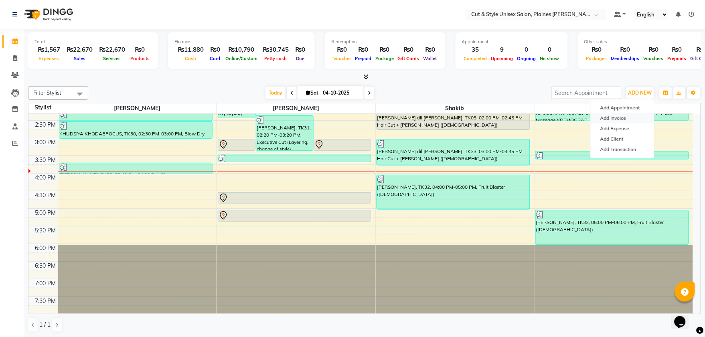
click at [612, 118] on link "Add Invoice" at bounding box center [622, 118] width 63 height 10
select select "service"
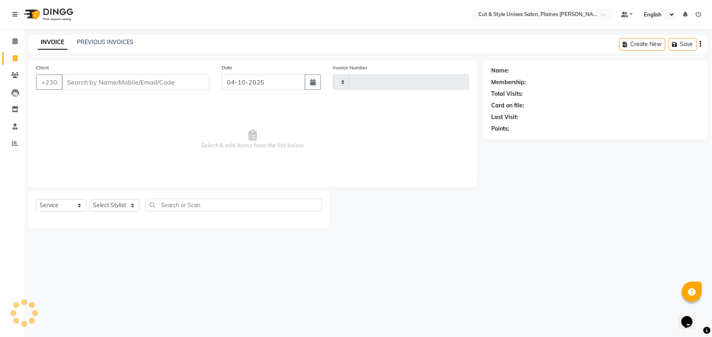
type input "4481"
select select "7731"
click at [121, 84] on input "Client" at bounding box center [136, 82] width 148 height 15
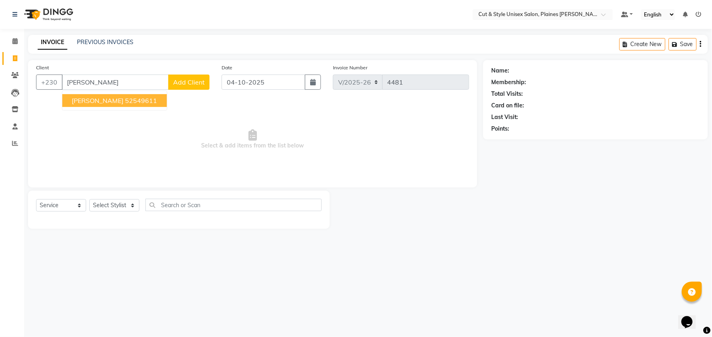
click at [129, 101] on ngb-highlight "52549611" at bounding box center [141, 101] width 32 height 8
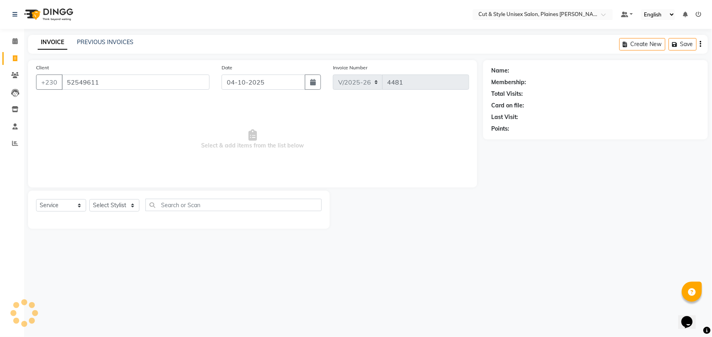
type input "52549611"
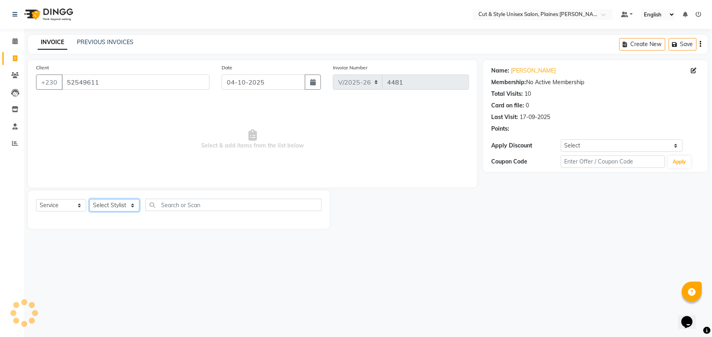
click at [111, 207] on select "Select Stylist [PERSON_NAME] Manager [PERSON_NAME]" at bounding box center [114, 205] width 50 height 12
select select "68909"
click at [89, 200] on select "Select Stylist [PERSON_NAME] Manager [PERSON_NAME]" at bounding box center [114, 205] width 50 height 12
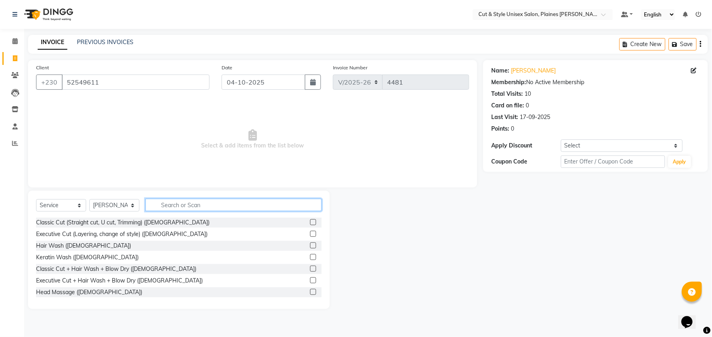
click at [219, 202] on input "text" at bounding box center [234, 205] width 176 height 12
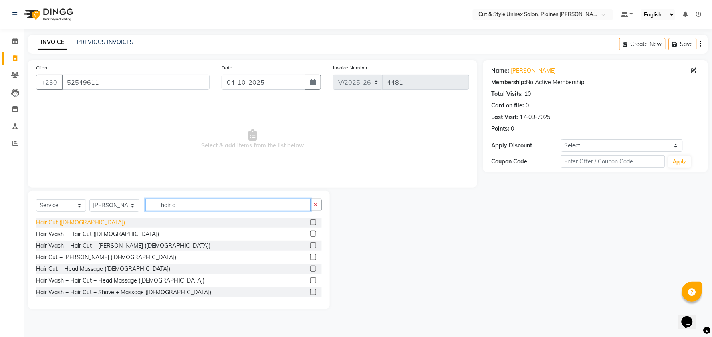
type input "hair c"
drag, startPoint x: 50, startPoint y: 224, endPoint x: 57, endPoint y: 219, distance: 8.3
click at [50, 224] on div "Hair Cut ([DEMOGRAPHIC_DATA])" at bounding box center [80, 223] width 89 height 8
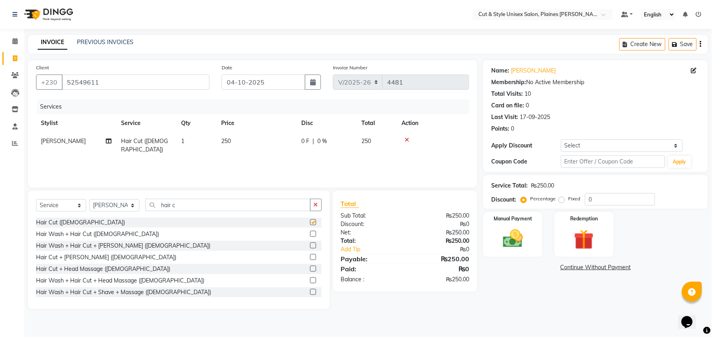
checkbox input "false"
click at [490, 234] on div "Manual Payment" at bounding box center [513, 234] width 62 height 47
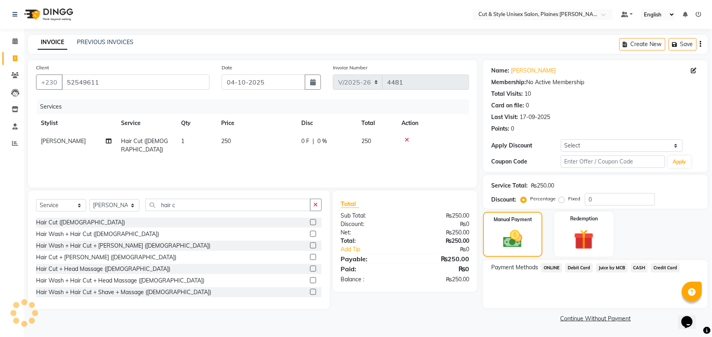
click at [608, 267] on span "Juice by MCB" at bounding box center [613, 267] width 32 height 9
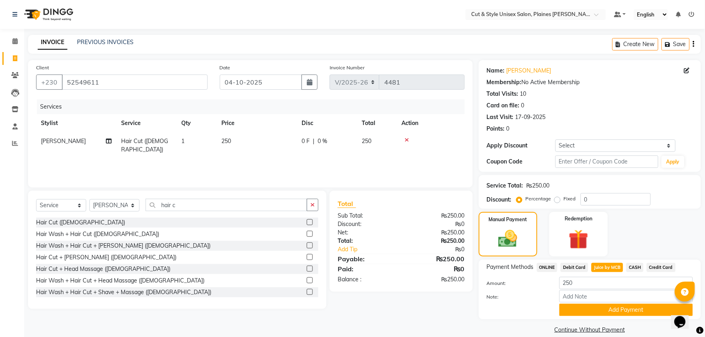
scroll to position [10, 0]
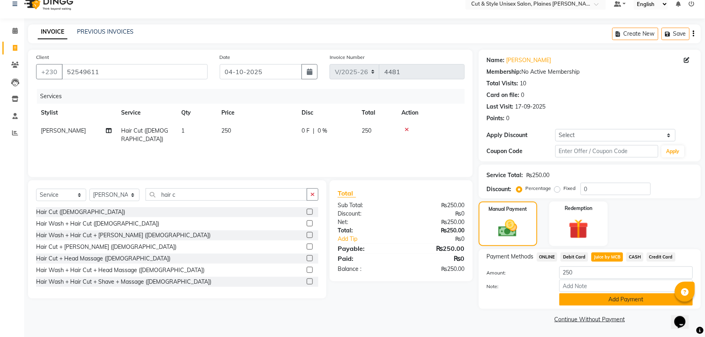
click at [613, 303] on button "Add Payment" at bounding box center [626, 299] width 134 height 12
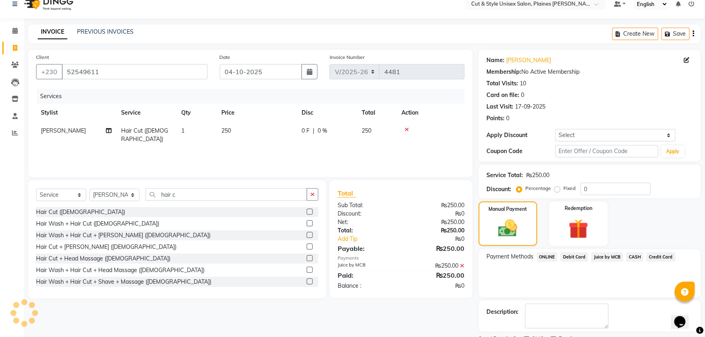
scroll to position [45, 0]
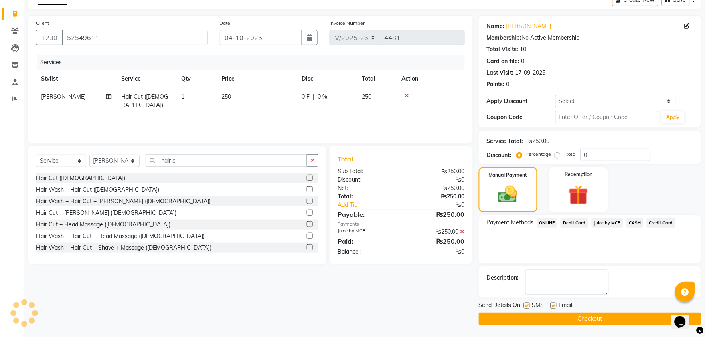
click at [606, 322] on button "Checkout" at bounding box center [590, 319] width 222 height 12
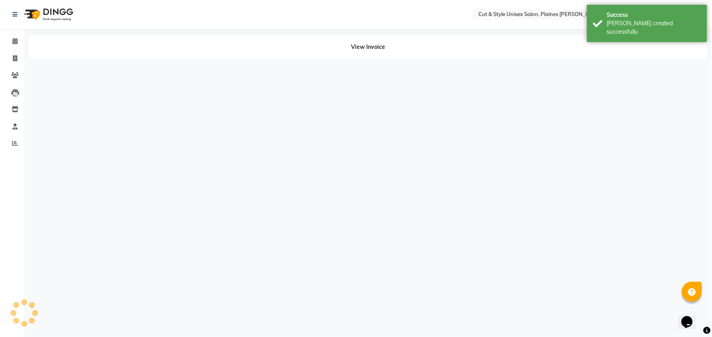
click at [30, 15] on img at bounding box center [47, 14] width 55 height 22
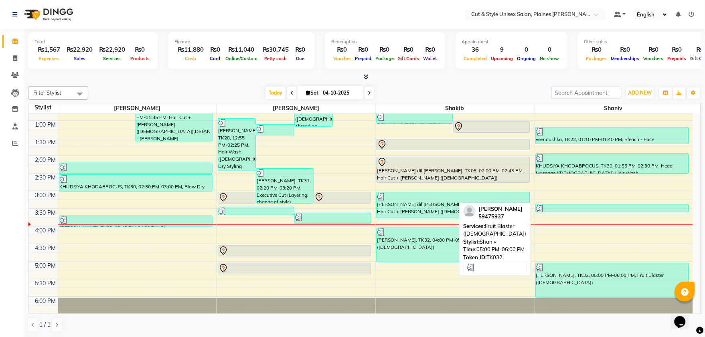
scroll to position [38, 0]
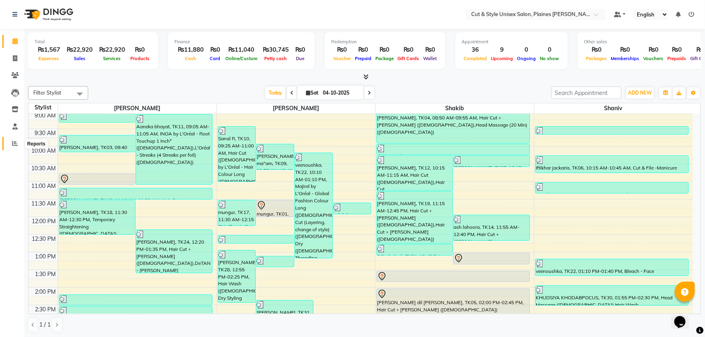
click at [15, 144] on icon at bounding box center [15, 143] width 6 height 6
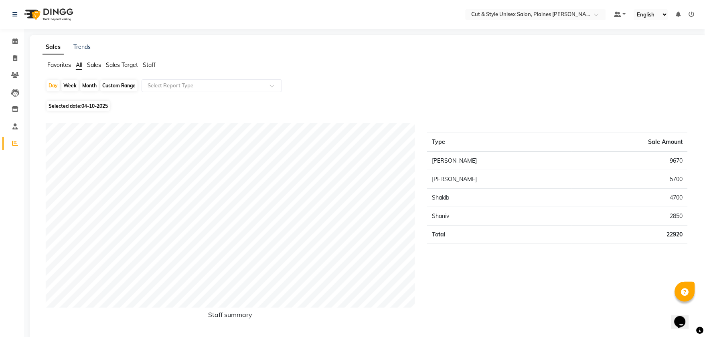
click at [29, 14] on img at bounding box center [47, 14] width 55 height 22
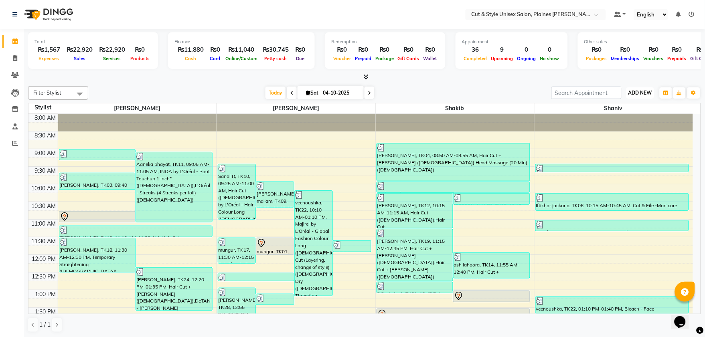
click at [641, 91] on span "ADD NEW" at bounding box center [640, 93] width 24 height 6
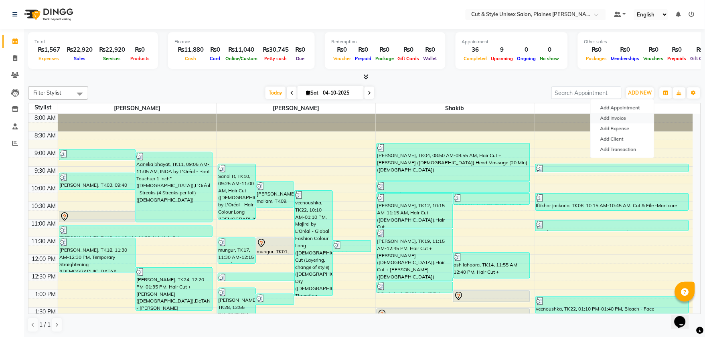
click at [621, 115] on link "Add Invoice" at bounding box center [622, 118] width 63 height 10
select select "service"
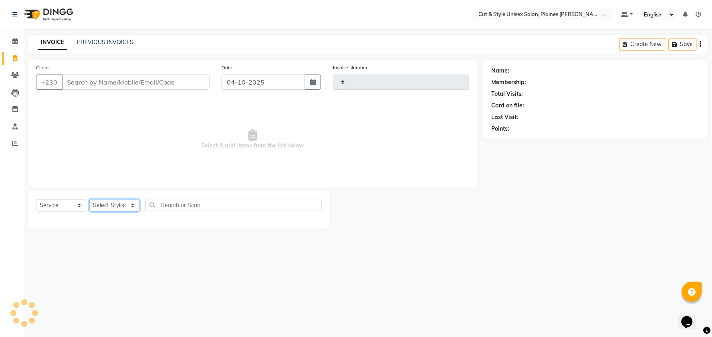
click at [107, 207] on select "Select Stylist" at bounding box center [114, 205] width 50 height 12
type input "4482"
select select "7731"
select select "68908"
click at [89, 200] on select "Select Stylist [PERSON_NAME] Manager [PERSON_NAME]" at bounding box center [114, 205] width 50 height 12
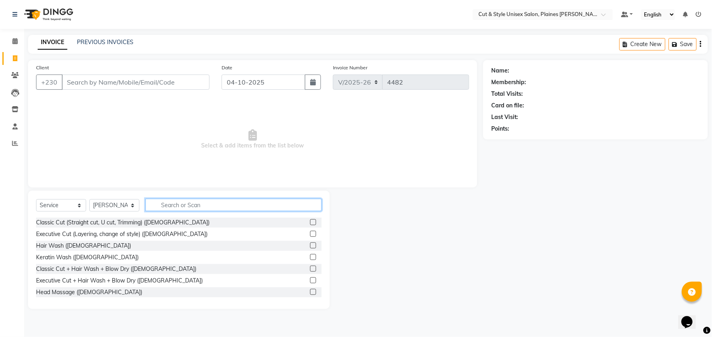
click at [169, 202] on input "text" at bounding box center [234, 205] width 176 height 12
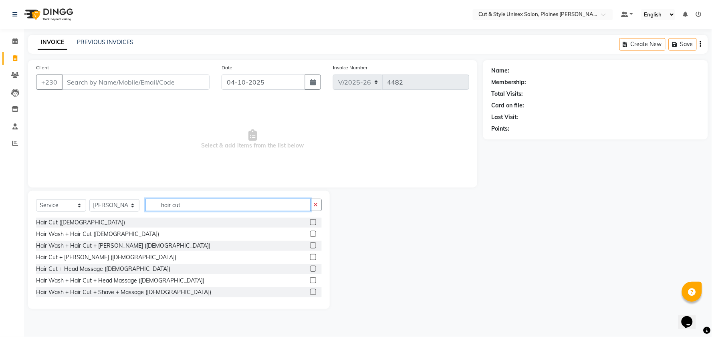
type input "hair cut"
drag, startPoint x: 306, startPoint y: 223, endPoint x: 293, endPoint y: 219, distance: 13.3
click at [310, 223] on label at bounding box center [313, 222] width 6 height 6
click at [310, 223] on input "checkbox" at bounding box center [312, 222] width 5 height 5
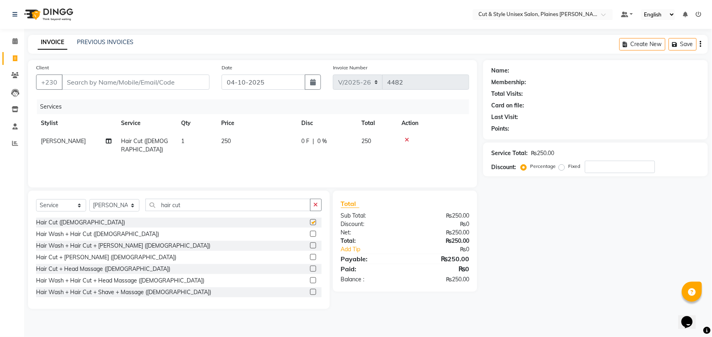
checkbox input "false"
click at [266, 206] on input "hair cut" at bounding box center [228, 205] width 165 height 12
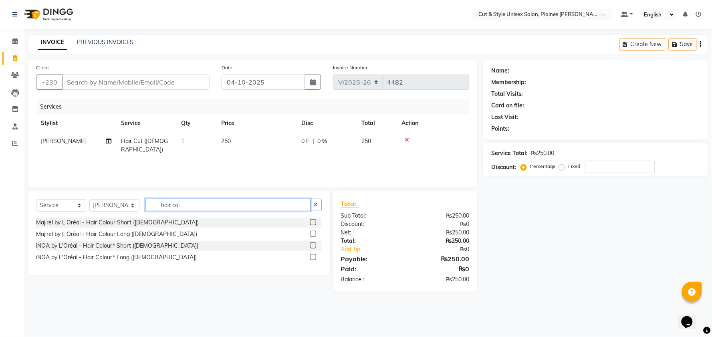
type input "hair col"
drag, startPoint x: 313, startPoint y: 245, endPoint x: 307, endPoint y: 243, distance: 6.0
click at [312, 245] on label at bounding box center [313, 246] width 6 height 6
click at [312, 245] on input "checkbox" at bounding box center [312, 245] width 5 height 5
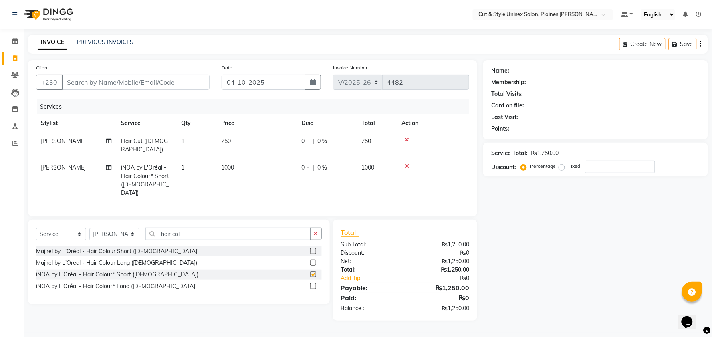
checkbox input "false"
click at [263, 228] on input "hair col" at bounding box center [228, 234] width 165 height 12
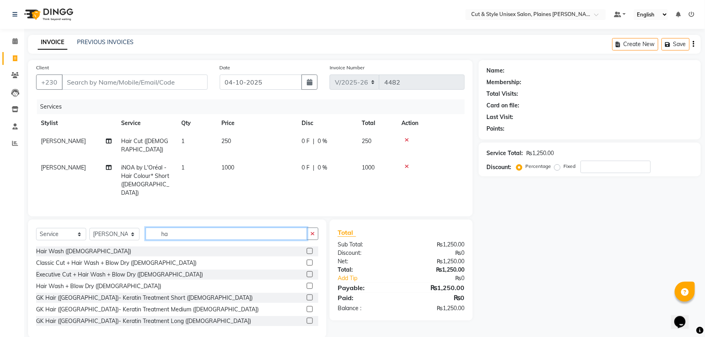
type input "h"
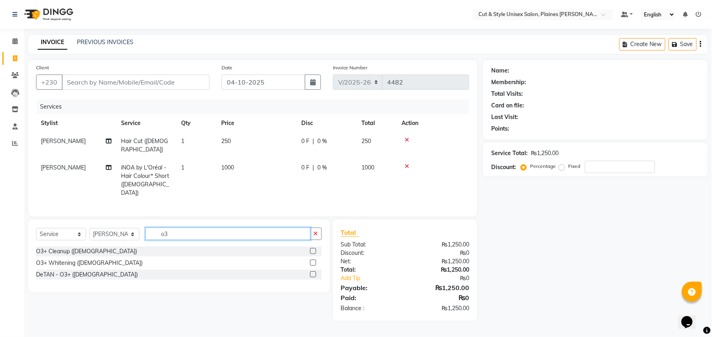
type input "o3"
click at [312, 271] on label at bounding box center [313, 274] width 6 height 6
click at [312, 272] on input "checkbox" at bounding box center [312, 274] width 5 height 5
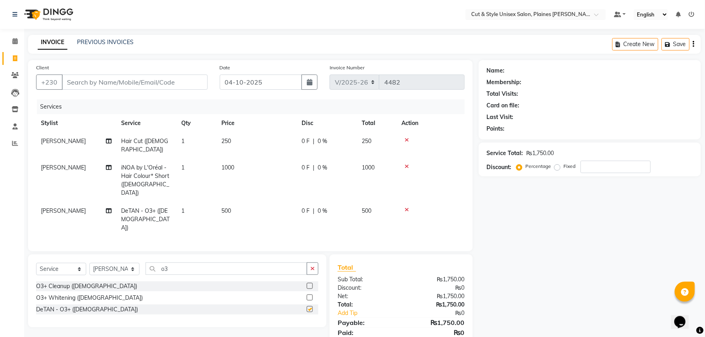
checkbox input "false"
click at [310, 295] on label at bounding box center [310, 298] width 6 height 6
click at [310, 295] on input "checkbox" at bounding box center [309, 297] width 5 height 5
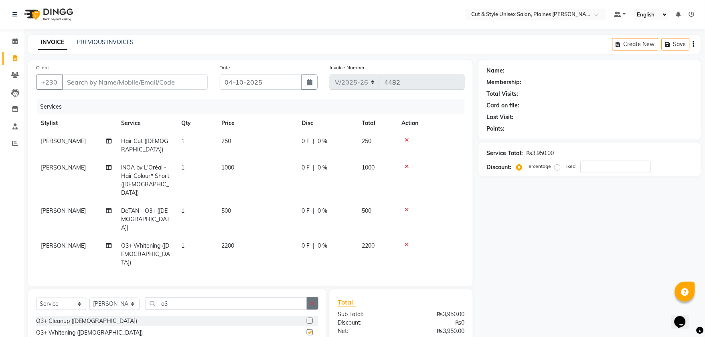
checkbox input "false"
click at [144, 77] on input "Client" at bounding box center [135, 82] width 146 height 15
type input "5"
type input "0"
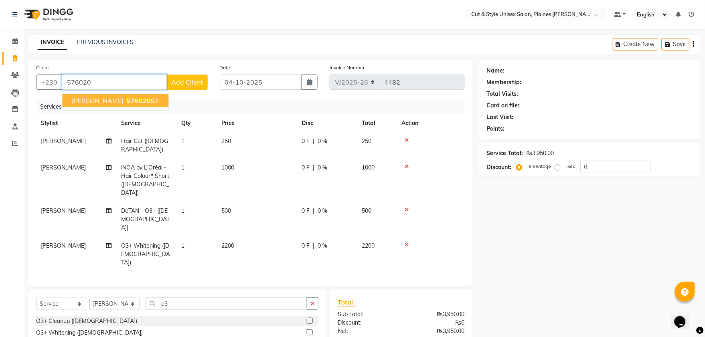
click at [151, 99] on span "576020" at bounding box center [139, 101] width 24 height 8
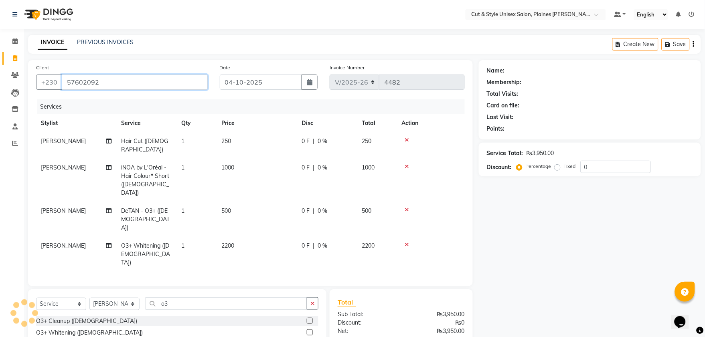
type input "57602092"
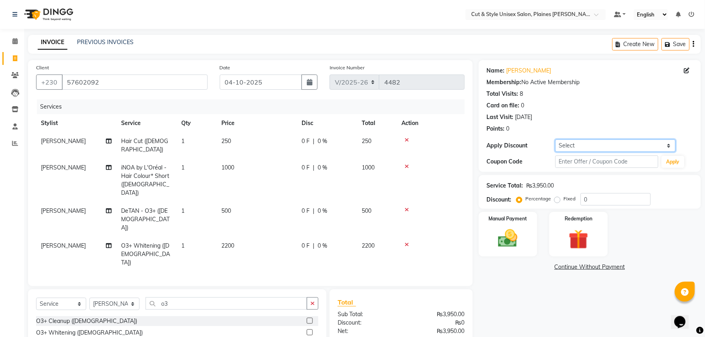
click at [658, 142] on select "Select Coupon → Silver Coupon → Gold Coupon → Friends Coupon → Company" at bounding box center [615, 146] width 120 height 12
select select "4: Object"
click at [555, 140] on select "Select Coupon → Silver Coupon → Gold Coupon → Friends Coupon → Company" at bounding box center [615, 146] width 120 height 12
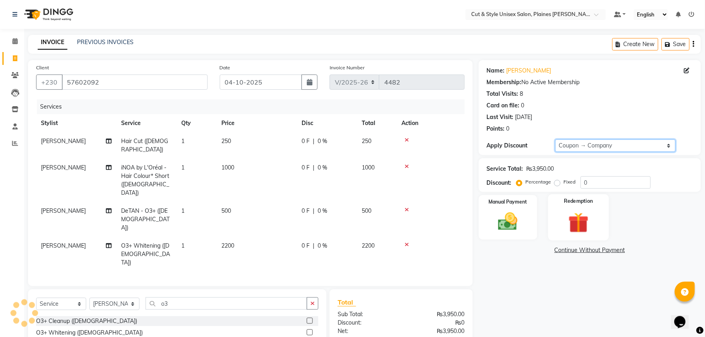
type input "50"
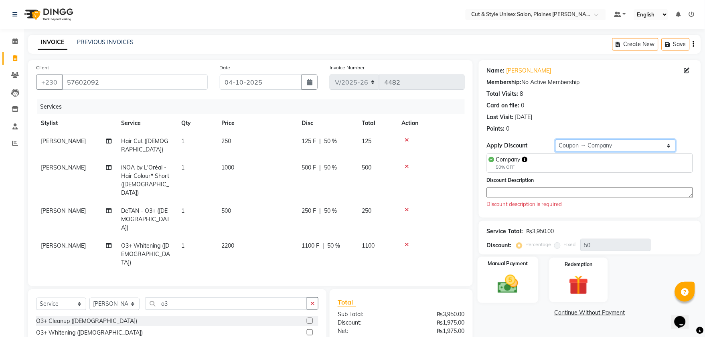
scroll to position [39, 0]
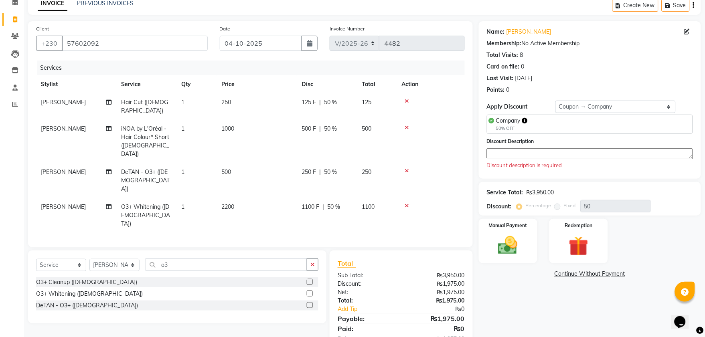
click at [506, 148] on textarea at bounding box center [590, 153] width 206 height 11
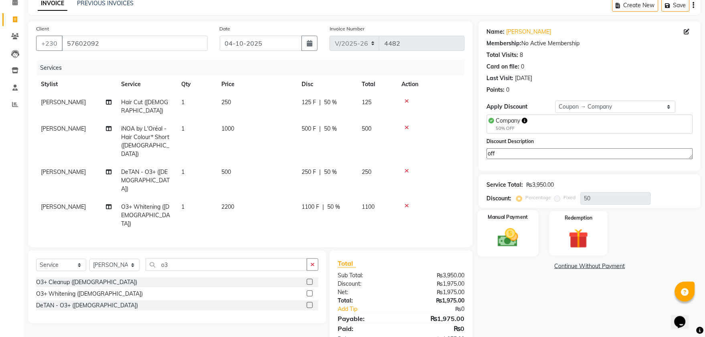
type textarea "off"
click at [512, 226] on img at bounding box center [507, 238] width 33 height 24
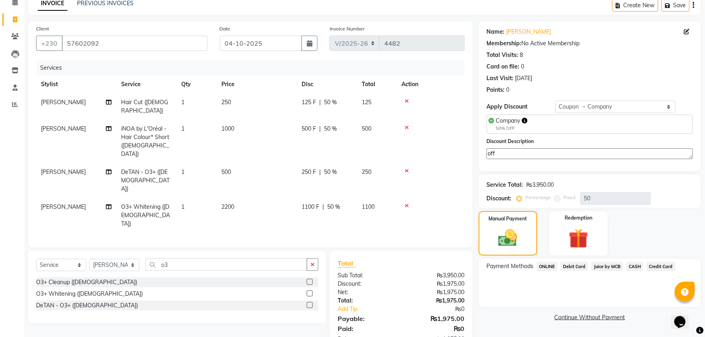
click at [570, 262] on span "Debit Card" at bounding box center [574, 266] width 28 height 9
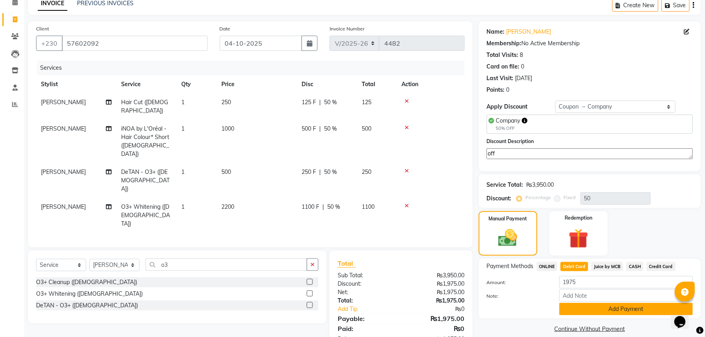
scroll to position [49, 0]
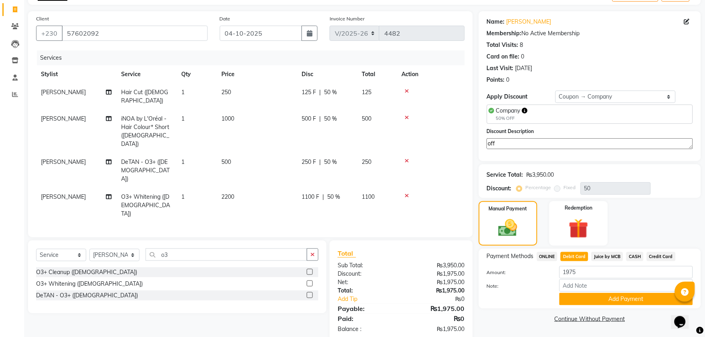
click at [576, 297] on button "Add Payment" at bounding box center [626, 299] width 134 height 12
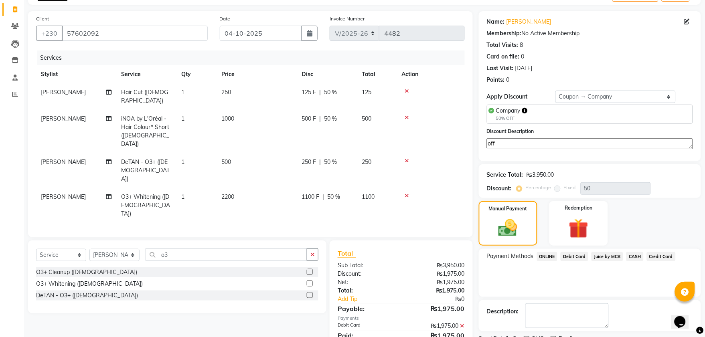
scroll to position [82, 0]
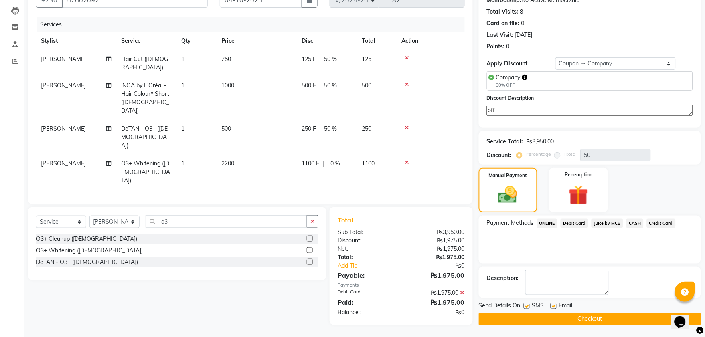
click at [571, 317] on button "Checkout" at bounding box center [590, 319] width 222 height 12
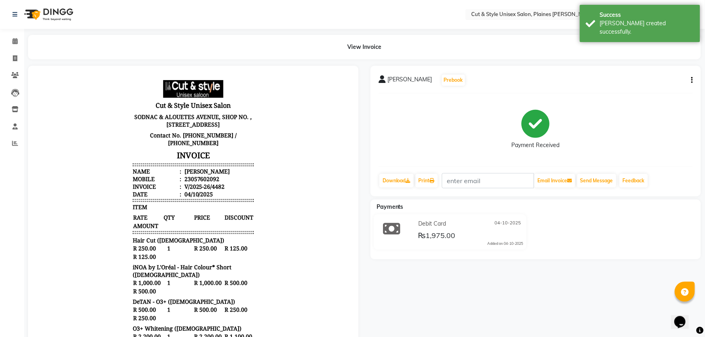
click at [65, 11] on img at bounding box center [47, 14] width 55 height 22
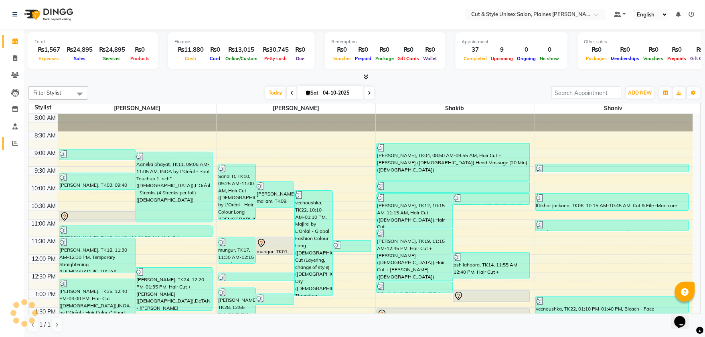
click at [17, 141] on icon at bounding box center [15, 143] width 6 height 6
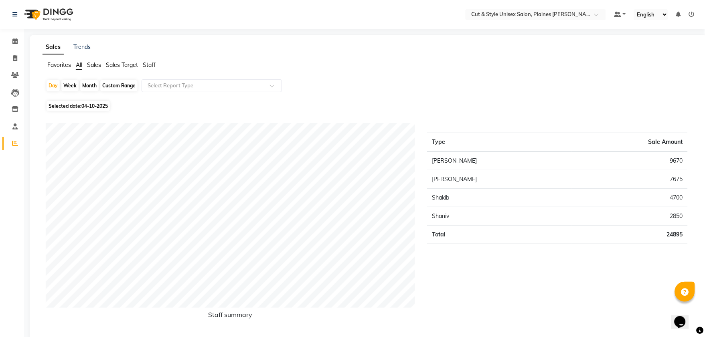
click at [57, 13] on img at bounding box center [47, 14] width 55 height 22
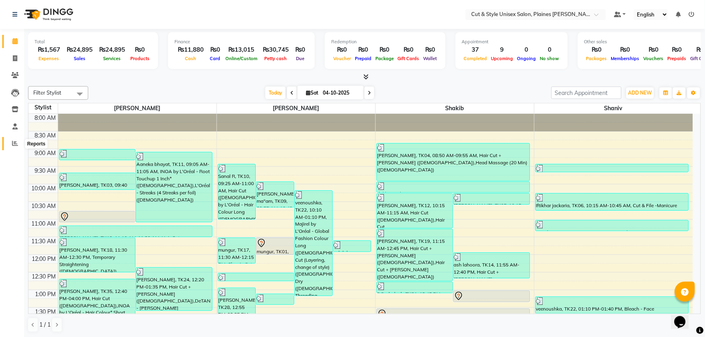
click at [13, 144] on icon at bounding box center [15, 143] width 6 height 6
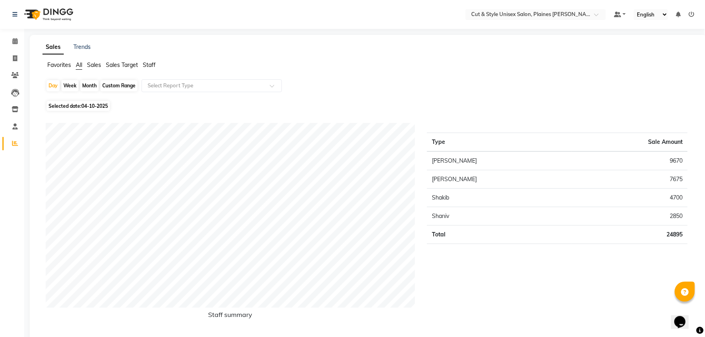
click at [55, 7] on img at bounding box center [47, 14] width 55 height 22
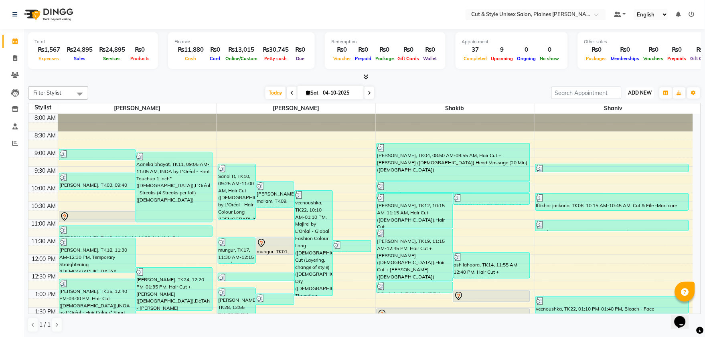
click at [646, 92] on span "ADD NEW" at bounding box center [640, 93] width 24 height 6
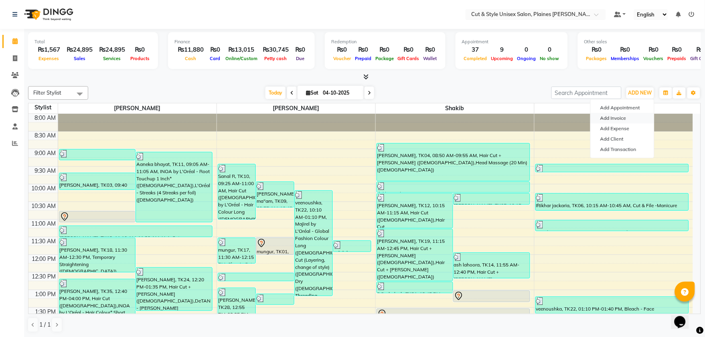
click at [623, 119] on link "Add Invoice" at bounding box center [622, 118] width 63 height 10
select select "service"
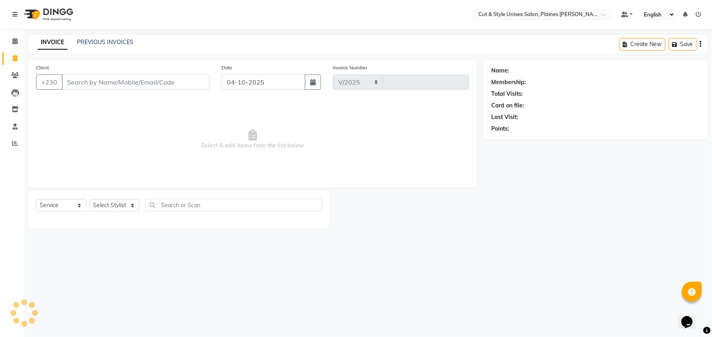
select select "7731"
type input "4483"
click at [118, 82] on input "Client" at bounding box center [136, 82] width 148 height 15
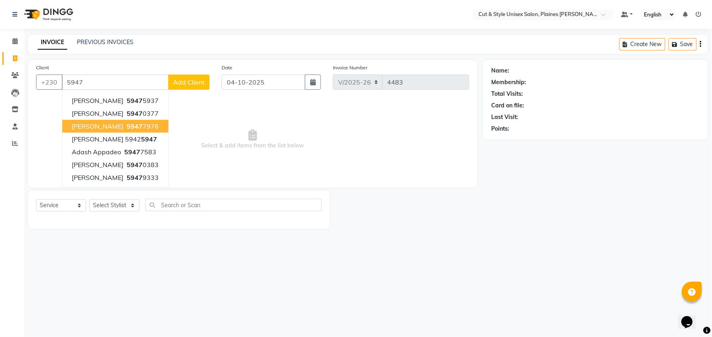
click at [127, 125] on span "5947" at bounding box center [135, 126] width 16 height 8
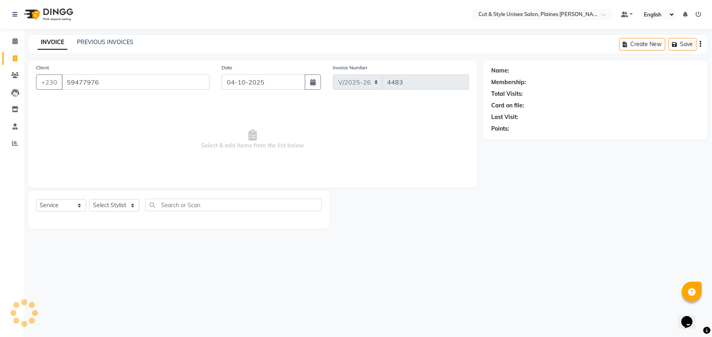
type input "59477976"
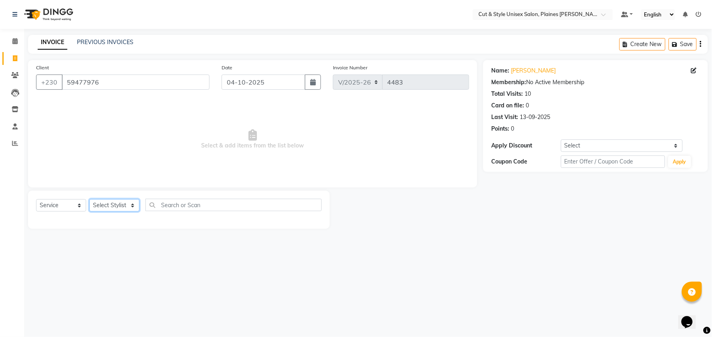
click at [109, 202] on select "Select Stylist [PERSON_NAME] Manager [PERSON_NAME]" at bounding box center [114, 205] width 50 height 12
select select "68911"
click at [89, 200] on select "Select Stylist [PERSON_NAME] Manager [PERSON_NAME]" at bounding box center [114, 205] width 50 height 12
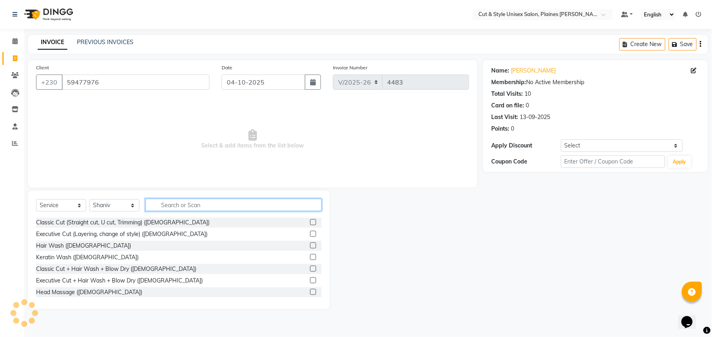
click at [192, 207] on input "text" at bounding box center [234, 205] width 176 height 12
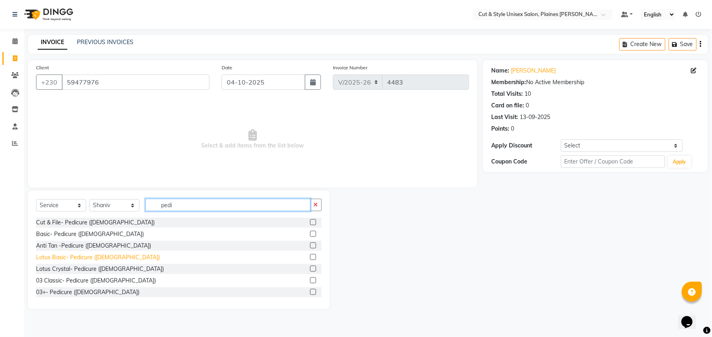
type input "pedi"
click at [69, 257] on div "Lotus Basic- Pedicure ([DEMOGRAPHIC_DATA])" at bounding box center [98, 257] width 124 height 8
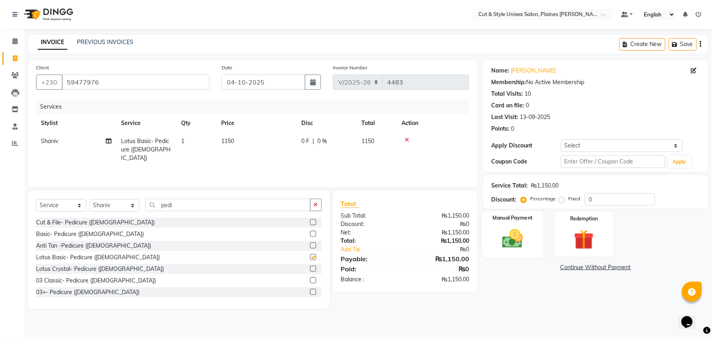
checkbox input "false"
click at [505, 241] on img at bounding box center [513, 239] width 34 height 24
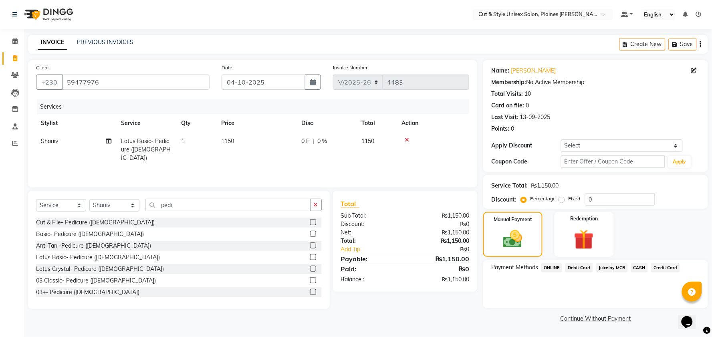
click at [563, 267] on div "Debit Card" at bounding box center [577, 268] width 31 height 11
click at [578, 267] on span "Debit Card" at bounding box center [580, 267] width 28 height 9
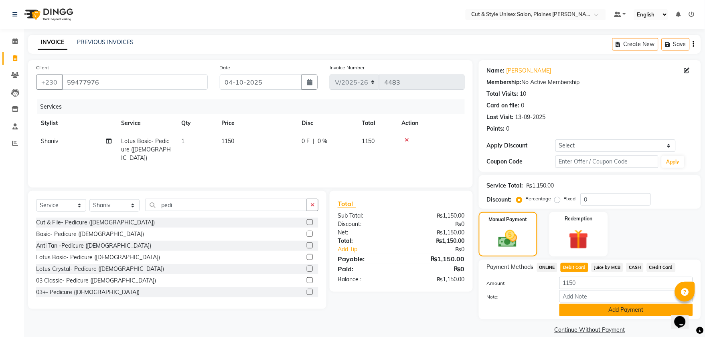
click at [606, 309] on button "Add Payment" at bounding box center [626, 310] width 134 height 12
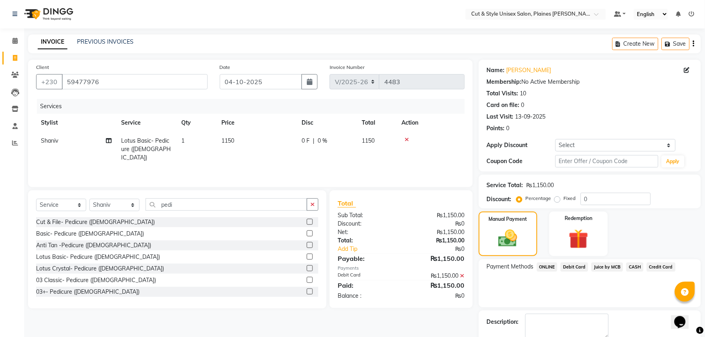
scroll to position [45, 0]
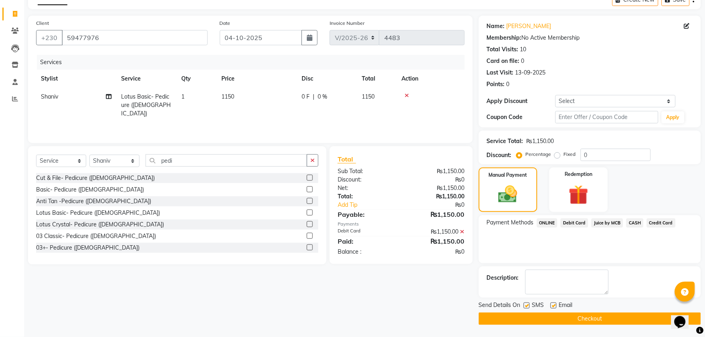
click at [549, 318] on button "Checkout" at bounding box center [590, 319] width 222 height 12
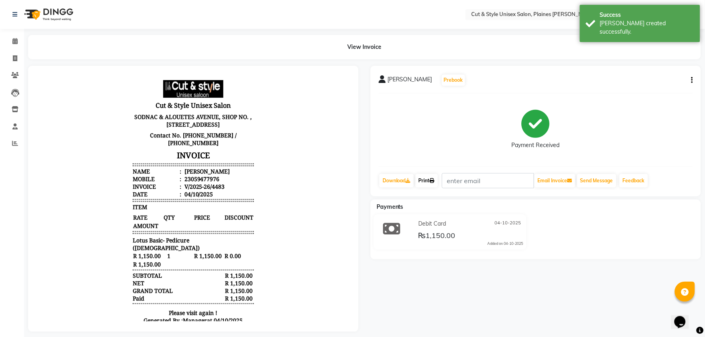
click at [430, 181] on link "Print" at bounding box center [426, 181] width 22 height 14
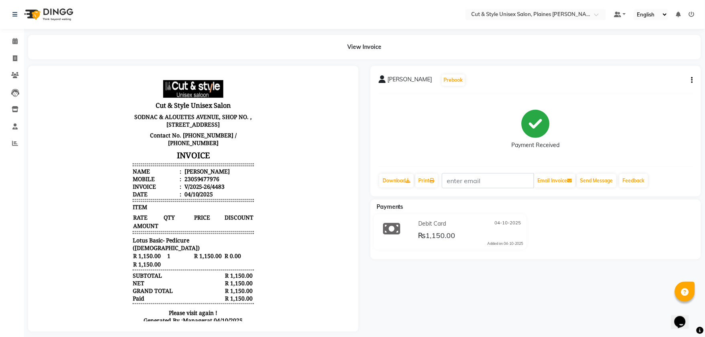
click at [63, 7] on img at bounding box center [47, 14] width 55 height 22
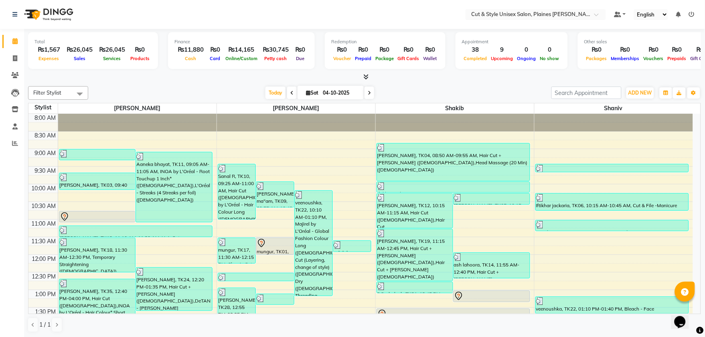
click at [366, 77] on icon at bounding box center [366, 77] width 5 height 6
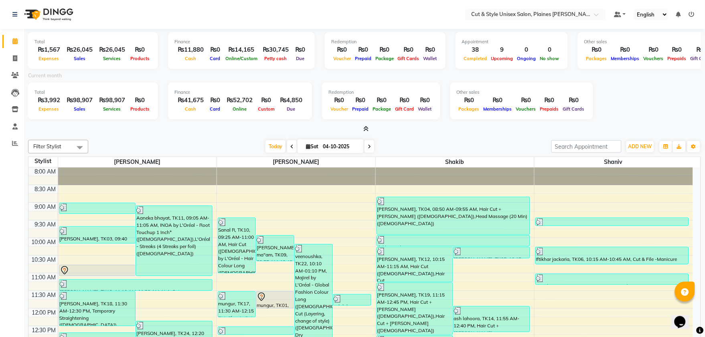
click at [366, 129] on icon at bounding box center [366, 129] width 5 height 6
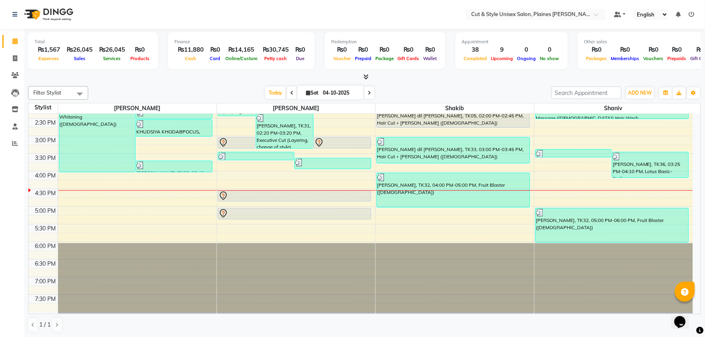
scroll to position [225, 0]
click at [15, 144] on icon at bounding box center [15, 143] width 6 height 6
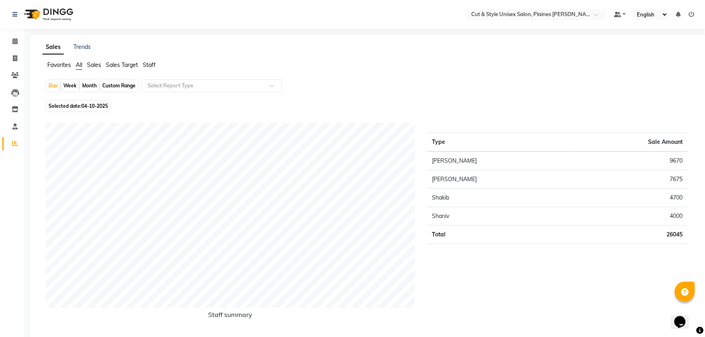
click at [57, 11] on img at bounding box center [47, 14] width 55 height 22
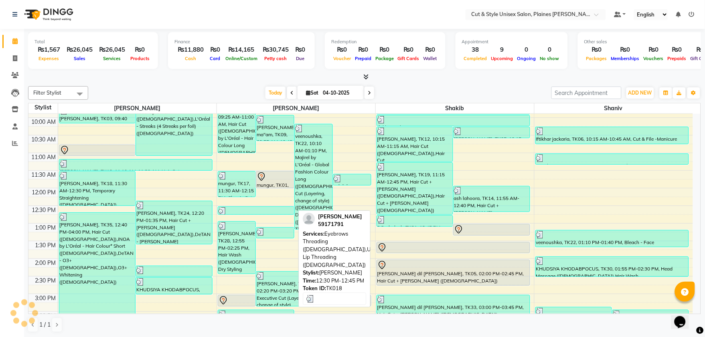
scroll to position [22, 0]
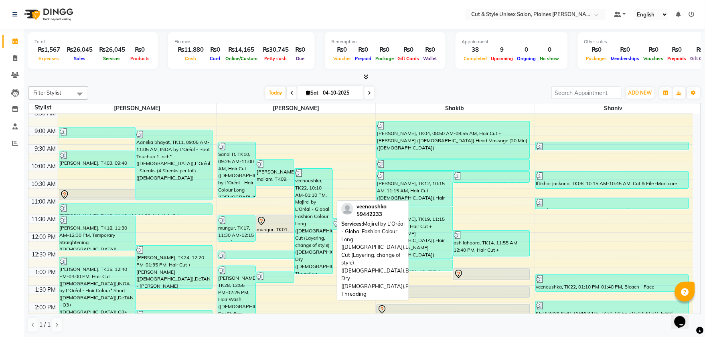
click at [306, 214] on div "veenoushka, TK22, 10:10 AM-01:10 PM, Majirel by L'Oréal - Global Fashion Colour…" at bounding box center [314, 221] width 38 height 105
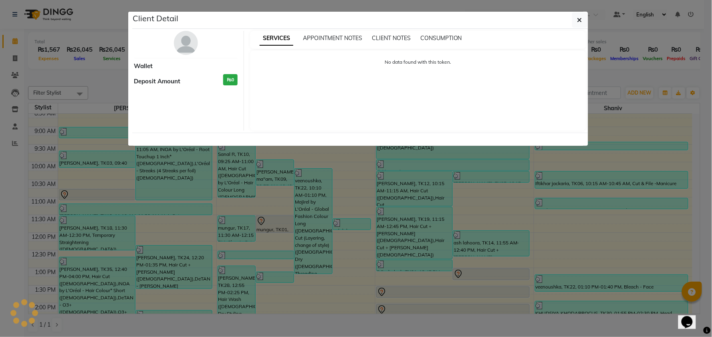
select select "3"
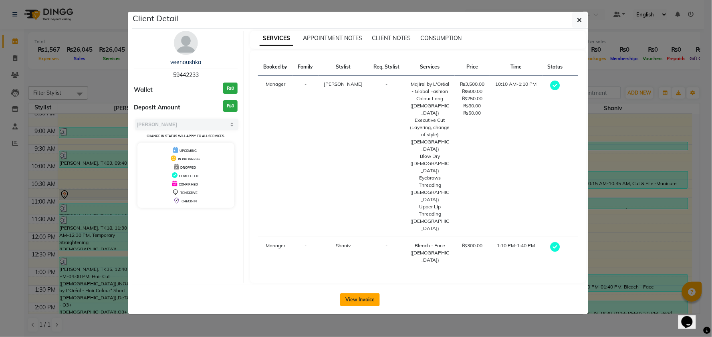
click at [347, 293] on button "View Invoice" at bounding box center [360, 299] width 40 height 13
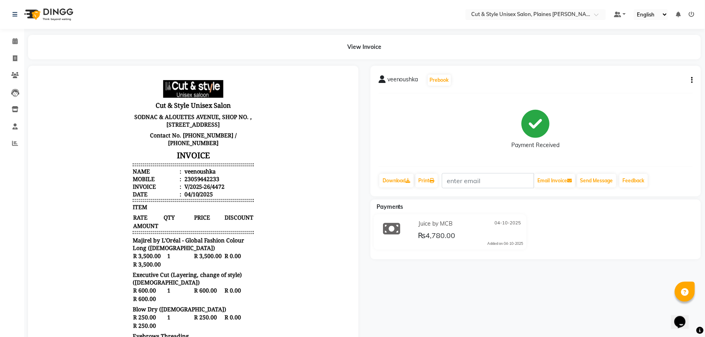
click at [56, 13] on img at bounding box center [47, 14] width 55 height 22
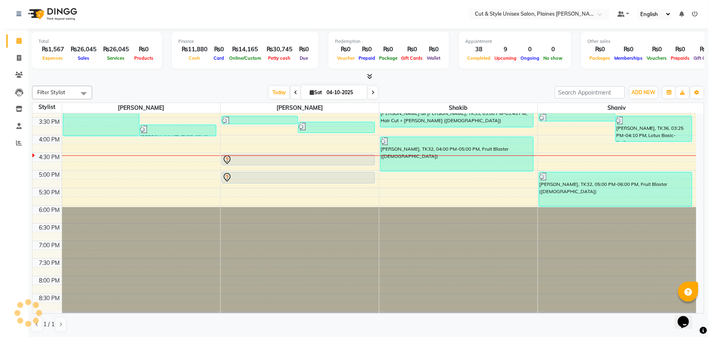
scroll to position [171, 0]
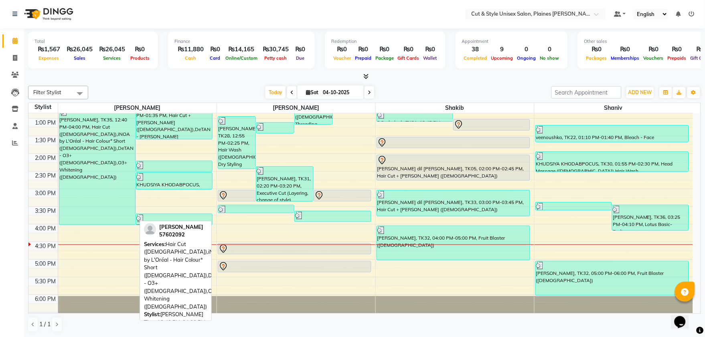
click at [93, 200] on div "[PERSON_NAME], TK35, 12:40 PM-04:00 PM, Hair Cut ([DEMOGRAPHIC_DATA]),iNOA by L…" at bounding box center [97, 166] width 76 height 117
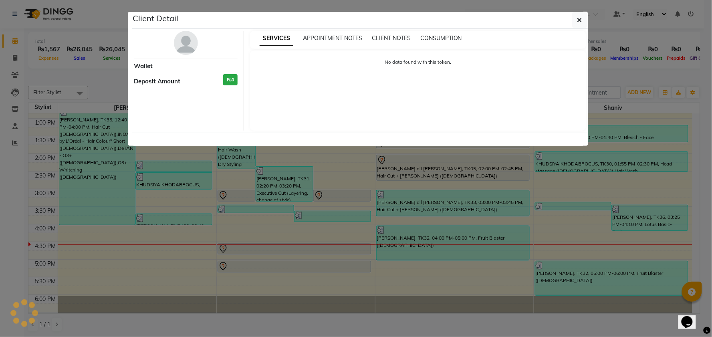
select select "3"
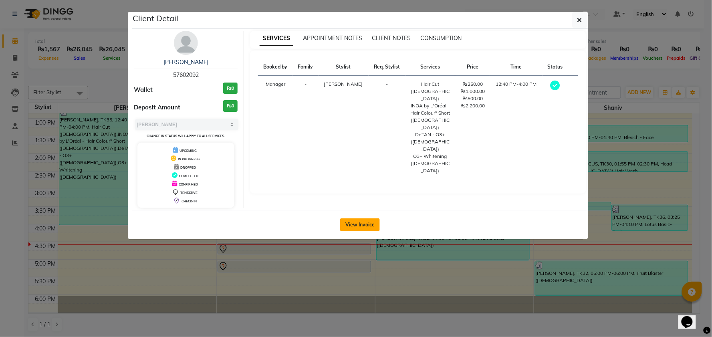
click at [350, 221] on button "View Invoice" at bounding box center [360, 225] width 40 height 13
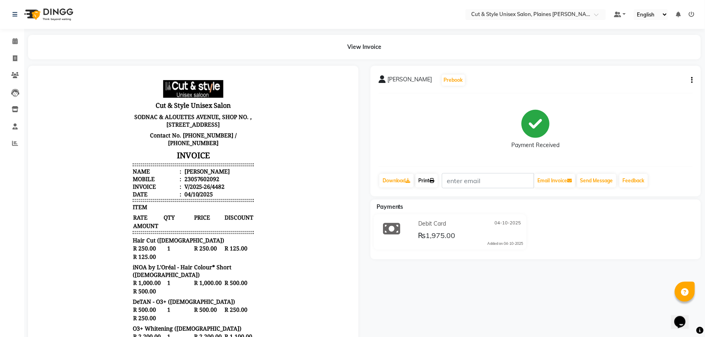
click at [430, 178] on link "Print" at bounding box center [426, 181] width 22 height 14
click at [54, 10] on img at bounding box center [47, 14] width 55 height 22
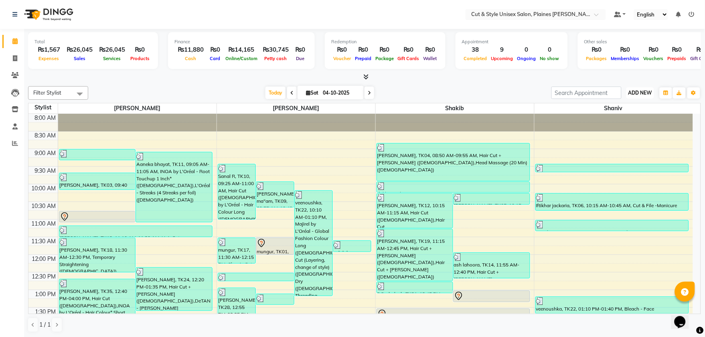
click at [638, 89] on button "ADD NEW Toggle Dropdown" at bounding box center [640, 92] width 28 height 11
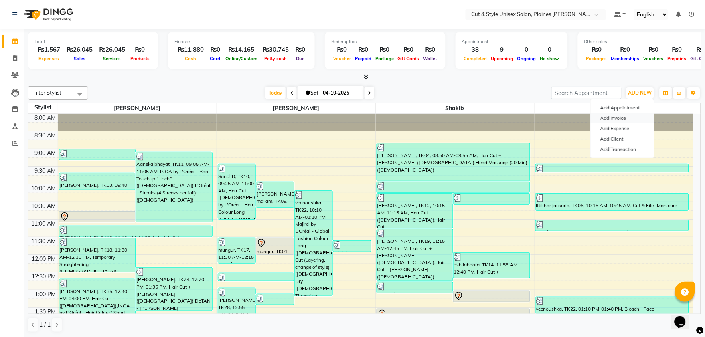
click at [624, 115] on link "Add Invoice" at bounding box center [622, 118] width 63 height 10
select select "service"
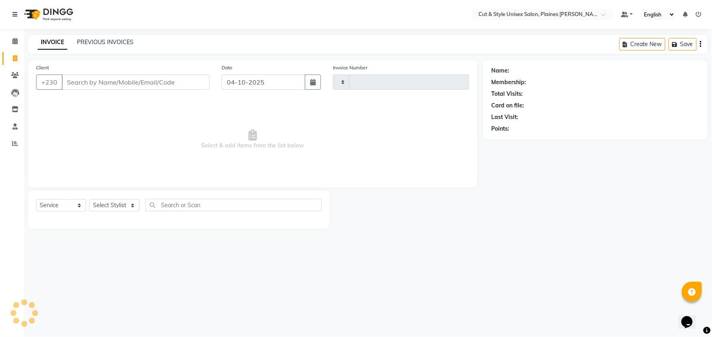
type input "4484"
select select "7731"
click at [129, 79] on input "Client" at bounding box center [136, 82] width 148 height 15
click at [114, 206] on select "Select Stylist [PERSON_NAME] Manager [PERSON_NAME]" at bounding box center [114, 205] width 50 height 12
select select "68910"
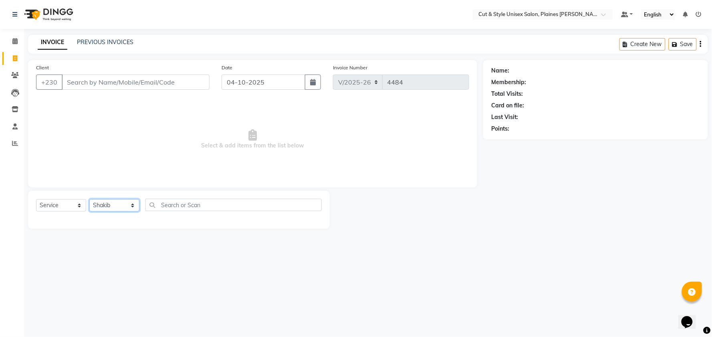
click at [89, 200] on select "Select Stylist [PERSON_NAME] Manager [PERSON_NAME]" at bounding box center [114, 205] width 50 height 12
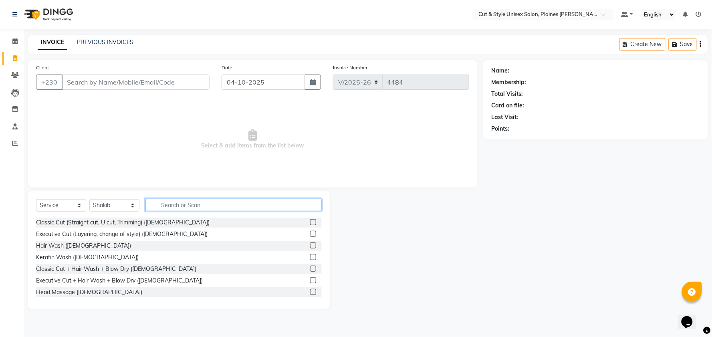
click at [186, 208] on input "text" at bounding box center [234, 205] width 176 height 12
click at [135, 82] on input "Client" at bounding box center [136, 82] width 148 height 15
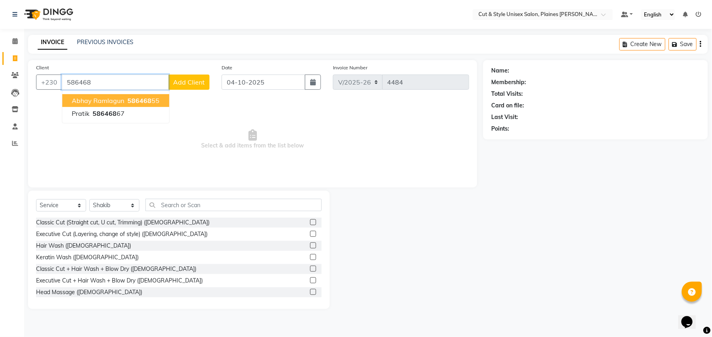
click at [144, 99] on span "586468" at bounding box center [139, 101] width 24 height 8
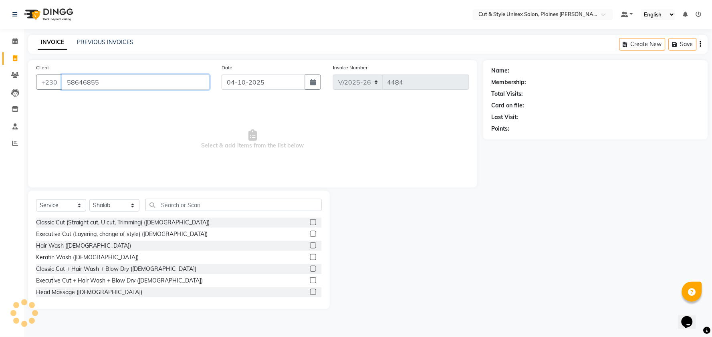
type input "58646855"
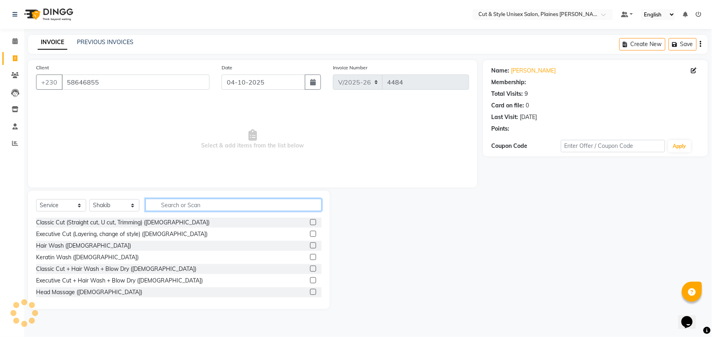
click at [178, 207] on input "text" at bounding box center [234, 205] width 176 height 12
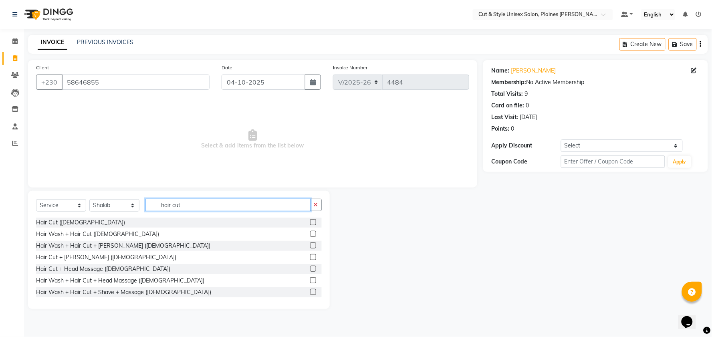
type input "hair cut"
click at [310, 257] on label at bounding box center [313, 257] width 6 height 6
click at [310, 257] on input "checkbox" at bounding box center [312, 257] width 5 height 5
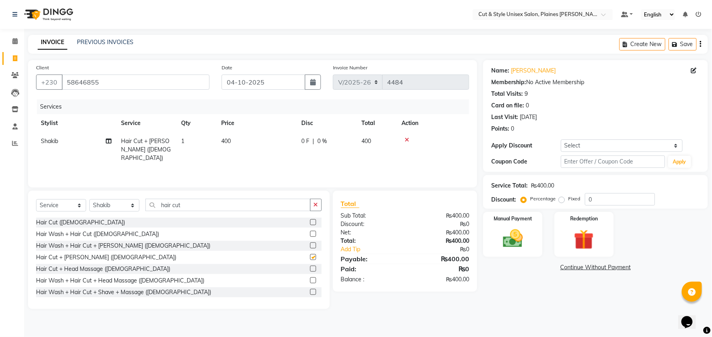
checkbox input "false"
click at [310, 222] on label at bounding box center [313, 222] width 6 height 6
click at [310, 222] on input "checkbox" at bounding box center [312, 222] width 5 height 5
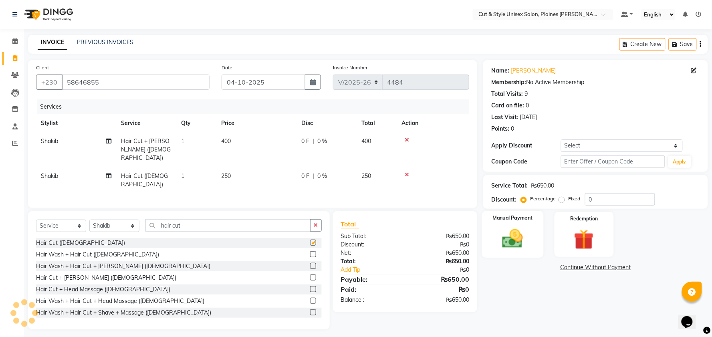
checkbox input "false"
click at [513, 228] on img at bounding box center [513, 239] width 34 height 24
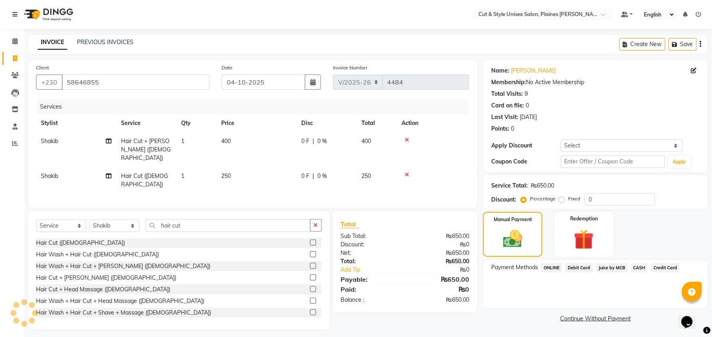
click at [583, 265] on span "Debit Card" at bounding box center [580, 267] width 28 height 9
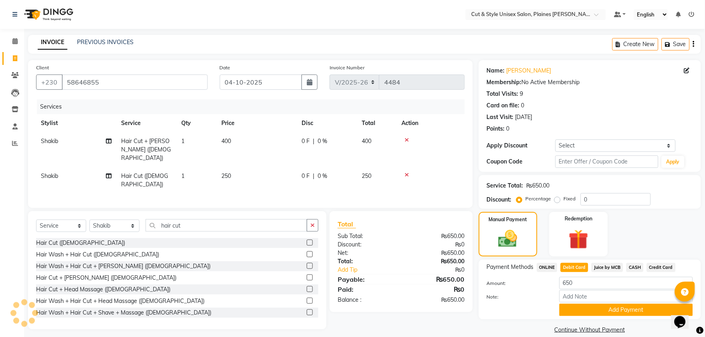
scroll to position [10, 0]
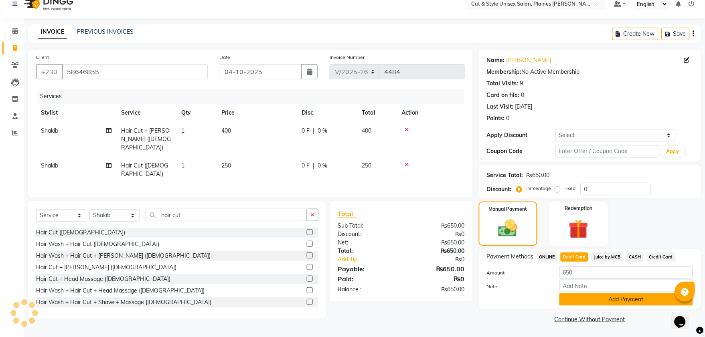
click at [587, 297] on button "Add Payment" at bounding box center [626, 299] width 134 height 12
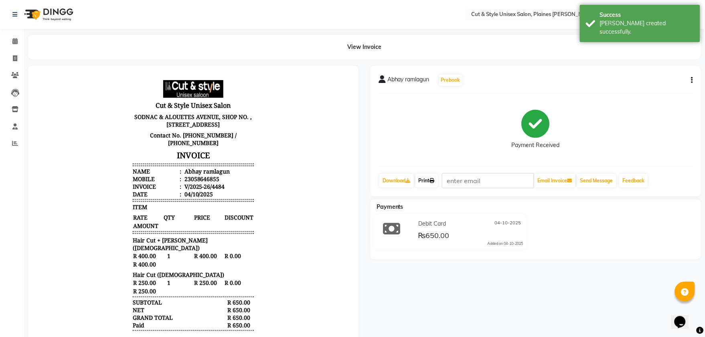
click at [434, 179] on icon at bounding box center [432, 180] width 5 height 5
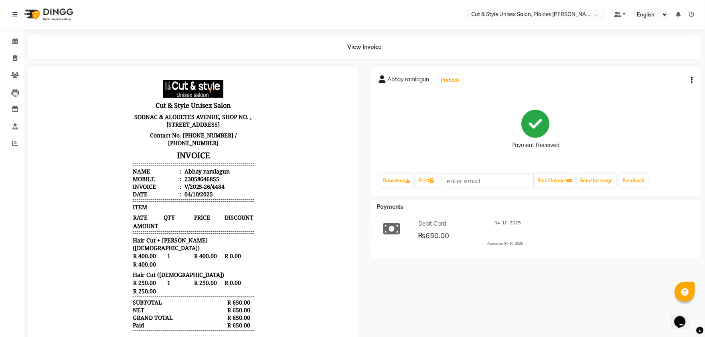
click at [57, 16] on img at bounding box center [47, 14] width 55 height 22
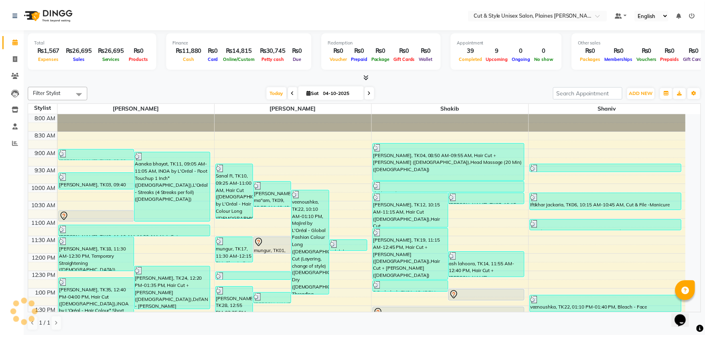
scroll to position [245, 0]
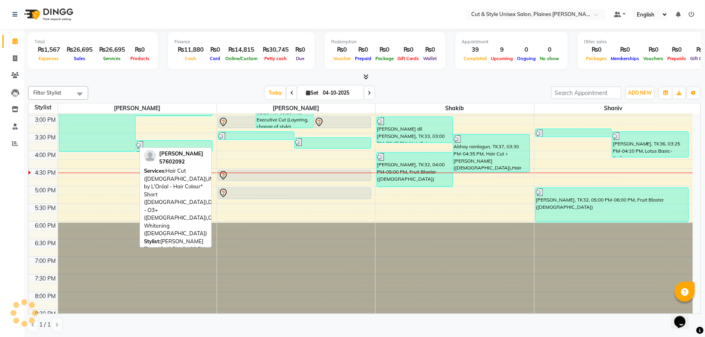
click at [105, 132] on div "[PERSON_NAME], TK35, 12:40 PM-04:00 PM, Hair Cut ([DEMOGRAPHIC_DATA]),iNOA by L…" at bounding box center [97, 92] width 76 height 117
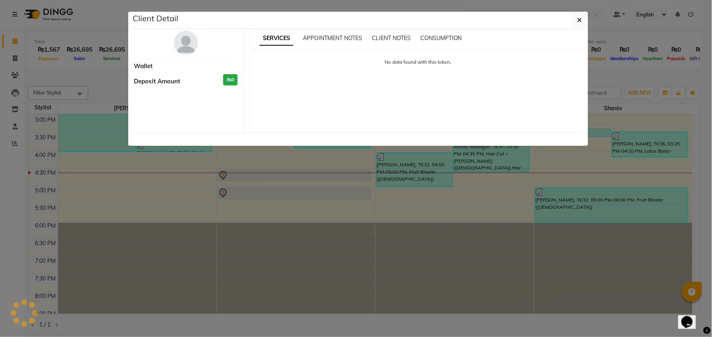
select select "3"
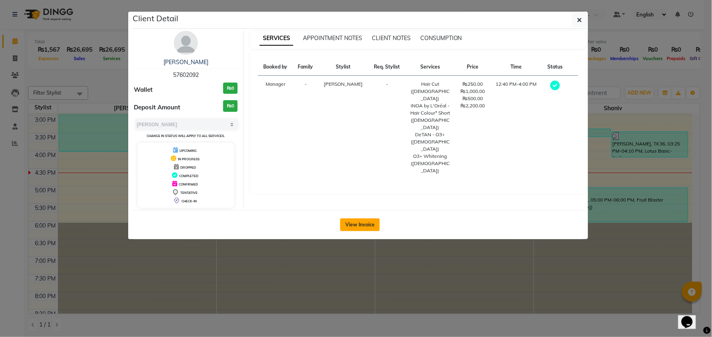
click at [361, 220] on button "View Invoice" at bounding box center [360, 225] width 40 height 13
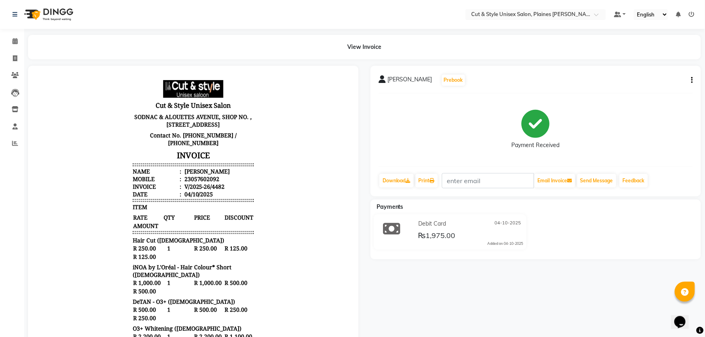
click at [47, 11] on img at bounding box center [47, 14] width 55 height 22
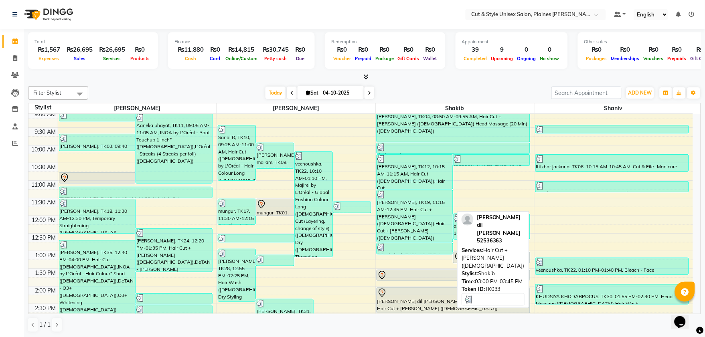
scroll to position [223, 0]
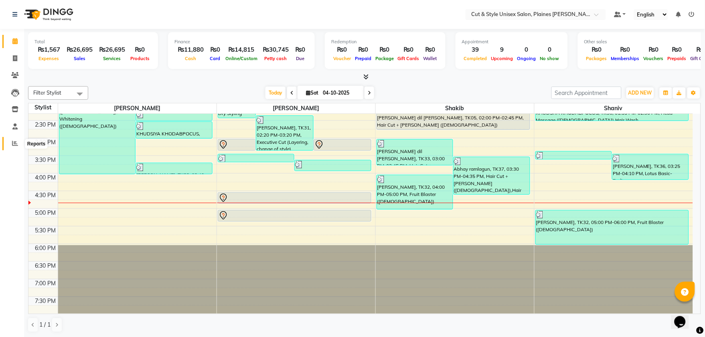
click at [14, 146] on icon at bounding box center [15, 143] width 6 height 6
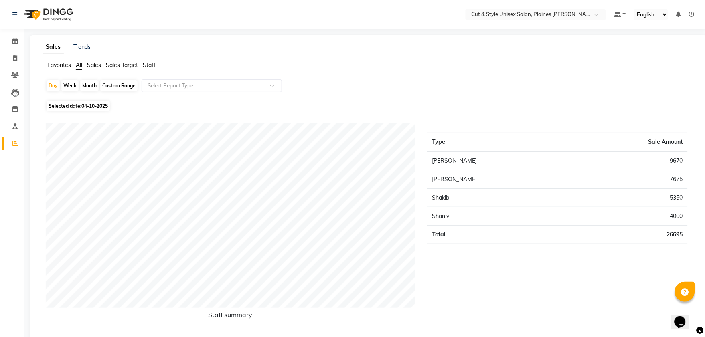
click at [37, 14] on img at bounding box center [47, 14] width 55 height 22
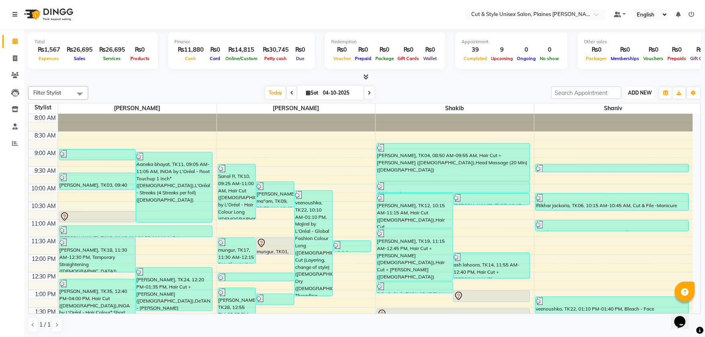
click at [639, 93] on span "ADD NEW" at bounding box center [640, 93] width 24 height 6
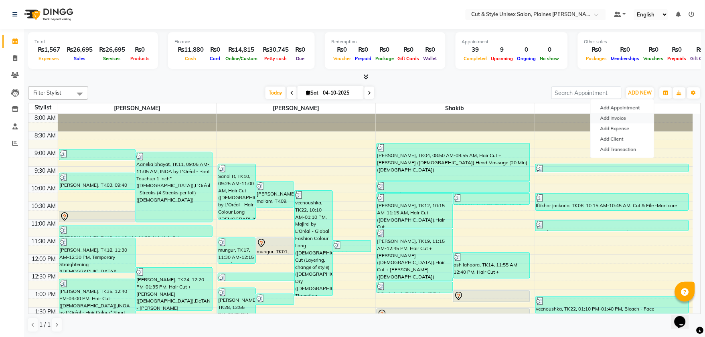
click at [609, 117] on link "Add Invoice" at bounding box center [622, 118] width 63 height 10
select select "service"
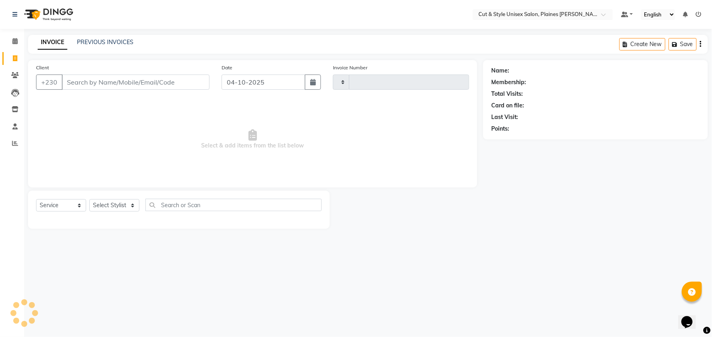
type input "4485"
select select "7731"
click at [31, 14] on img at bounding box center [47, 14] width 55 height 22
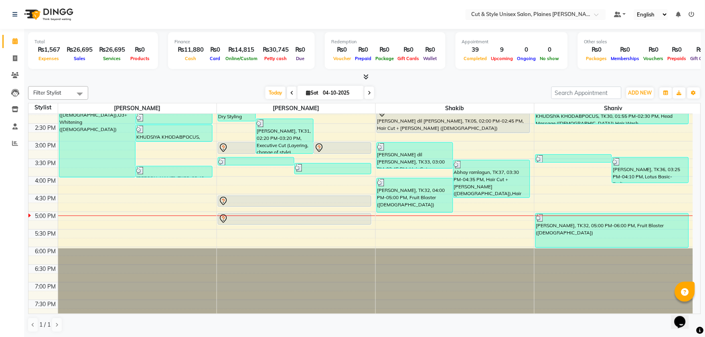
scroll to position [82, 0]
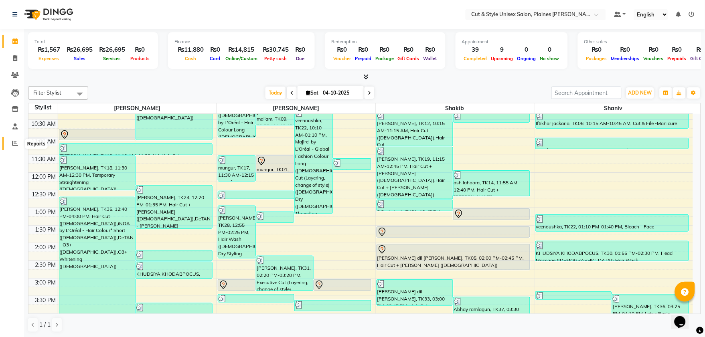
click at [12, 144] on icon at bounding box center [15, 143] width 6 height 6
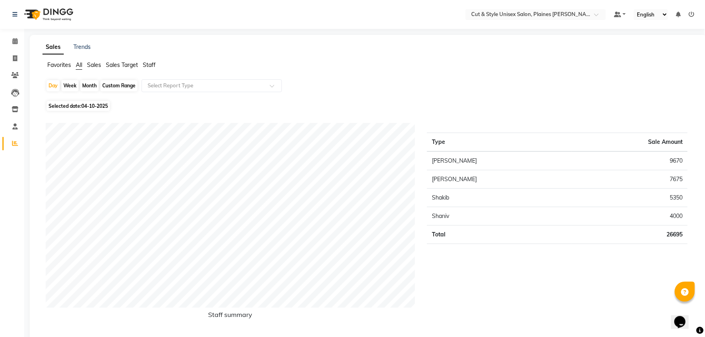
click at [34, 11] on img at bounding box center [47, 14] width 55 height 22
